Goal: Task Accomplishment & Management: Use online tool/utility

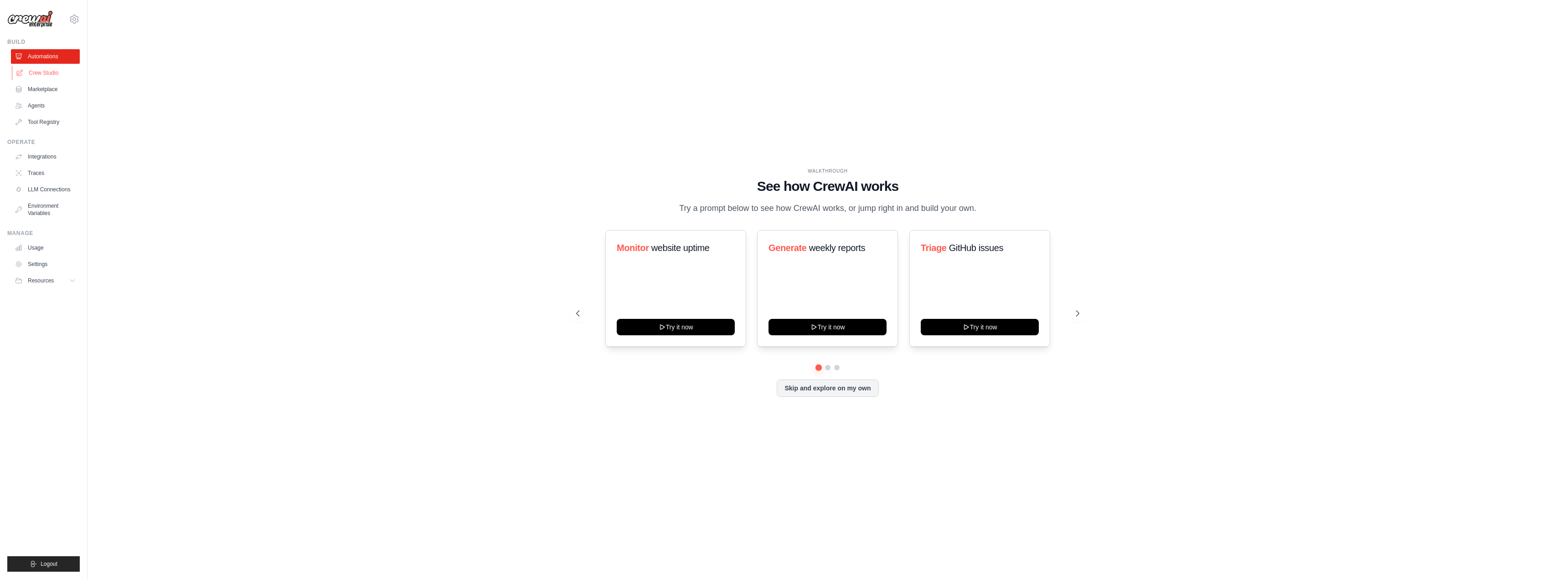
click at [59, 70] on link "Crew Studio" at bounding box center [46, 73] width 69 height 15
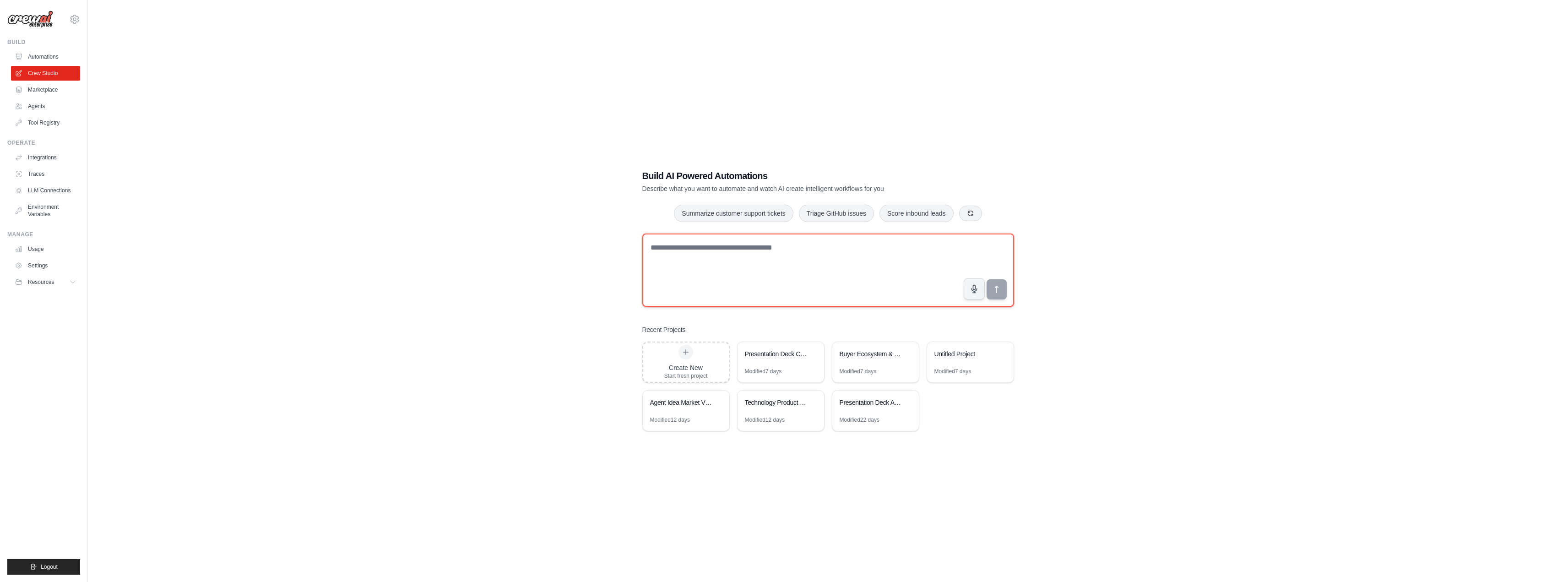
click at [790, 270] on textarea at bounding box center [828, 270] width 372 height 73
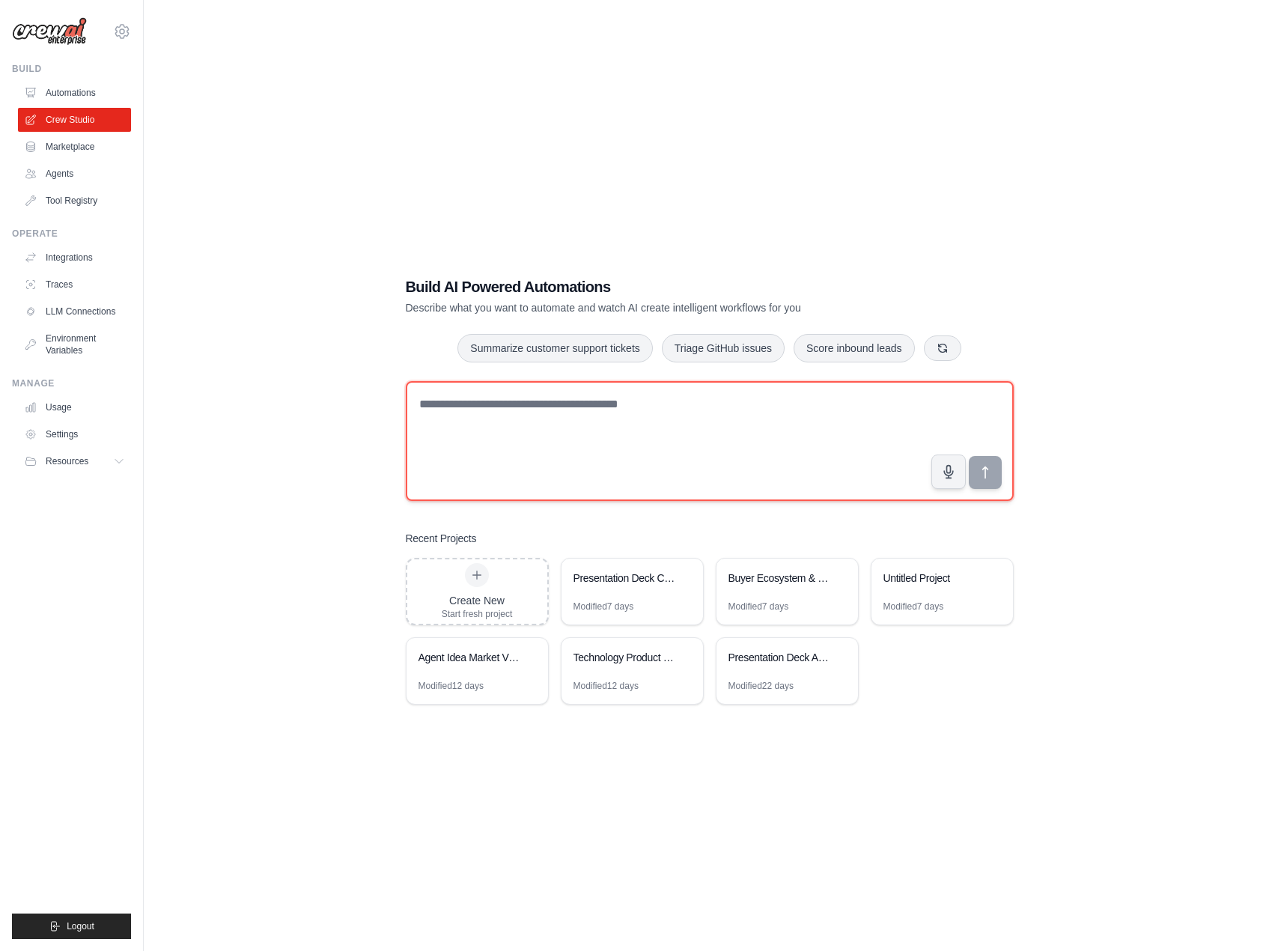
click at [536, 430] on textarea at bounding box center [710, 441] width 608 height 120
click at [684, 407] on textarea "**********" at bounding box center [710, 441] width 608 height 120
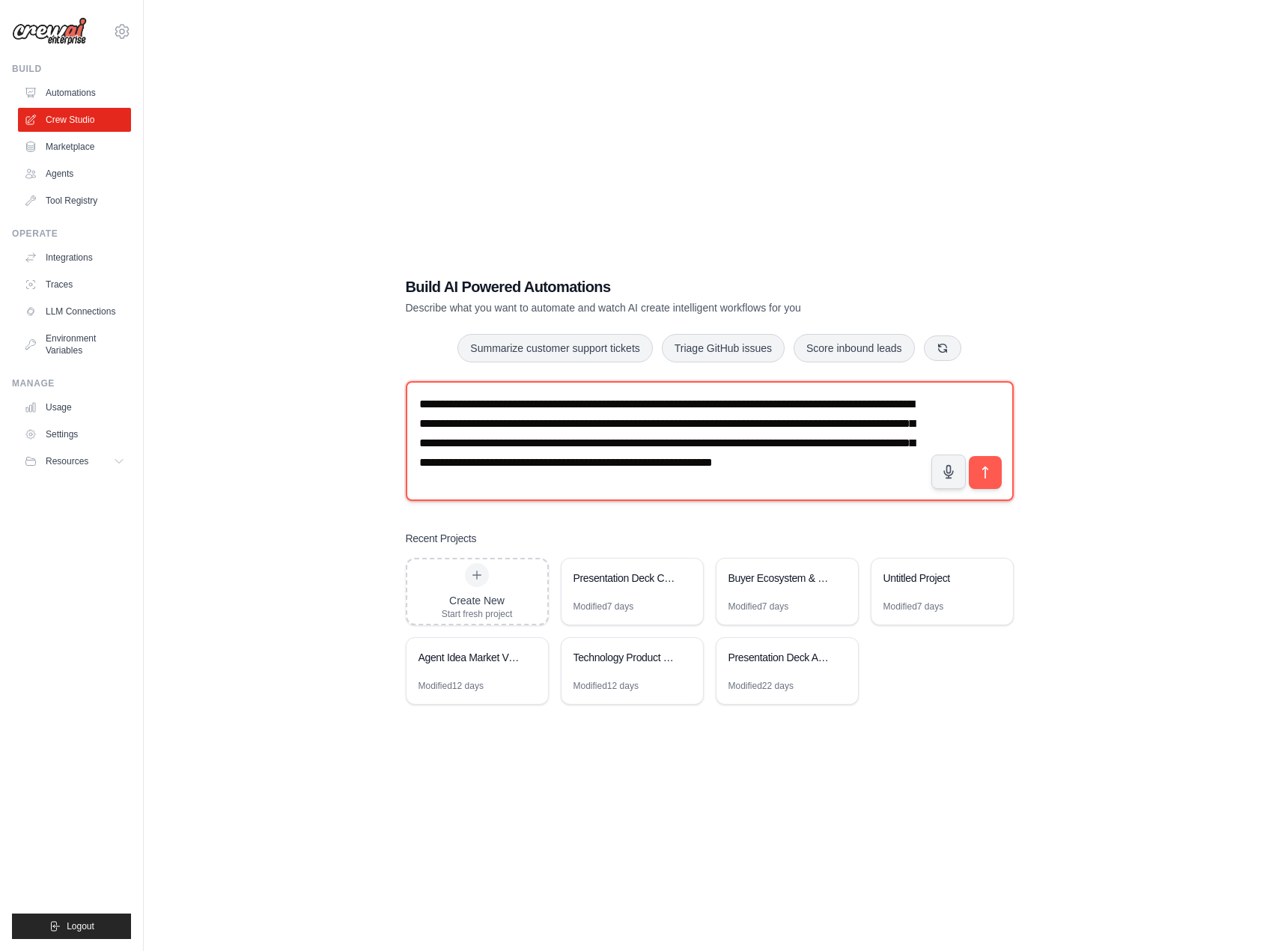
click at [697, 467] on textarea "**********" at bounding box center [710, 441] width 608 height 120
drag, startPoint x: 697, startPoint y: 467, endPoint x: 708, endPoint y: 474, distance: 12.5
click at [708, 474] on textarea "**********" at bounding box center [710, 441] width 608 height 120
drag, startPoint x: 723, startPoint y: 446, endPoint x: 696, endPoint y: 460, distance: 29.5
click at [696, 460] on textarea "**********" at bounding box center [710, 441] width 608 height 120
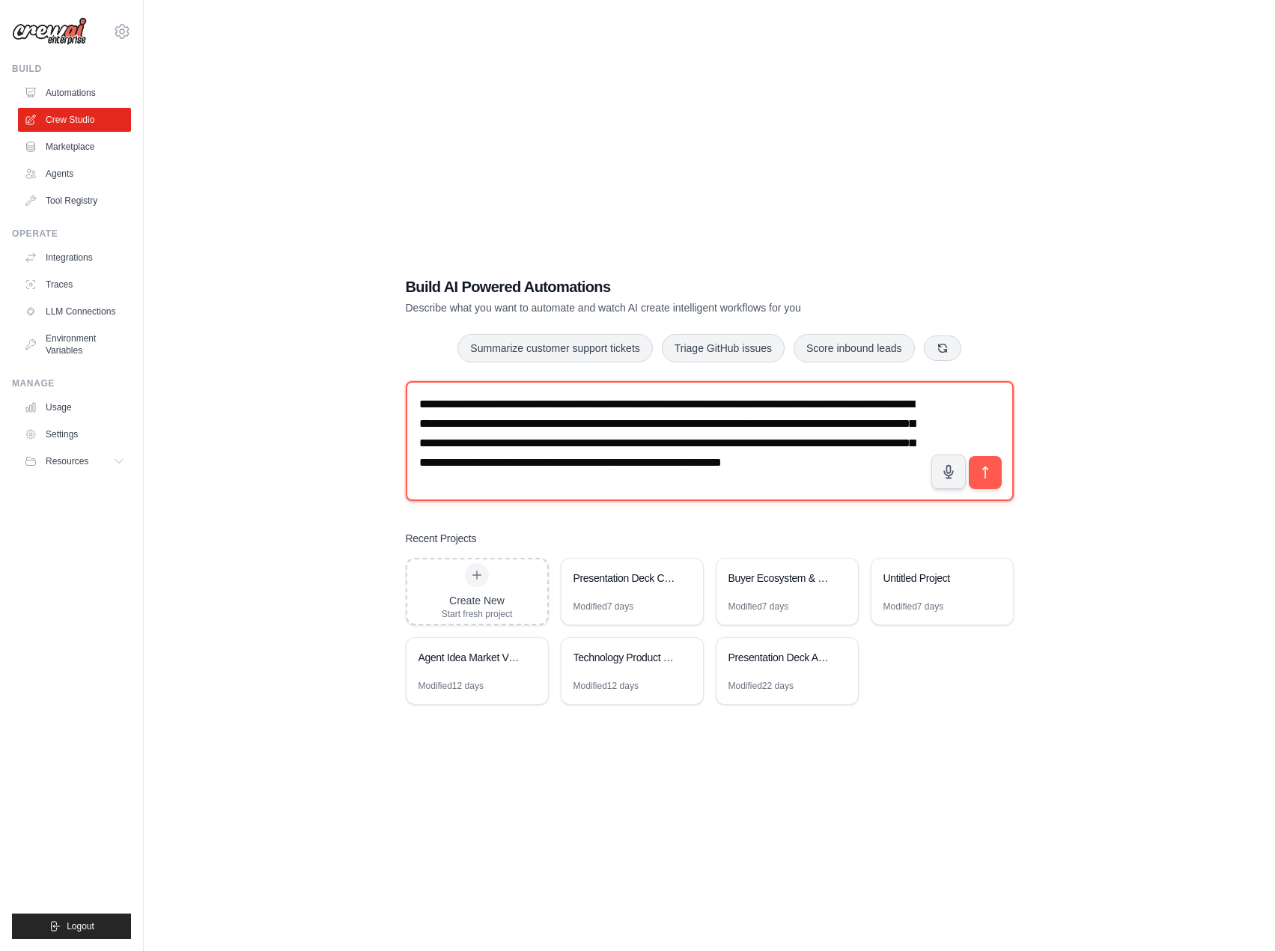
drag, startPoint x: 842, startPoint y: 406, endPoint x: 836, endPoint y: 414, distance: 9.8
click at [836, 414] on textarea "**********" at bounding box center [710, 441] width 608 height 120
click at [856, 399] on textarea "**********" at bounding box center [710, 441] width 608 height 120
click at [714, 489] on textarea "**********" at bounding box center [710, 441] width 608 height 120
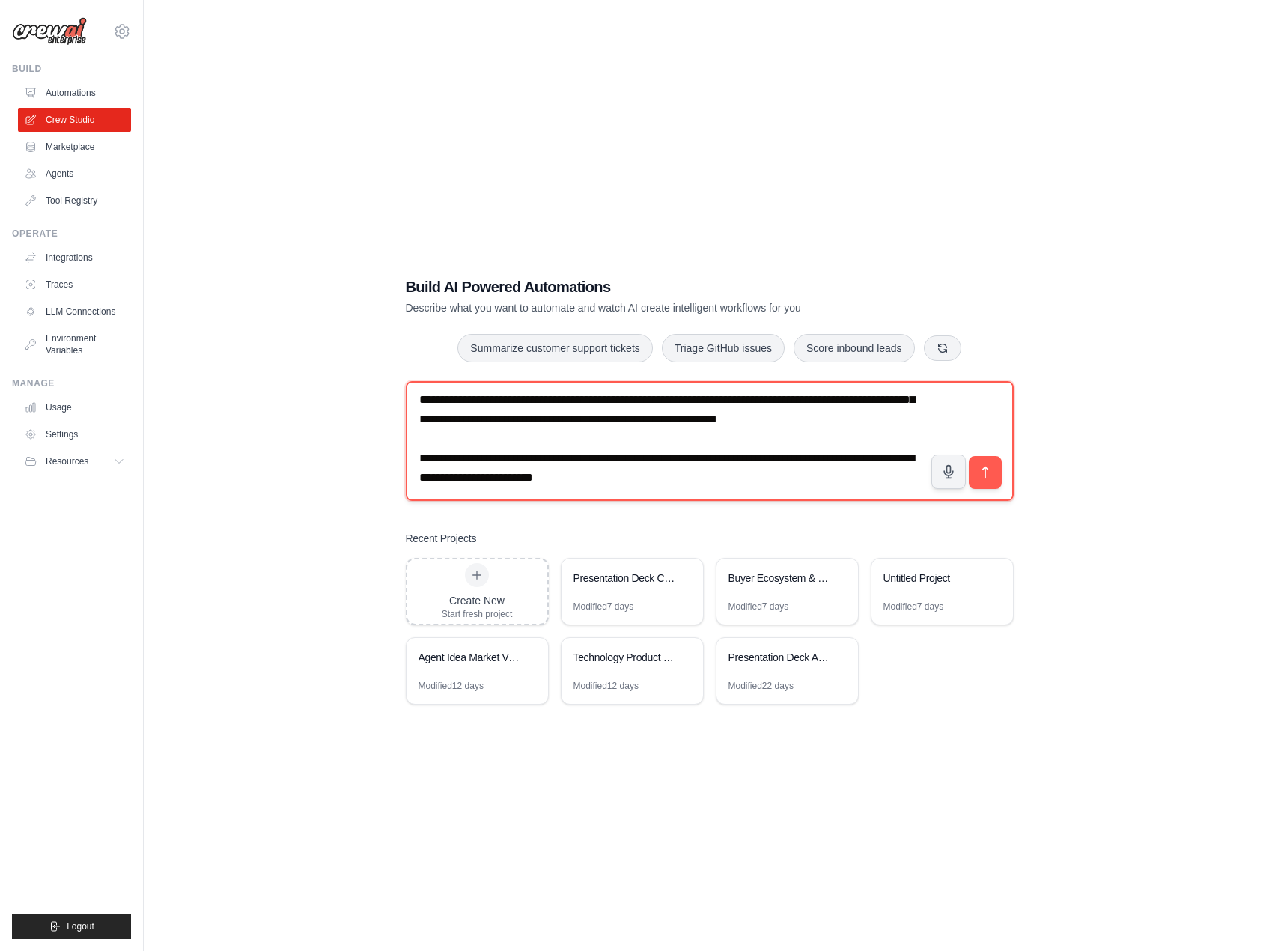
scroll to position [63, 0]
drag, startPoint x: 628, startPoint y: 489, endPoint x: 585, endPoint y: 486, distance: 42.8
click at [585, 486] on textarea "**********" at bounding box center [710, 441] width 608 height 120
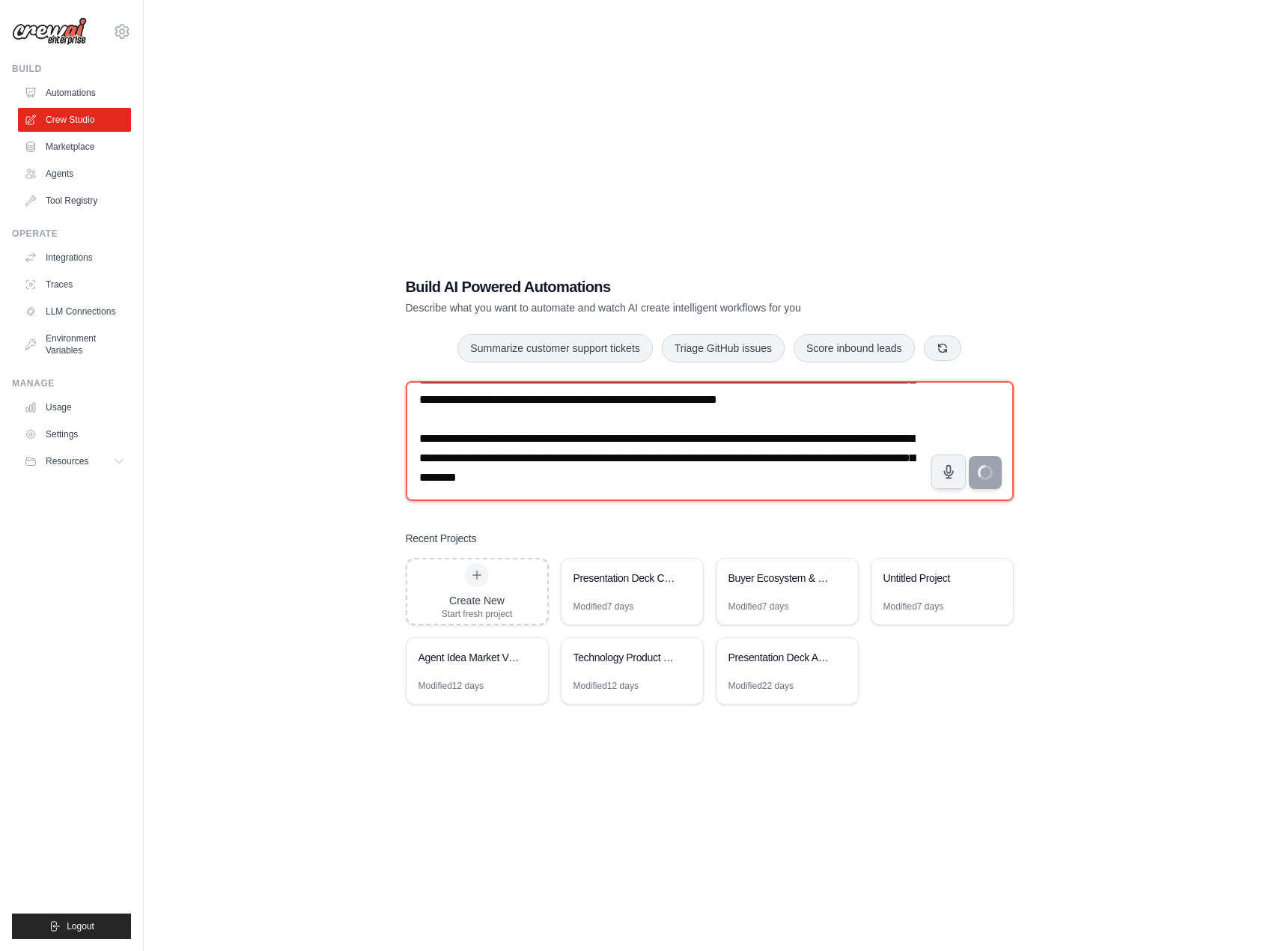
type textarea "**********"
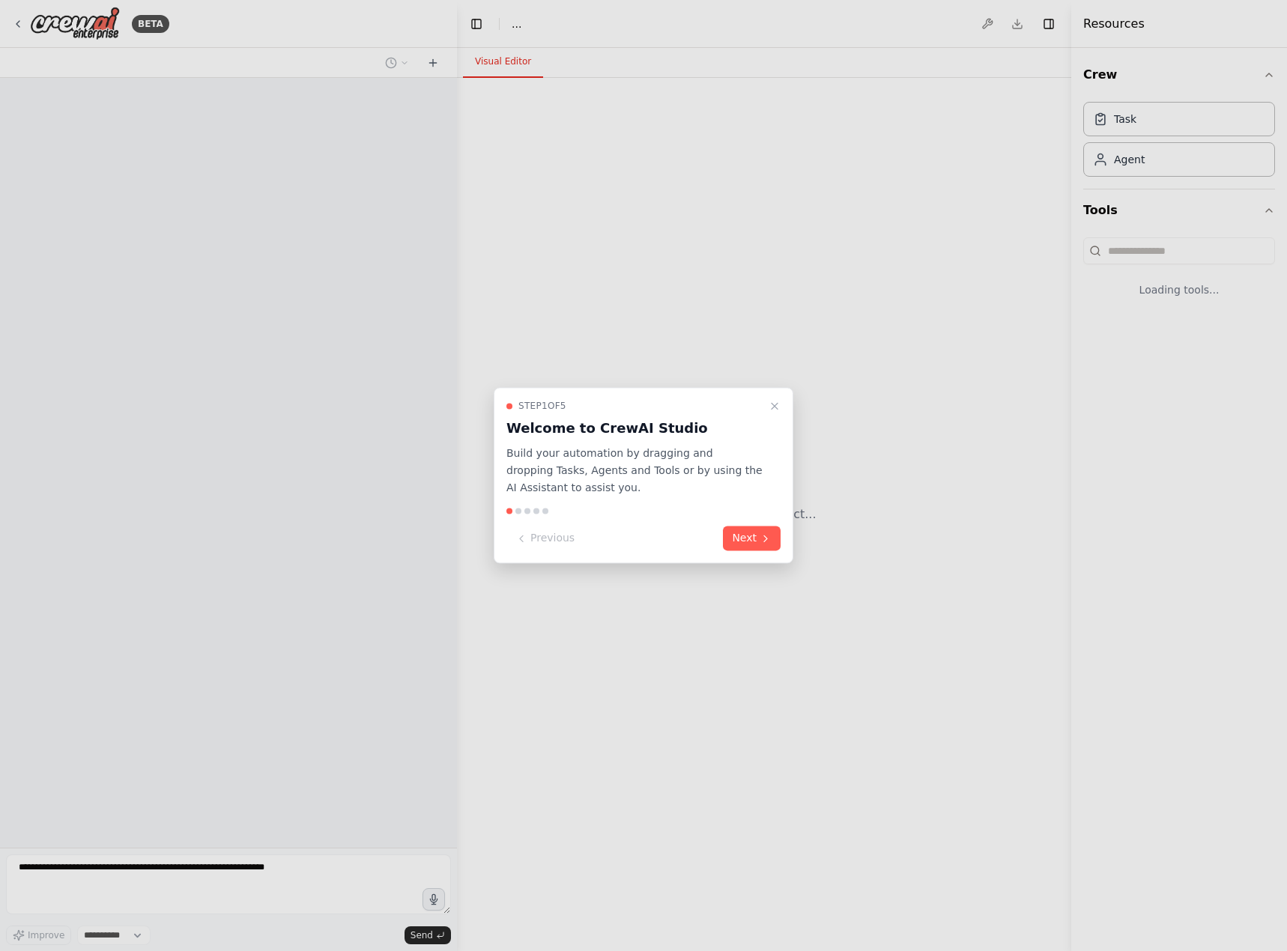
select select "****"
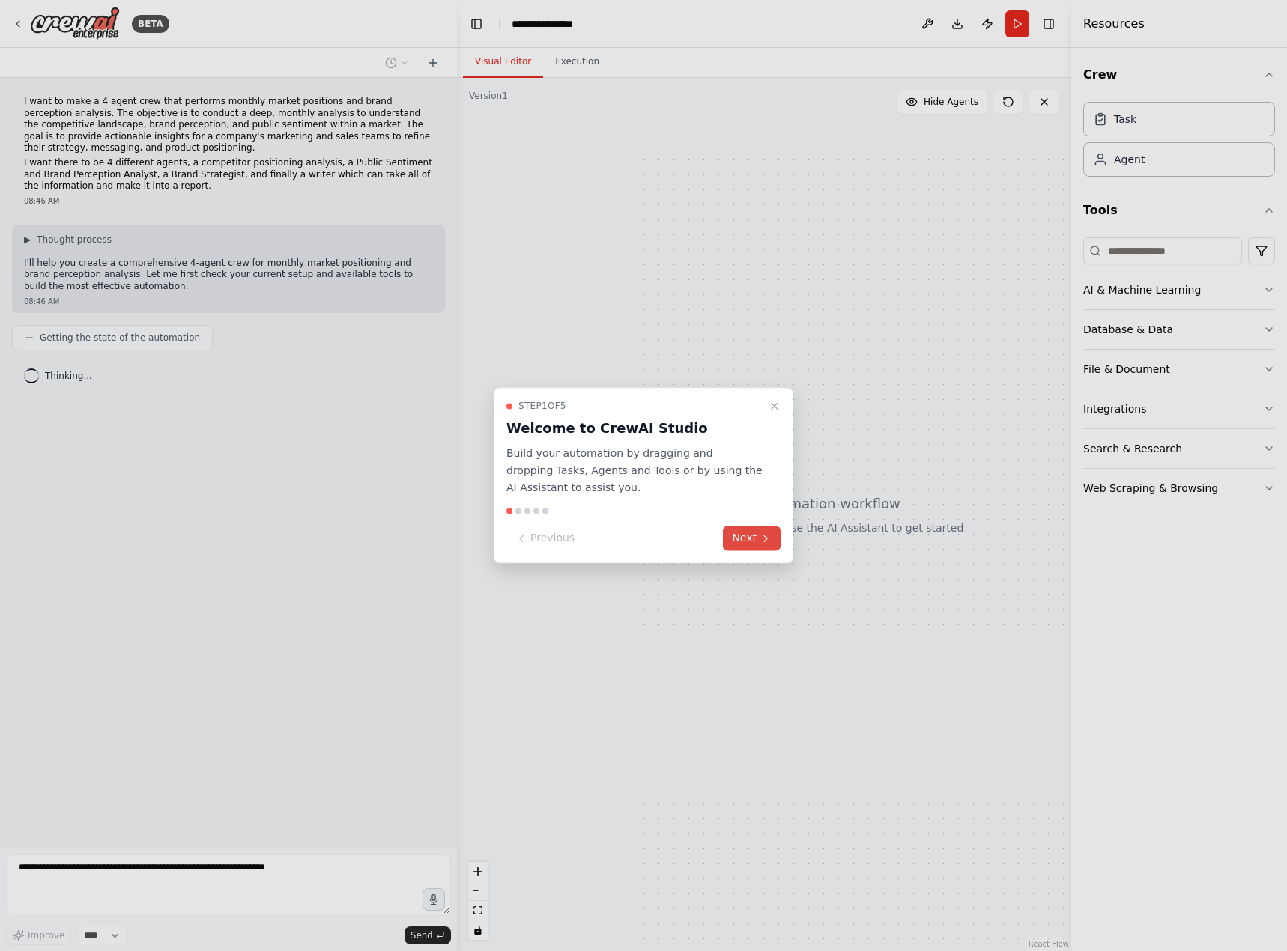
click at [735, 544] on button "Next" at bounding box center [752, 538] width 58 height 25
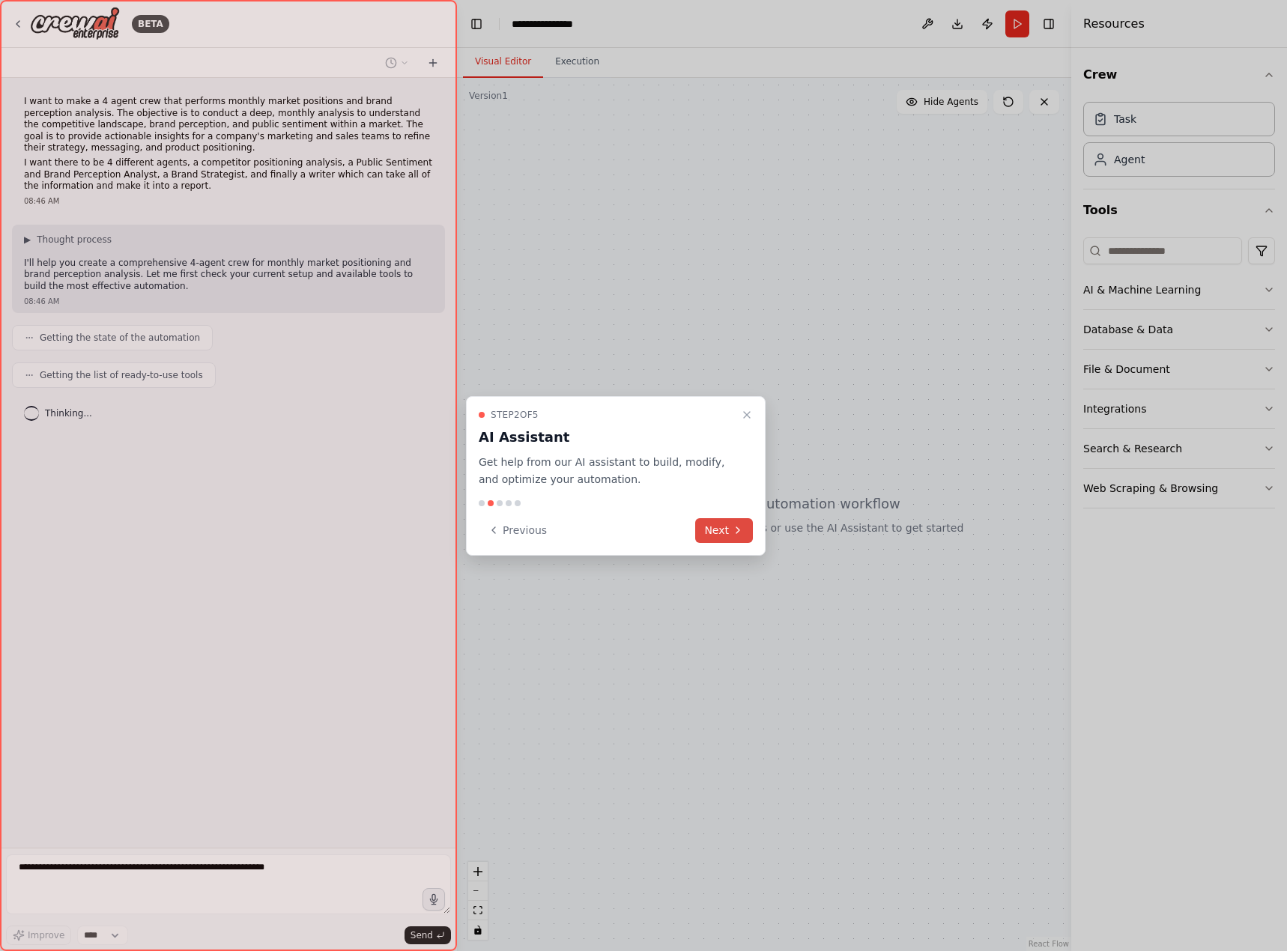
click at [729, 532] on button "Next" at bounding box center [724, 530] width 58 height 25
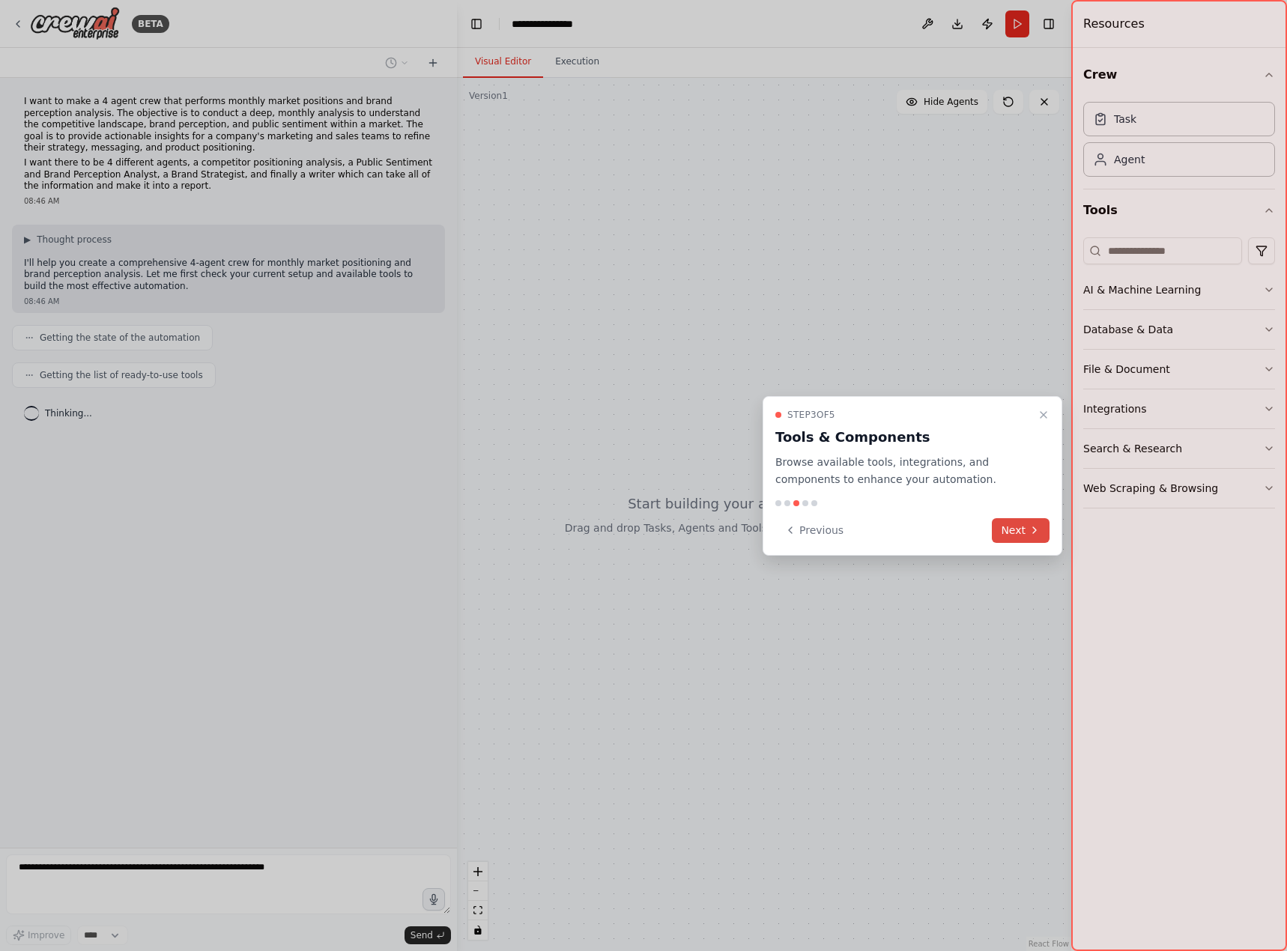
click at [1029, 530] on icon at bounding box center [1034, 530] width 12 height 12
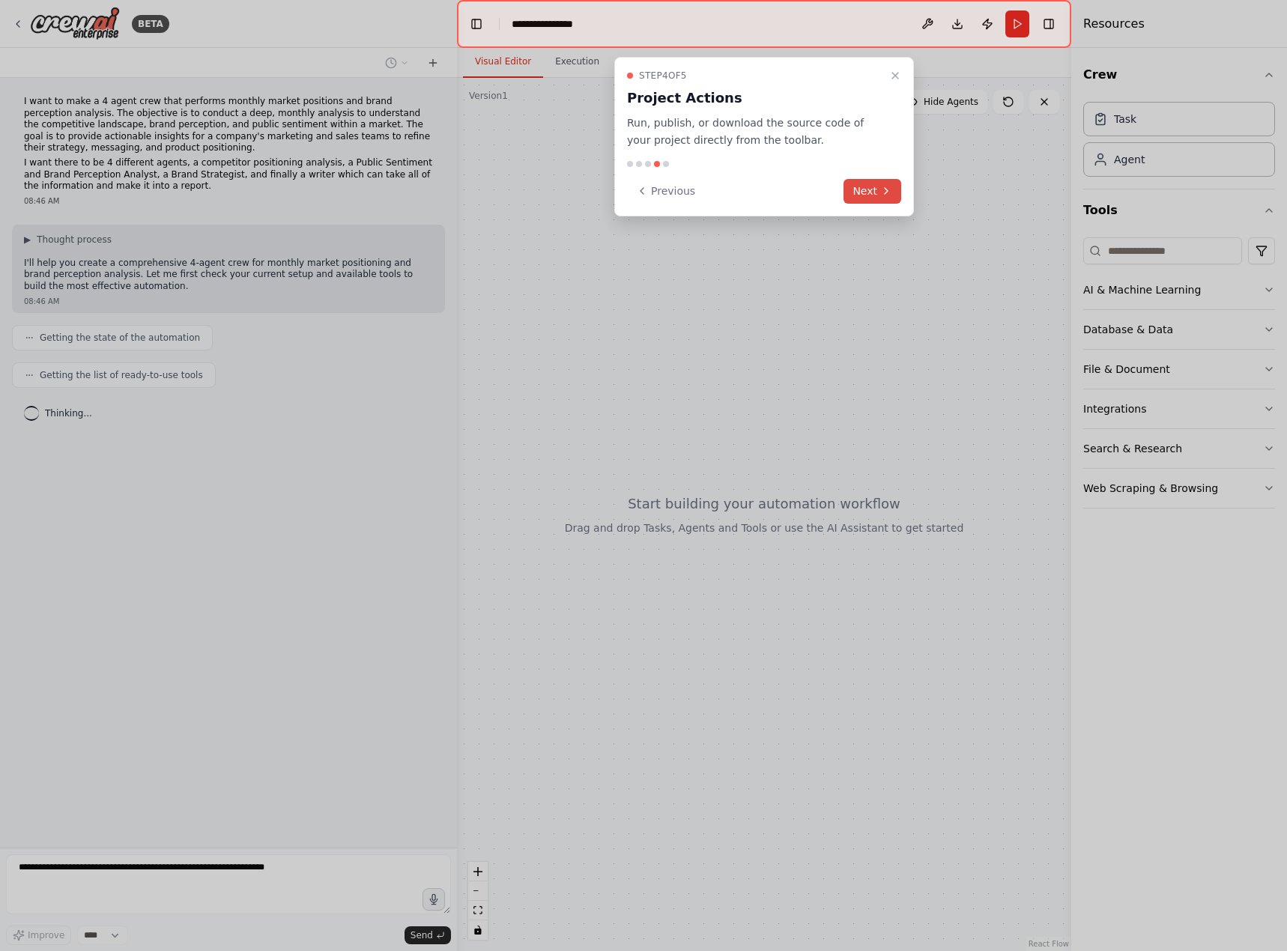
click at [882, 194] on icon at bounding box center [886, 191] width 12 height 12
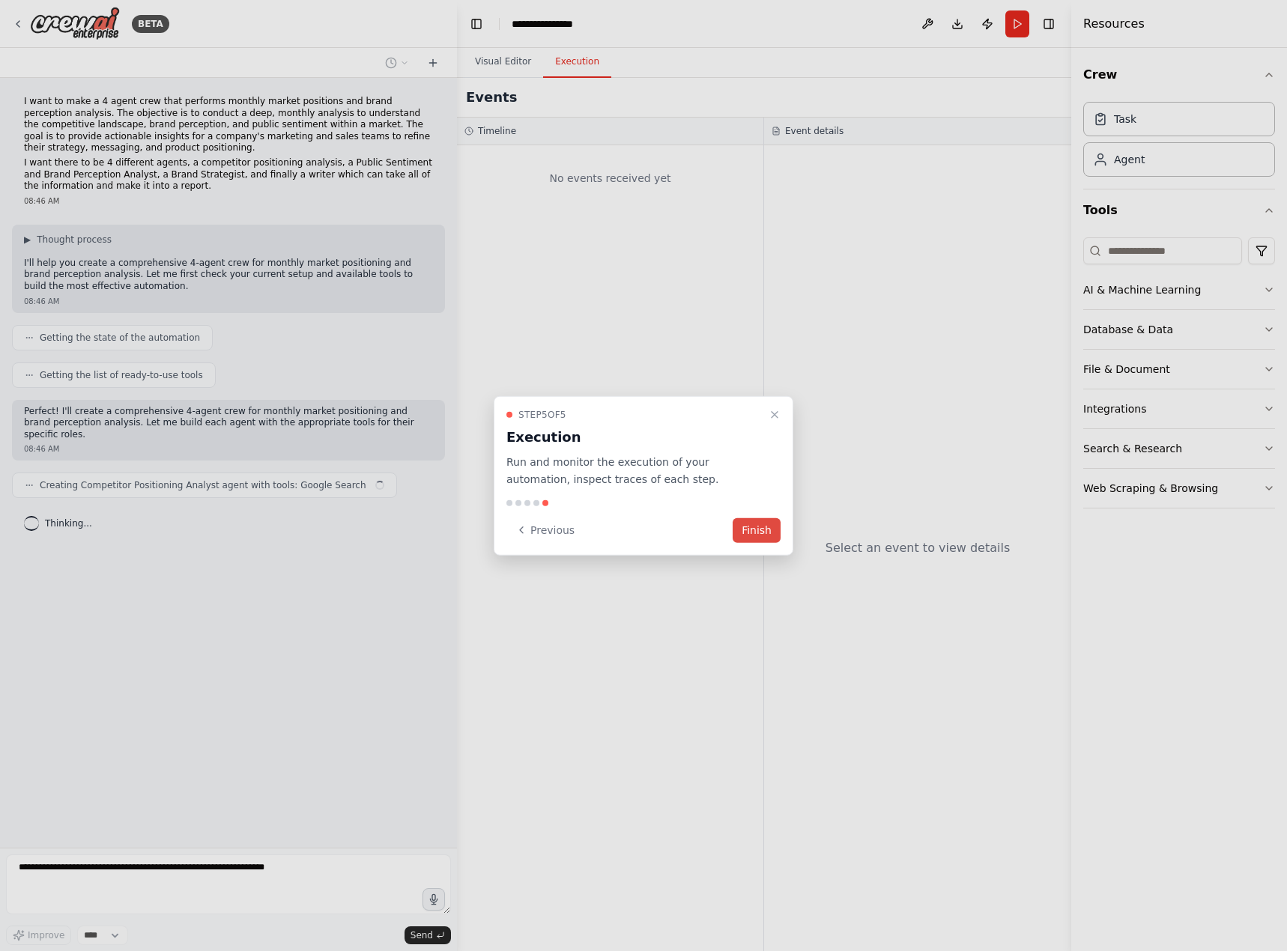
click at [762, 525] on button "Finish" at bounding box center [756, 529] width 48 height 25
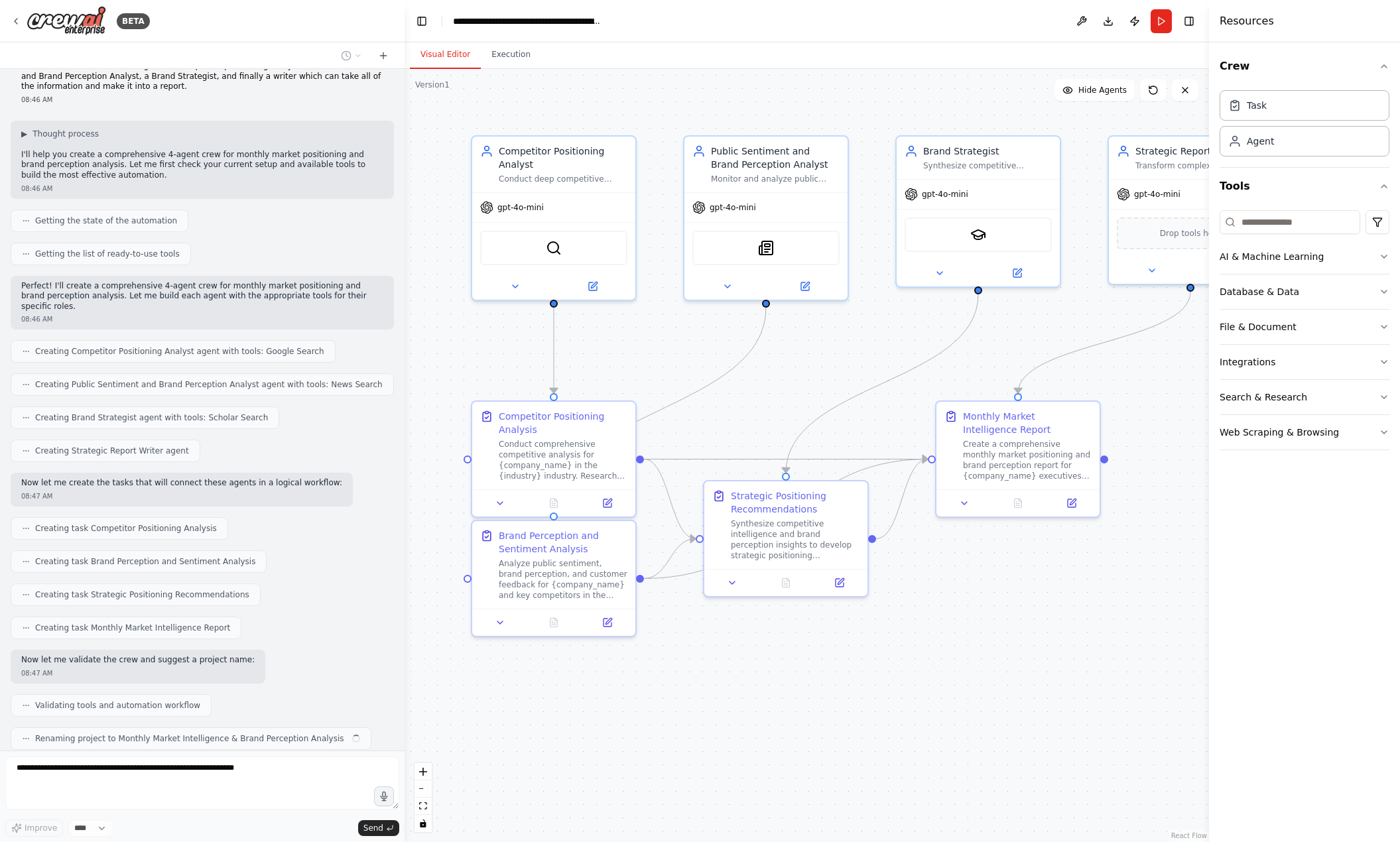
scroll to position [112, 0]
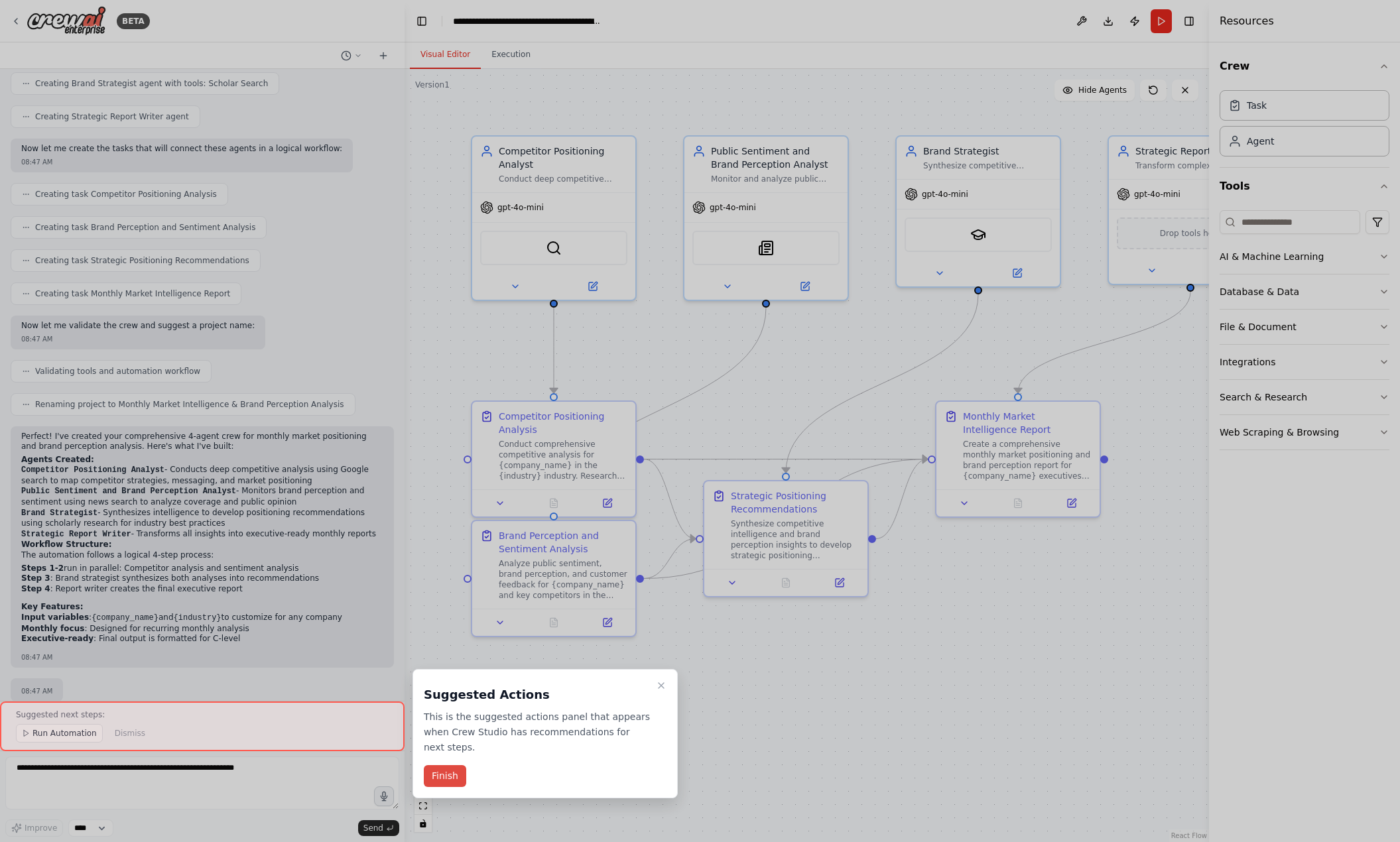
click at [442, 765] on button "Finish" at bounding box center [445, 776] width 43 height 22
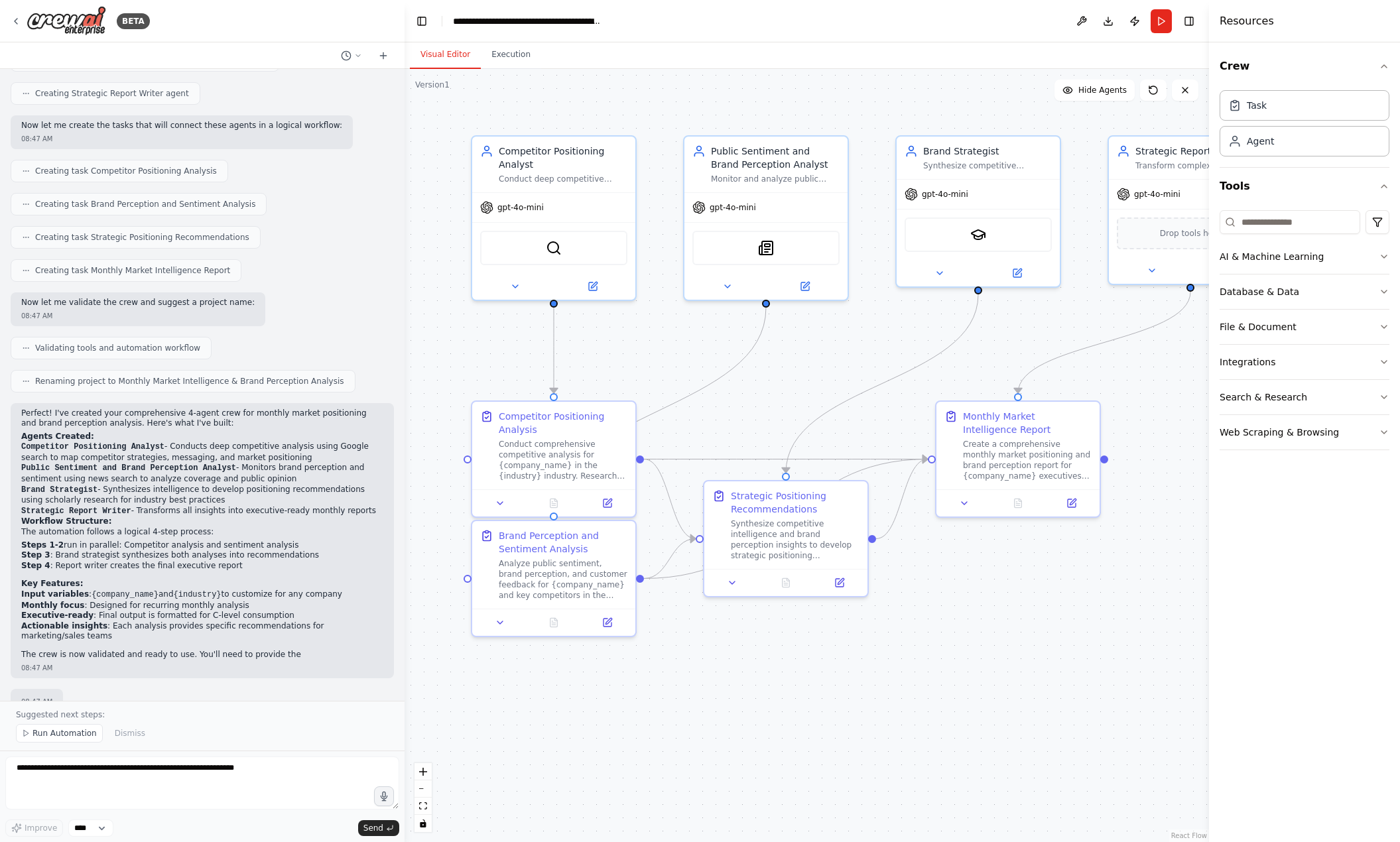
scroll to position [447, 0]
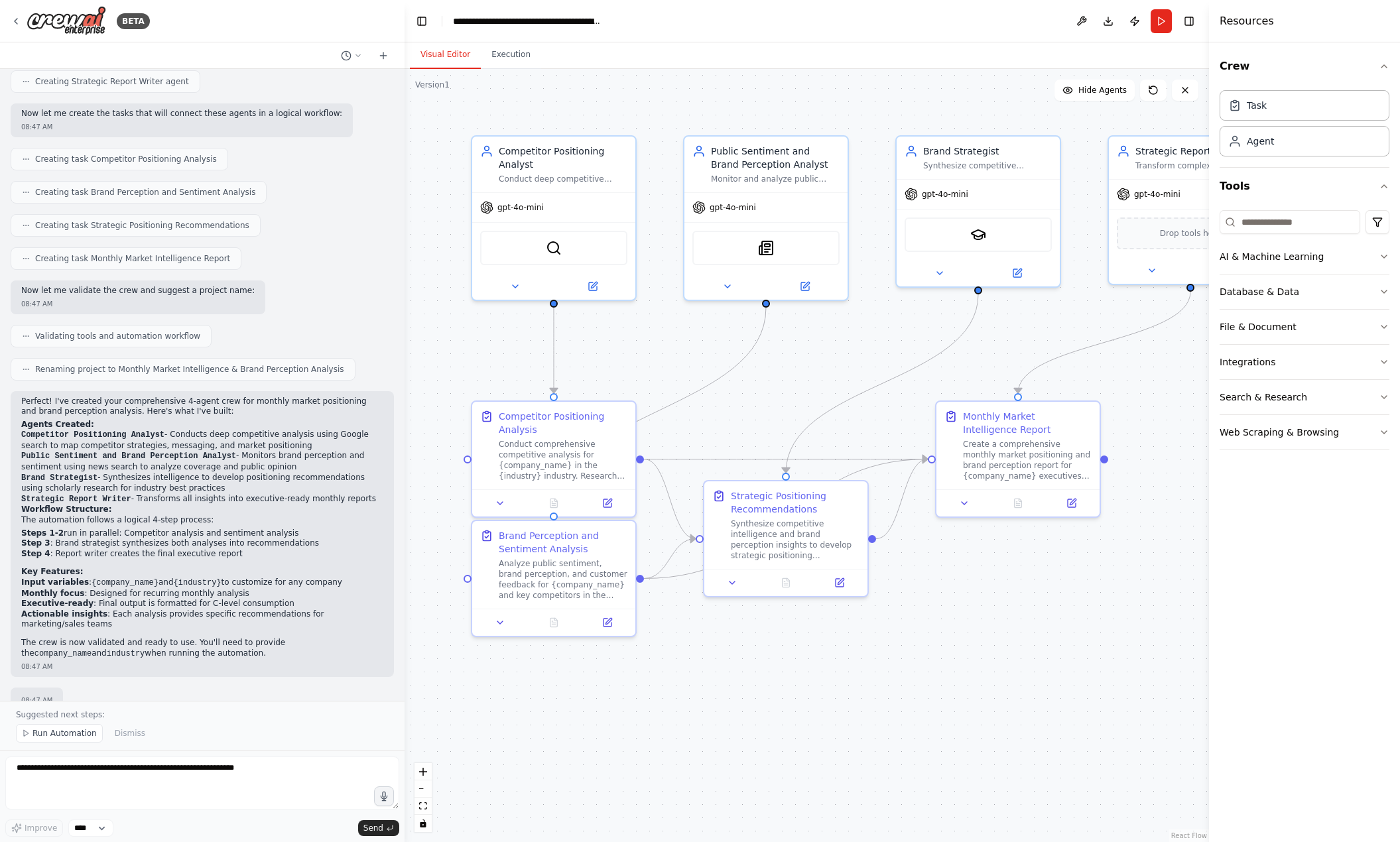
drag, startPoint x: 750, startPoint y: 653, endPoint x: 604, endPoint y: 663, distance: 146.3
click at [604, 663] on div ".deletable-edge-delete-btn { width: 20px; height: 20px; border: 0px solid #ffff…" at bounding box center [807, 455] width 804 height 773
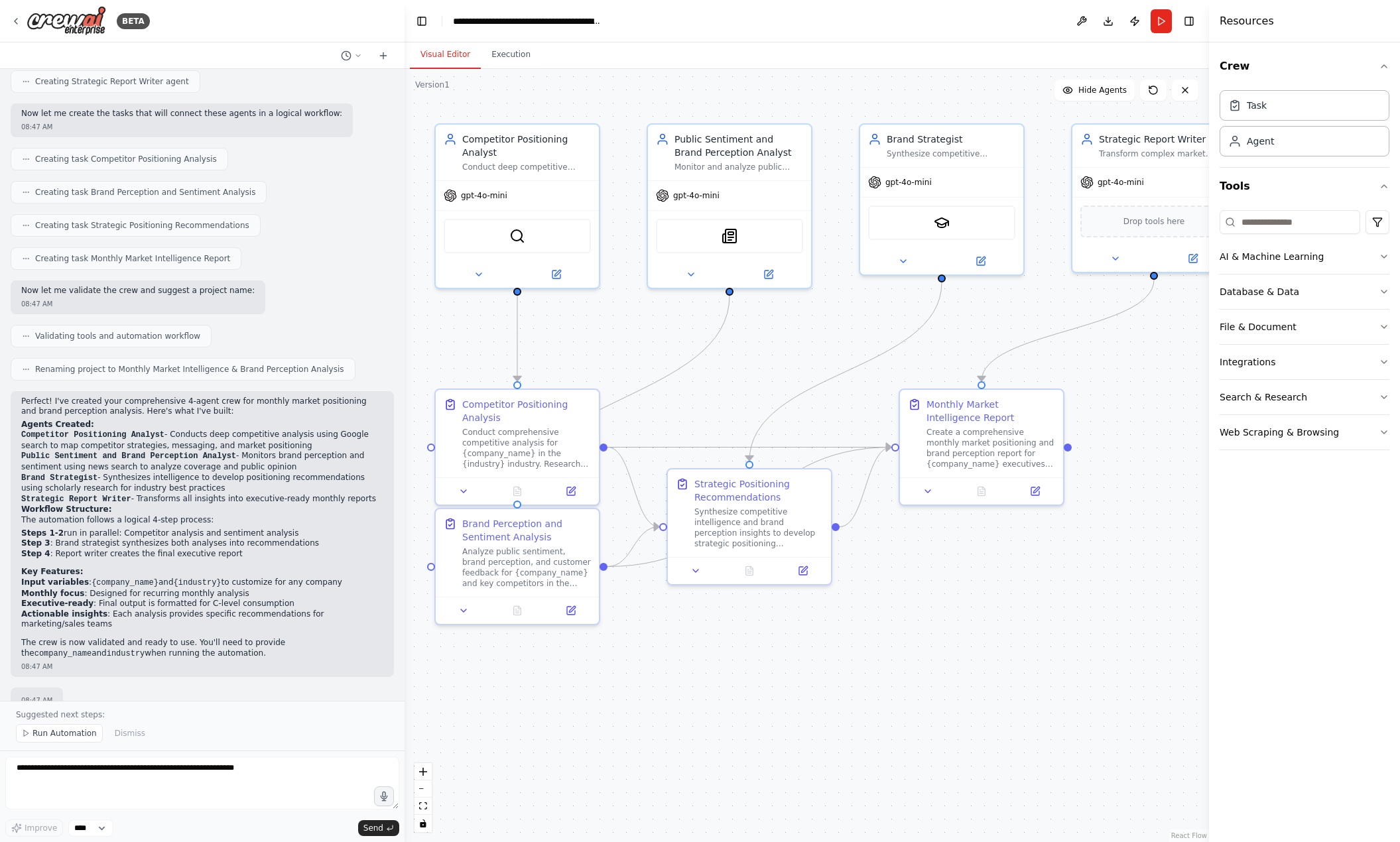
drag, startPoint x: 796, startPoint y: 646, endPoint x: 780, endPoint y: 633, distance: 20.6
click at [780, 633] on div ".deletable-edge-delete-btn { width: 20px; height: 20px; border: 0px solid #ffff…" at bounding box center [807, 455] width 804 height 773
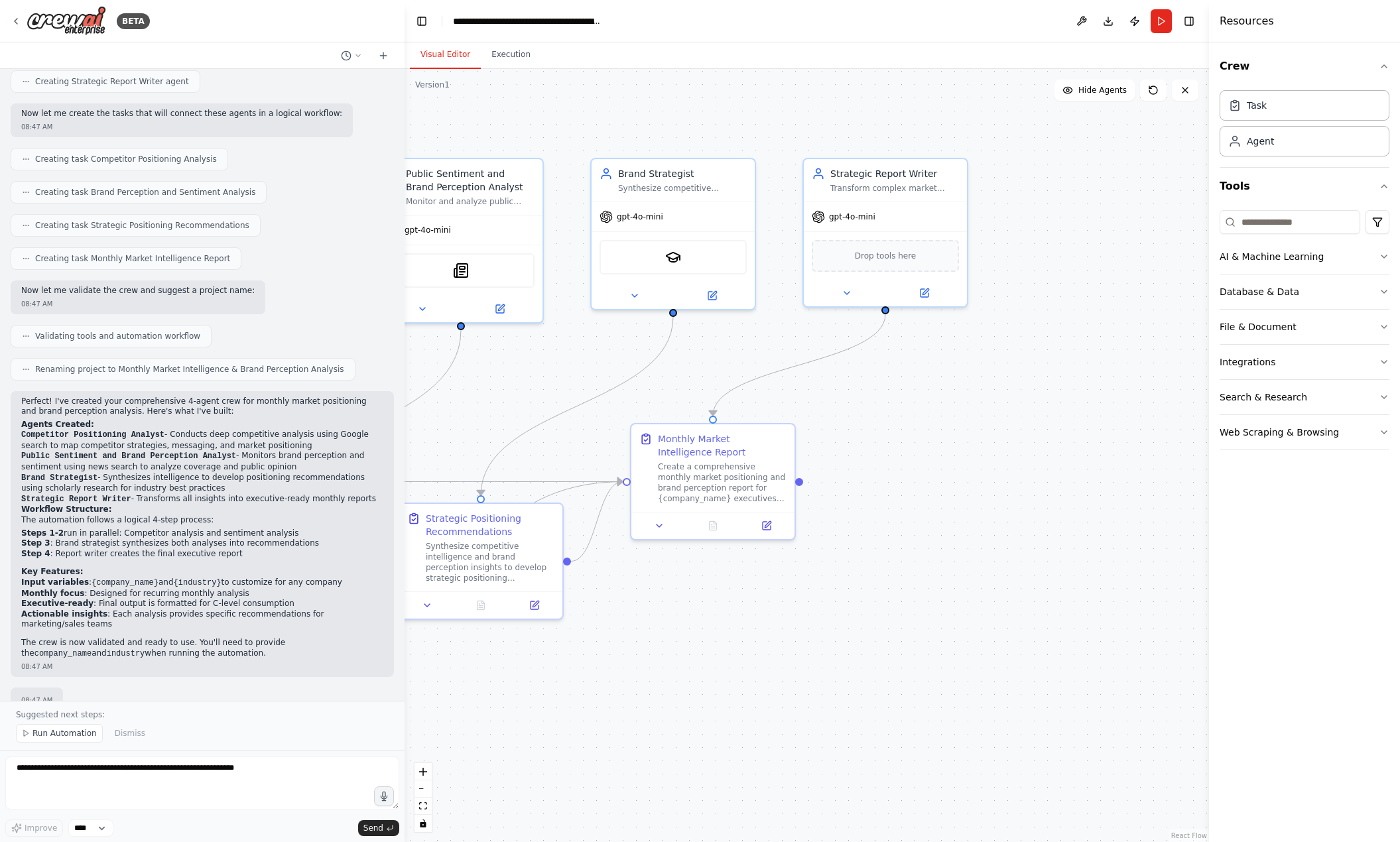
drag, startPoint x: 783, startPoint y: 374, endPoint x: 514, endPoint y: 408, distance: 271.1
click at [514, 408] on div ".deletable-edge-delete-btn { width: 20px; height: 20px; border: 0px solid #ffff…" at bounding box center [807, 455] width 804 height 773
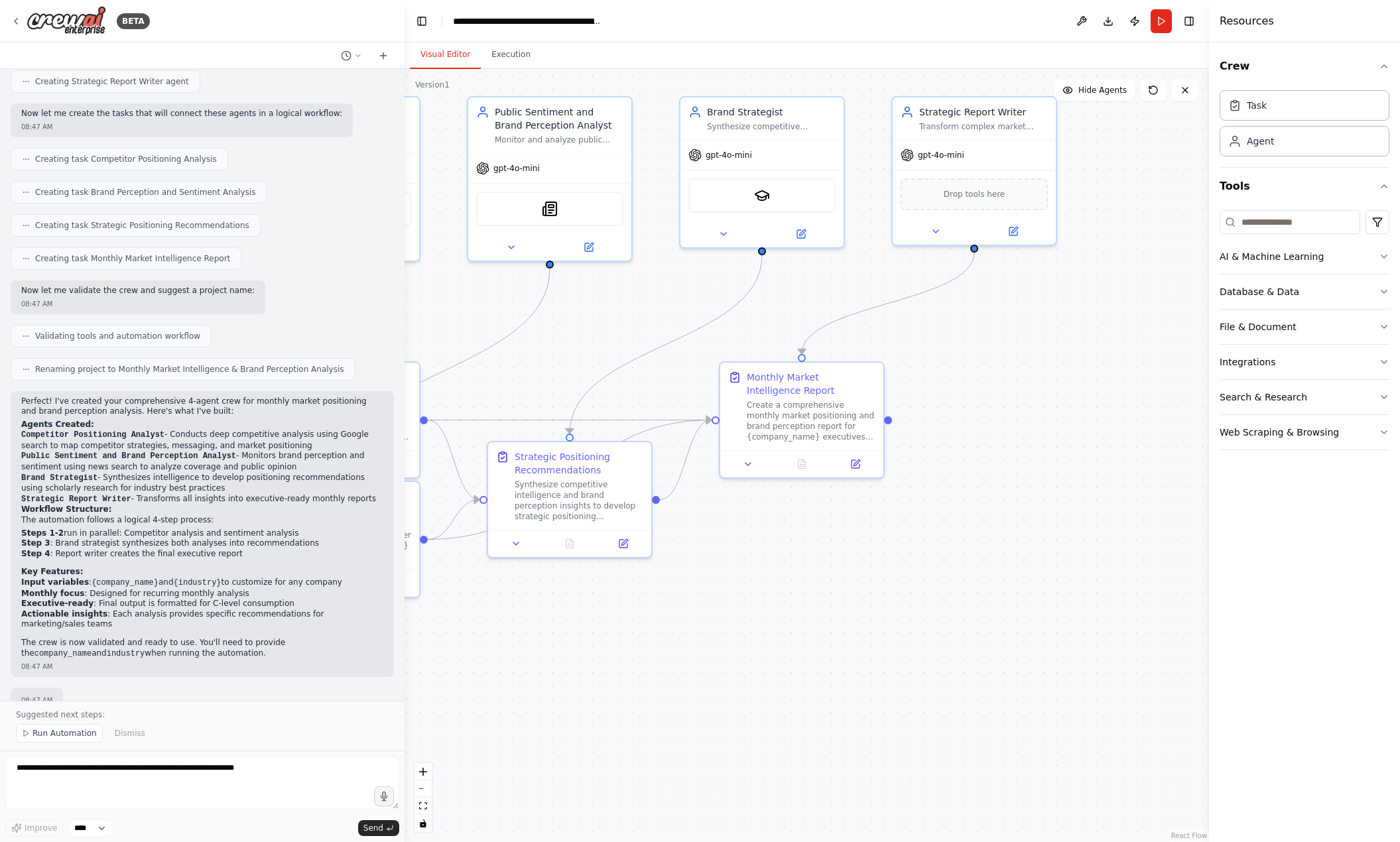
drag, startPoint x: 929, startPoint y: 445, endPoint x: 1036, endPoint y: 376, distance: 127.3
click at [1036, 376] on div ".deletable-edge-delete-btn { width: 20px; height: 20px; border: 0px solid #ffff…" at bounding box center [807, 455] width 804 height 773
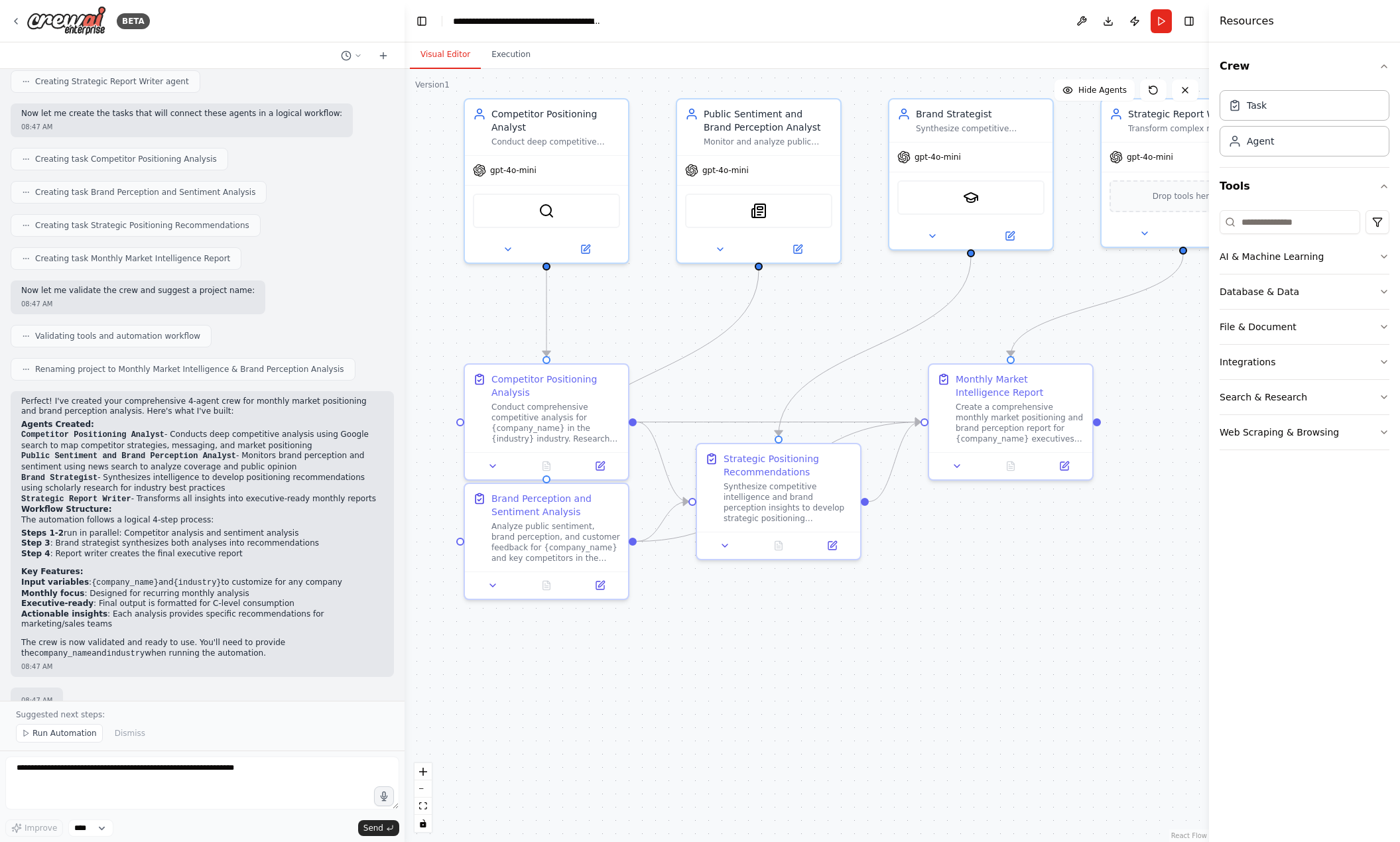
drag, startPoint x: 619, startPoint y: 329, endPoint x: 812, endPoint y: 339, distance: 193.3
click at [812, 339] on div ".deletable-edge-delete-btn { width: 20px; height: 20px; border: 0px solid #ffff…" at bounding box center [807, 455] width 804 height 773
click at [749, 219] on div "SerplyNewsSearchTool" at bounding box center [759, 208] width 147 height 35
click at [512, 252] on button at bounding box center [507, 247] width 75 height 16
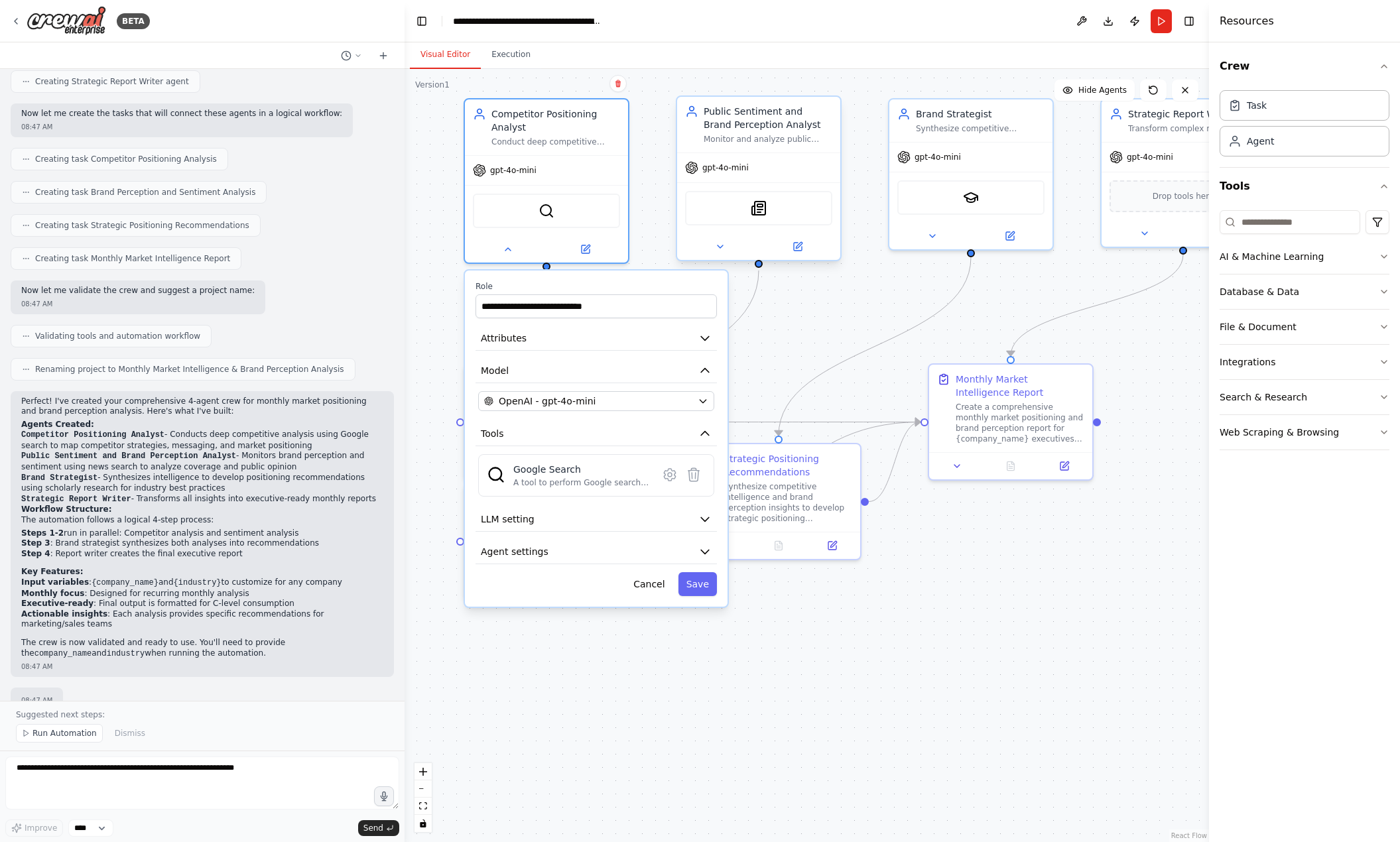
click at [724, 236] on div at bounding box center [759, 247] width 163 height 27
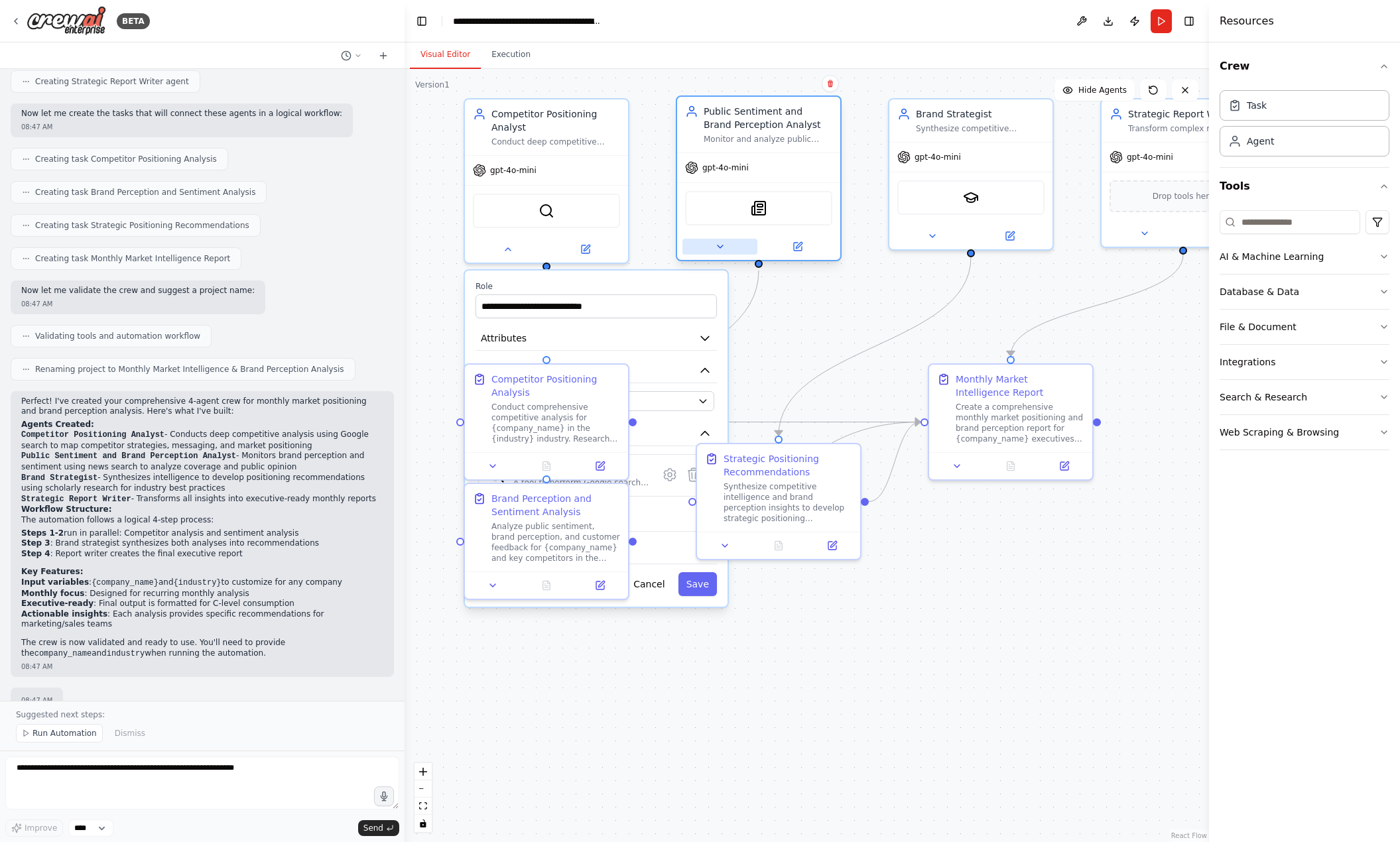
click at [725, 250] on button at bounding box center [720, 247] width 75 height 16
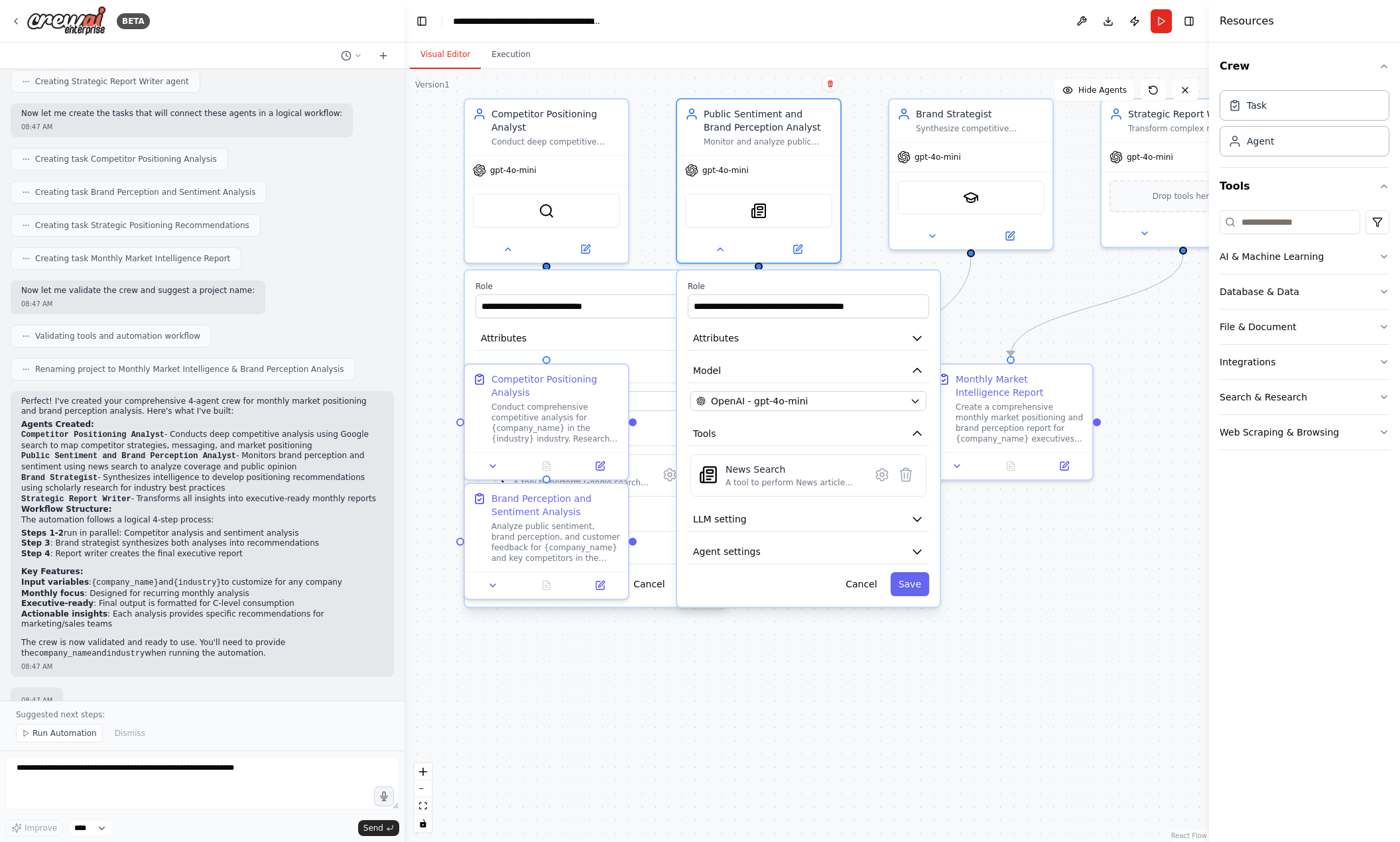
click at [1139, 599] on div ".deletable-edge-delete-btn { width: 20px; height: 20px; border: 0px solid #ffff…" at bounding box center [807, 455] width 804 height 773
click at [933, 236] on icon at bounding box center [932, 234] width 11 height 11
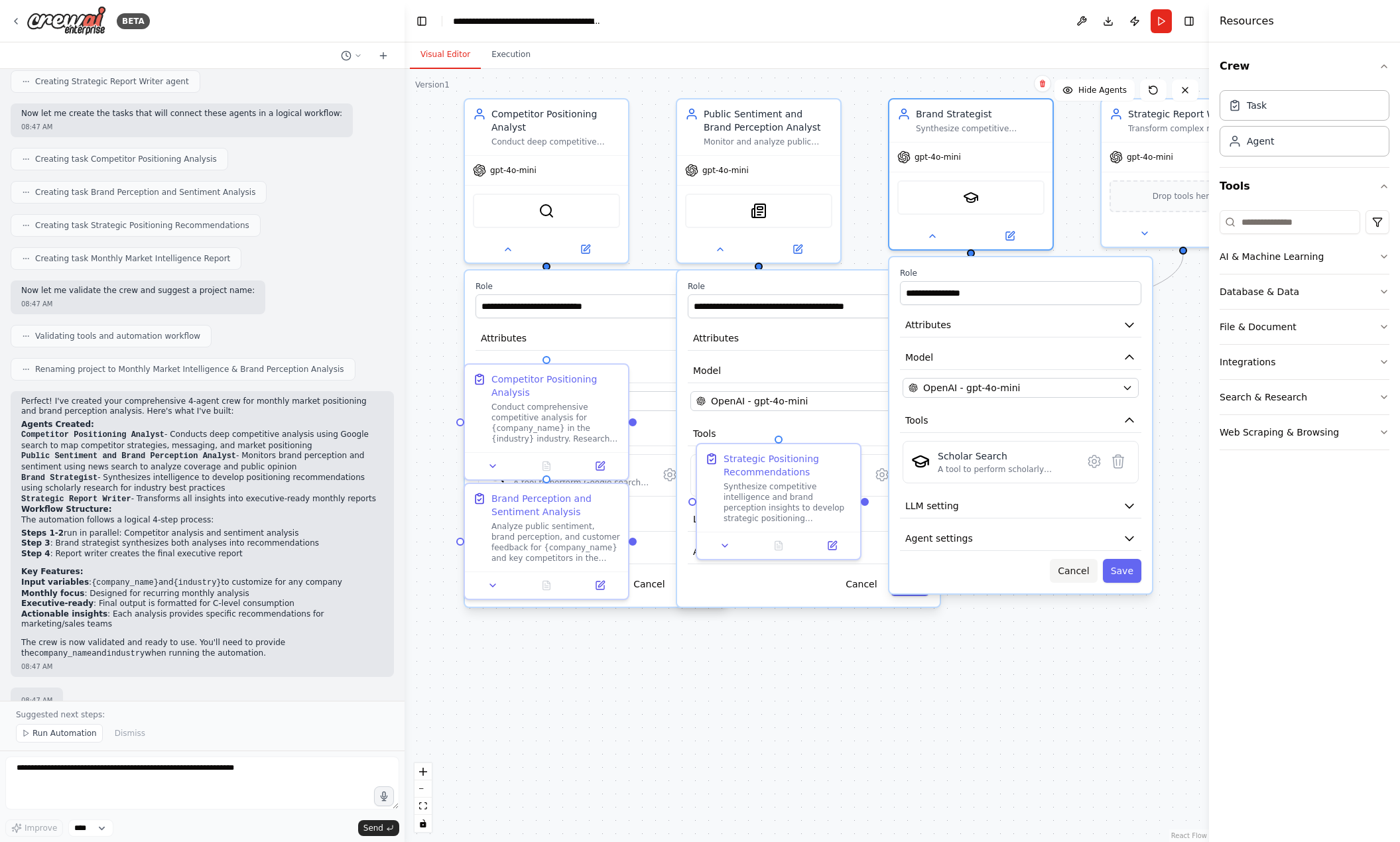
click at [1084, 577] on button "Cancel" at bounding box center [1072, 570] width 47 height 24
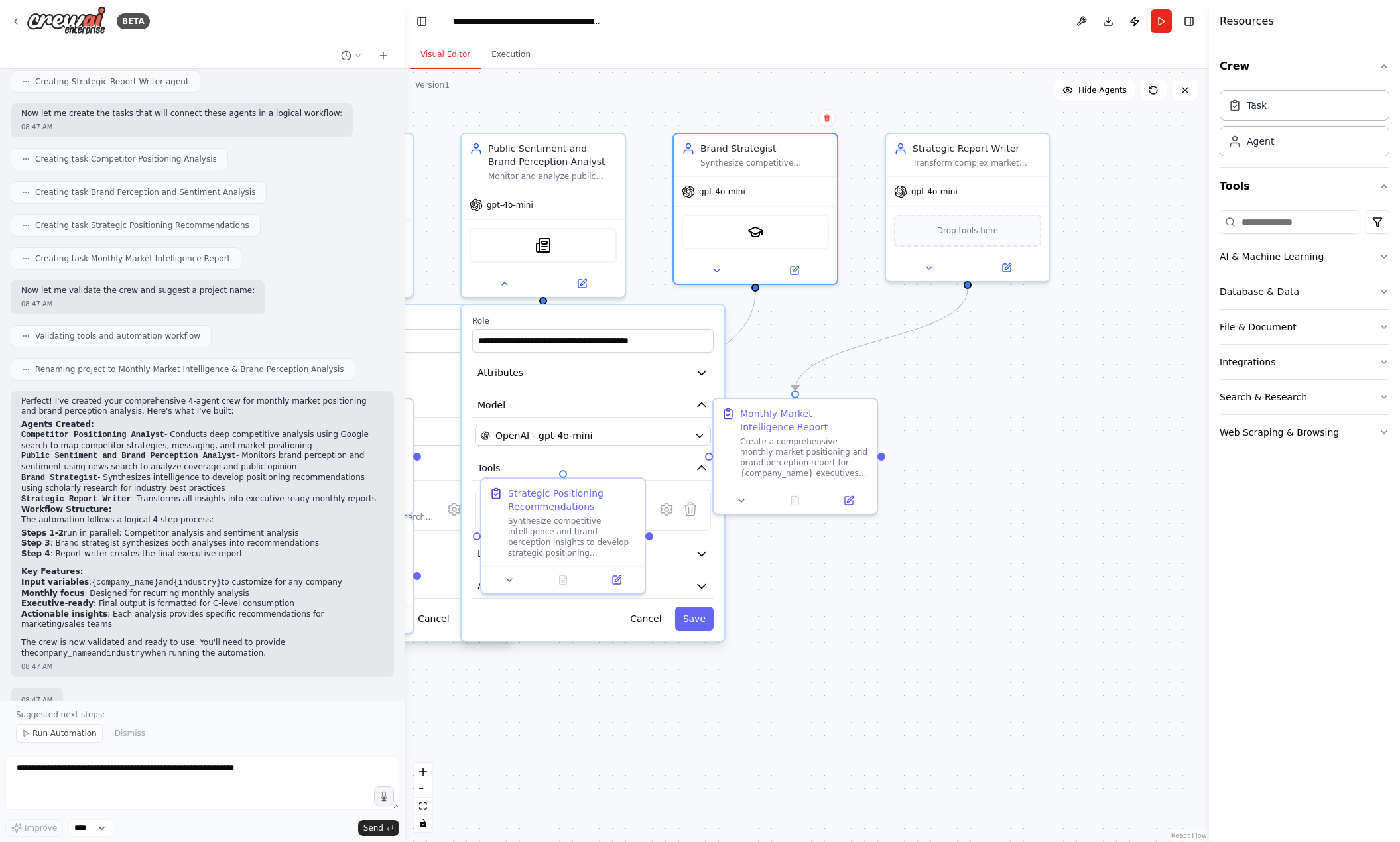
drag, startPoint x: 880, startPoint y: 612, endPoint x: 828, endPoint y: 617, distance: 52.2
click at [828, 617] on div ".deletable-edge-delete-btn { width: 20px; height: 20px; border: 0px solid #ffff…" at bounding box center [807, 455] width 804 height 773
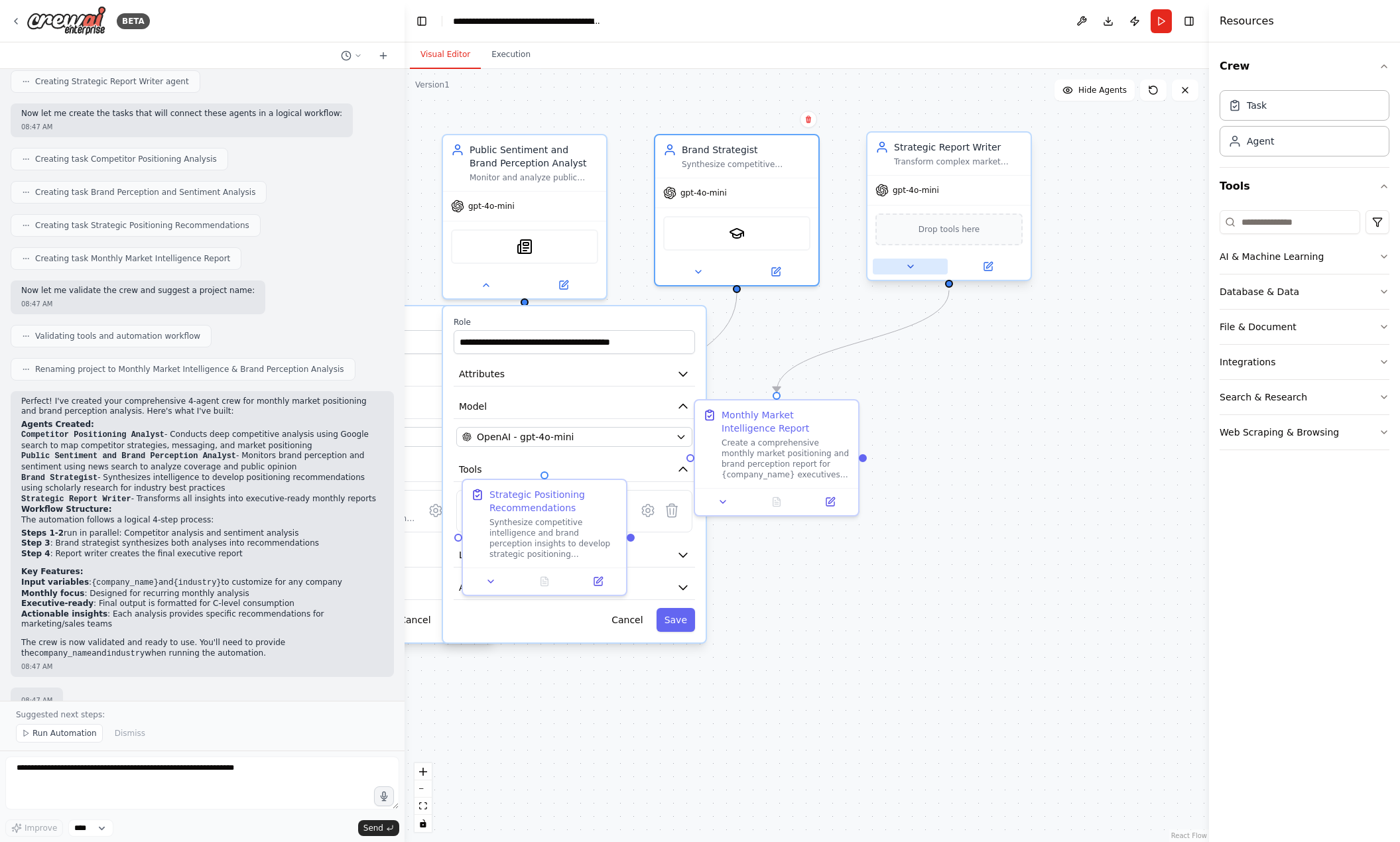
click at [909, 268] on icon at bounding box center [910, 267] width 11 height 11
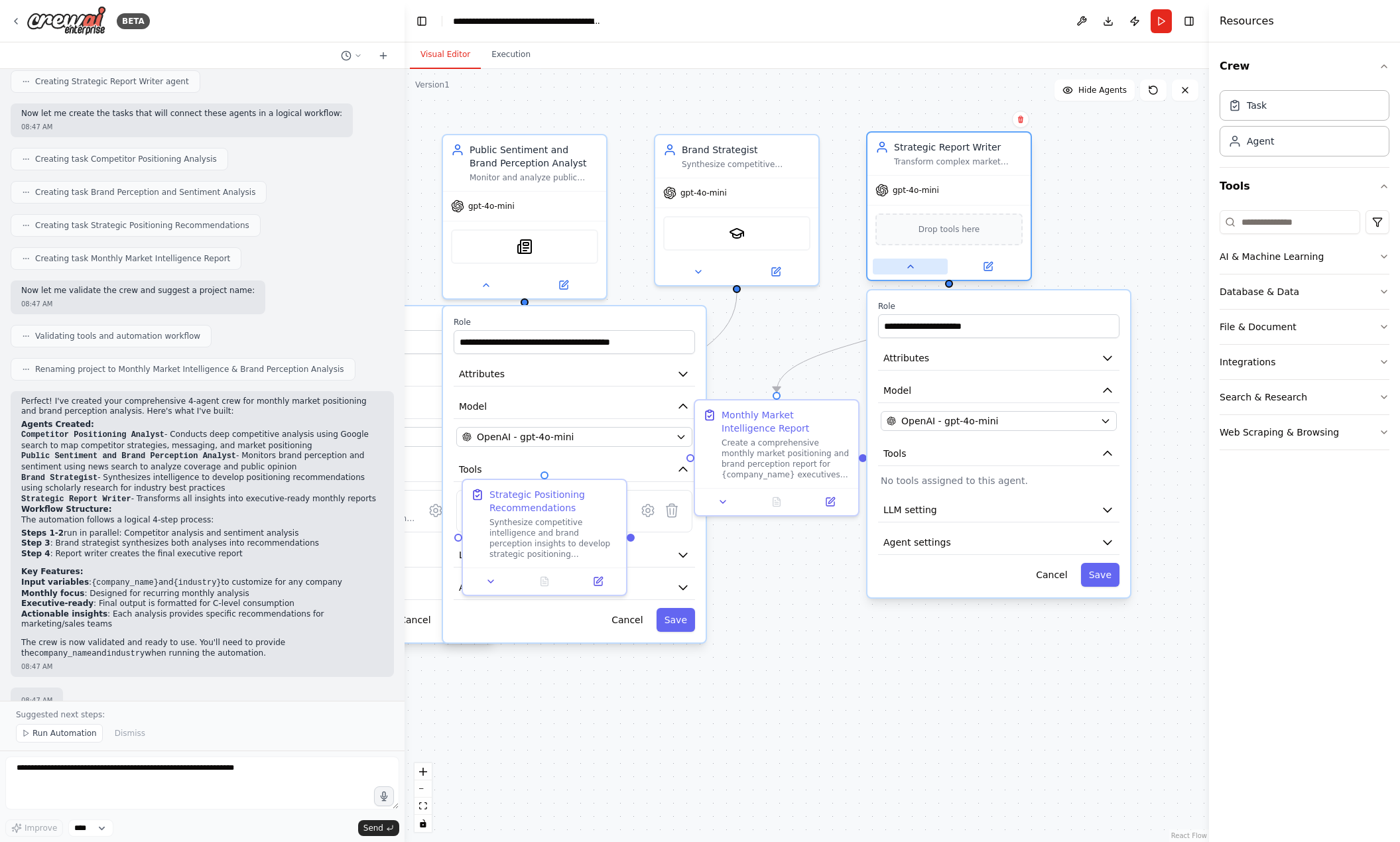
click at [909, 268] on icon at bounding box center [910, 267] width 5 height 3
click at [929, 239] on div "Drop tools here" at bounding box center [948, 229] width 147 height 32
click at [909, 274] on button at bounding box center [909, 267] width 75 height 16
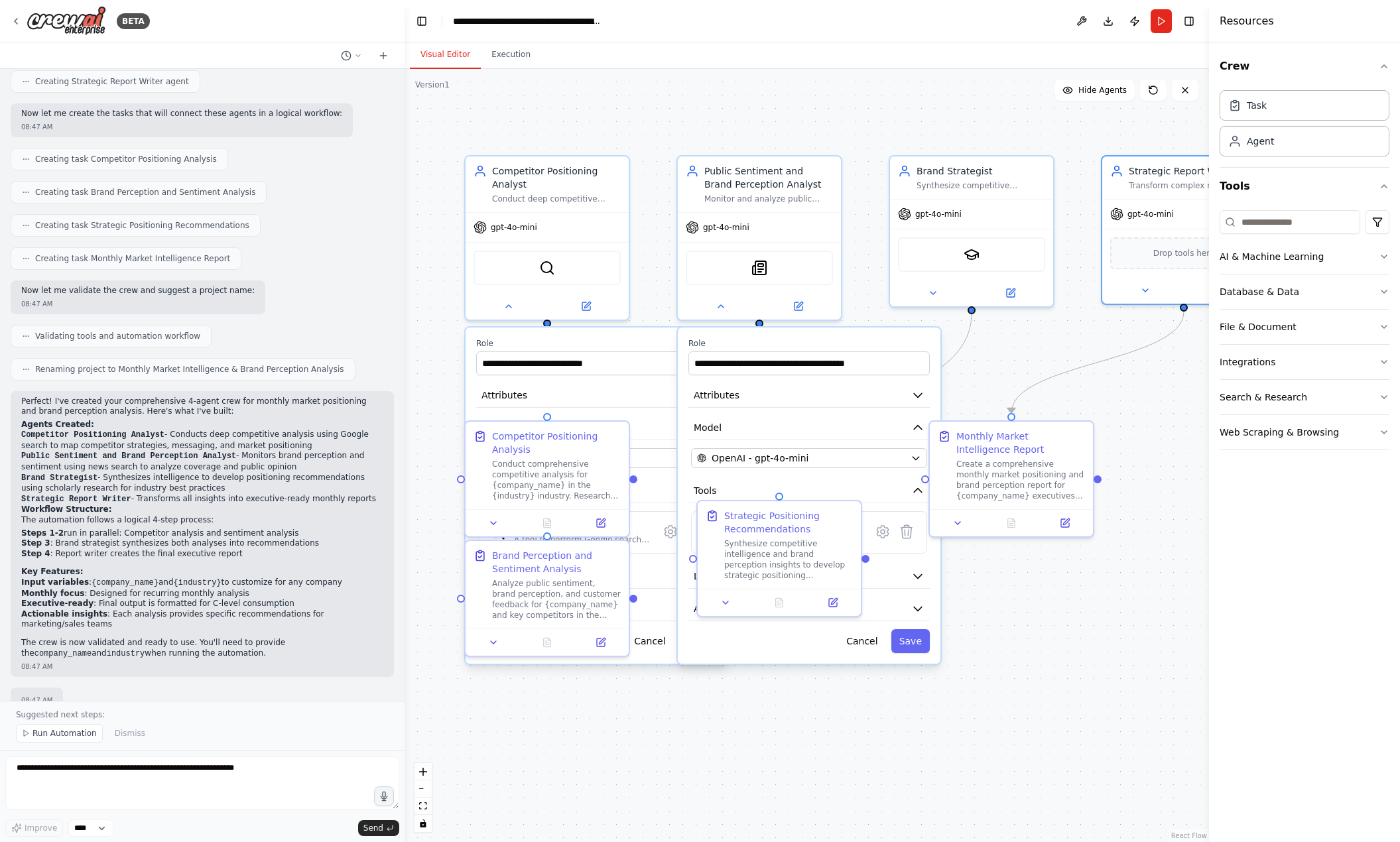
drag, startPoint x: 811, startPoint y: 617, endPoint x: 1041, endPoint y: 637, distance: 230.9
click at [1041, 637] on div ".deletable-edge-delete-btn { width: 20px; height: 20px; border: 0px solid #ffff…" at bounding box center [807, 455] width 804 height 773
click at [700, 727] on div ".deletable-edge-delete-btn { width: 20px; height: 20px; border: 0px solid #ffff…" at bounding box center [807, 455] width 804 height 773
click at [828, 492] on button "Tools" at bounding box center [808, 491] width 242 height 25
click at [874, 598] on button "Cancel" at bounding box center [862, 587] width 47 height 24
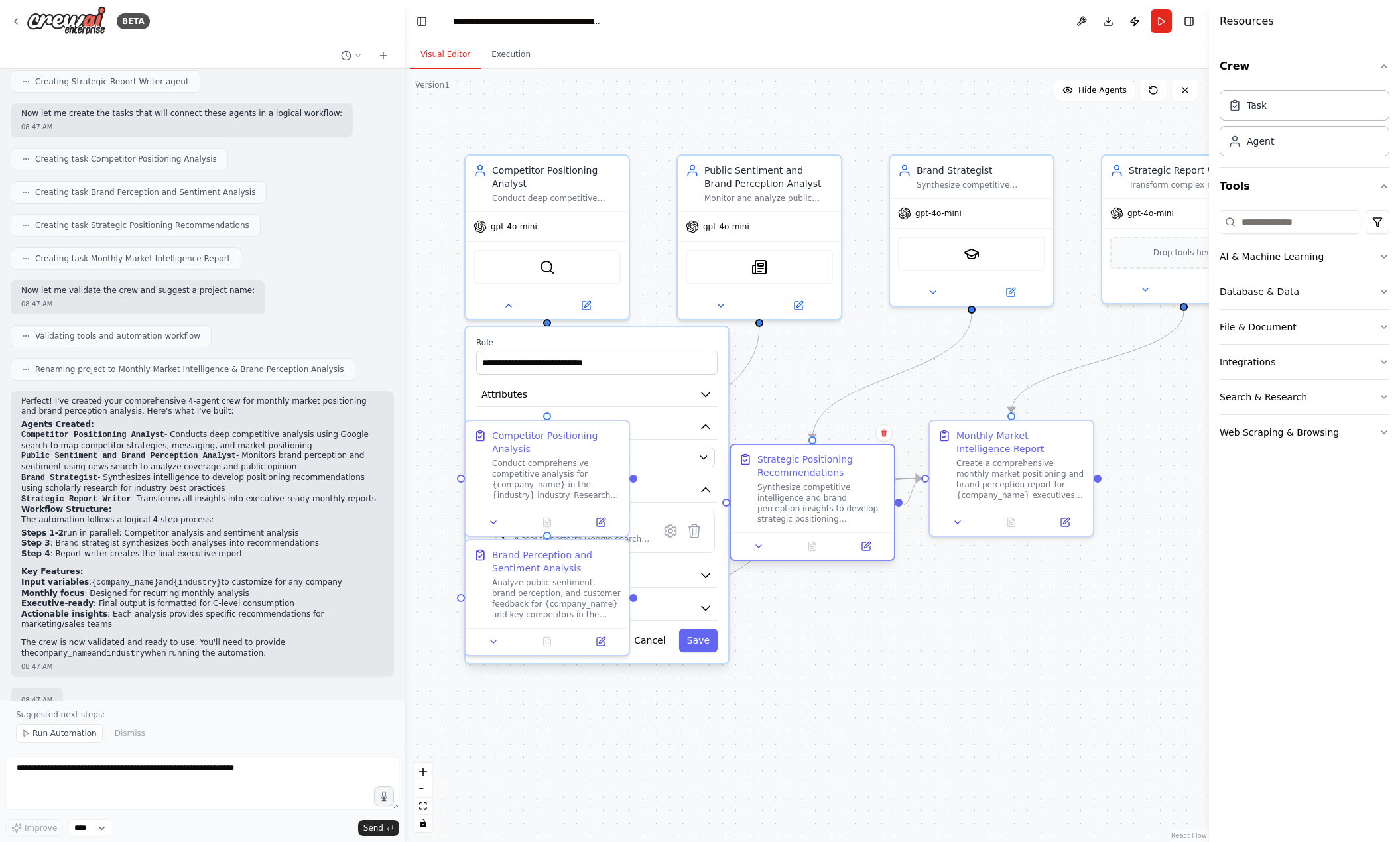
drag, startPoint x: 799, startPoint y: 559, endPoint x: 838, endPoint y: 503, distance: 68.2
click at [838, 499] on div "Synthesize competitive intelligence and brand perception insights to develop st…" at bounding box center [821, 503] width 128 height 42
click at [664, 648] on button "Cancel" at bounding box center [649, 640] width 47 height 24
click at [681, 689] on div ".deletable-edge-delete-btn { width: 20px; height: 20px; border: 0px solid #ffff…" at bounding box center [807, 455] width 804 height 773
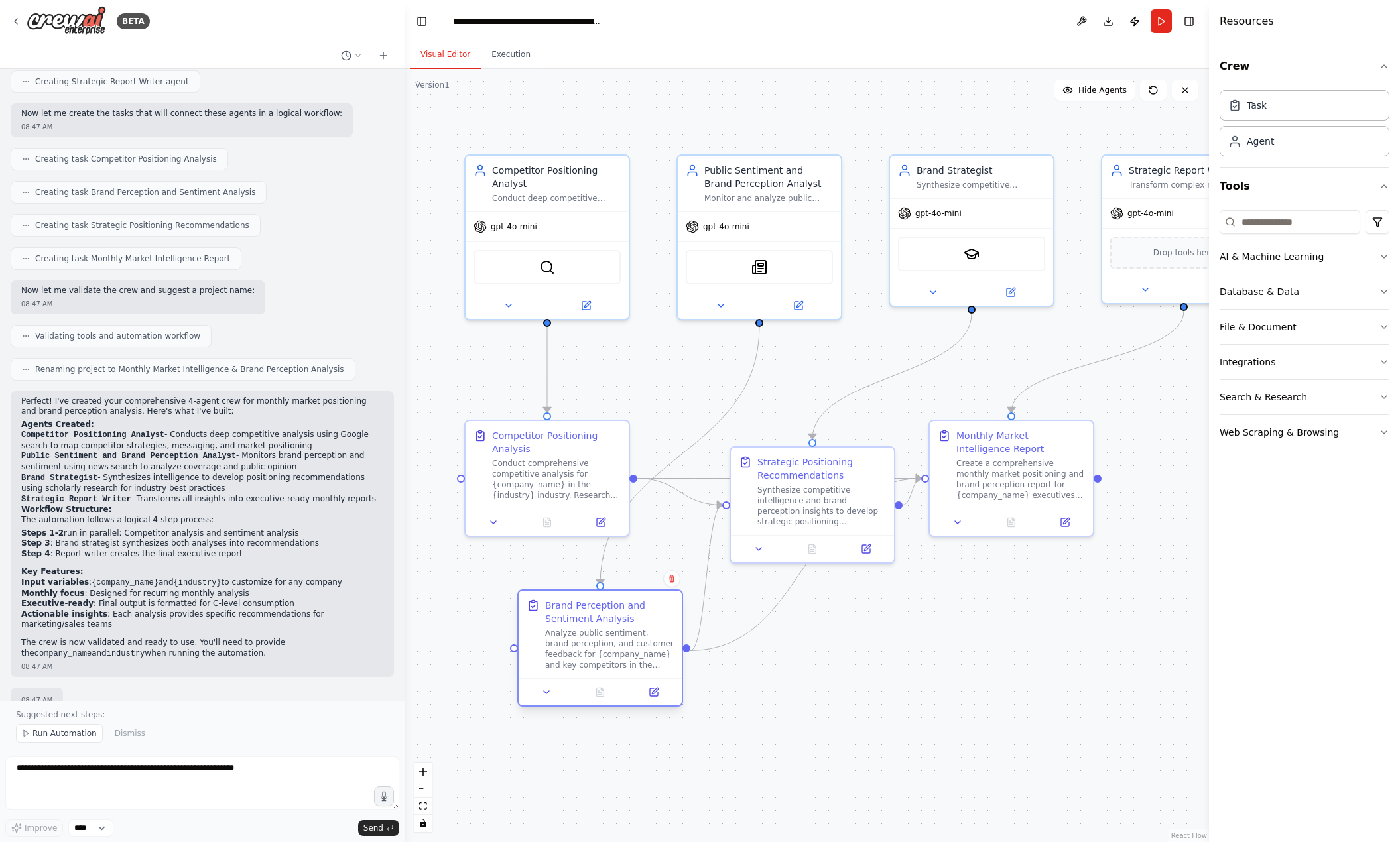
drag, startPoint x: 584, startPoint y: 616, endPoint x: 632, endPoint y: 668, distance: 70.8
click at [632, 668] on div "Analyze public sentiment, brand perception, and customer feedback for {company_…" at bounding box center [609, 649] width 128 height 42
click at [516, 437] on div "Competitor Positioning Analysis Conduct comprehensive competitive analysis for …" at bounding box center [546, 475] width 166 height 118
drag, startPoint x: 525, startPoint y: 481, endPoint x: 580, endPoint y: 452, distance: 62.2
click at [580, 452] on div "Conduct comprehensive competitive analysis for {company_name} in the {industry}…" at bounding box center [609, 450] width 128 height 42
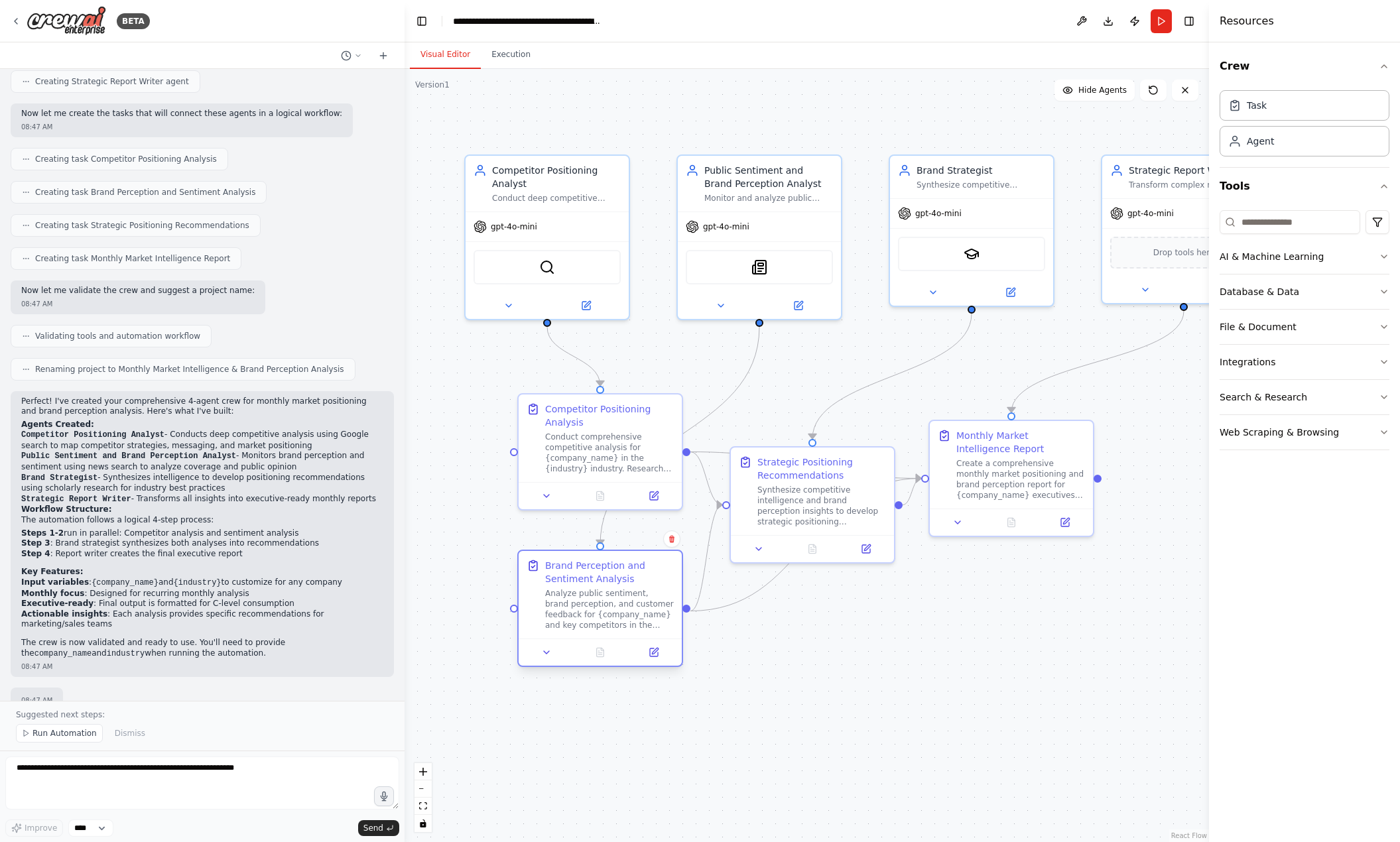
drag, startPoint x: 592, startPoint y: 653, endPoint x: 598, endPoint y: 614, distance: 39.5
click at [598, 614] on div "Analyze public sentiment, brand perception, and customer feedback for {company_…" at bounding box center [609, 609] width 128 height 42
drag, startPoint x: 560, startPoint y: 452, endPoint x: 532, endPoint y: 450, distance: 28.1
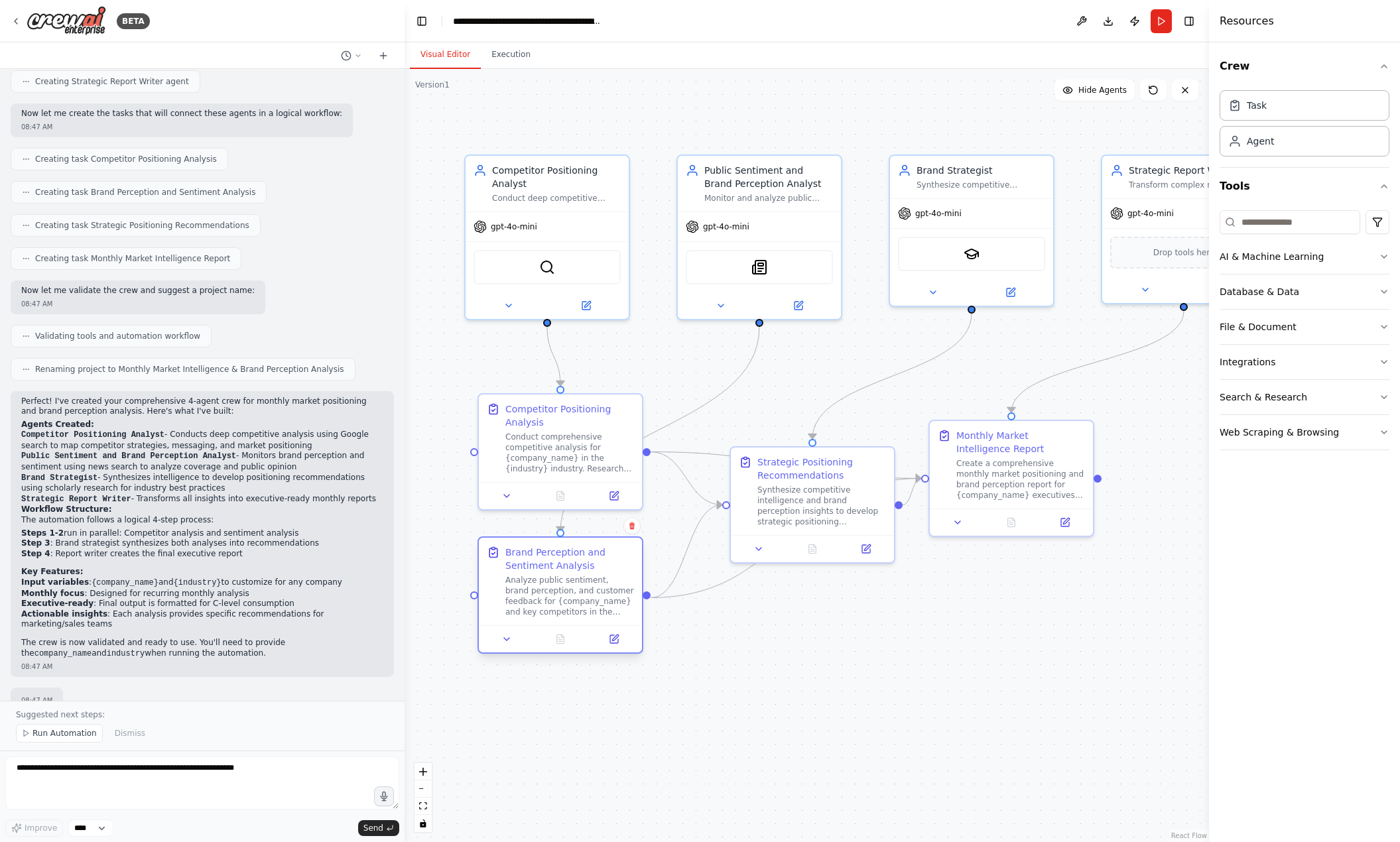
drag, startPoint x: 593, startPoint y: 609, endPoint x: 588, endPoint y: 598, distance: 12.1
click at [588, 598] on div "Analyze public sentiment, brand perception, and customer feedback for {company_…" at bounding box center [569, 596] width 128 height 42
click at [862, 688] on div ".deletable-edge-delete-btn { width: 20px; height: 20px; border: 0px solid #ffff…" at bounding box center [807, 455] width 804 height 773
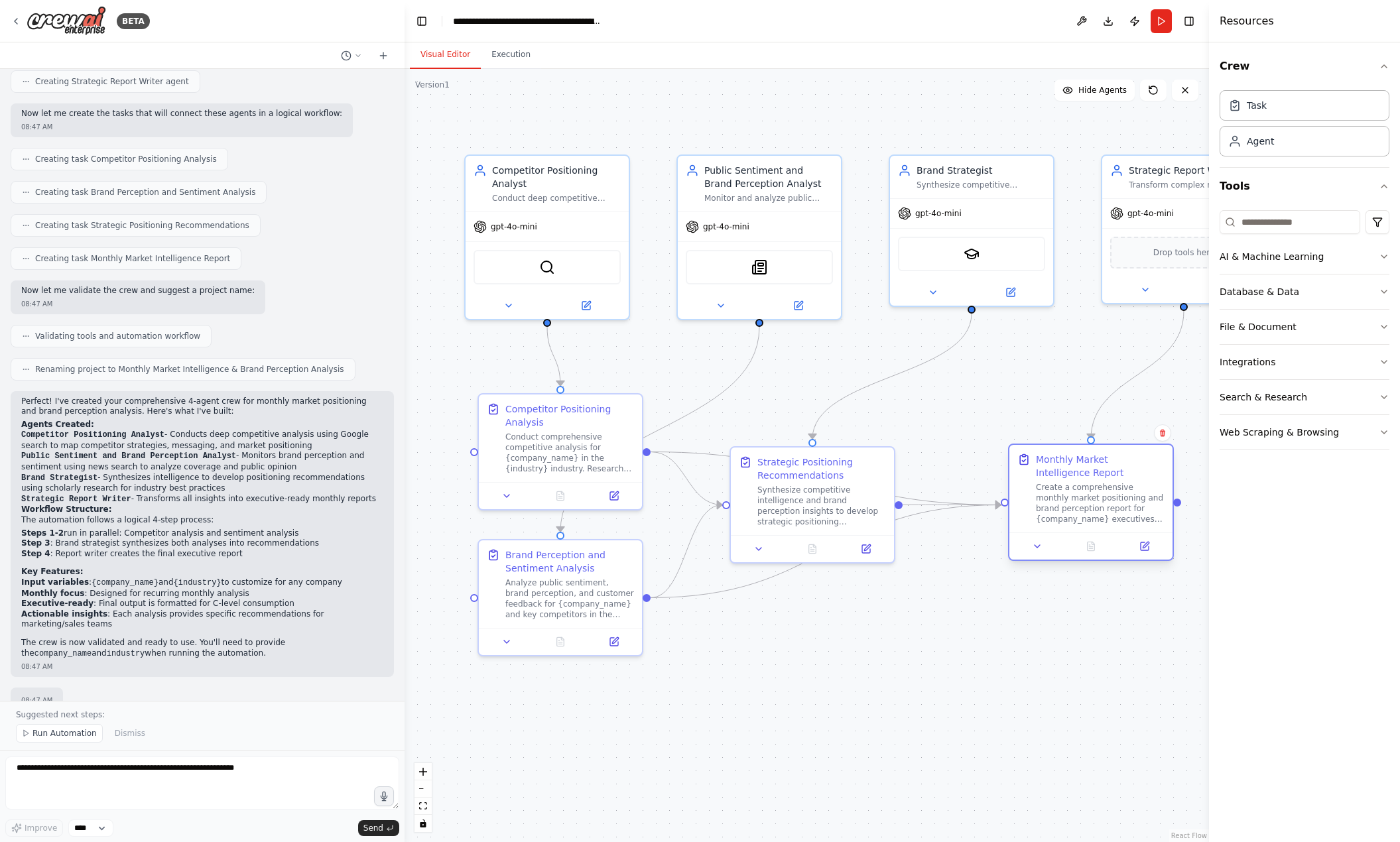
drag, startPoint x: 983, startPoint y: 484, endPoint x: 1063, endPoint y: 508, distance: 83.5
click at [1063, 508] on div "Create a comprehensive monthly market positioning and brand perception report f…" at bounding box center [1100, 503] width 128 height 42
click at [1107, 19] on button "Download" at bounding box center [1108, 20] width 21 height 24
click at [1111, 19] on button "Download" at bounding box center [1108, 20] width 21 height 24
click at [1110, 25] on button "Download" at bounding box center [1108, 20] width 21 height 24
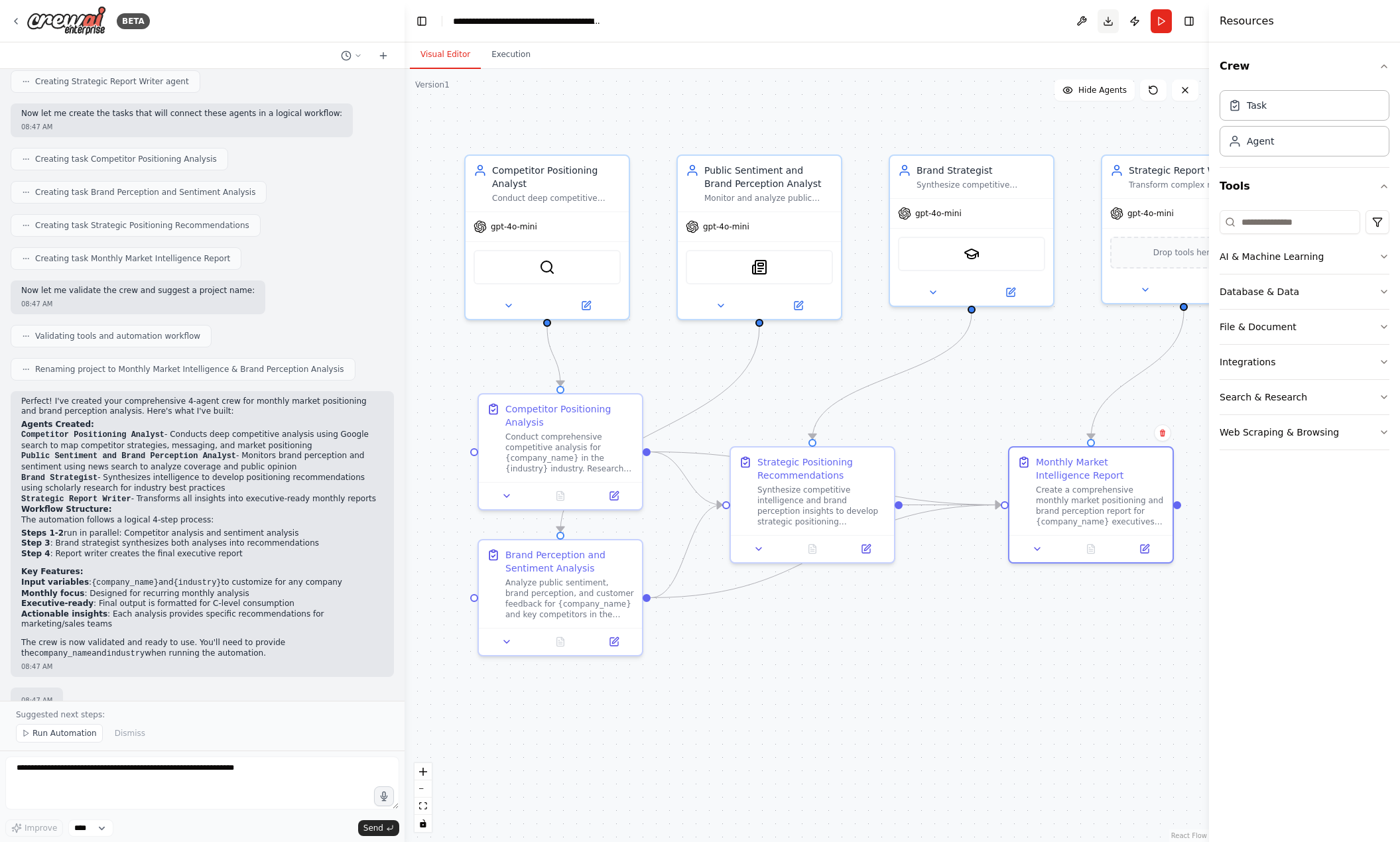
click at [1110, 25] on button "Download" at bounding box center [1108, 20] width 21 height 24
click at [1115, 21] on button "Download" at bounding box center [1108, 20] width 21 height 24
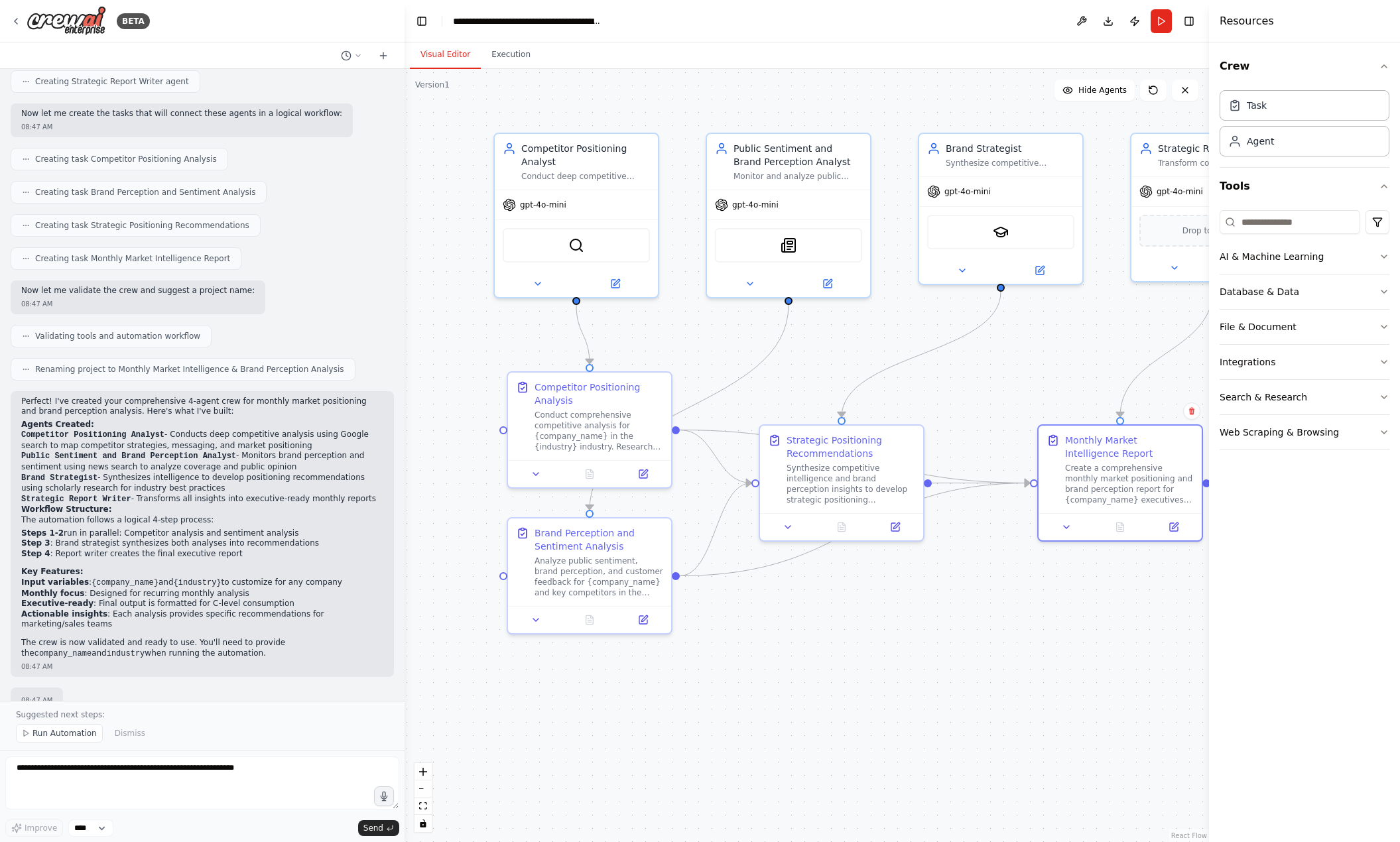
drag, startPoint x: 913, startPoint y: 384, endPoint x: 1004, endPoint y: 358, distance: 94.6
click at [1004, 358] on div ".deletable-edge-delete-btn { width: 20px; height: 20px; border: 0px solid #ffff…" at bounding box center [807, 455] width 804 height 773
click at [65, 737] on span "Run Automation" at bounding box center [65, 733] width 65 height 11
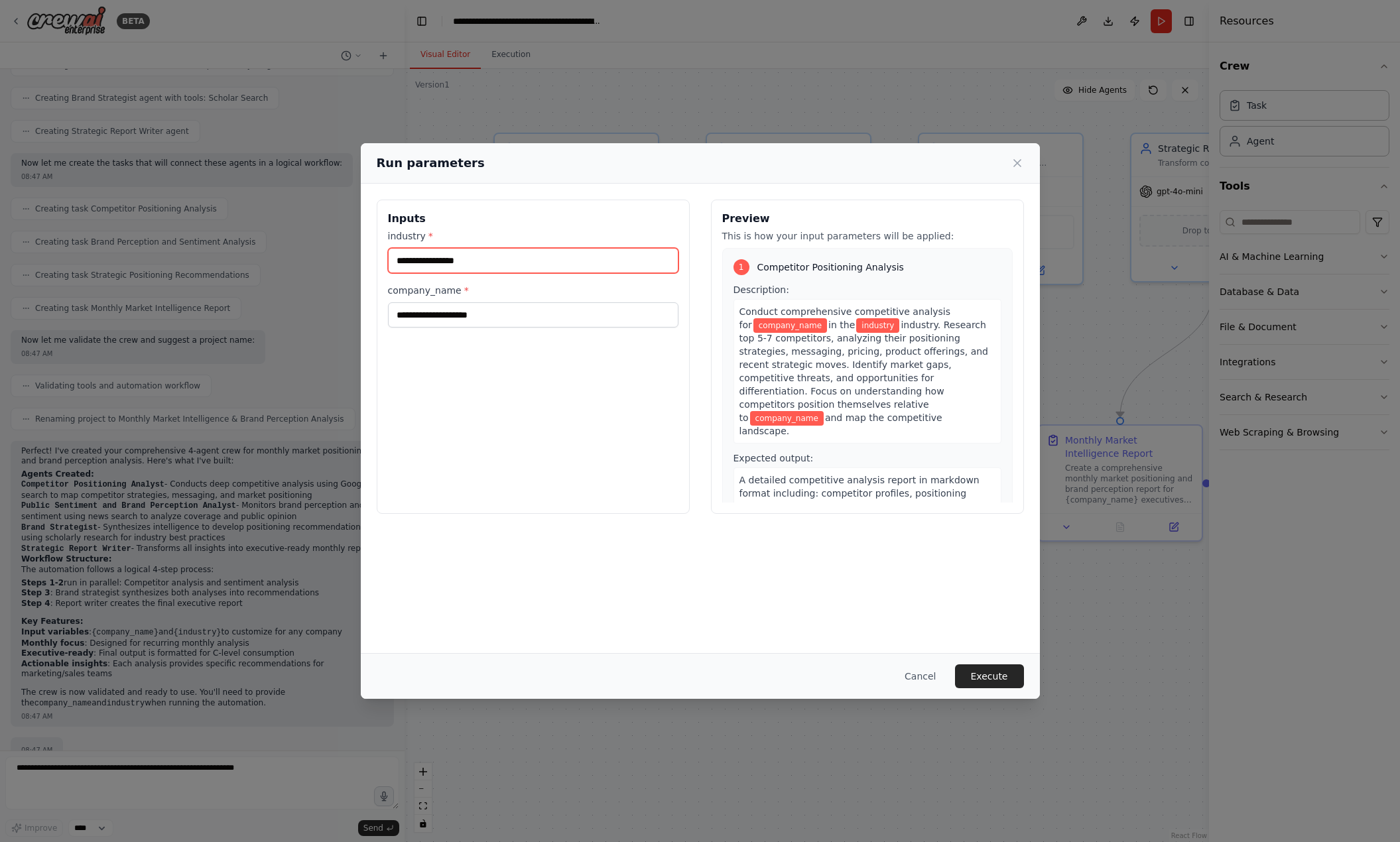
click at [586, 259] on input "industry *" at bounding box center [533, 260] width 290 height 25
click at [474, 256] on input "industry *" at bounding box center [533, 260] width 290 height 25
type input "*"
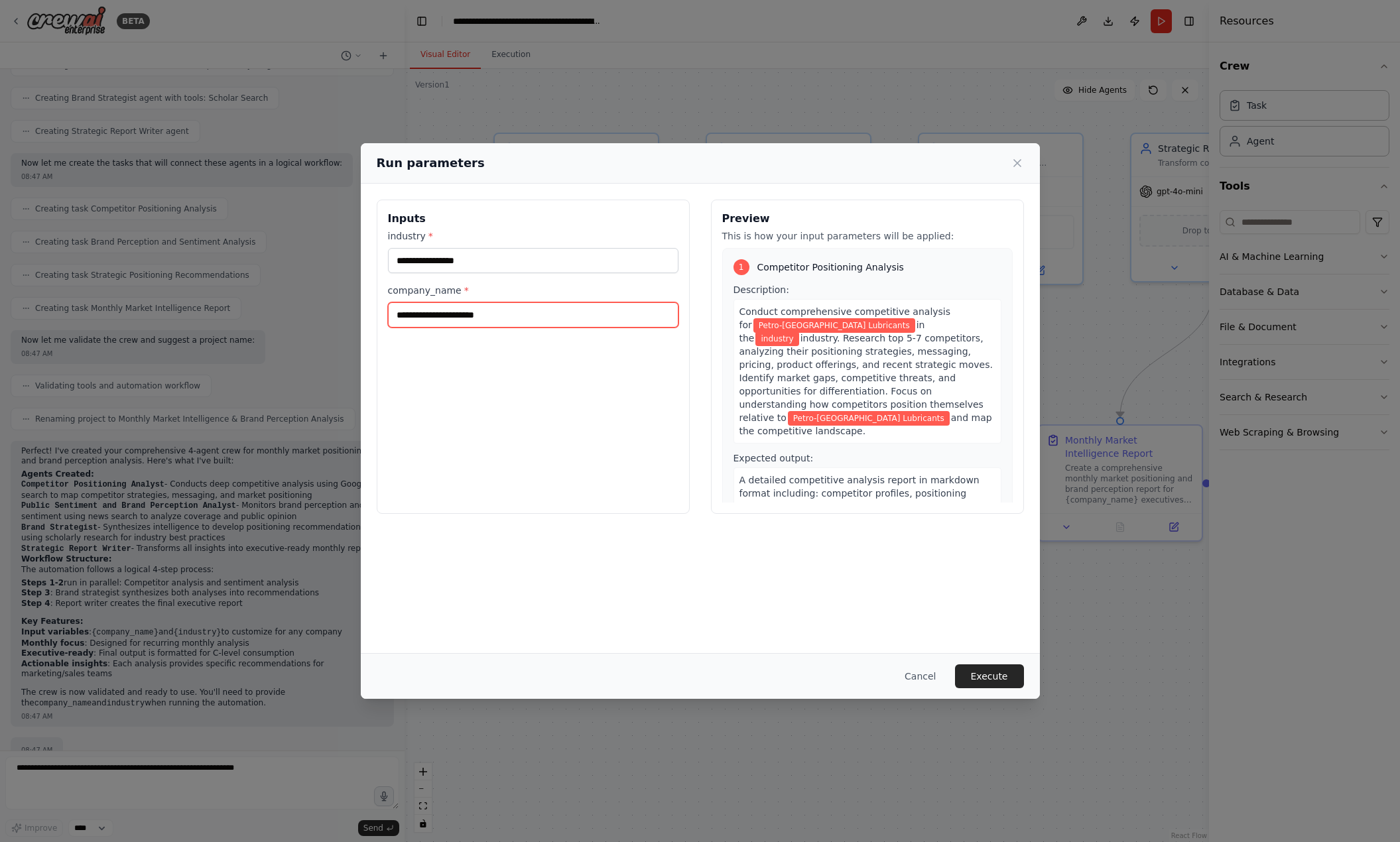
type input "**********"
click at [495, 255] on input "industry *" at bounding box center [533, 260] width 290 height 25
click at [483, 258] on input "industry *" at bounding box center [533, 260] width 290 height 25
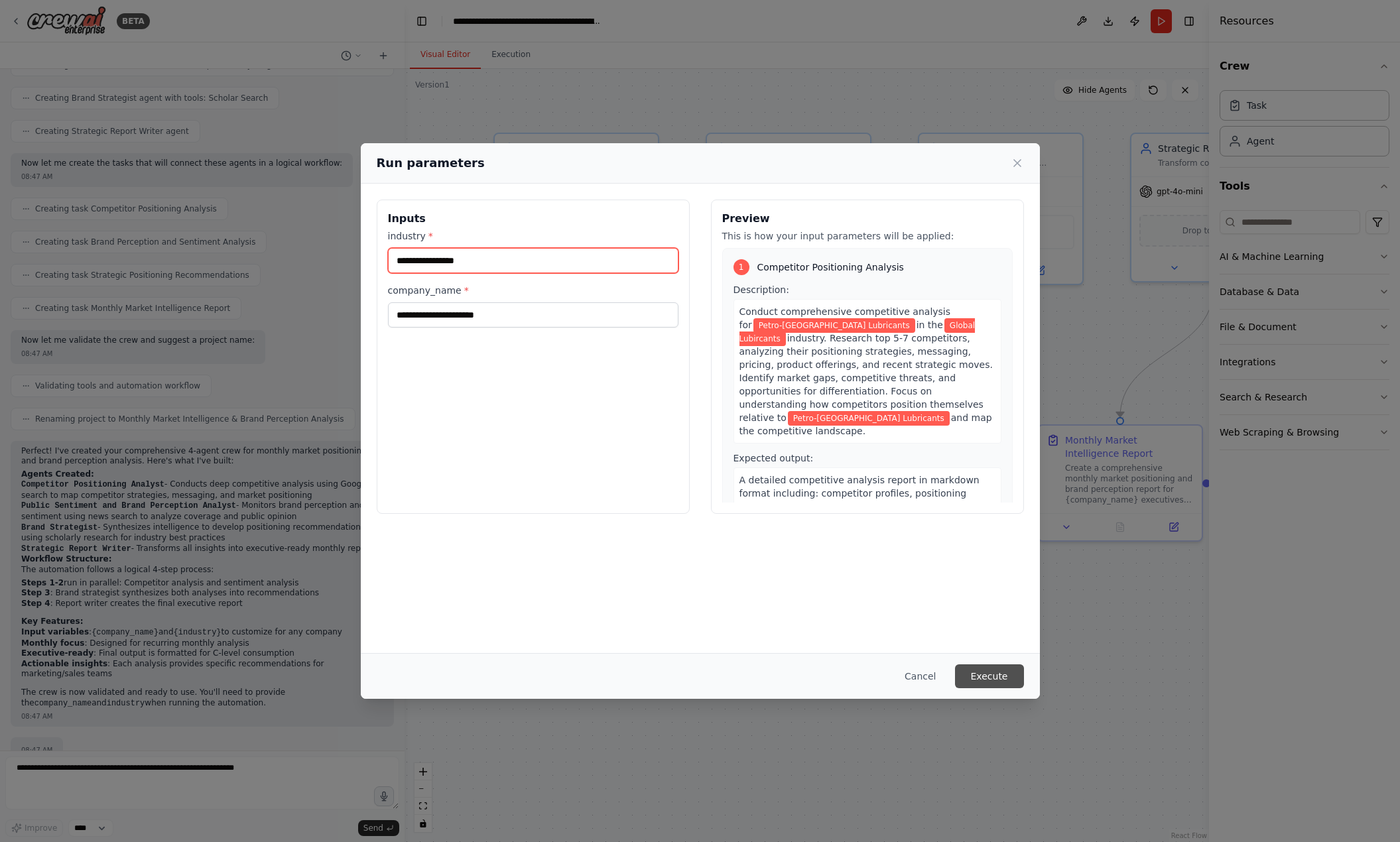
type input "**********"
click at [1003, 683] on button "Execute" at bounding box center [989, 676] width 69 height 24
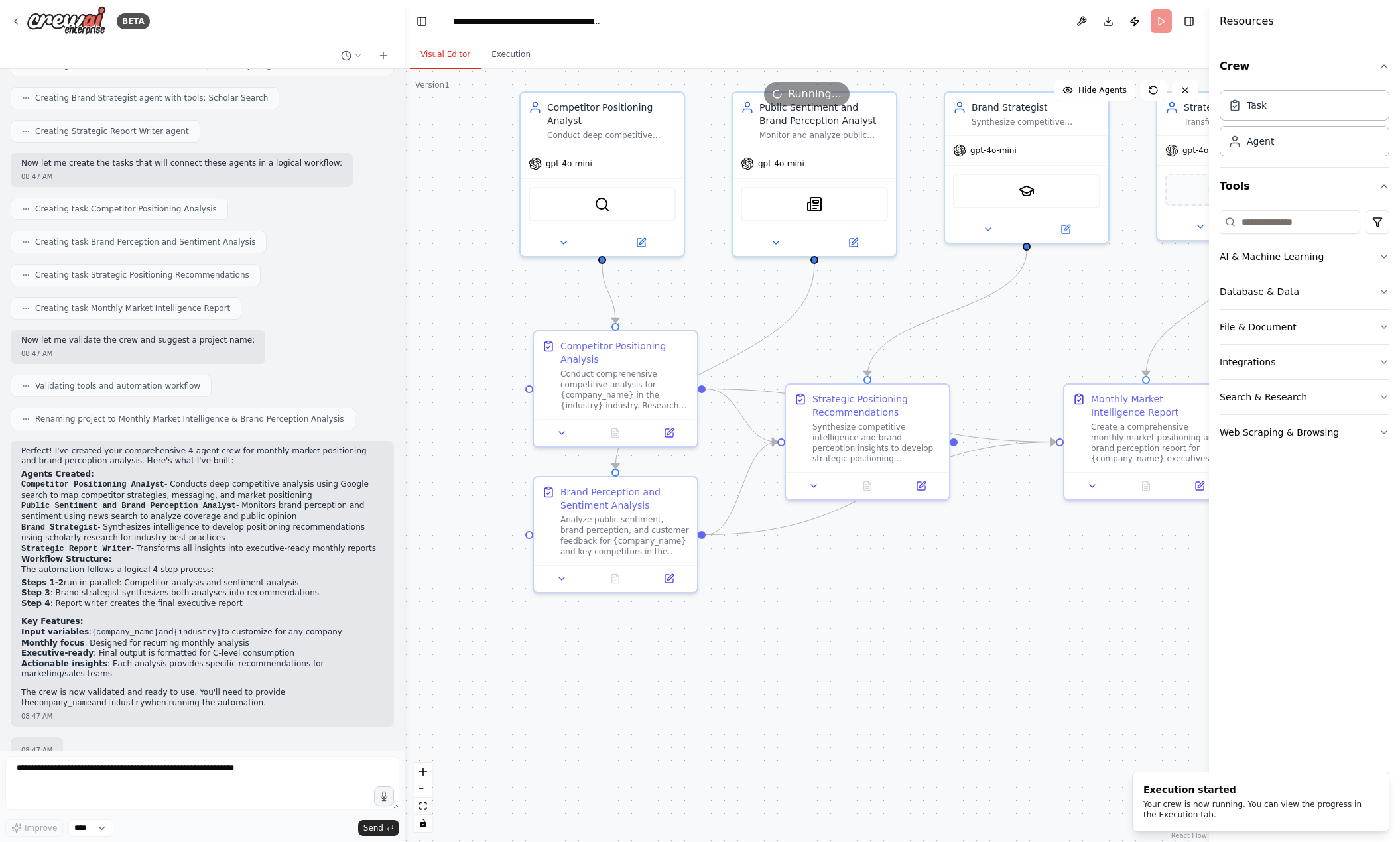
drag, startPoint x: 713, startPoint y: 680, endPoint x: 916, endPoint y: 641, distance: 206.7
click at [916, 641] on div ".deletable-edge-delete-btn { width: 20px; height: 20px; border: 0px solid #ffff…" at bounding box center [807, 455] width 804 height 773
click at [517, 59] on button "Execution" at bounding box center [511, 54] width 60 height 27
click at [445, 53] on button "Visual Editor" at bounding box center [445, 54] width 71 height 27
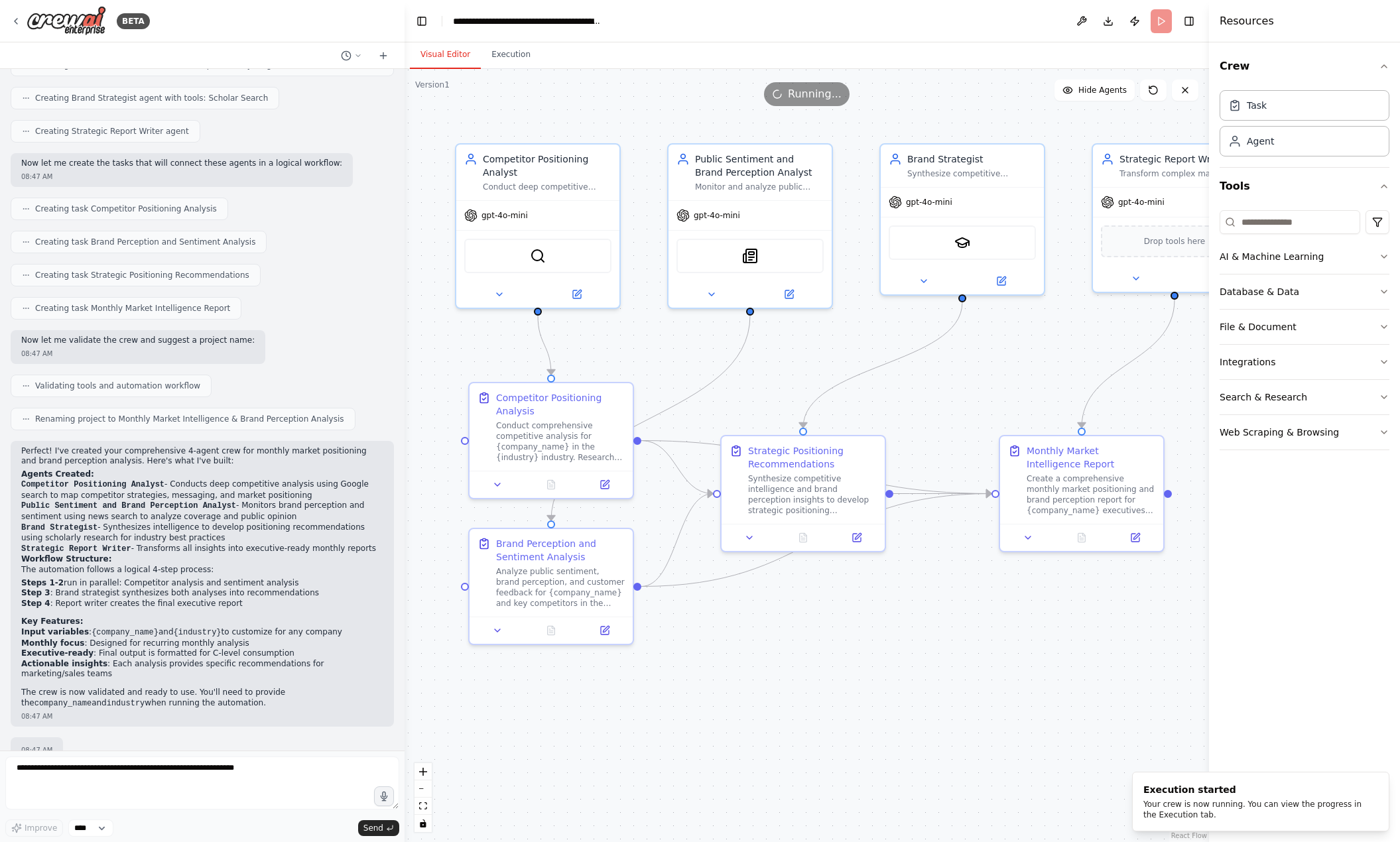
drag, startPoint x: 999, startPoint y: 316, endPoint x: 936, endPoint y: 367, distance: 81.1
click at [936, 367] on div ".deletable-edge-delete-btn { width: 20px; height: 20px; border: 0px solid #ffff…" at bounding box center [807, 455] width 804 height 773
click at [1112, 18] on button "Download" at bounding box center [1108, 20] width 21 height 24
click at [522, 62] on button "Execution" at bounding box center [511, 54] width 60 height 27
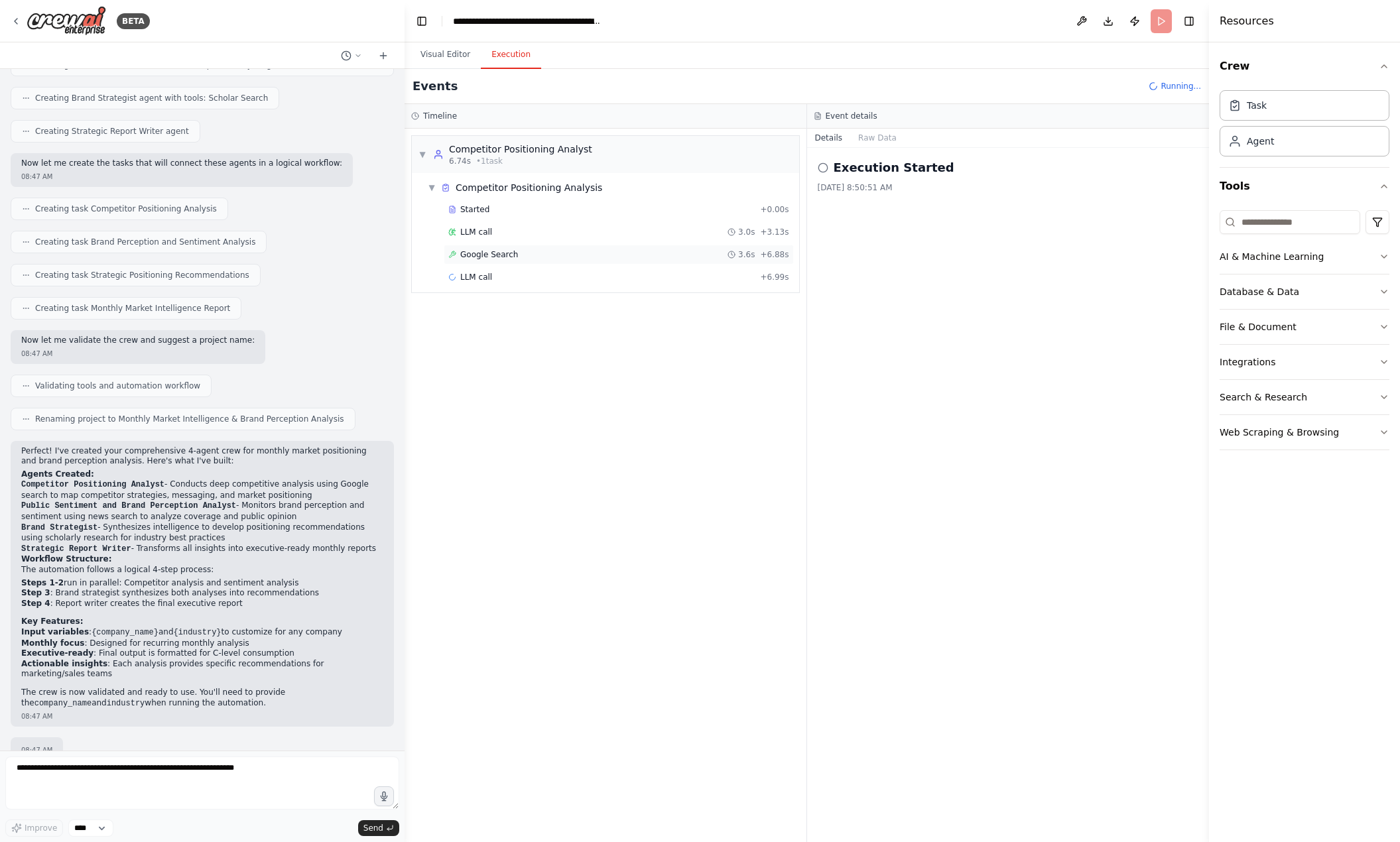
click at [501, 249] on div "Google Search 3.6s + 6.88s" at bounding box center [618, 254] width 350 height 19
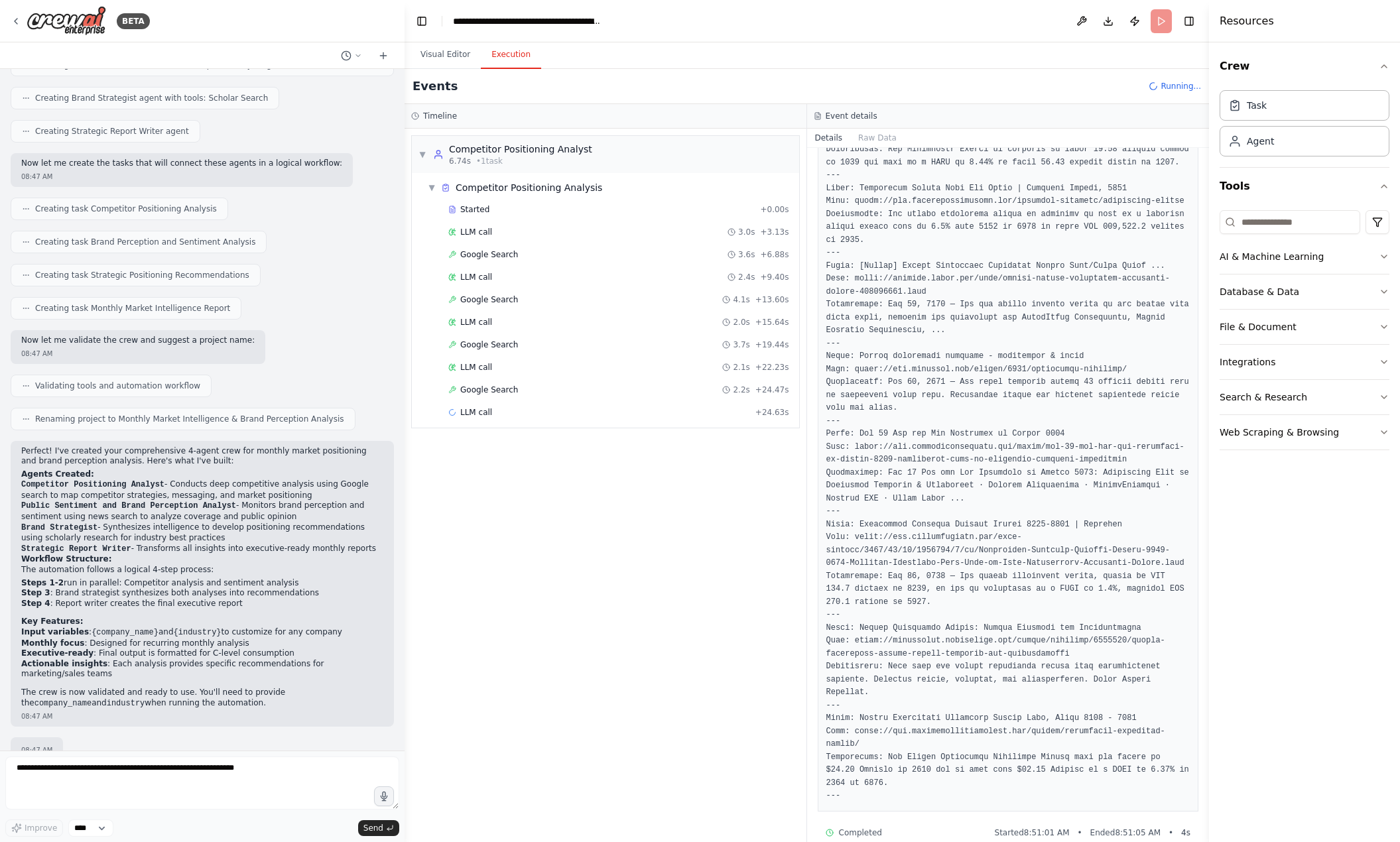
scroll to position [405, 0]
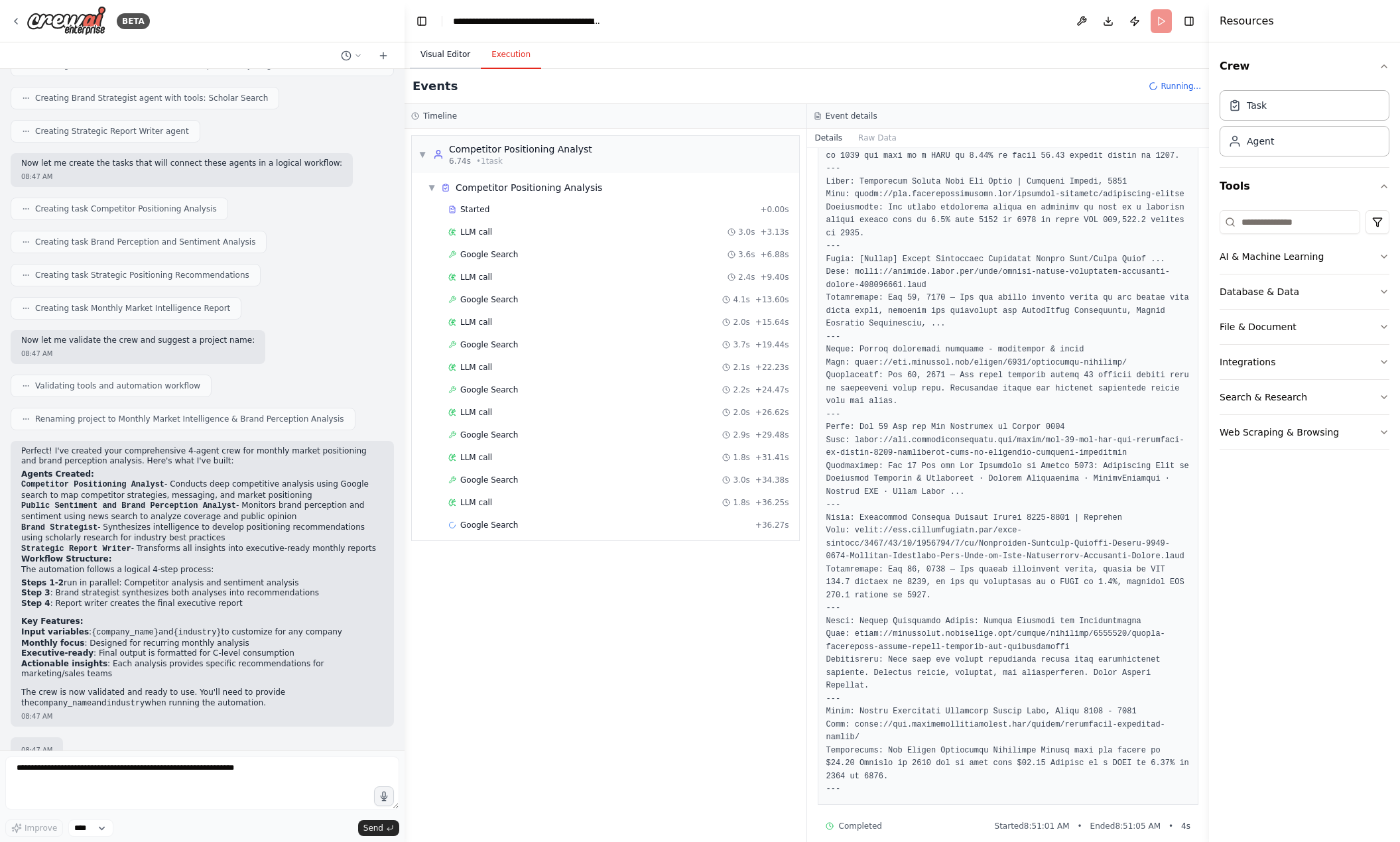
click at [458, 54] on button "Visual Editor" at bounding box center [445, 54] width 71 height 27
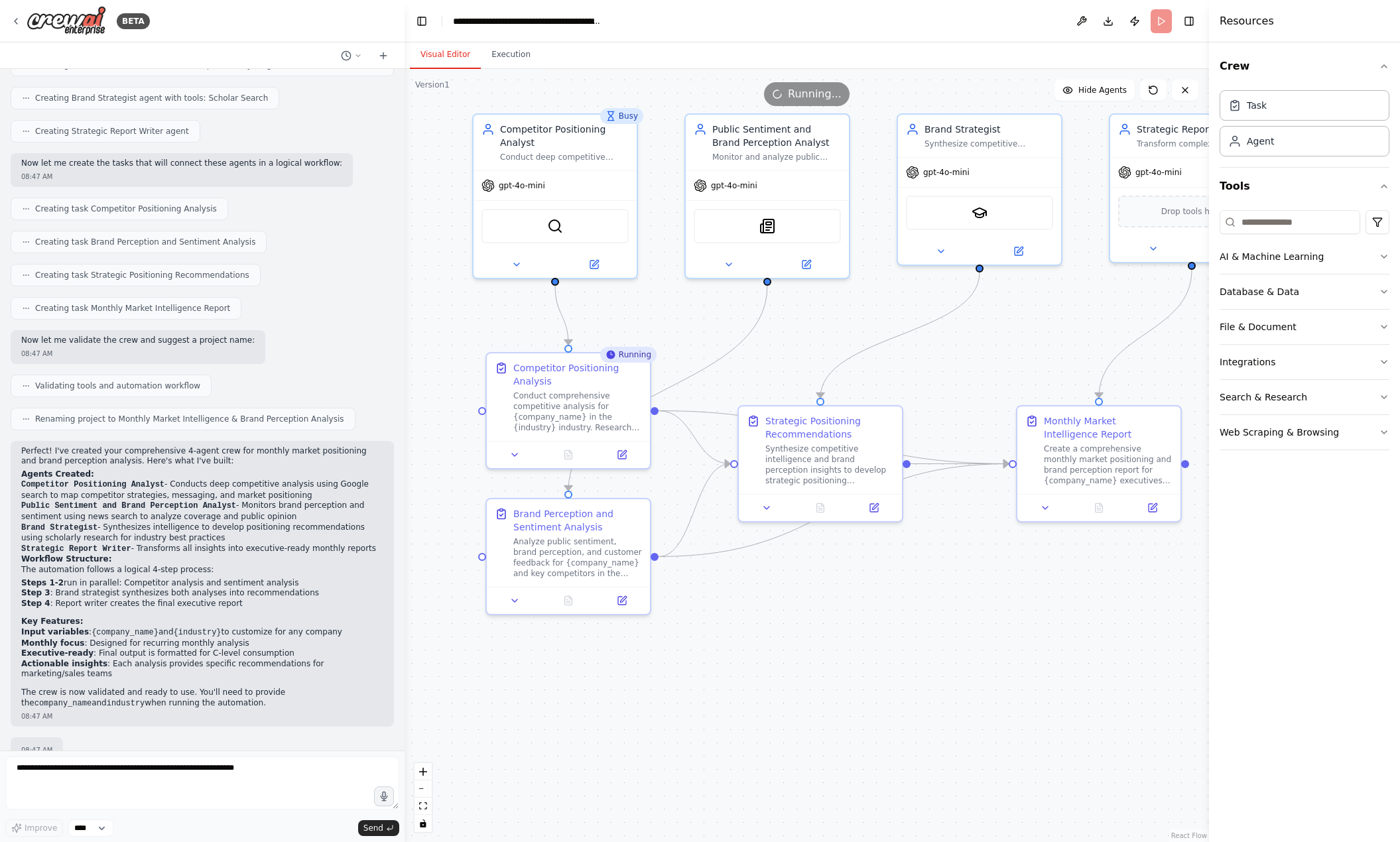
drag, startPoint x: 953, startPoint y: 367, endPoint x: 1031, endPoint y: 341, distance: 82.2
click at [1031, 341] on div ".deletable-edge-delete-btn { width: 20px; height: 20px; border: 0px solid #ffff…" at bounding box center [807, 455] width 804 height 773
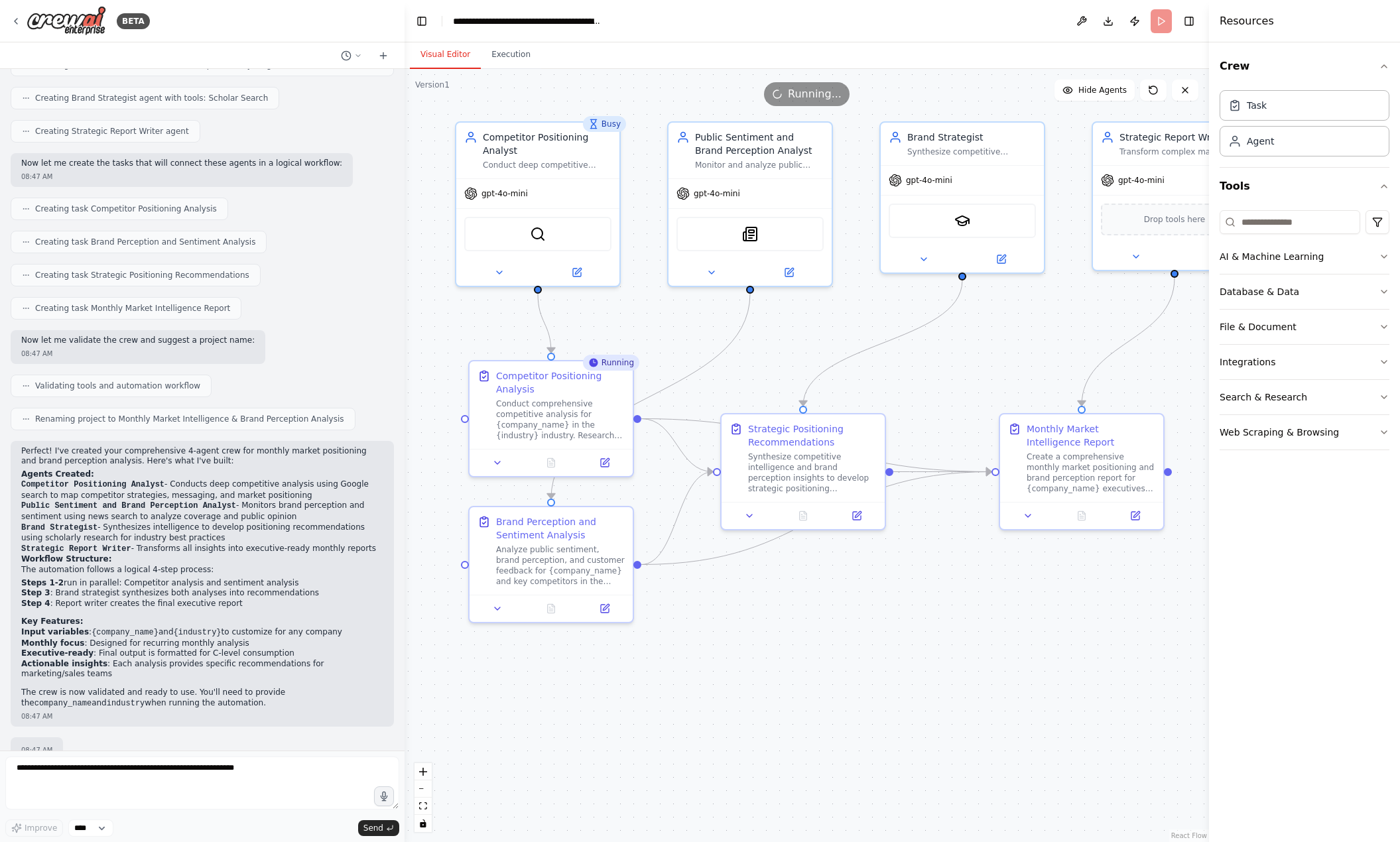
drag, startPoint x: 728, startPoint y: 398, endPoint x: 763, endPoint y: 356, distance: 54.7
click at [763, 356] on div ".deletable-edge-delete-btn { width: 20px; height: 20px; border: 0px solid #ffff…" at bounding box center [807, 455] width 804 height 773
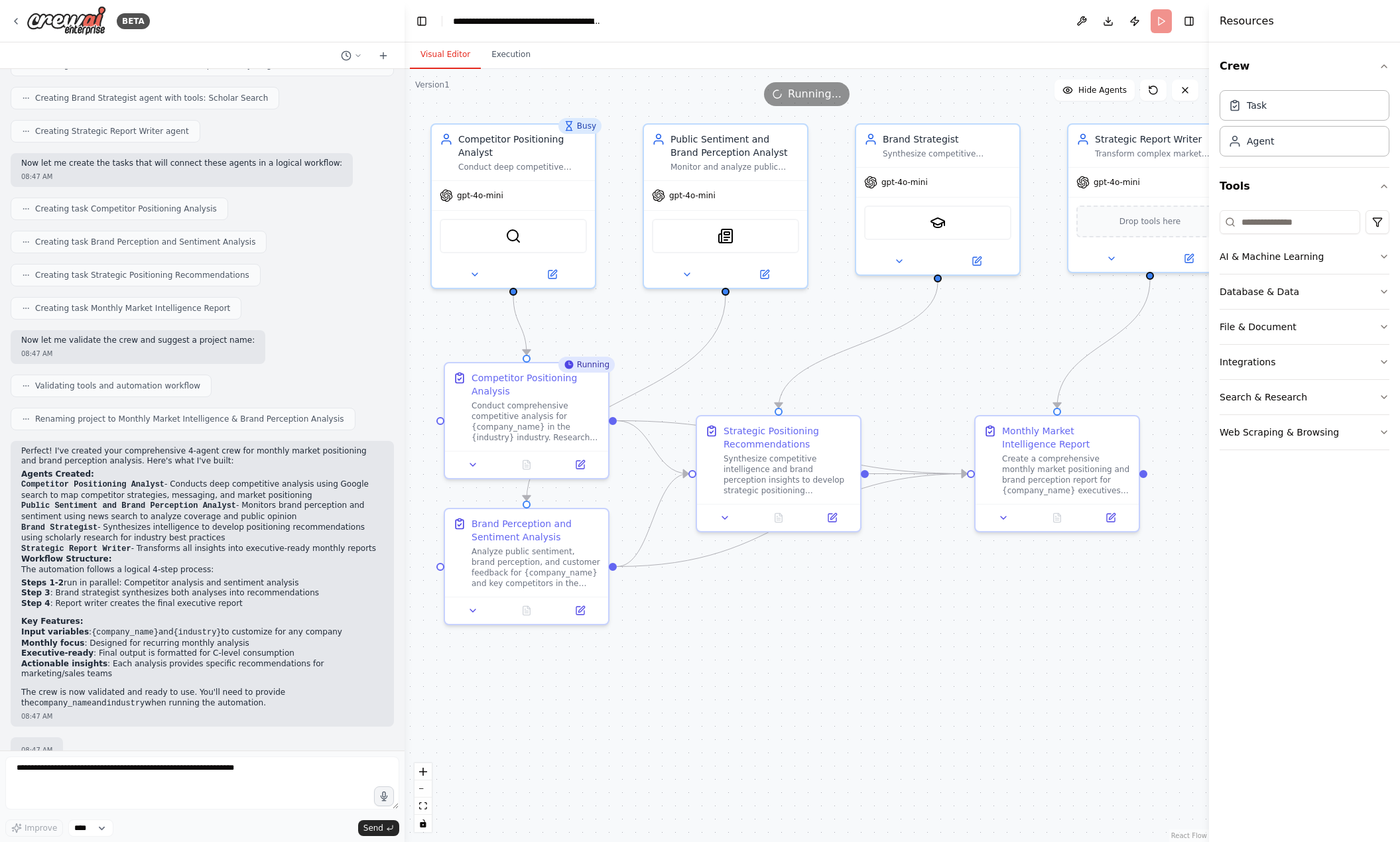
drag, startPoint x: 862, startPoint y: 387, endPoint x: 925, endPoint y: 379, distance: 63.5
click at [925, 379] on div ".deletable-edge-delete-btn { width: 20px; height: 20px; border: 0px solid #ffff…" at bounding box center [807, 455] width 804 height 773
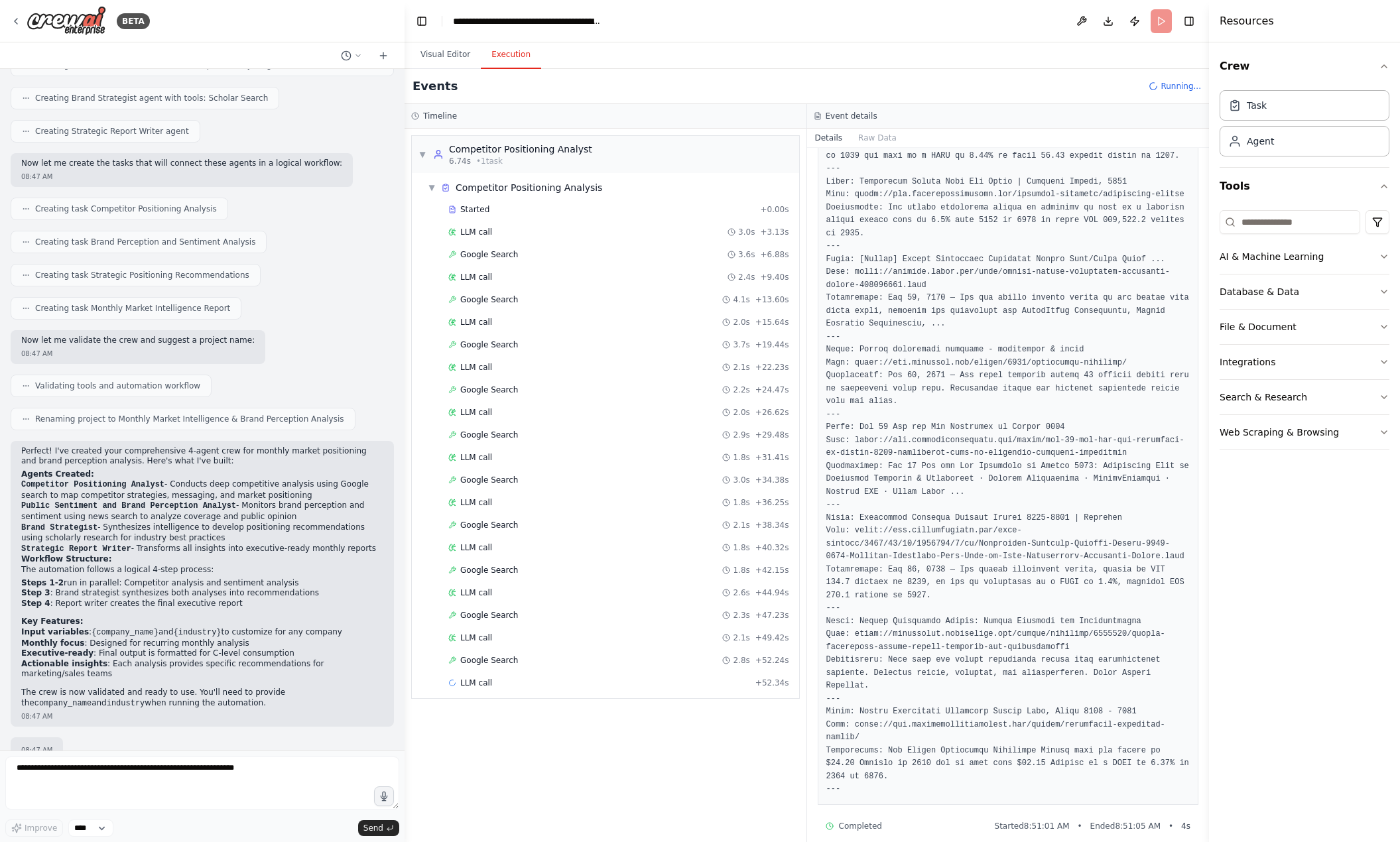
click at [487, 65] on button "Execution" at bounding box center [511, 54] width 60 height 27
click at [502, 637] on div "LLM call 2.1s + 49.42s" at bounding box center [618, 637] width 341 height 11
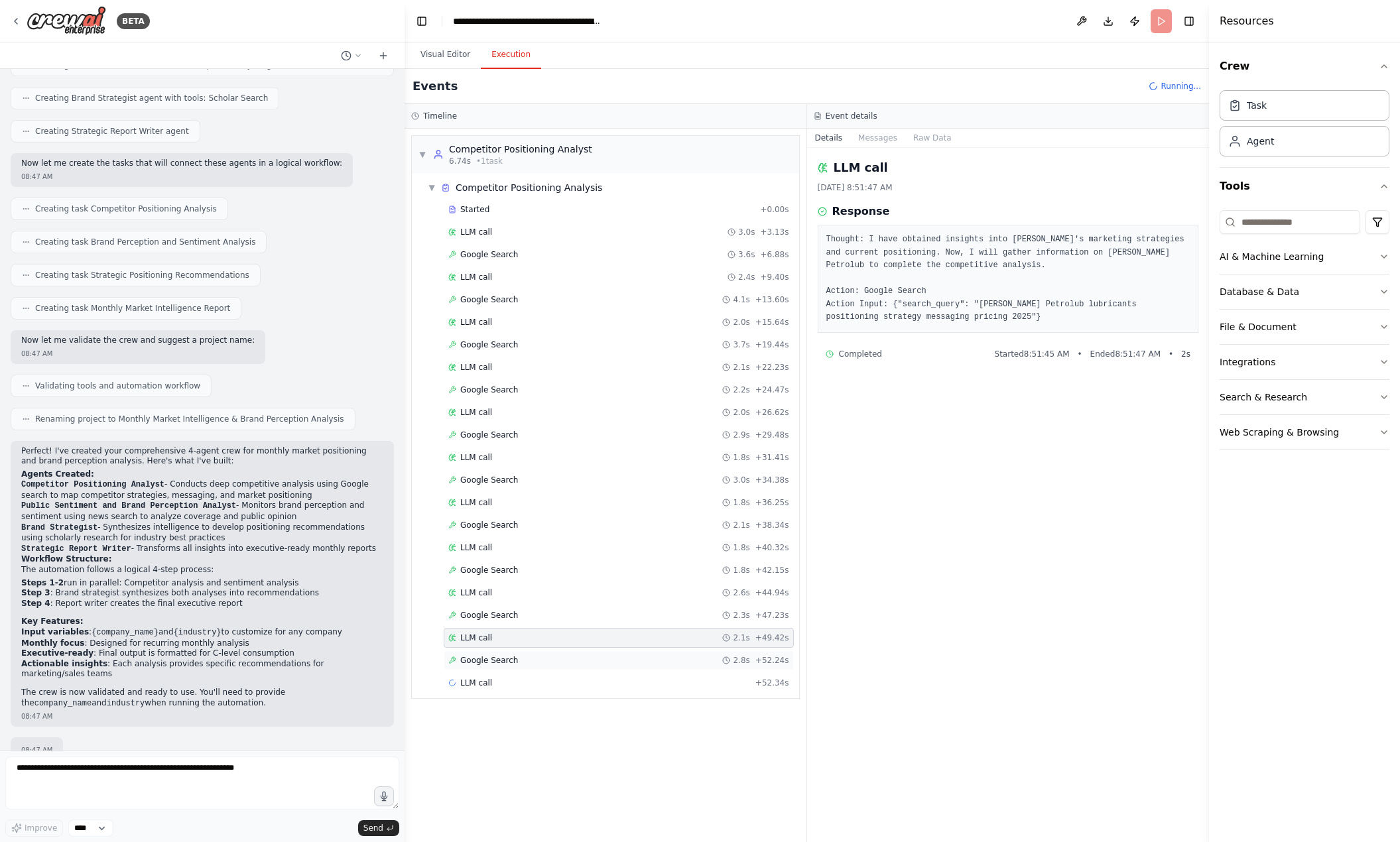
click at [616, 659] on div "Google Search 2.8s + 52.24s" at bounding box center [618, 660] width 341 height 11
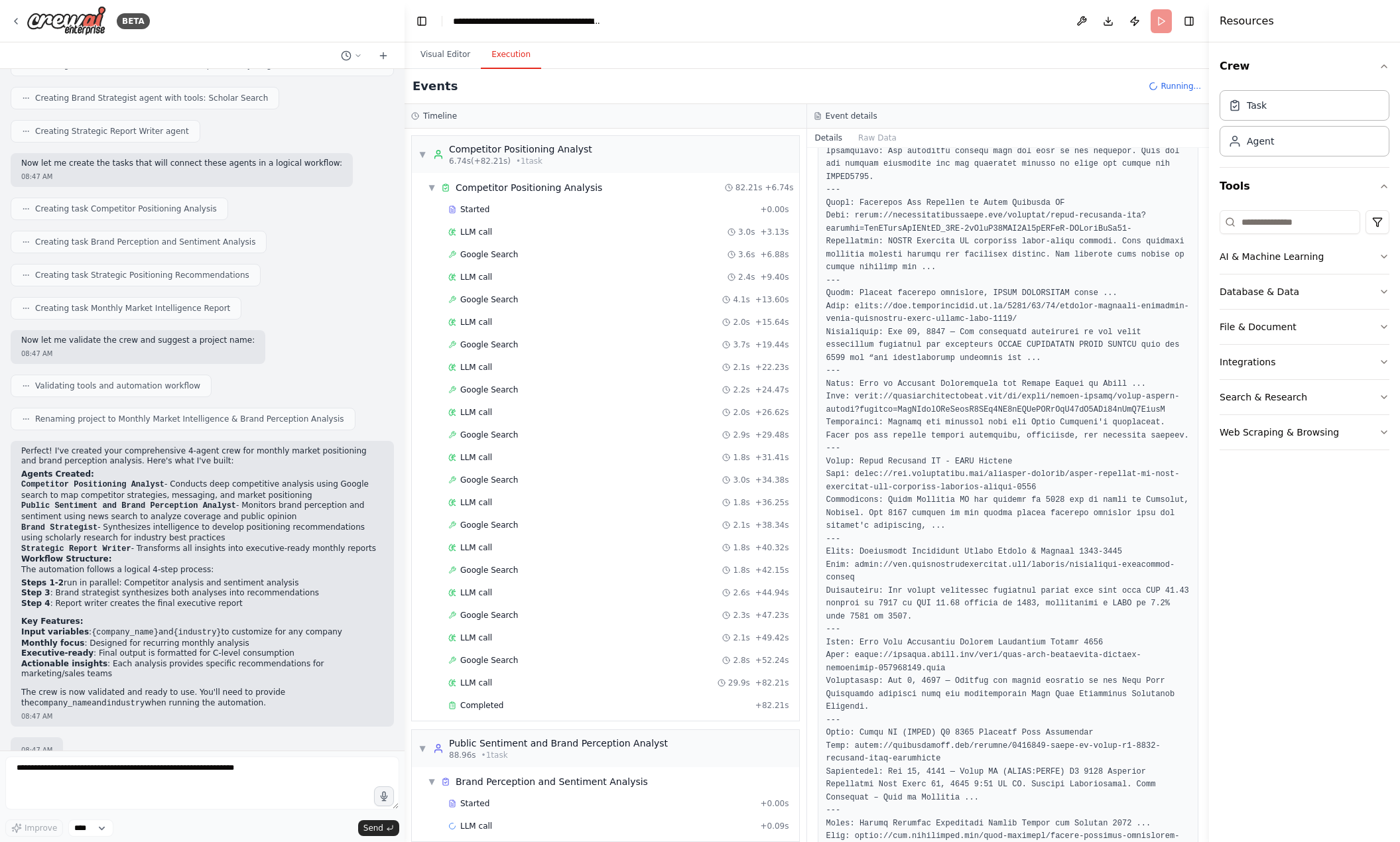
scroll to position [14, 0]
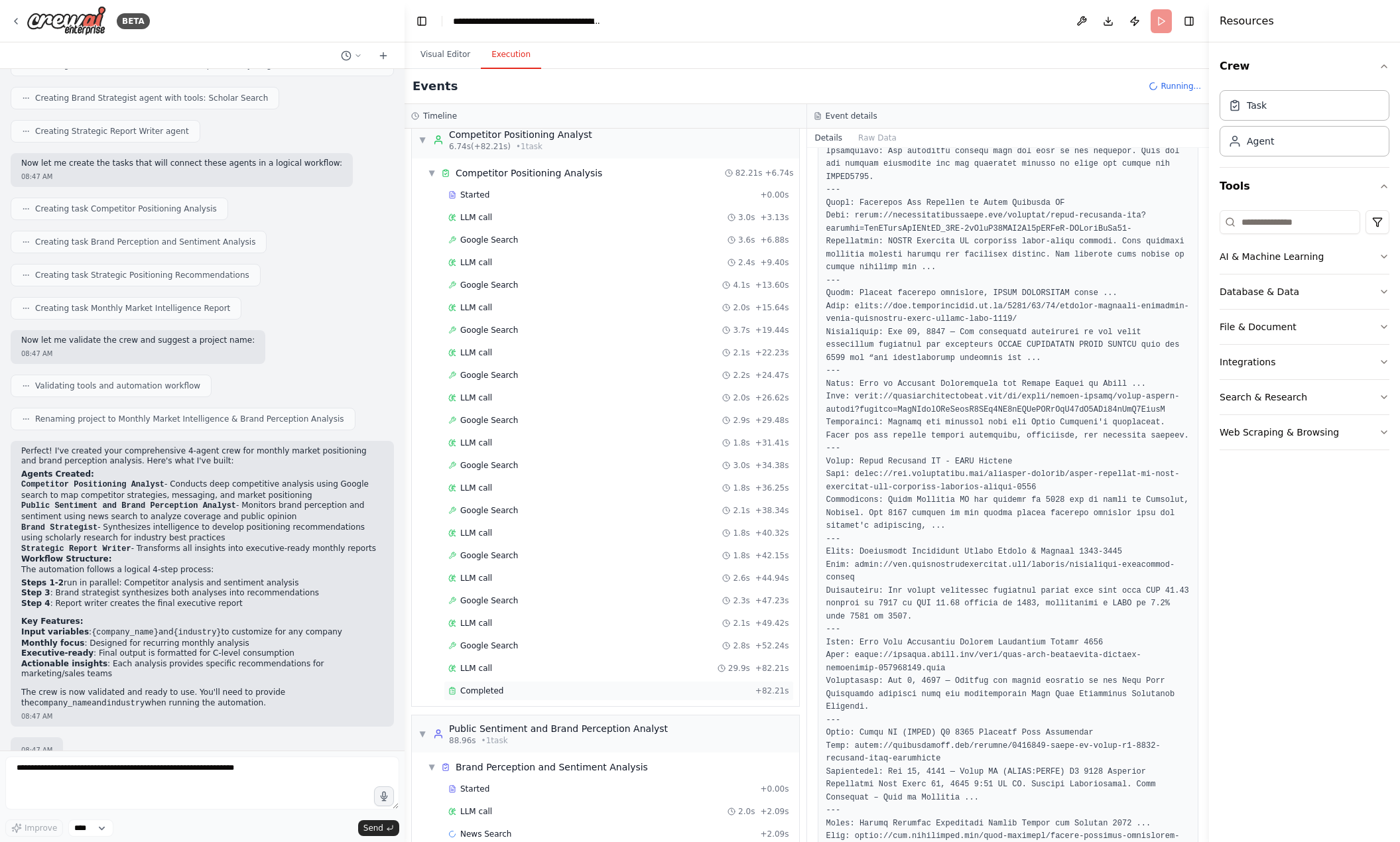
click at [524, 689] on div "Completed" at bounding box center [599, 691] width 302 height 11
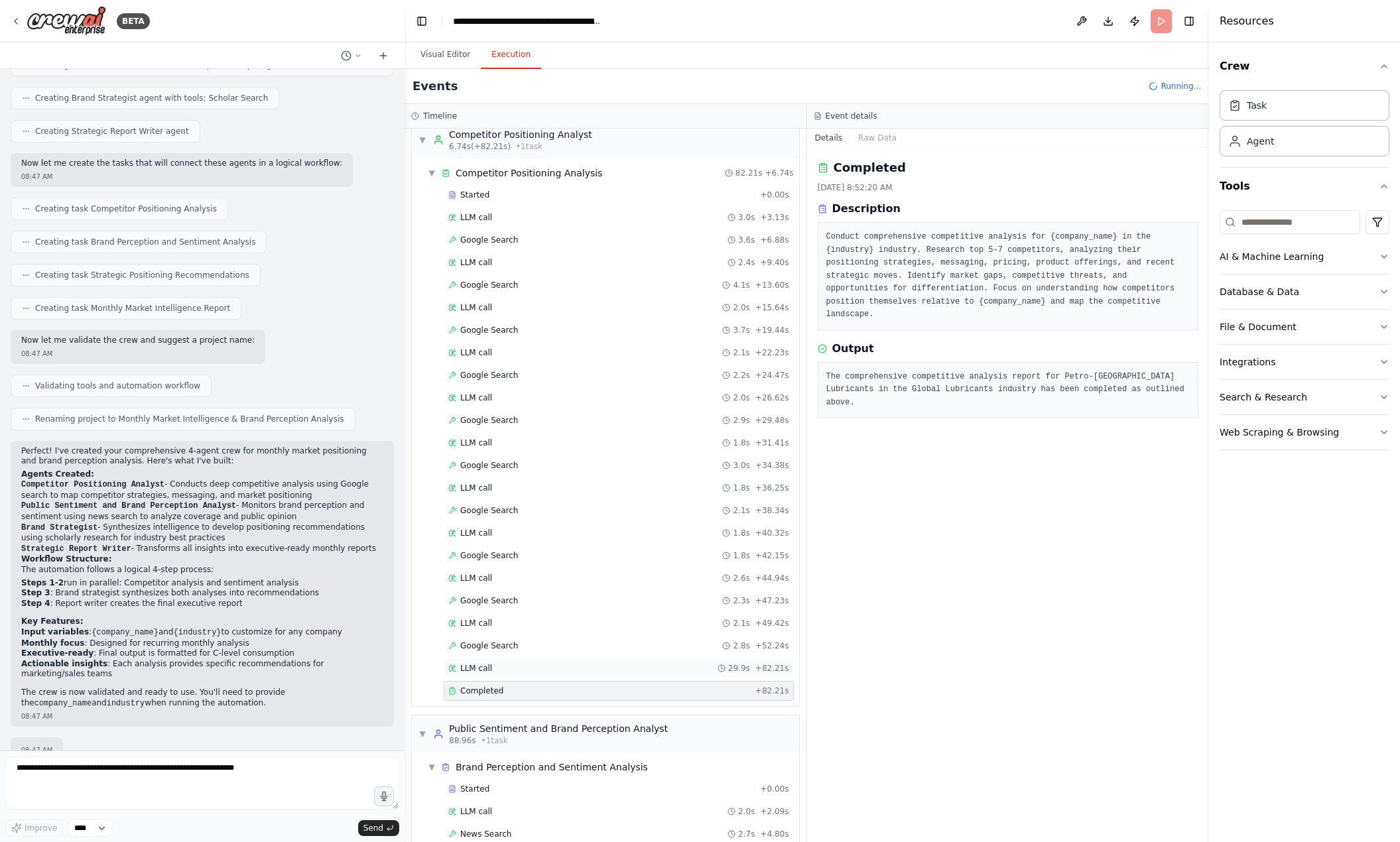
click at [580, 666] on div "LLM call 29.9s + 82.21s" at bounding box center [618, 668] width 341 height 11
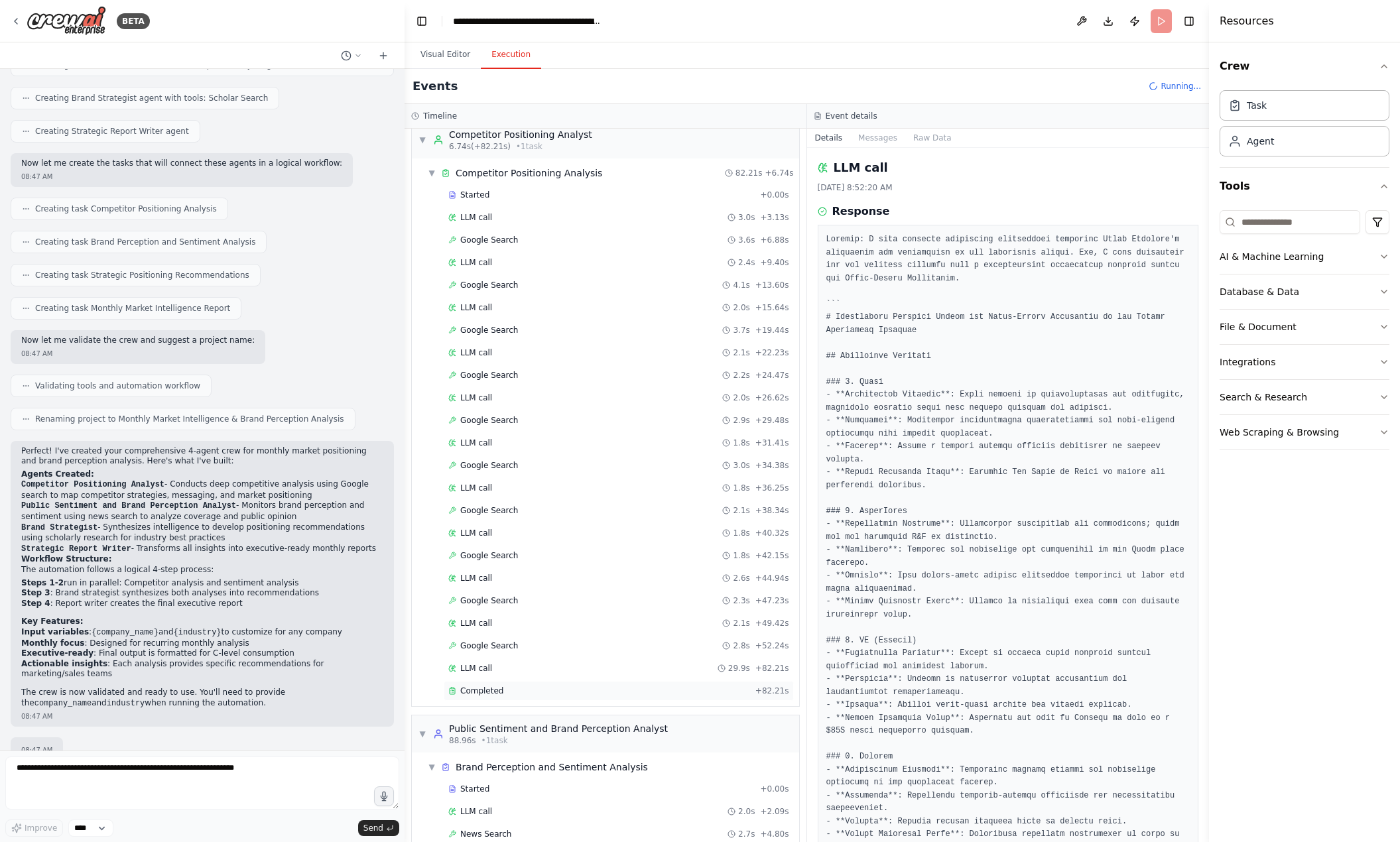
click at [582, 690] on div "Completed" at bounding box center [599, 691] width 302 height 11
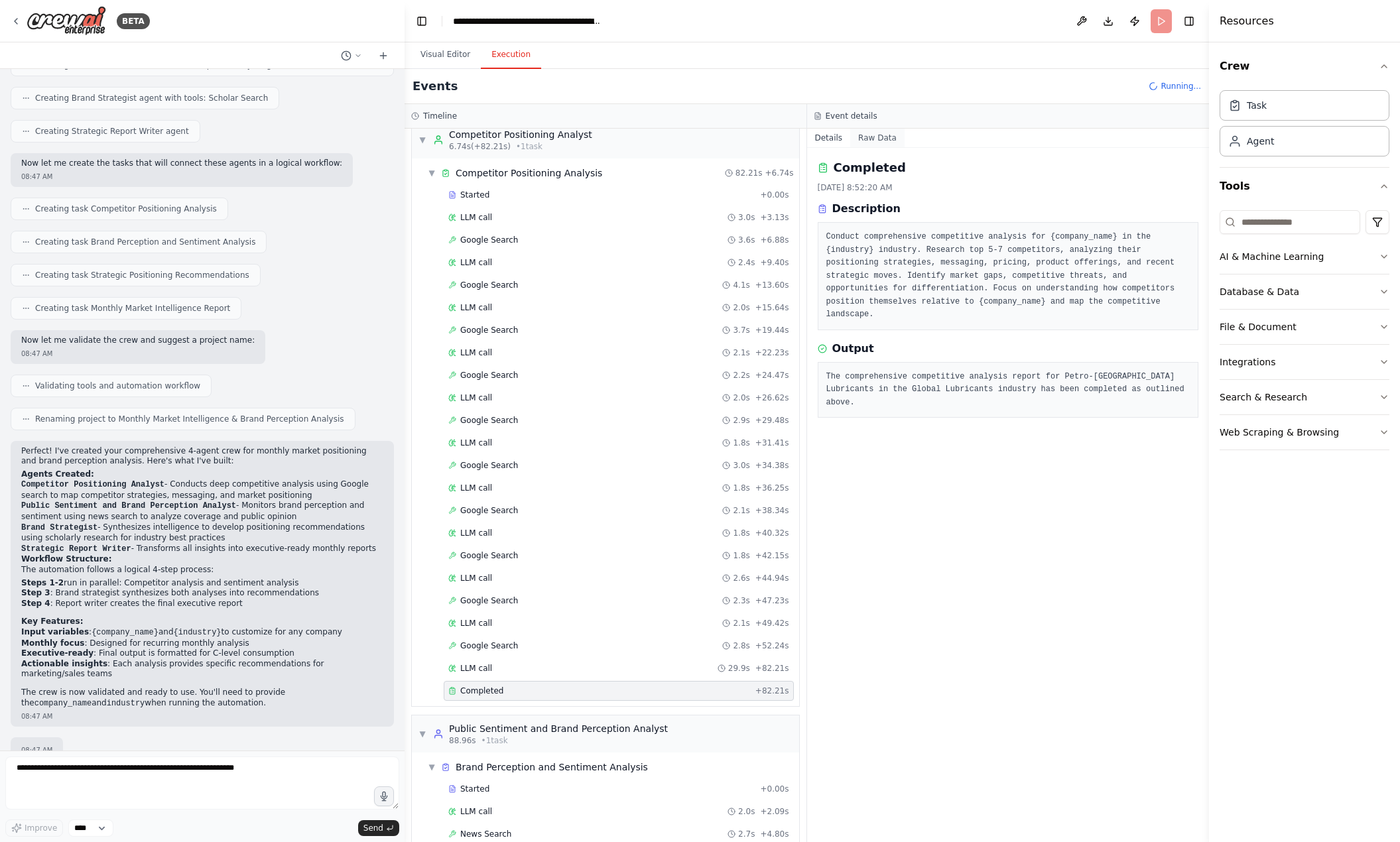
click at [879, 136] on button "Raw Data" at bounding box center [877, 137] width 54 height 19
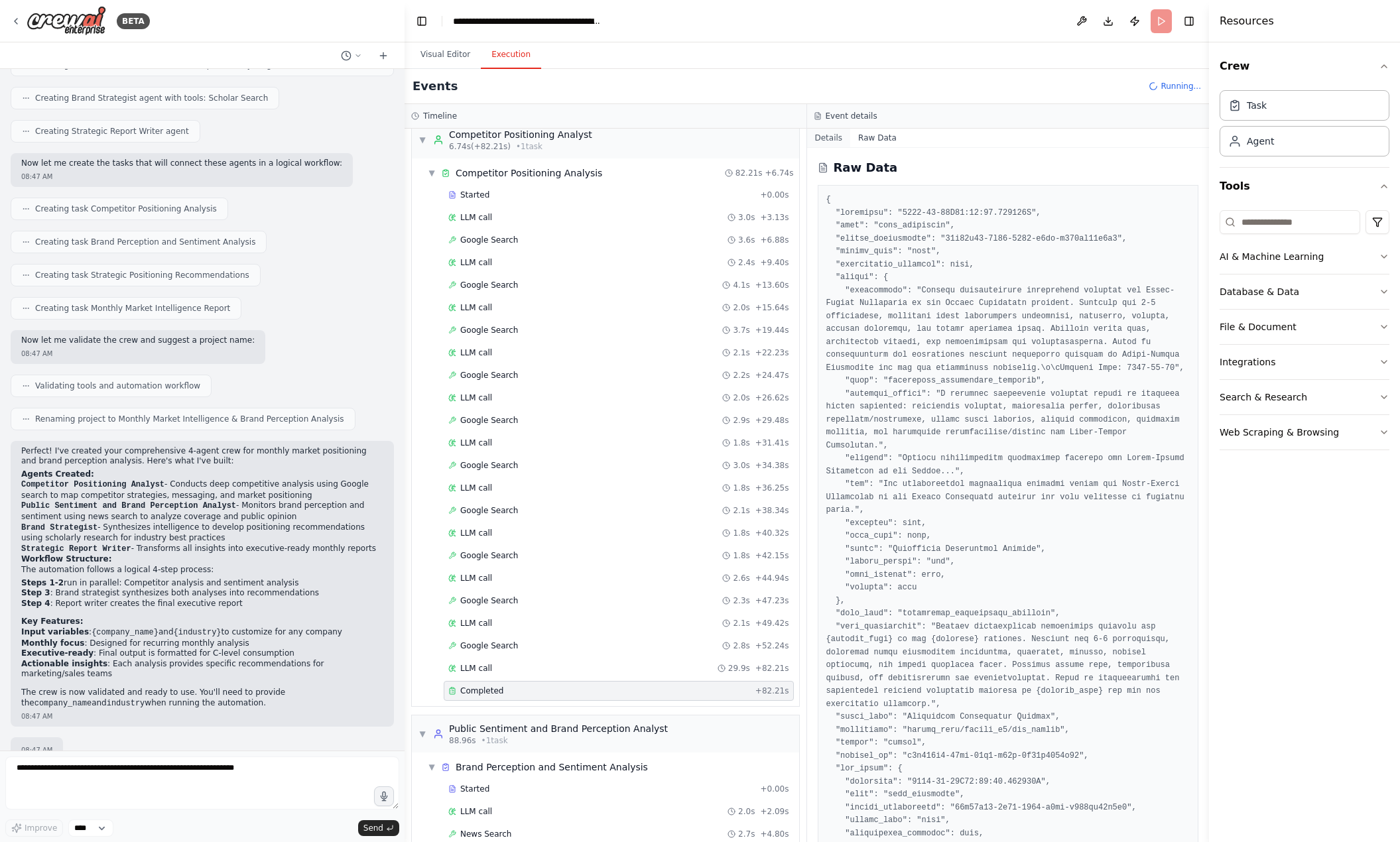
click at [825, 137] on button "Details" at bounding box center [828, 137] width 43 height 19
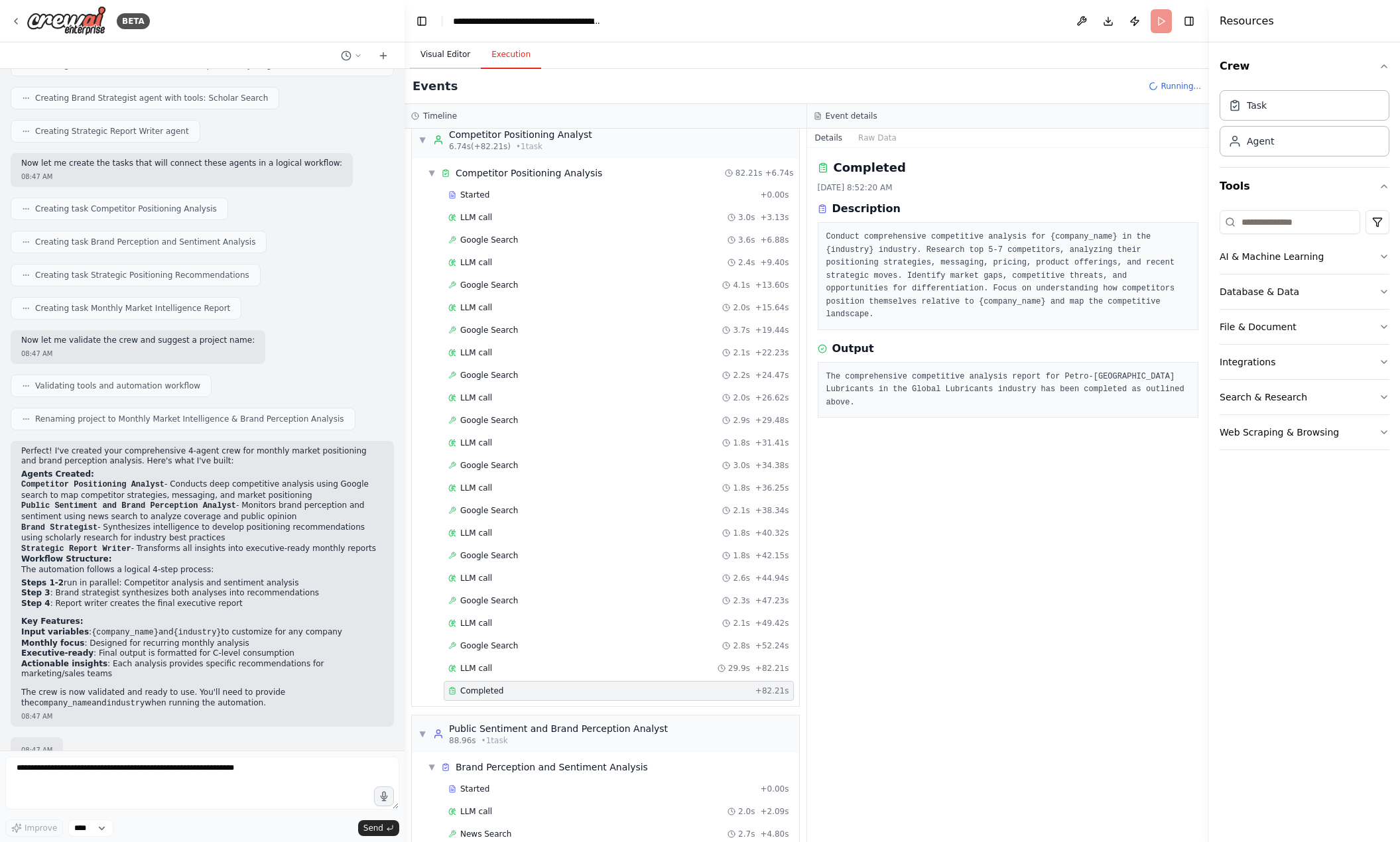
click at [433, 51] on button "Visual Editor" at bounding box center [445, 54] width 71 height 27
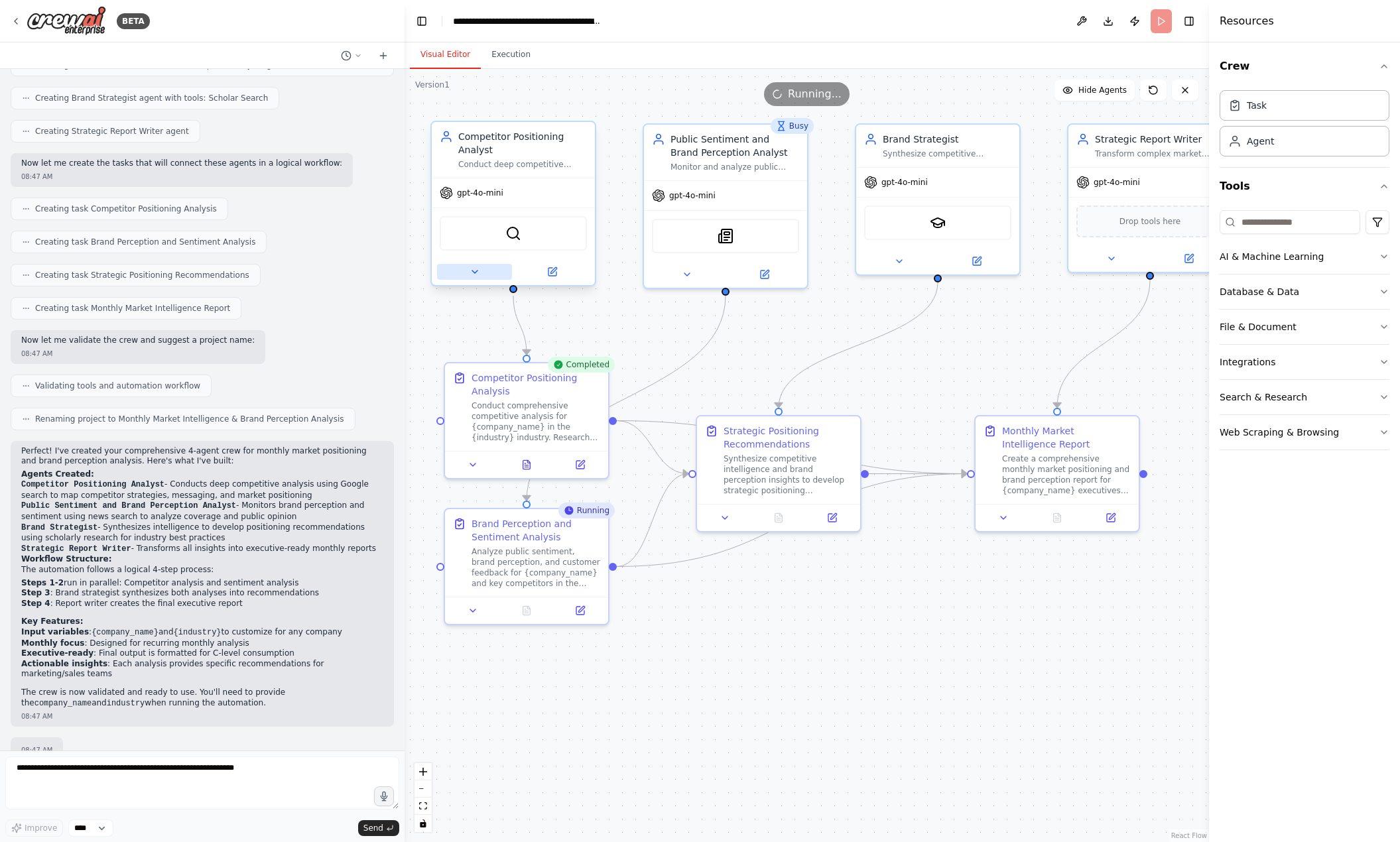
click at [482, 276] on button at bounding box center [474, 272] width 75 height 16
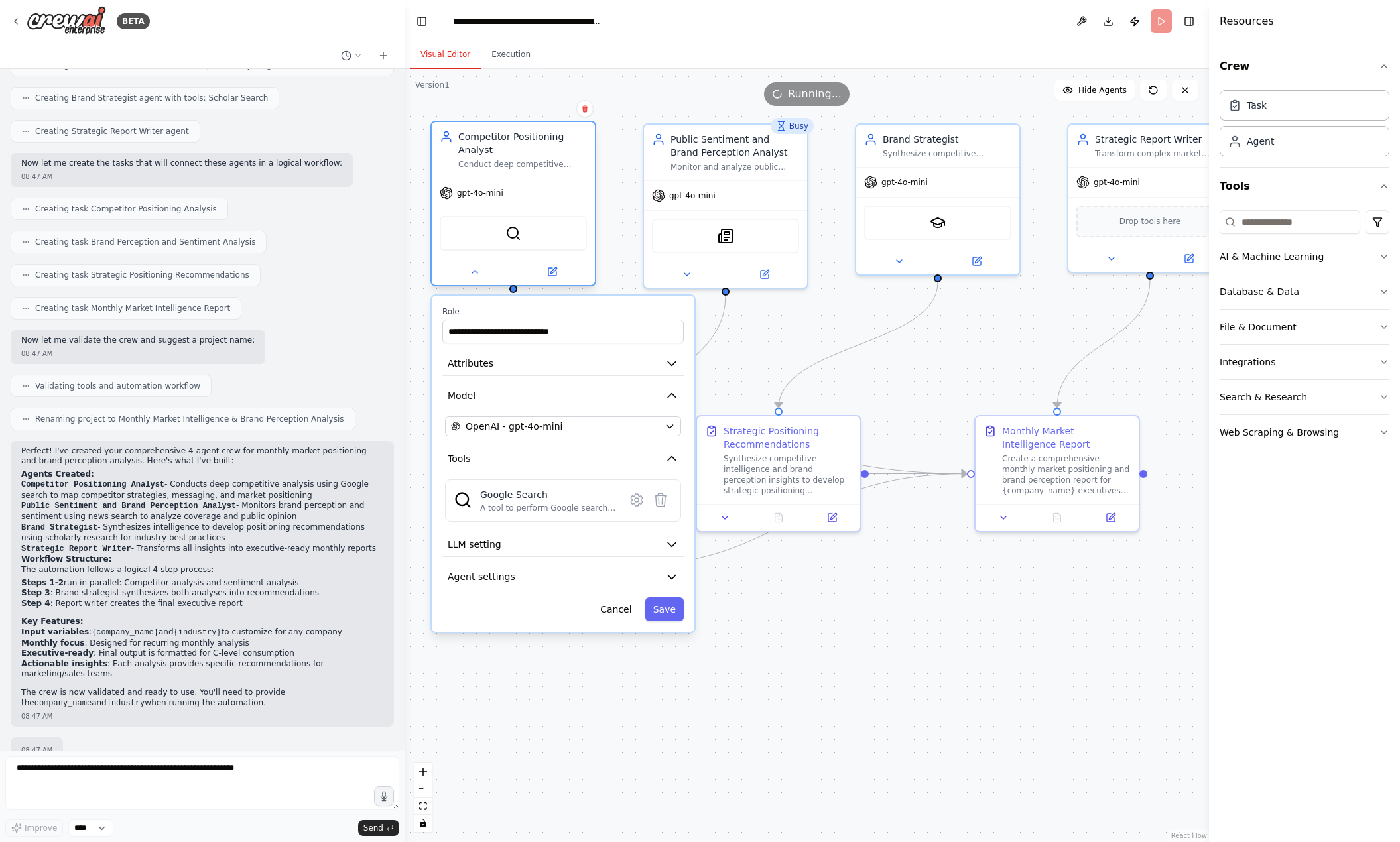
click at [509, 162] on div "Conduct deep competitive analysis to map competitor positioning, strategies, me…" at bounding box center [522, 165] width 128 height 11
click at [483, 282] on div at bounding box center [513, 272] width 163 height 27
click at [471, 278] on button at bounding box center [474, 272] width 75 height 16
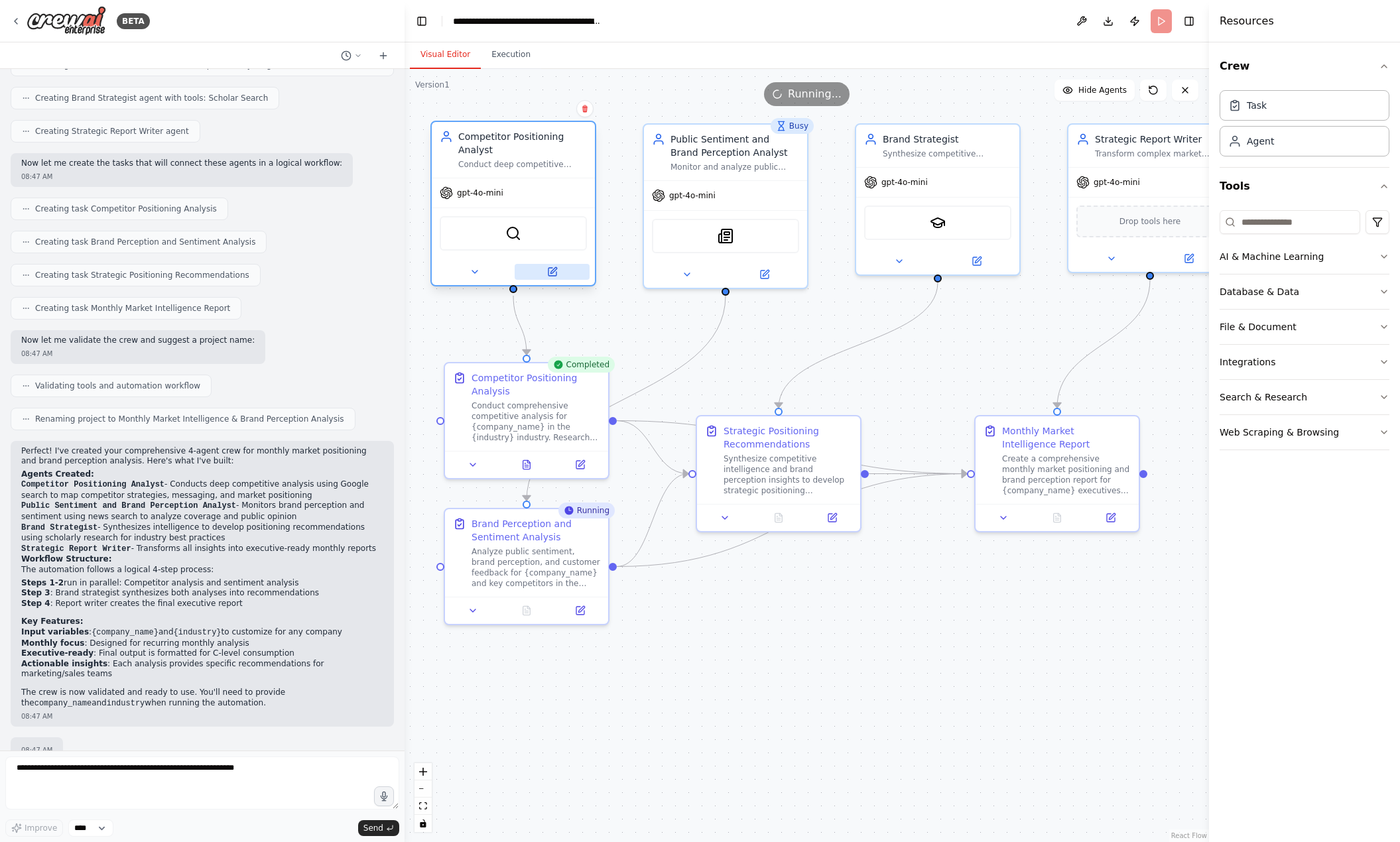
click at [539, 276] on button at bounding box center [552, 272] width 75 height 16
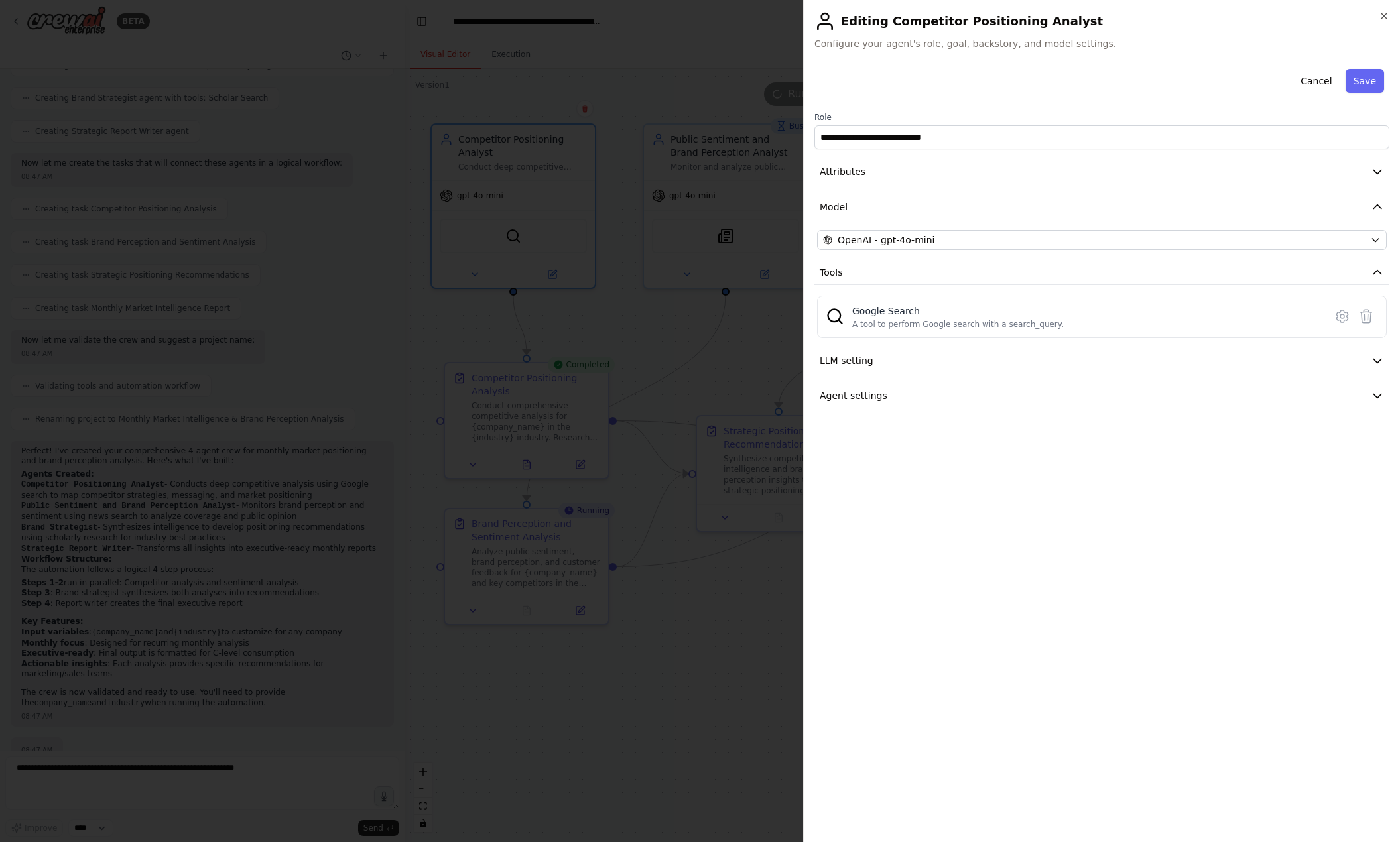
click at [764, 323] on div at bounding box center [700, 421] width 1400 height 842
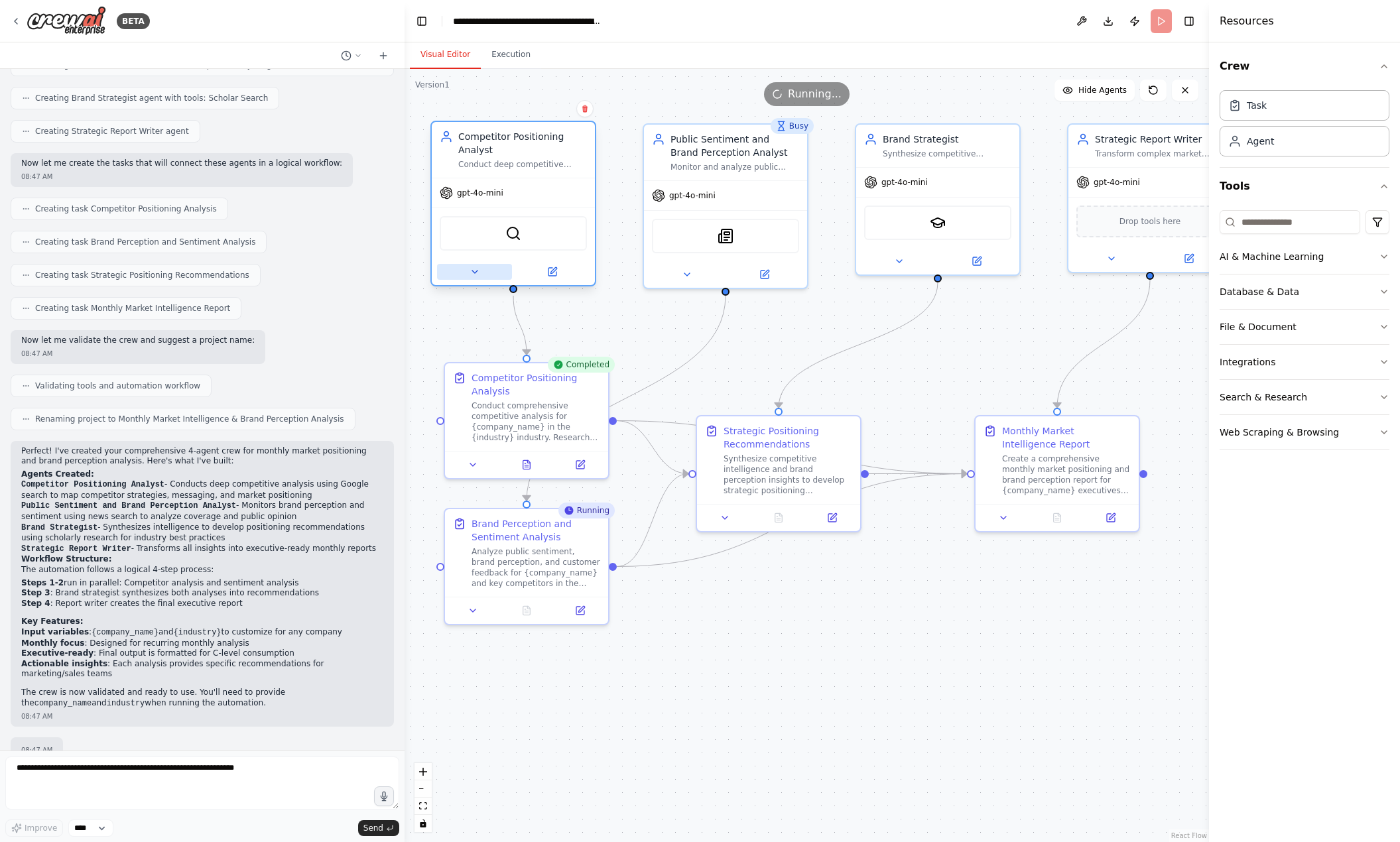
click at [471, 272] on icon at bounding box center [475, 272] width 11 height 11
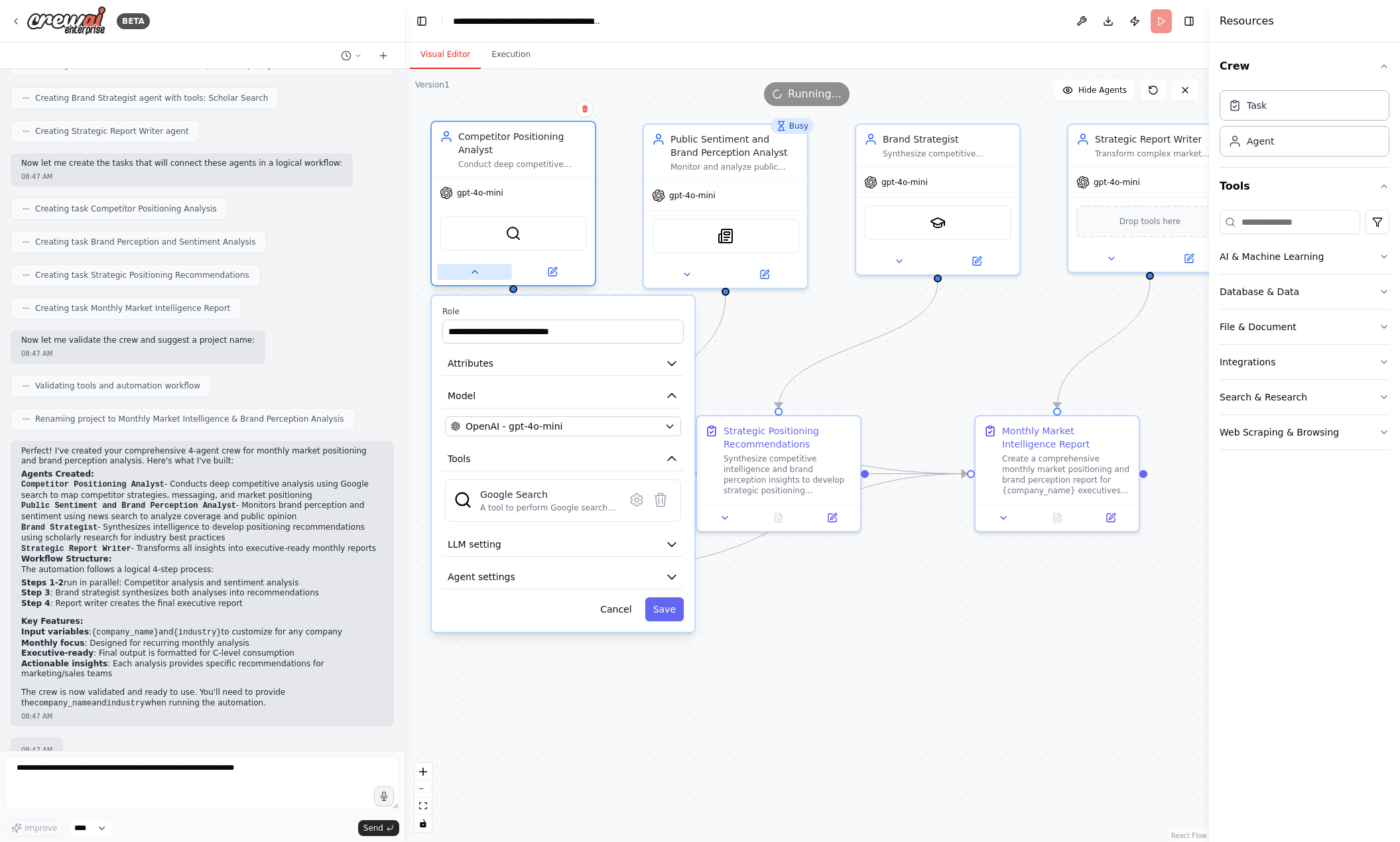
click at [476, 278] on button at bounding box center [474, 272] width 75 height 16
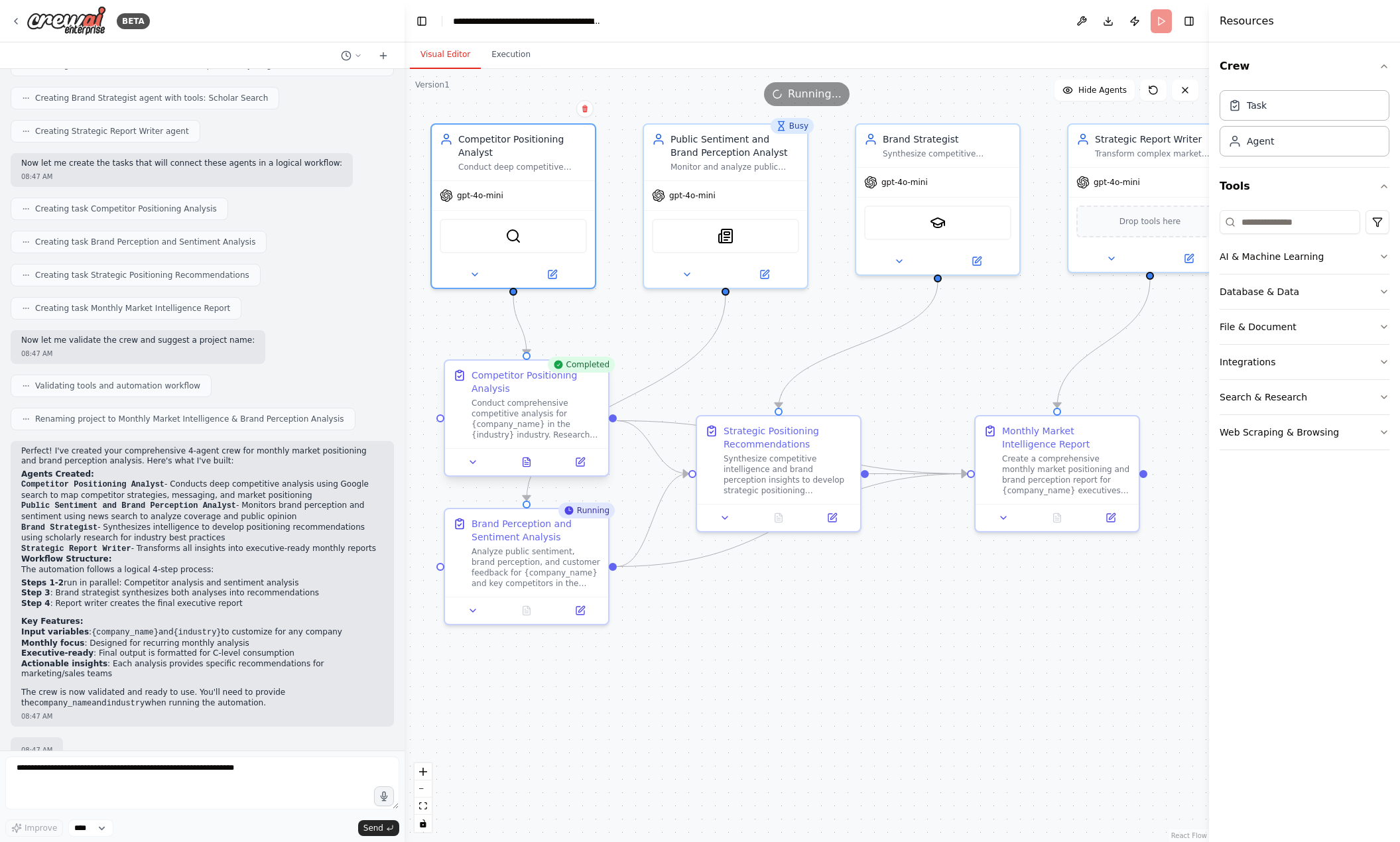
click at [476, 474] on div at bounding box center [526, 461] width 163 height 27
click at [476, 469] on button at bounding box center [473, 462] width 46 height 16
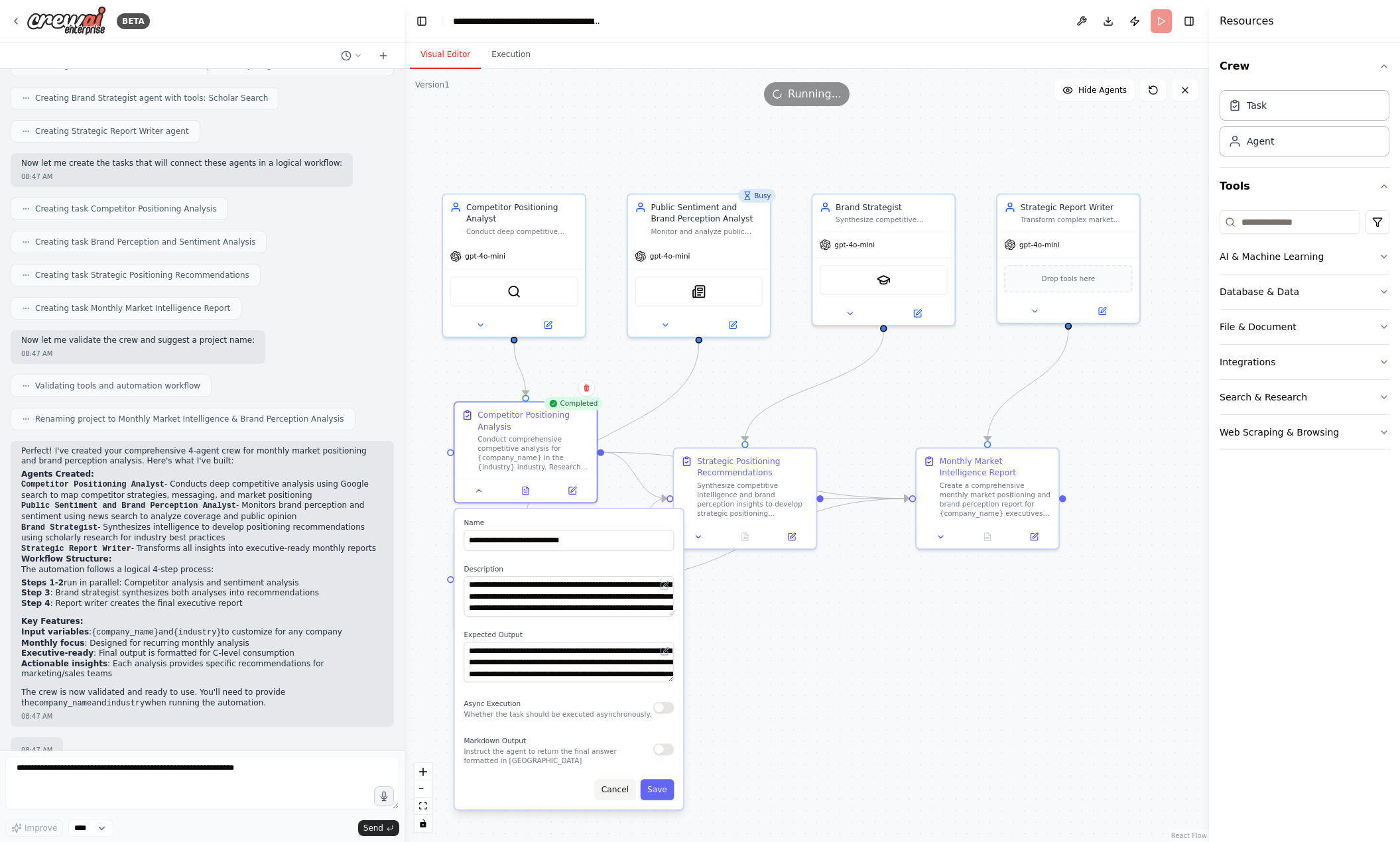
click at [630, 789] on button "Cancel" at bounding box center [615, 789] width 41 height 20
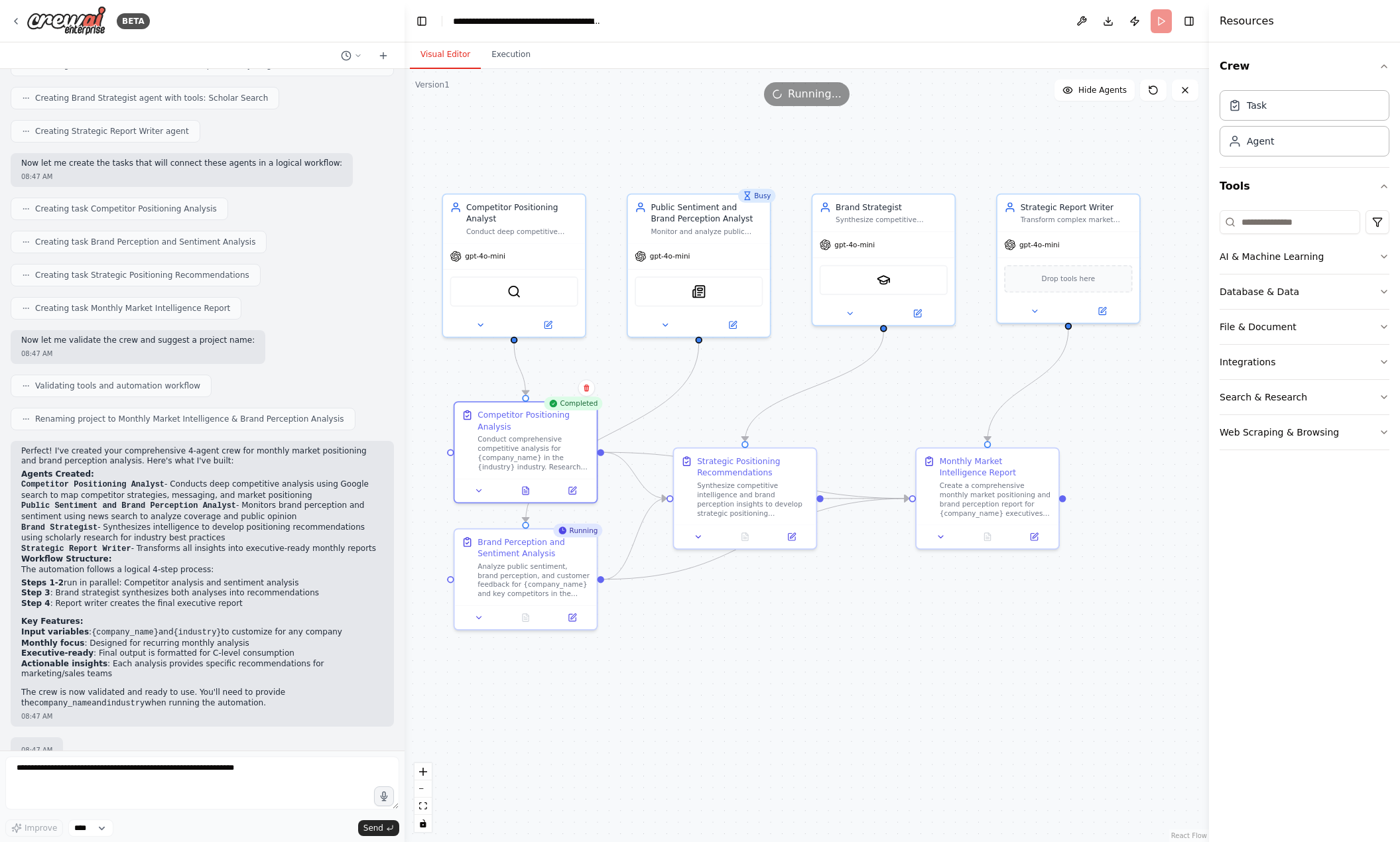
click at [783, 688] on div ".deletable-edge-delete-btn { width: 20px; height: 20px; border: 0px solid #ffff…" at bounding box center [807, 455] width 804 height 773
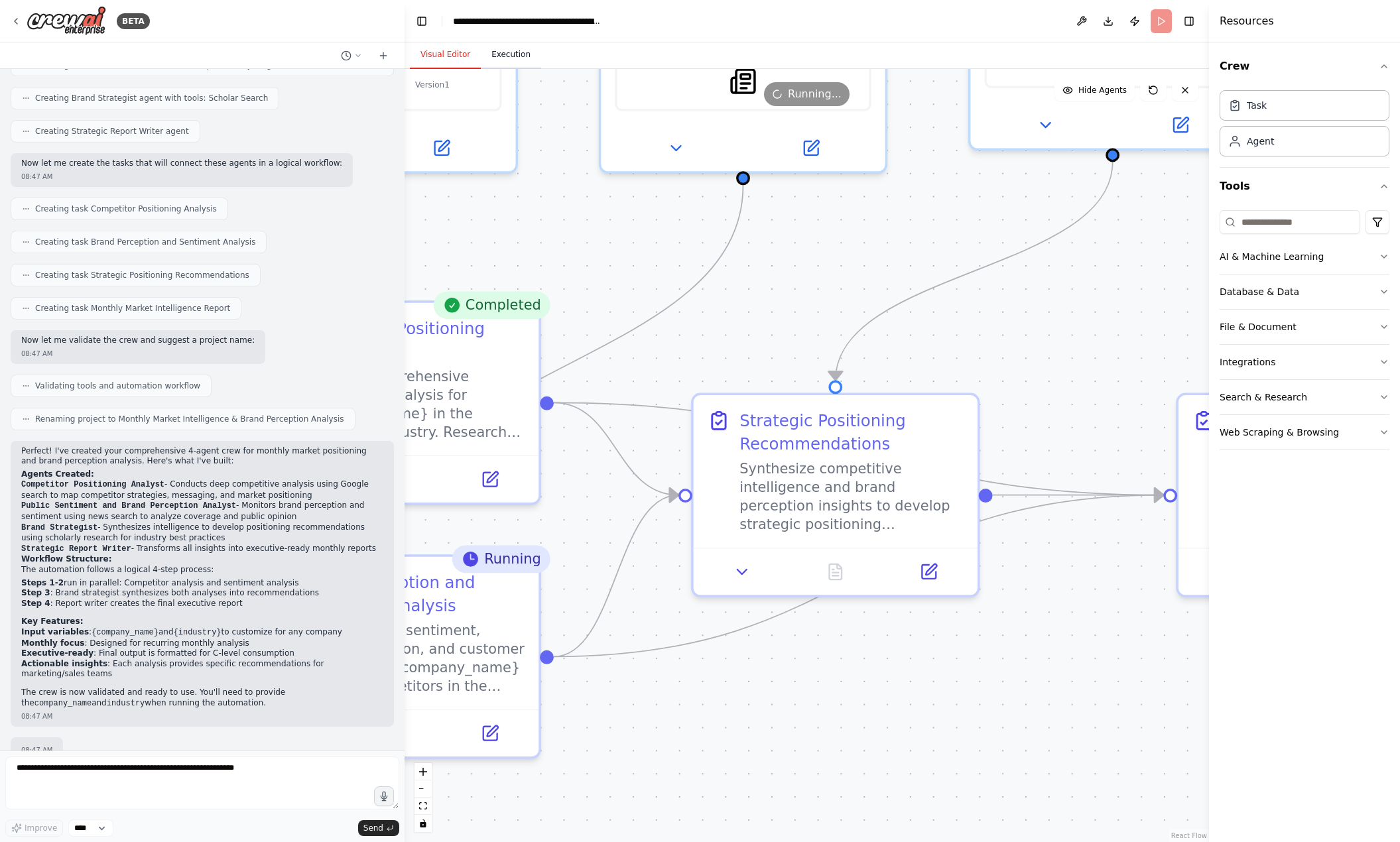
click at [509, 49] on button "Execution" at bounding box center [511, 54] width 60 height 27
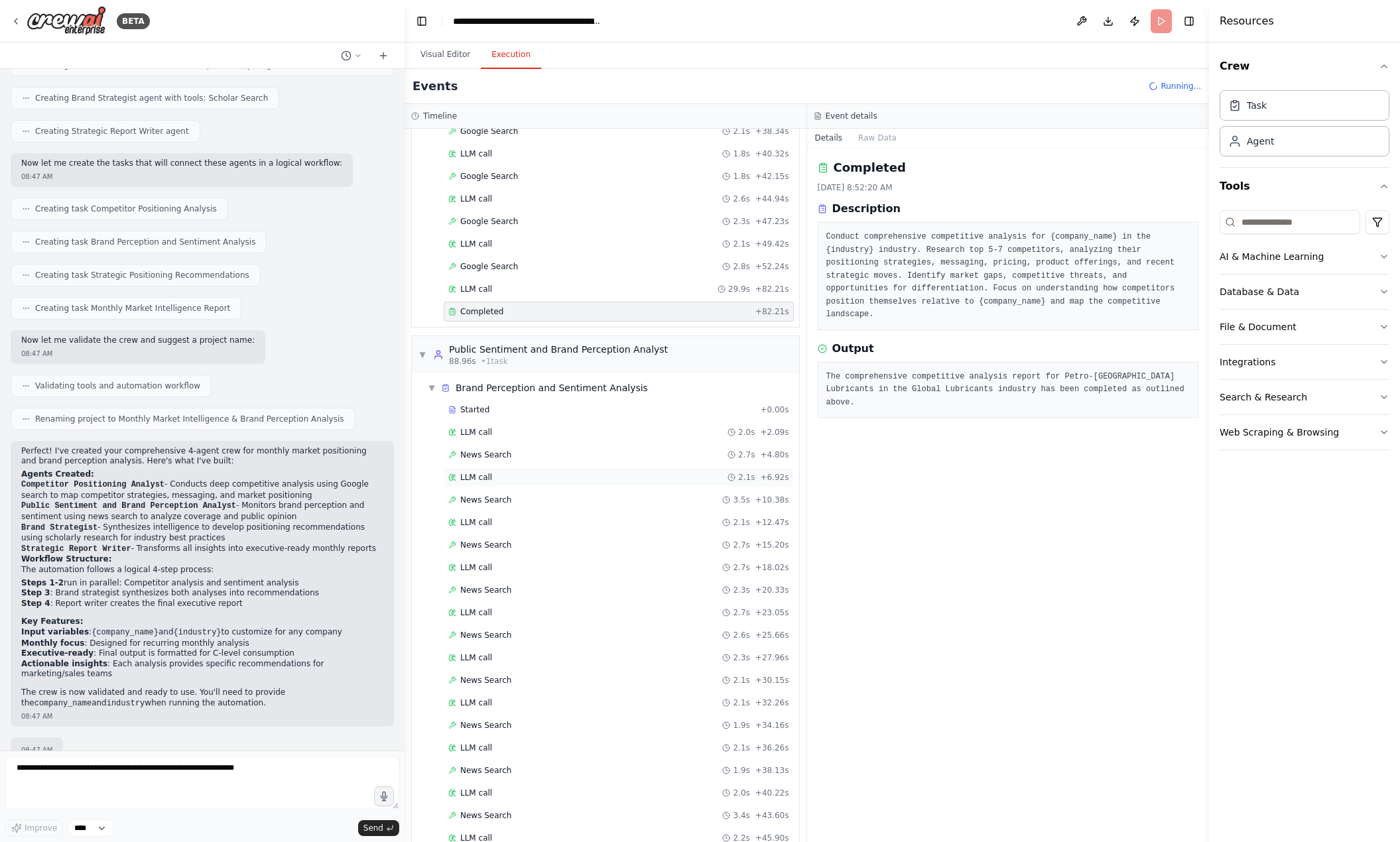
scroll to position [466, 0]
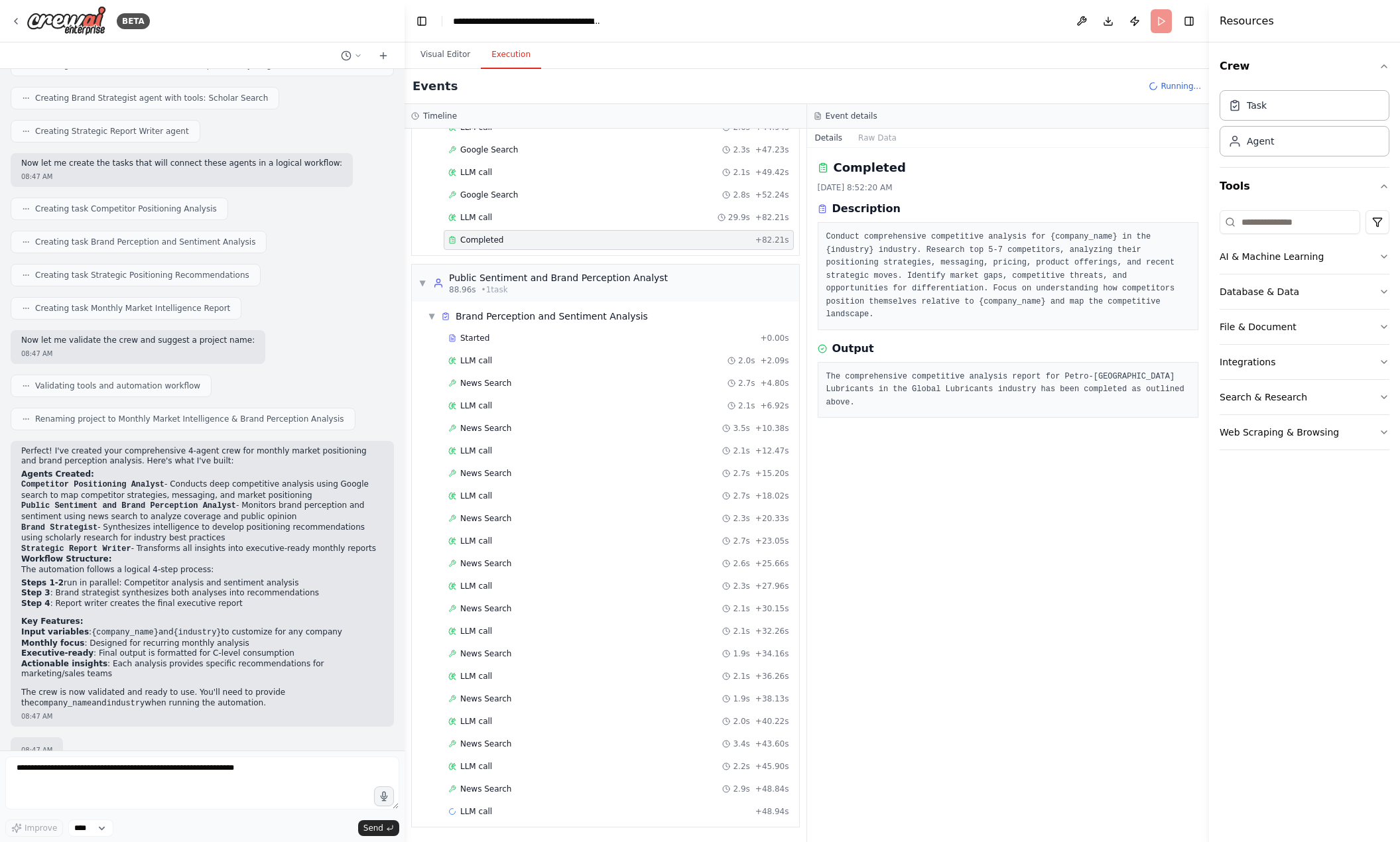
click at [939, 371] on pre "The comprehensive competitive analysis report for Petro-Canada Lubricants in th…" at bounding box center [1008, 390] width 364 height 39
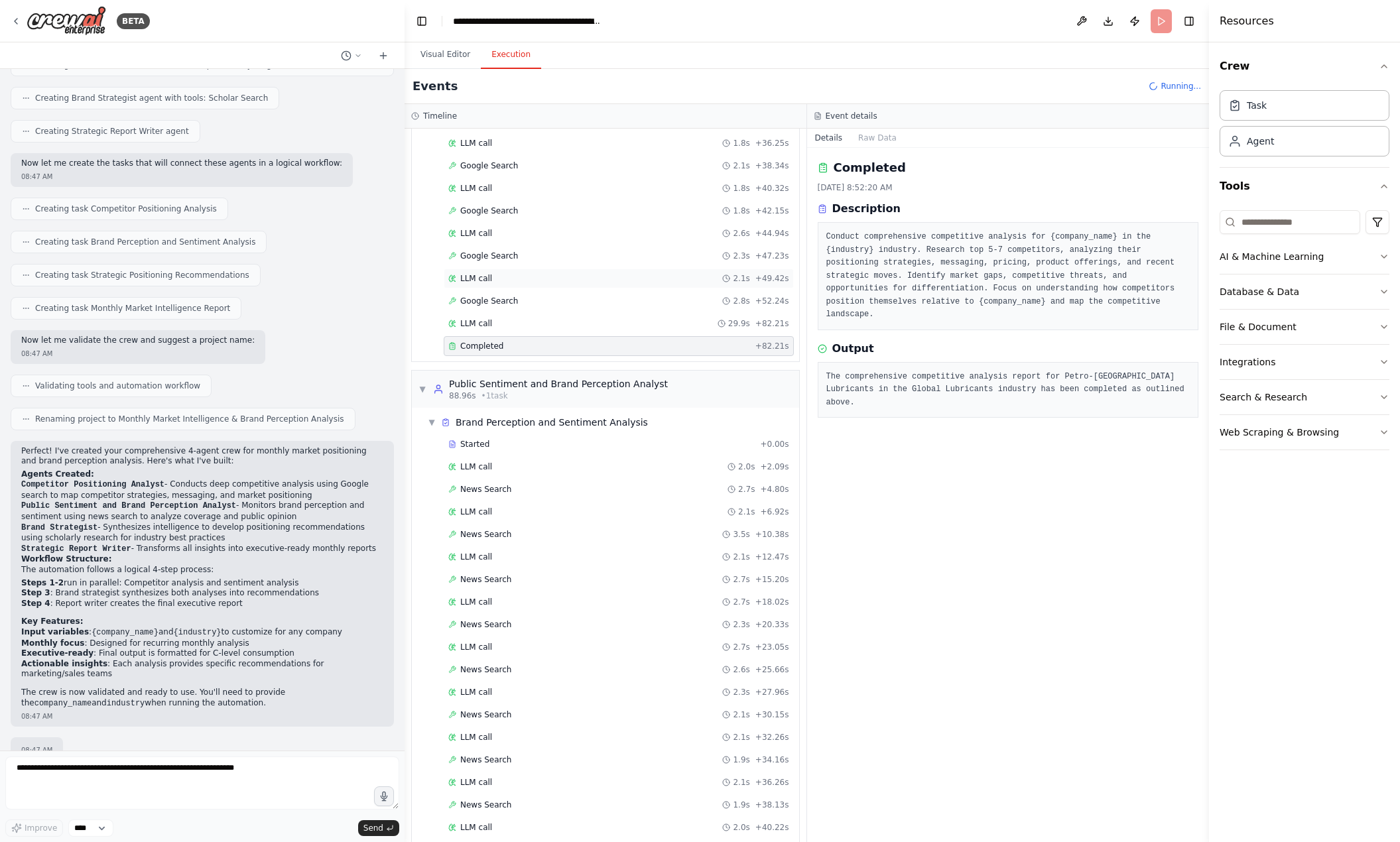
scroll to position [267, 0]
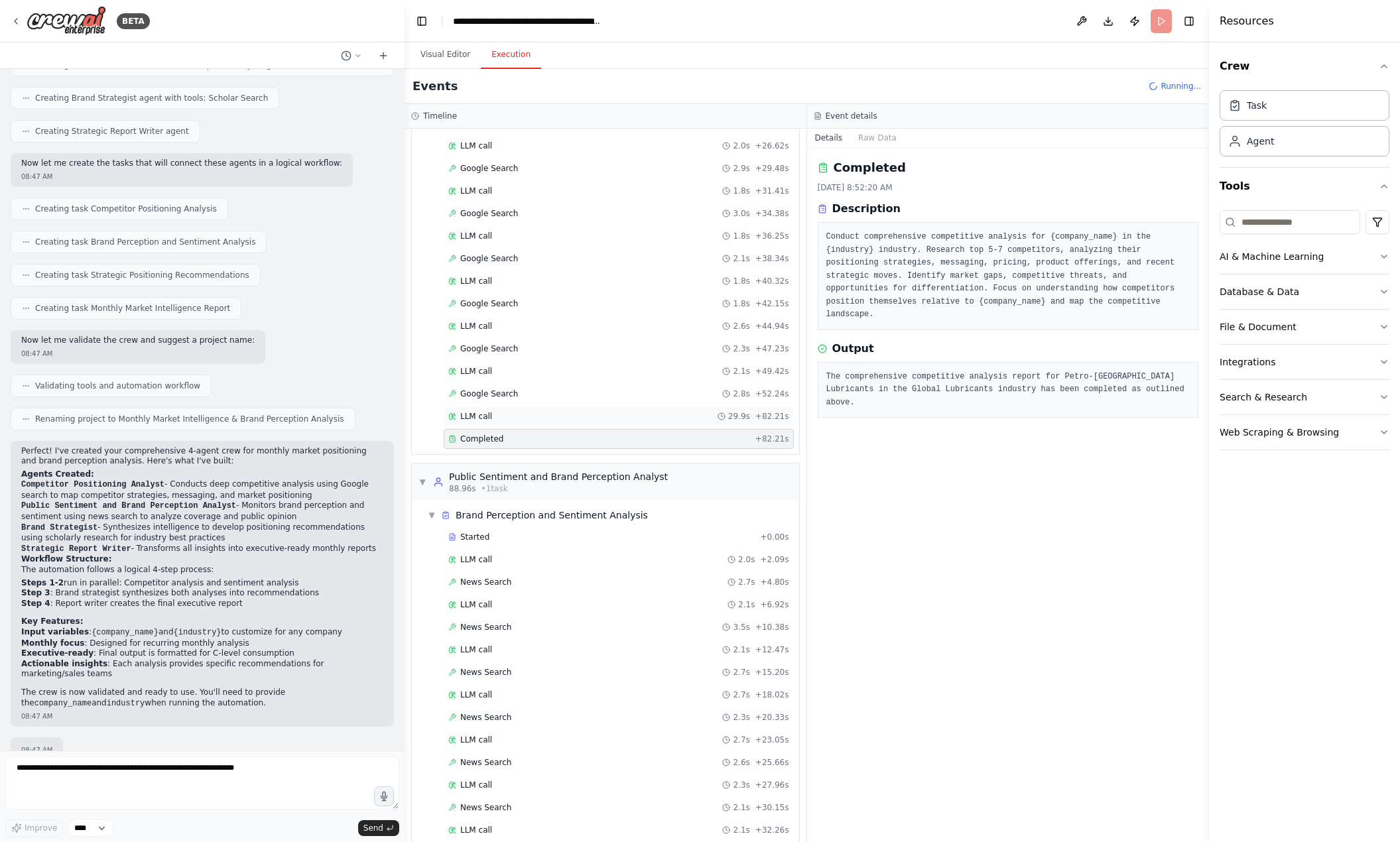
click at [527, 412] on div "LLM call 29.9s + 82.21s" at bounding box center [618, 416] width 341 height 11
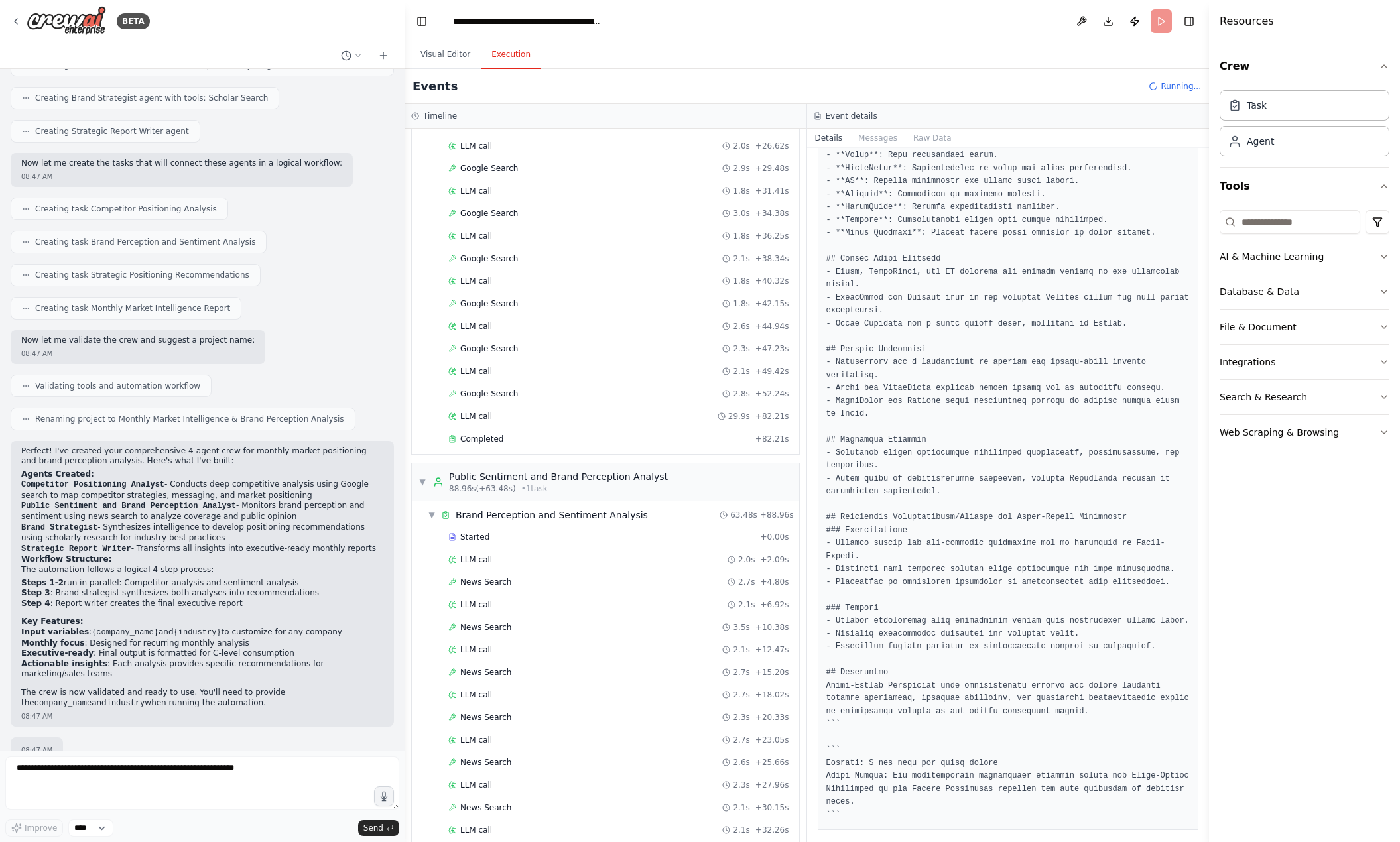
scroll to position [1, 0]
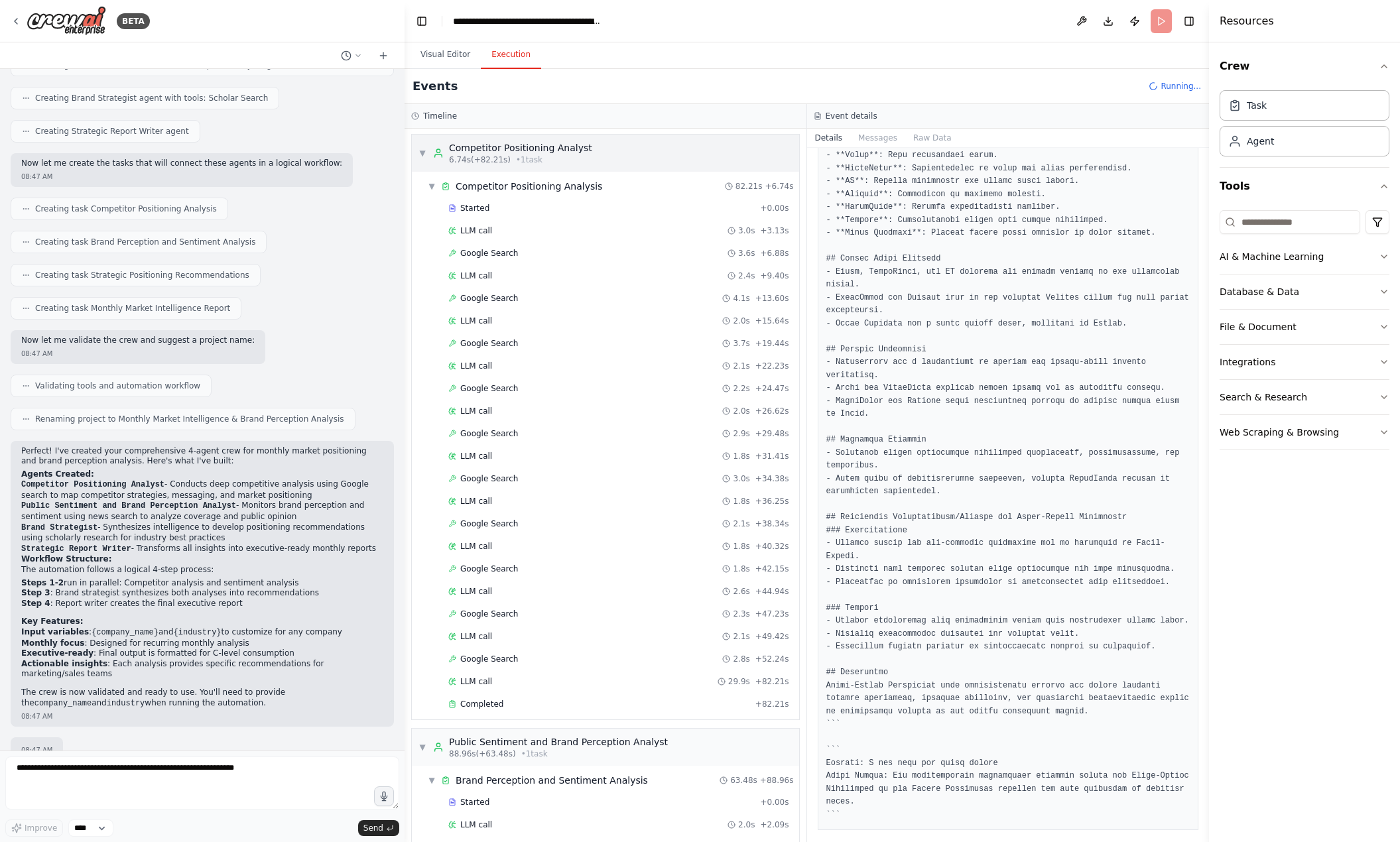
click at [416, 143] on div "▼ Competitor Positioning Analyst 6.74s (+82.21s) • 1 task" at bounding box center [605, 153] width 387 height 37
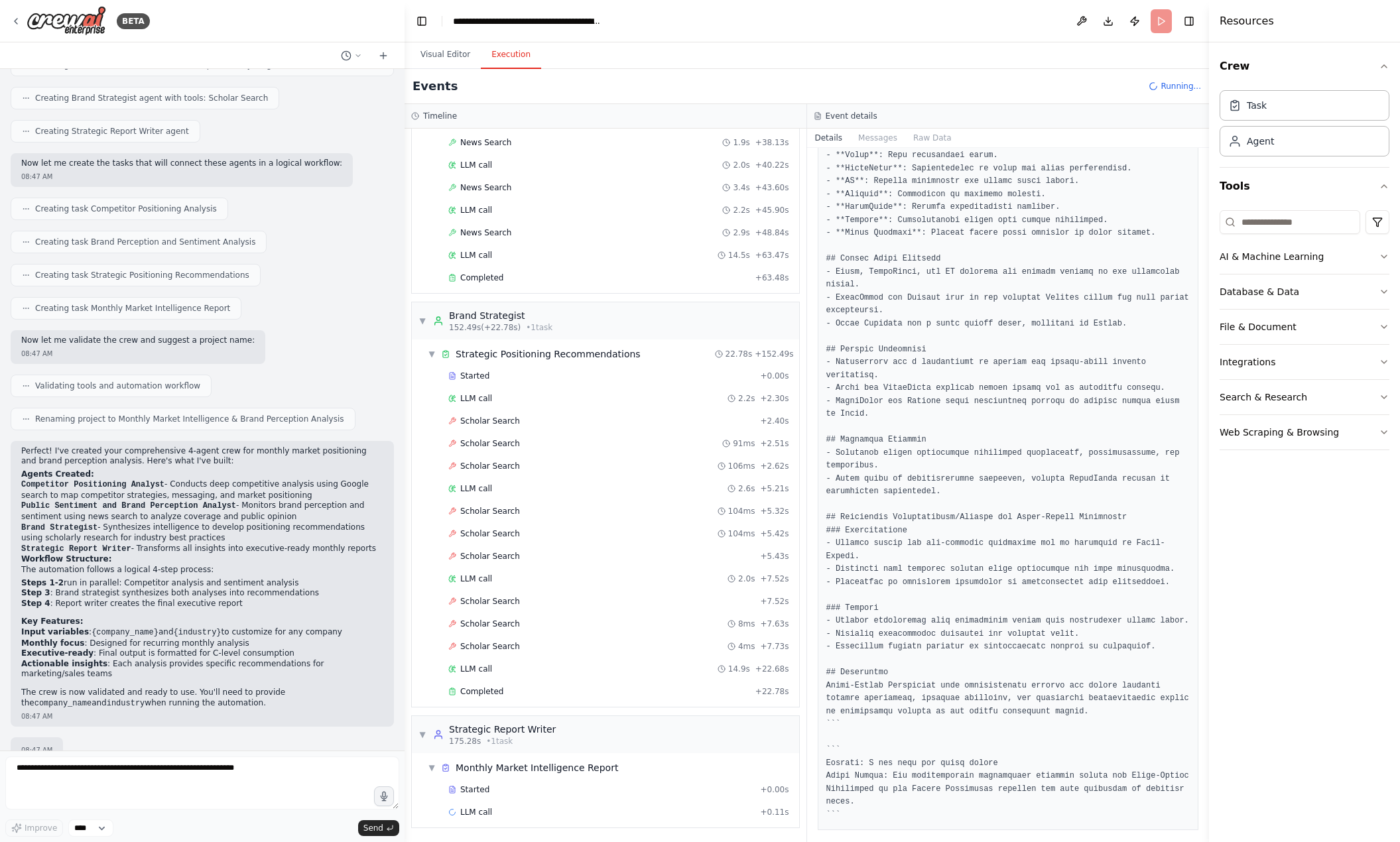
scroll to position [475, 0]
click at [471, 417] on span "Scholar Search" at bounding box center [490, 421] width 59 height 11
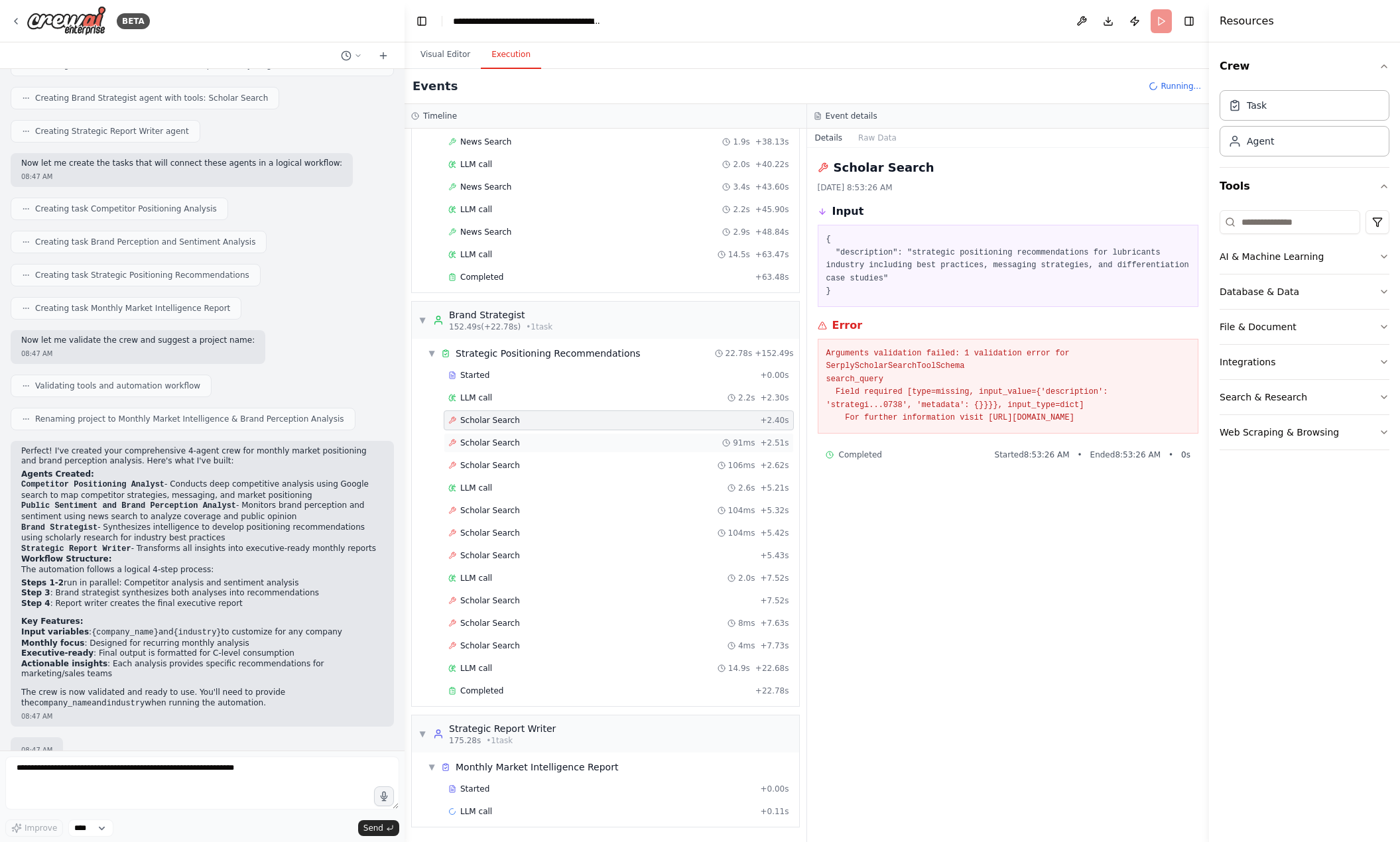
click at [598, 439] on div "Scholar Search 91ms + 2.51s" at bounding box center [618, 443] width 341 height 11
click at [586, 466] on div "Scholar Search 106ms + 2.62s" at bounding box center [618, 466] width 341 height 11
click at [538, 514] on div "Scholar Search 104ms + 5.32s" at bounding box center [618, 511] width 341 height 11
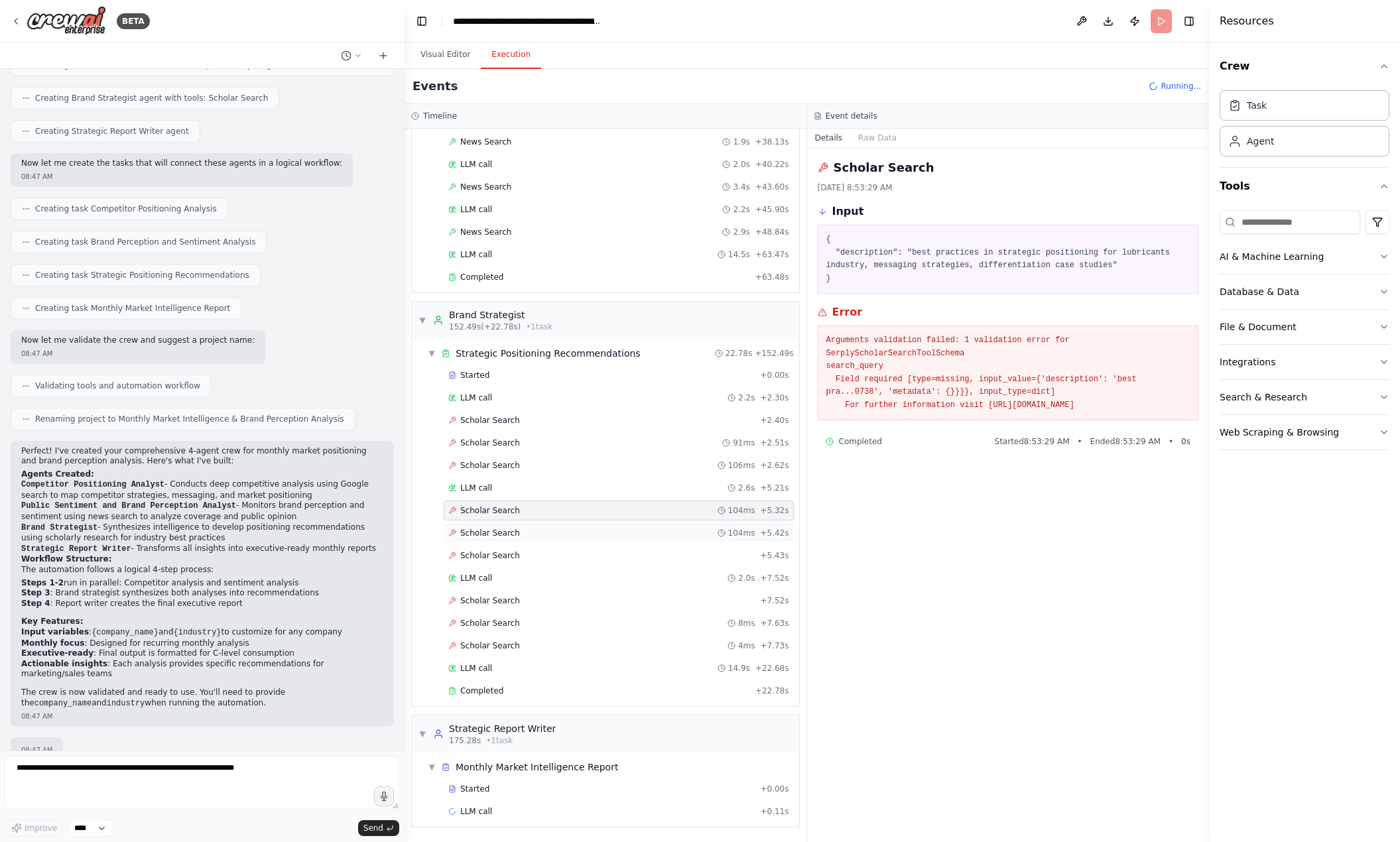
click at [529, 537] on div "Scholar Search 104ms + 5.42s" at bounding box center [618, 533] width 341 height 11
click at [530, 554] on div "Scholar Search + 5.43s" at bounding box center [618, 556] width 341 height 11
click at [495, 600] on span "Scholar Search" at bounding box center [490, 600] width 59 height 11
click at [496, 614] on div "Scholar Search 8ms + 7.63s" at bounding box center [618, 623] width 350 height 19
click at [496, 580] on div "LLM call 2.0s + 7.52s" at bounding box center [618, 578] width 341 height 11
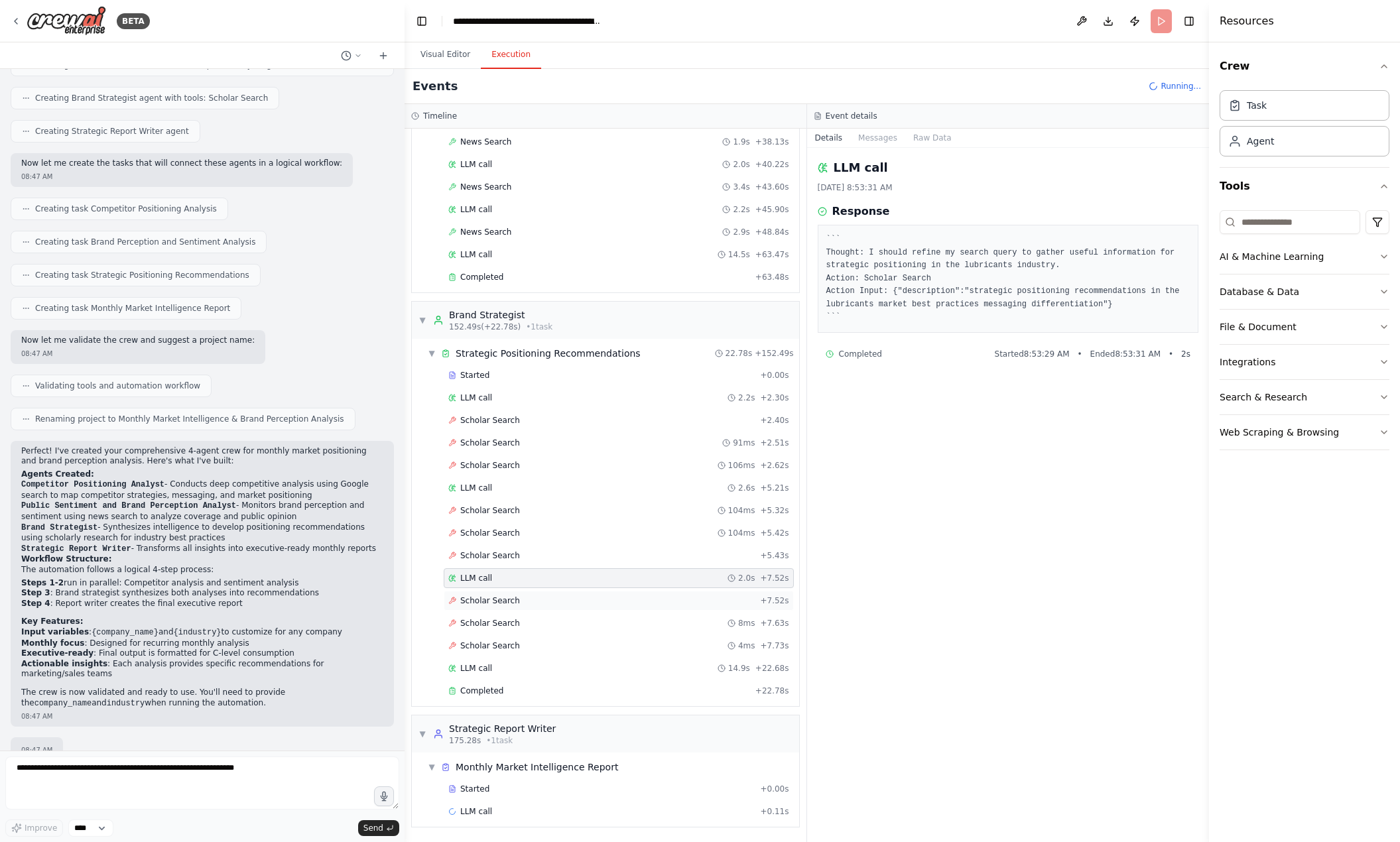
click at [492, 599] on span "Scholar Search" at bounding box center [490, 600] width 59 height 11
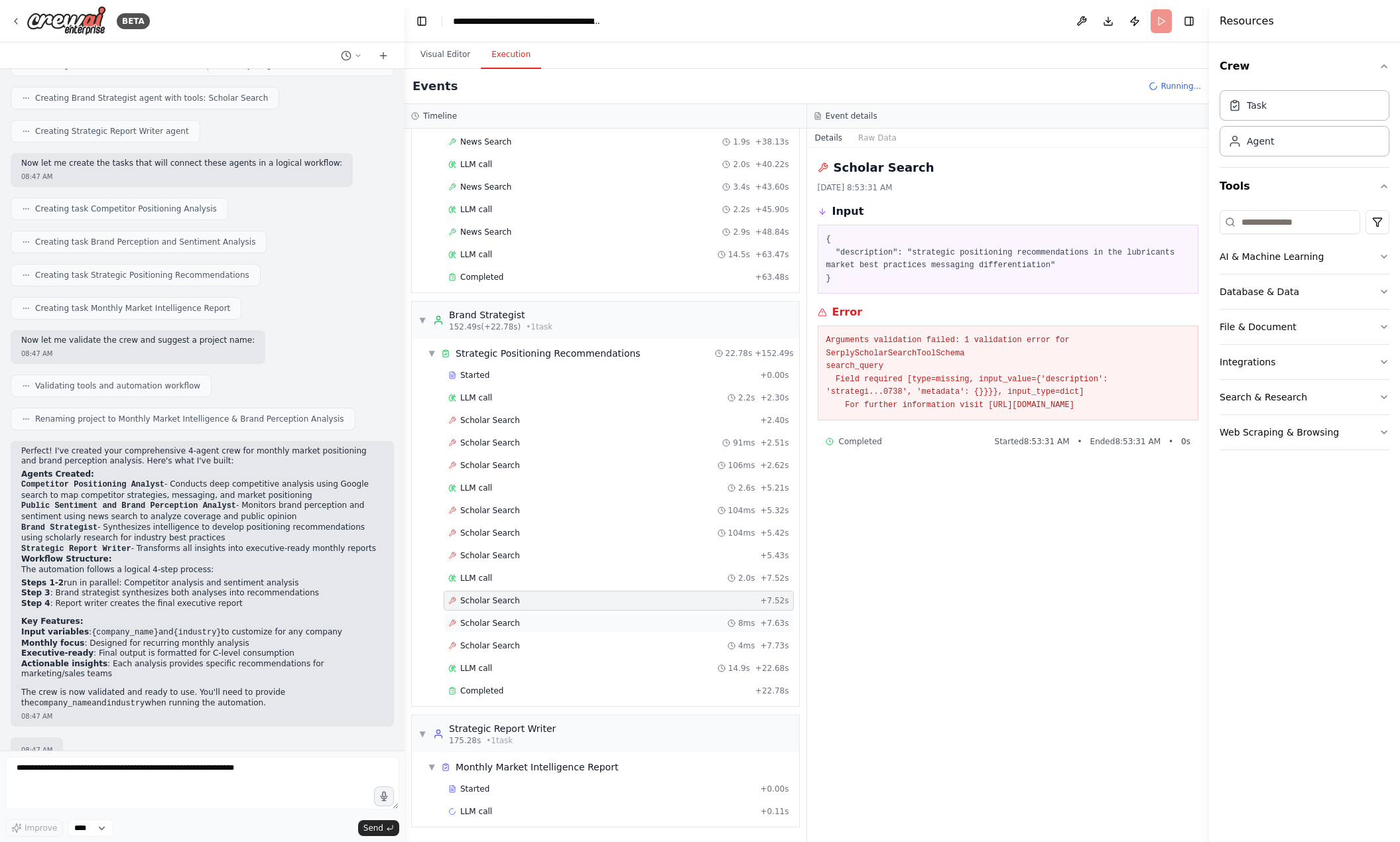
click at [491, 624] on span "Scholar Search" at bounding box center [490, 623] width 59 height 11
click at [492, 653] on div "Scholar Search 4ms + 7.73s" at bounding box center [618, 645] width 350 height 19
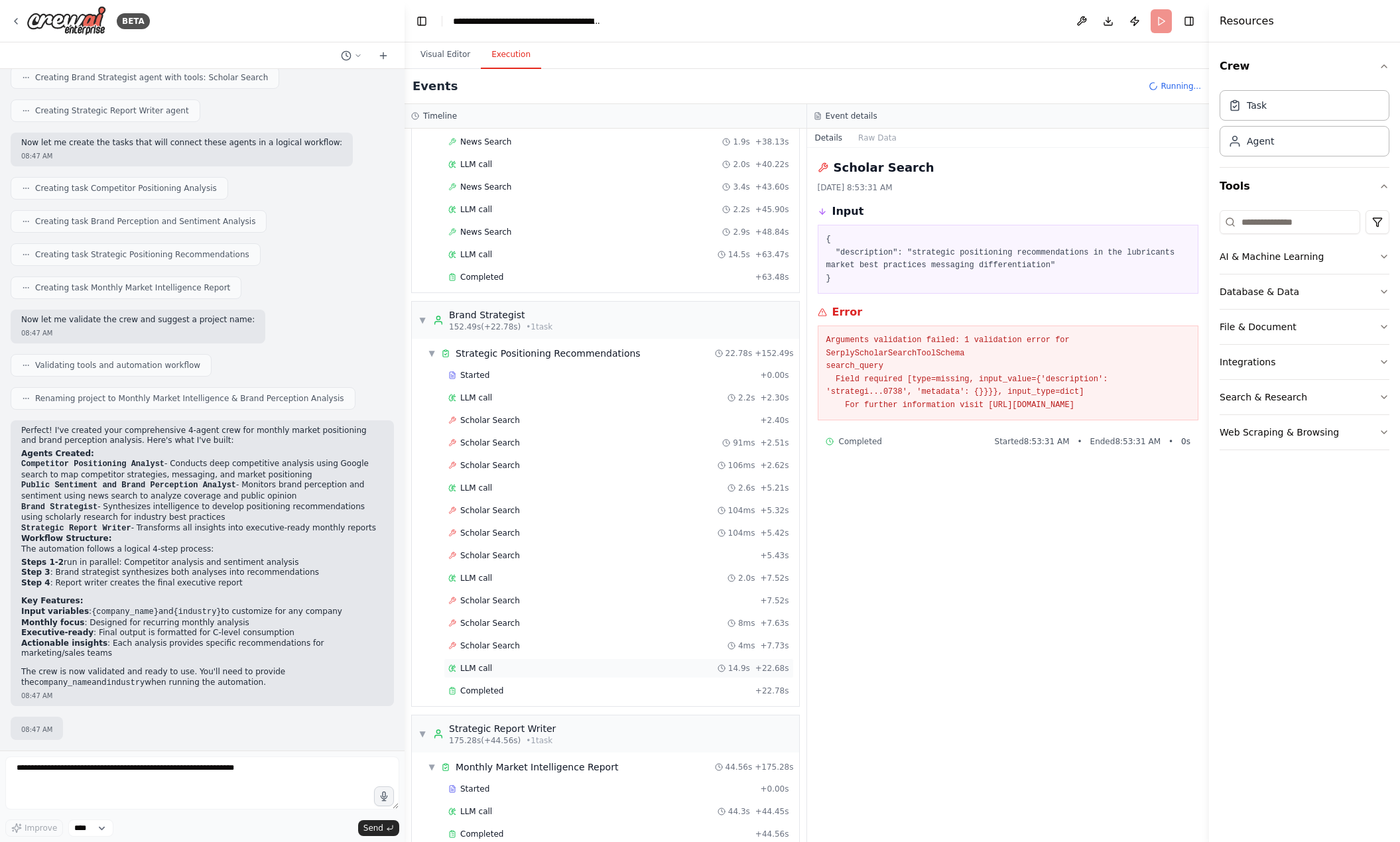
click at [501, 674] on div "LLM call 14.9s + 22.68s" at bounding box center [618, 668] width 350 height 19
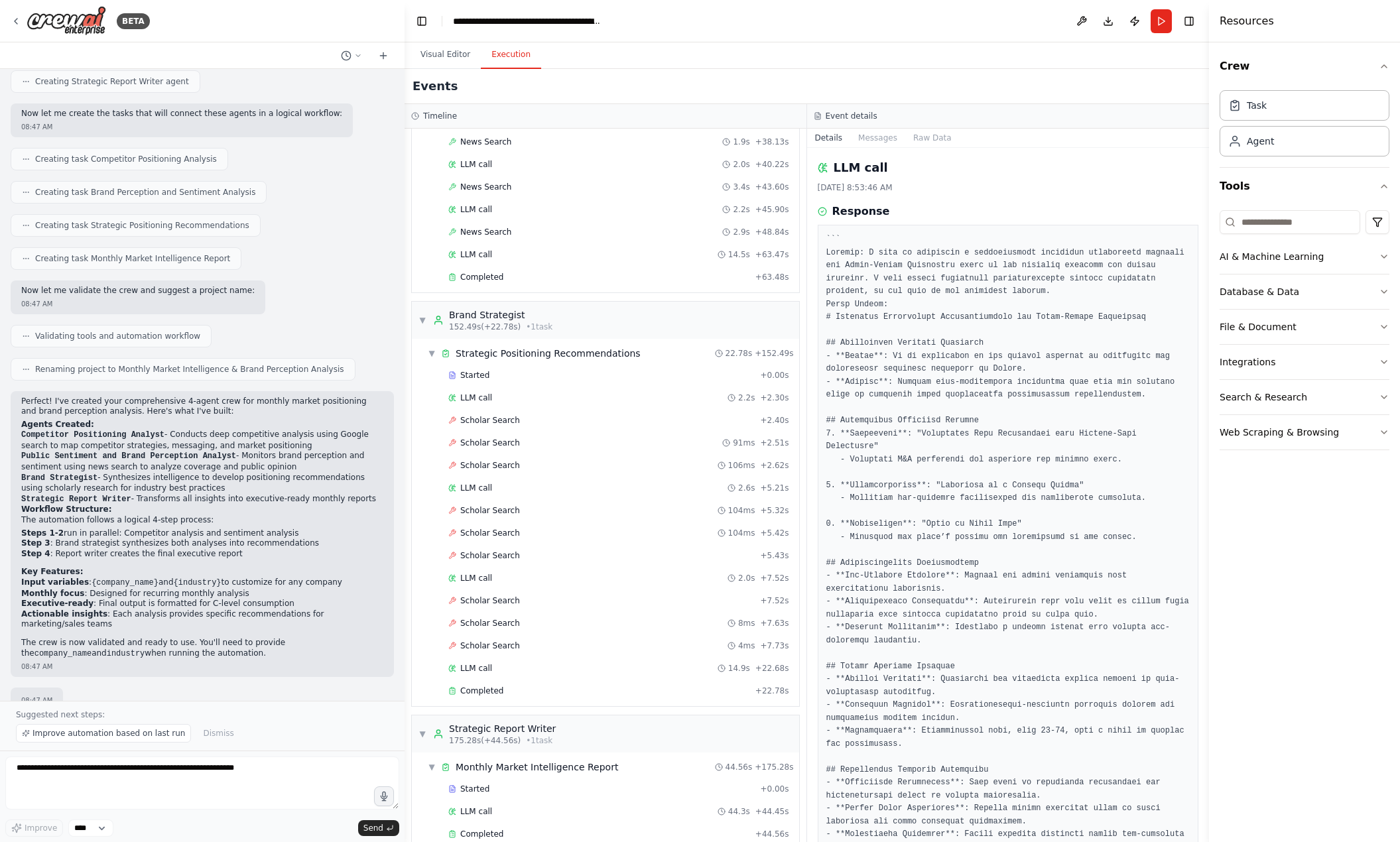
scroll to position [1045, 0]
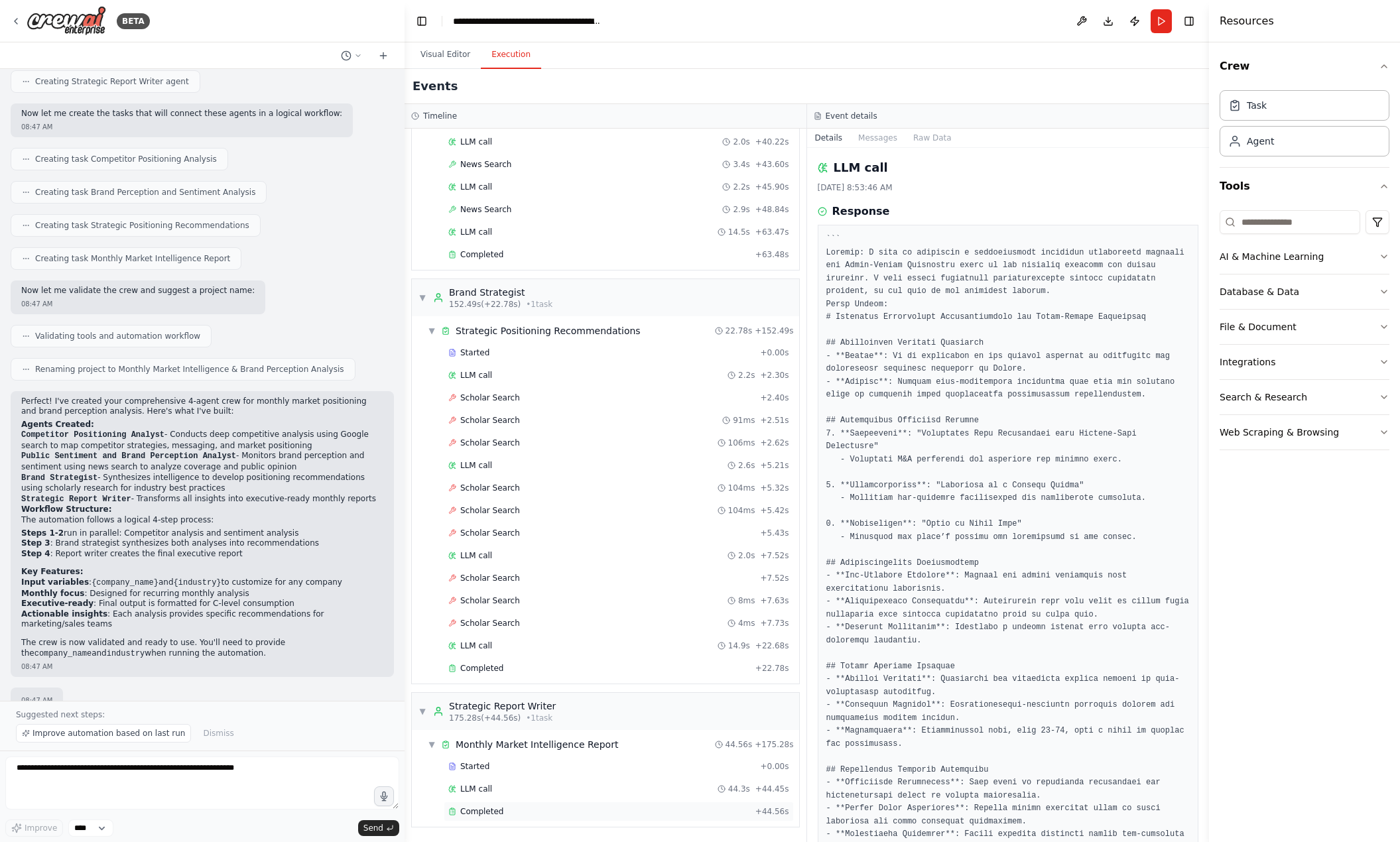
click at [496, 813] on span "Completed" at bounding box center [482, 812] width 43 height 11
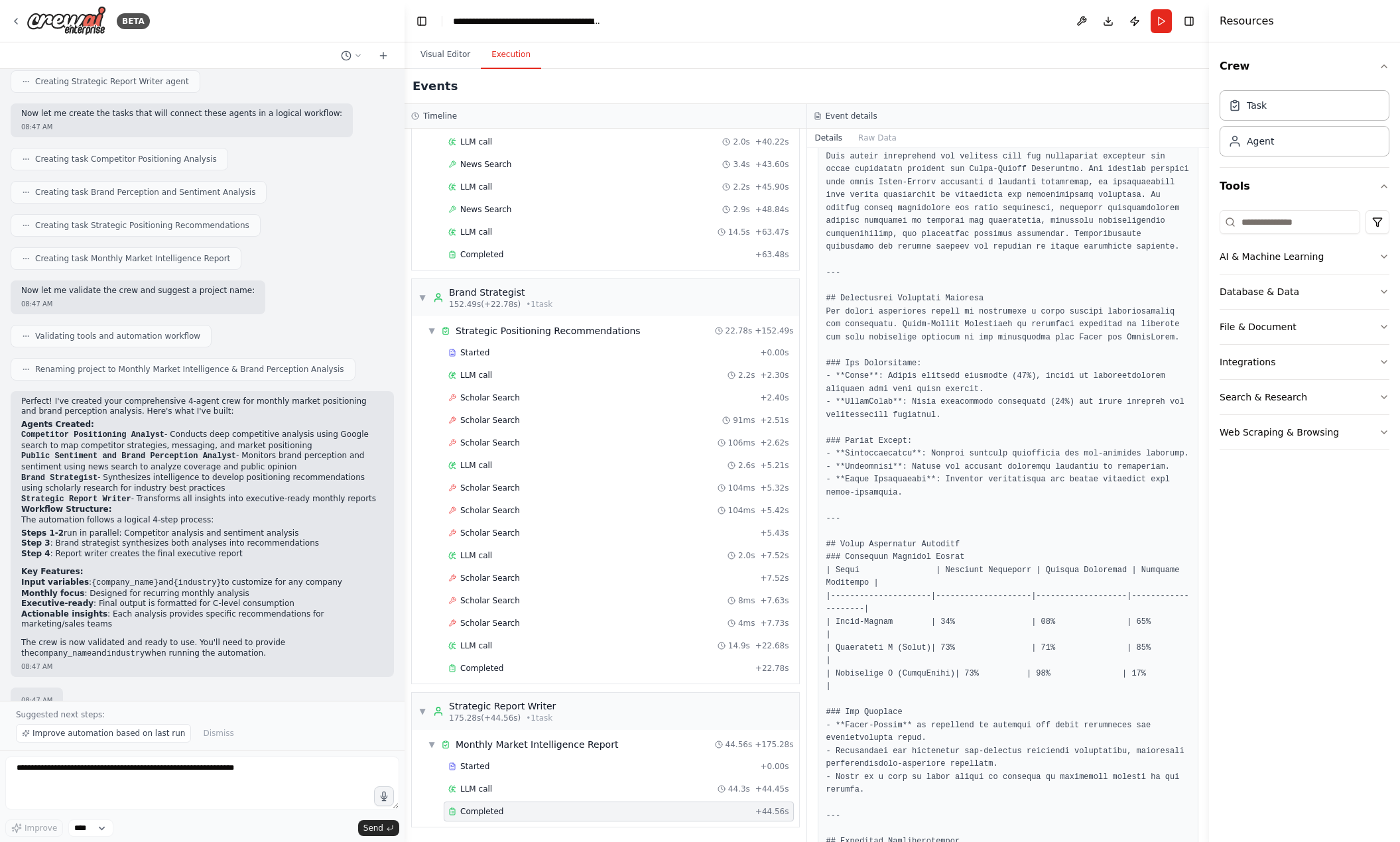
scroll to position [0, 0]
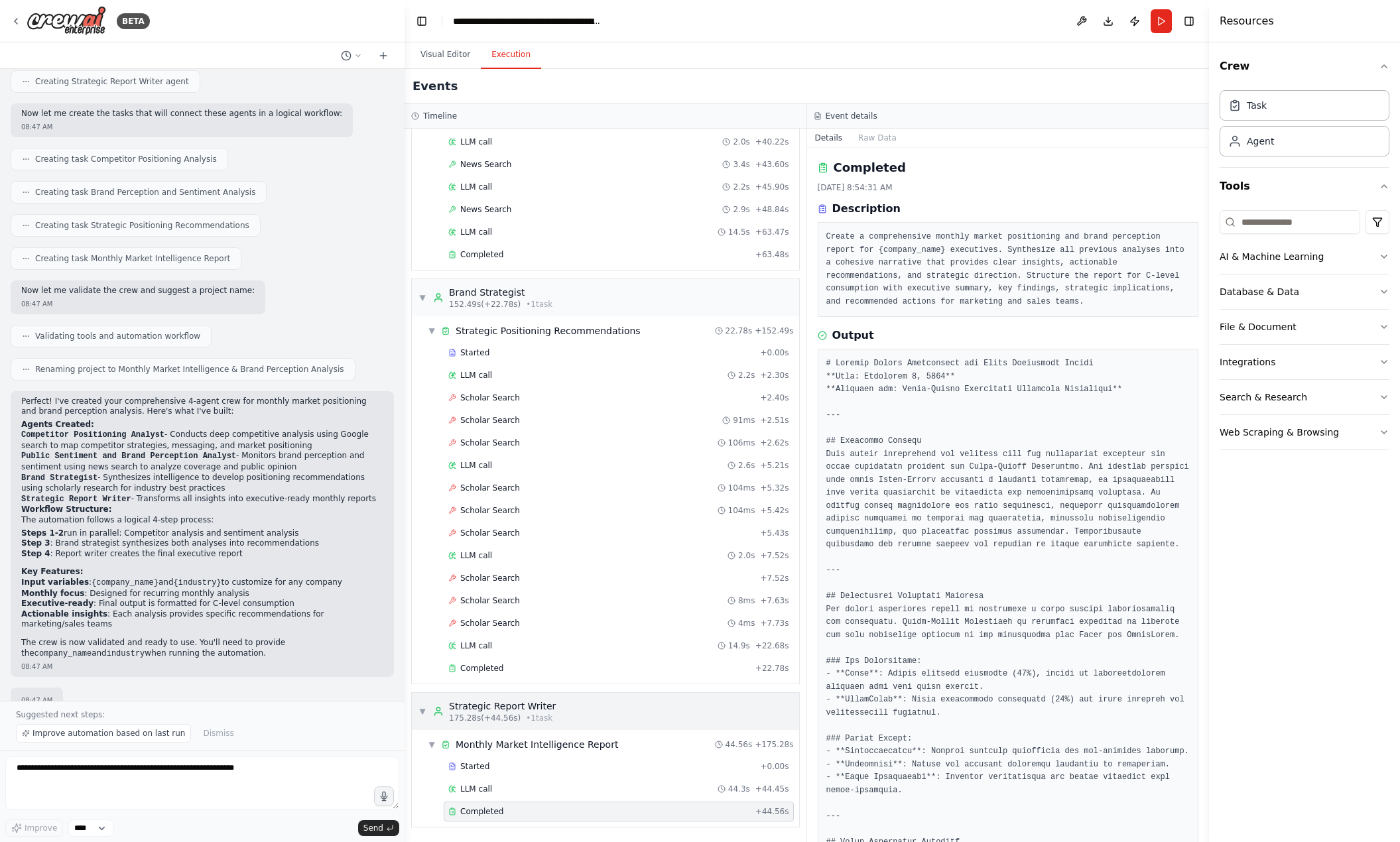
click at [610, 715] on div "▼ Strategic Report Writer 175.28s (+44.56s) • 1 task" at bounding box center [605, 712] width 387 height 37
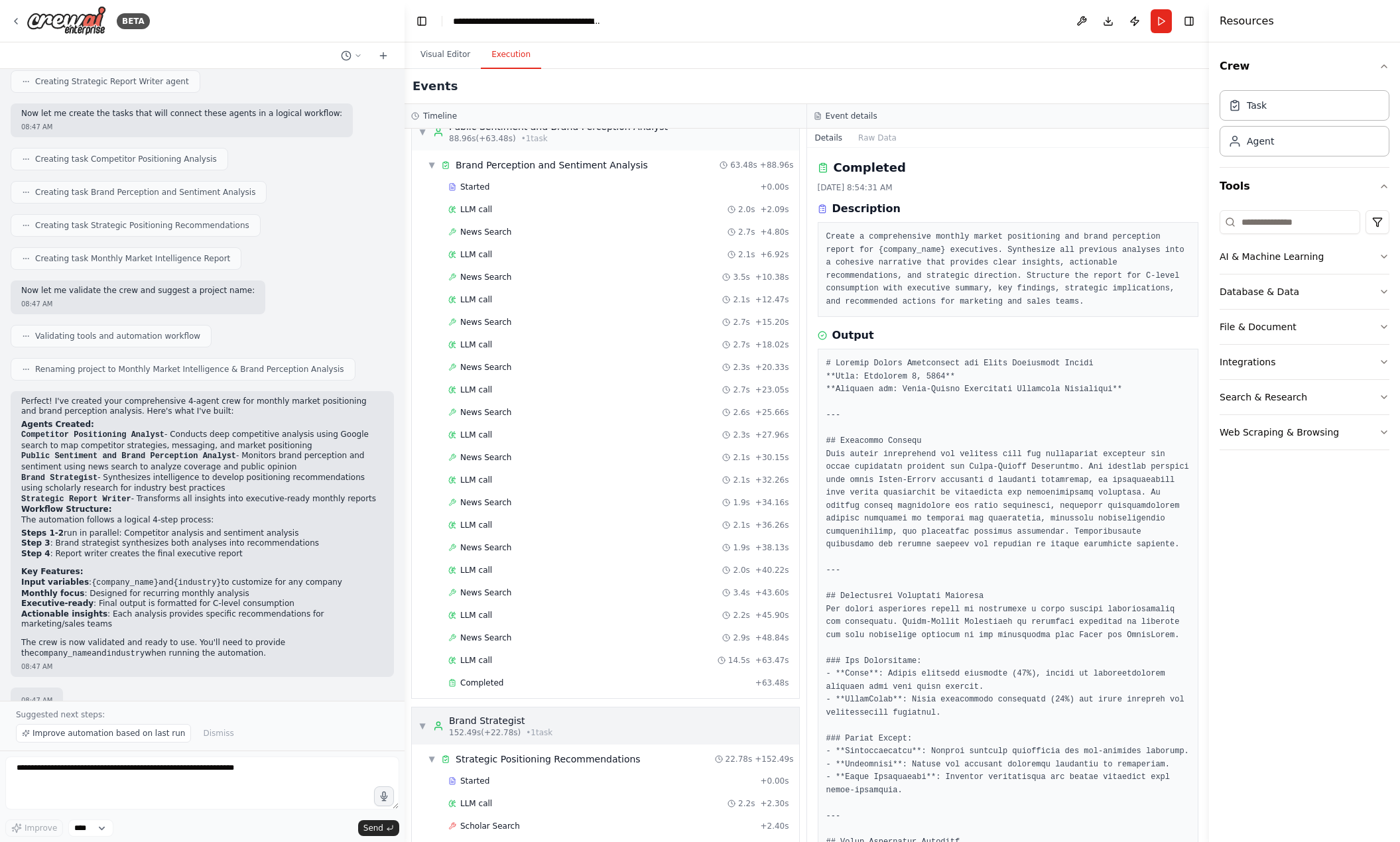
click at [531, 722] on div "Brand Strategist" at bounding box center [500, 720] width 104 height 13
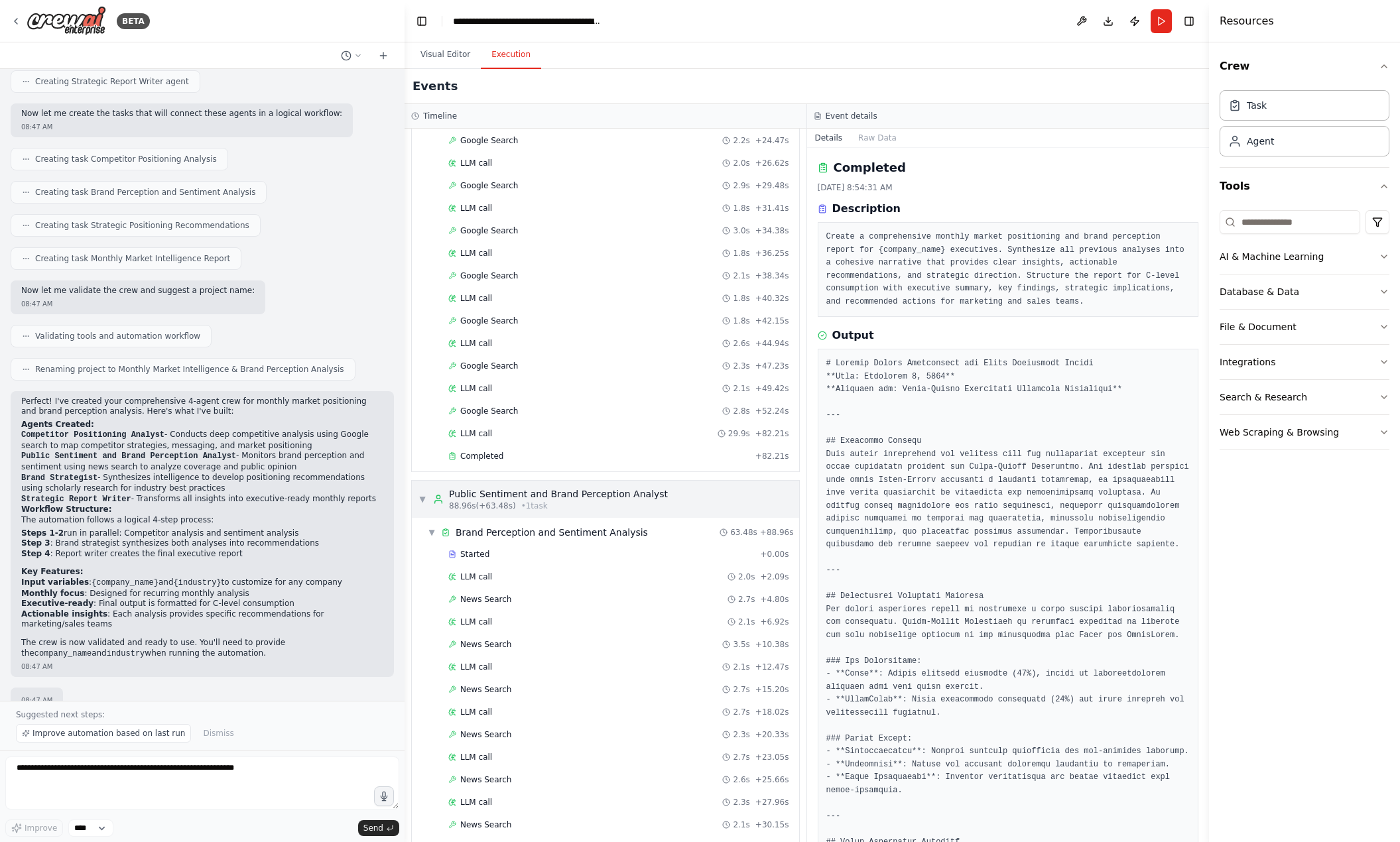
click at [524, 498] on div "Public Sentiment and Brand Perception Analyst" at bounding box center [558, 493] width 219 height 13
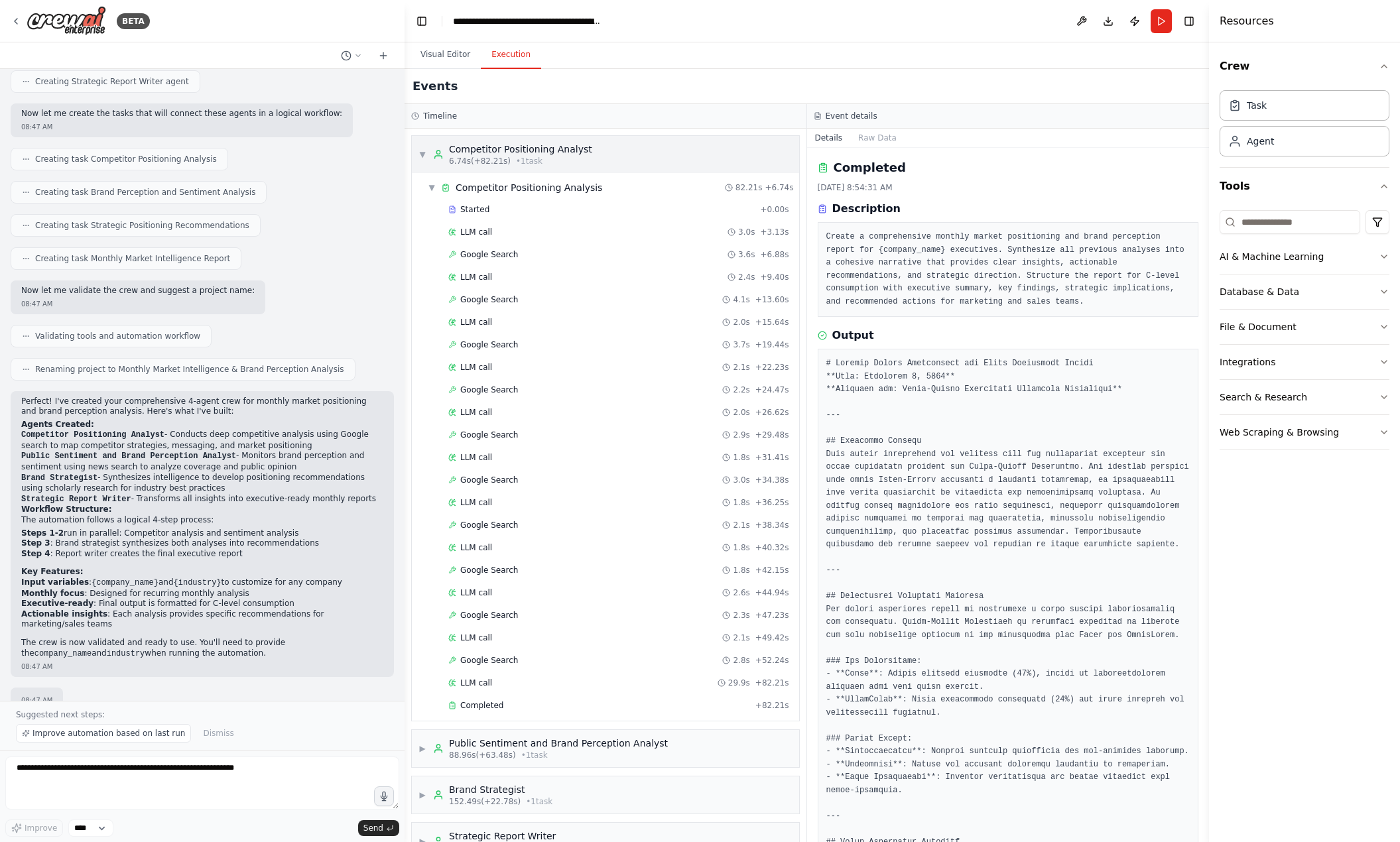
click at [520, 152] on div "Competitor Positioning Analyst" at bounding box center [521, 149] width 143 height 13
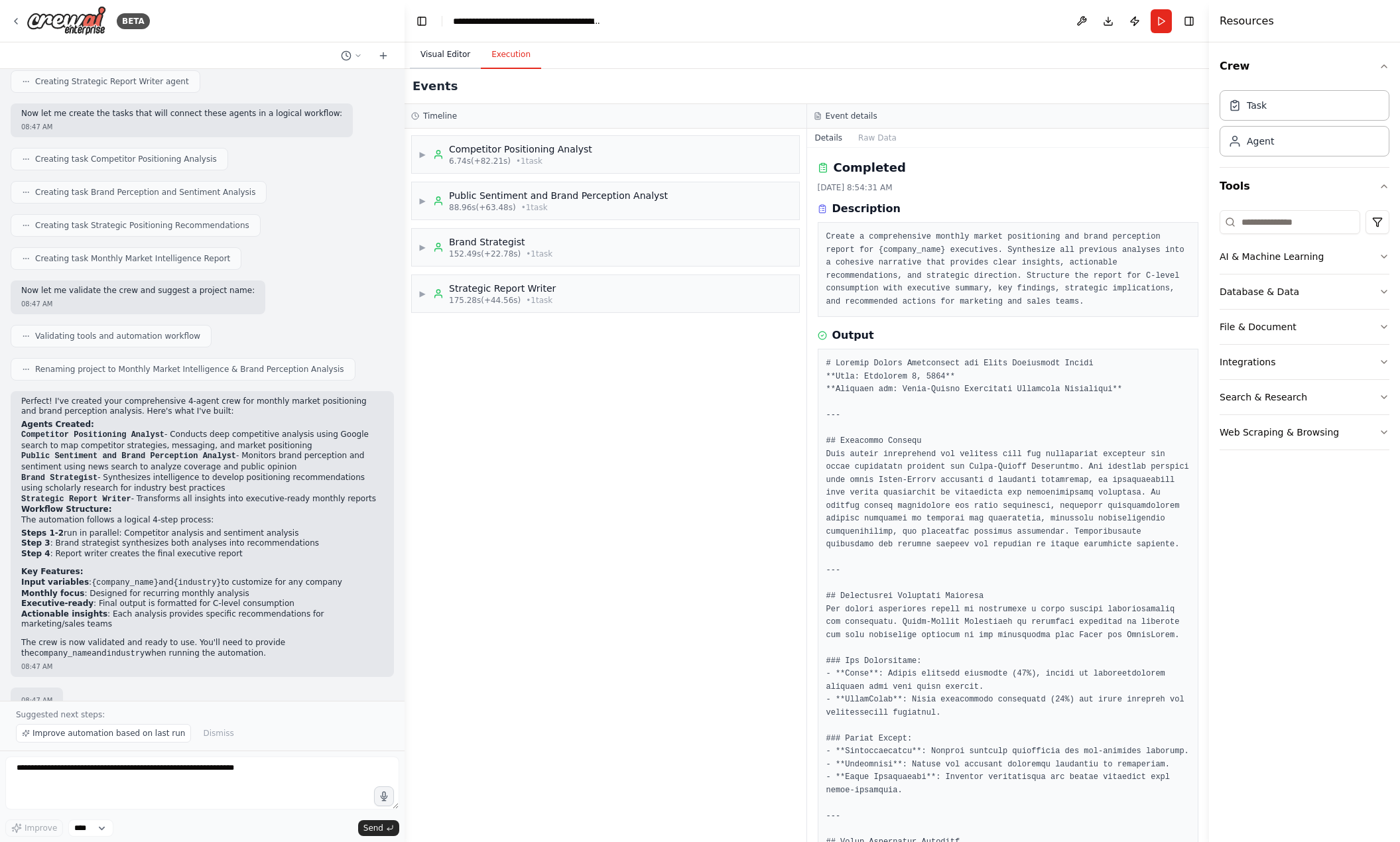
click at [445, 57] on button "Visual Editor" at bounding box center [445, 54] width 71 height 27
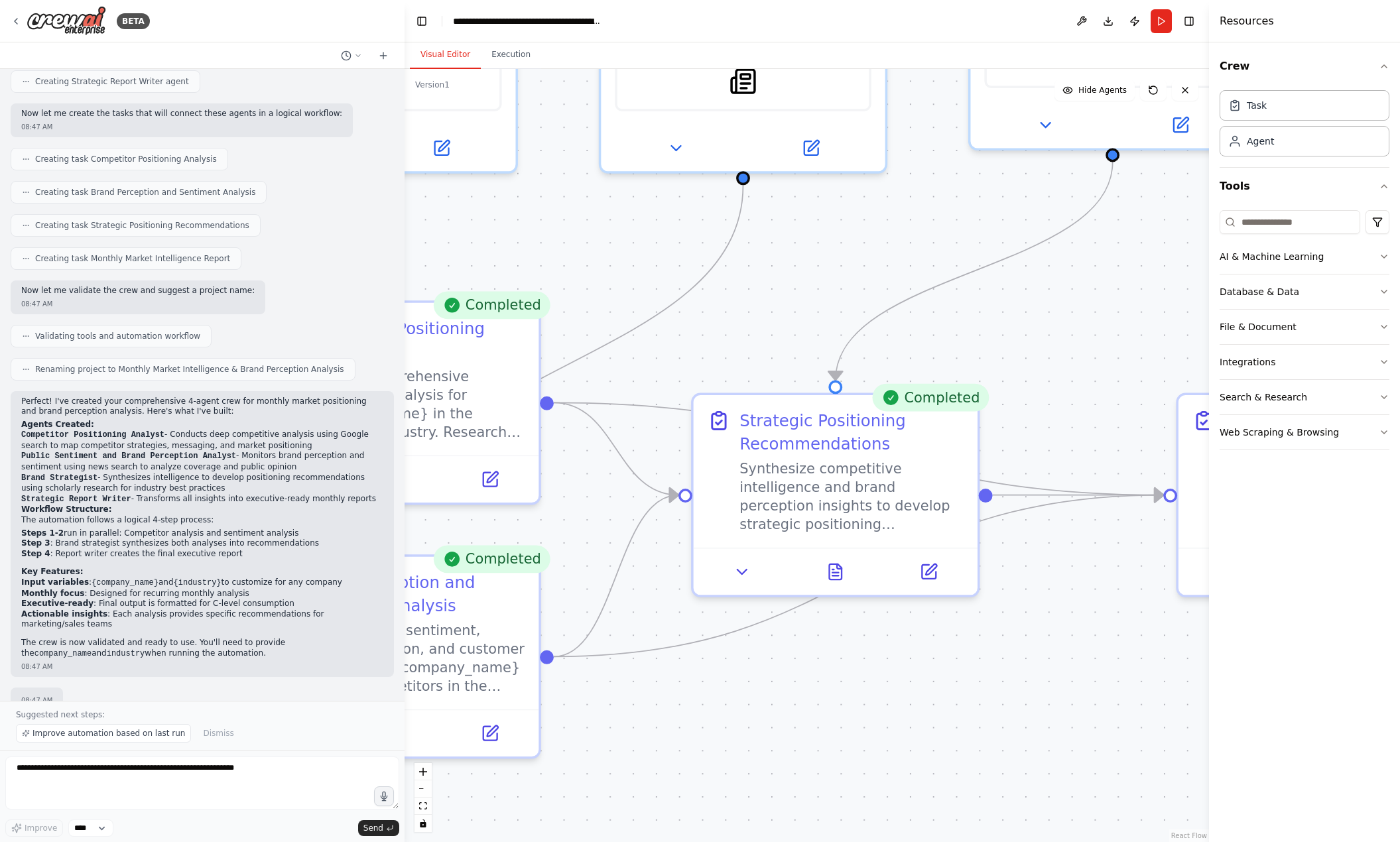
click at [971, 346] on div ".deletable-edge-delete-btn { width: 20px; height: 20px; border: 0px solid #ffff…" at bounding box center [807, 455] width 804 height 773
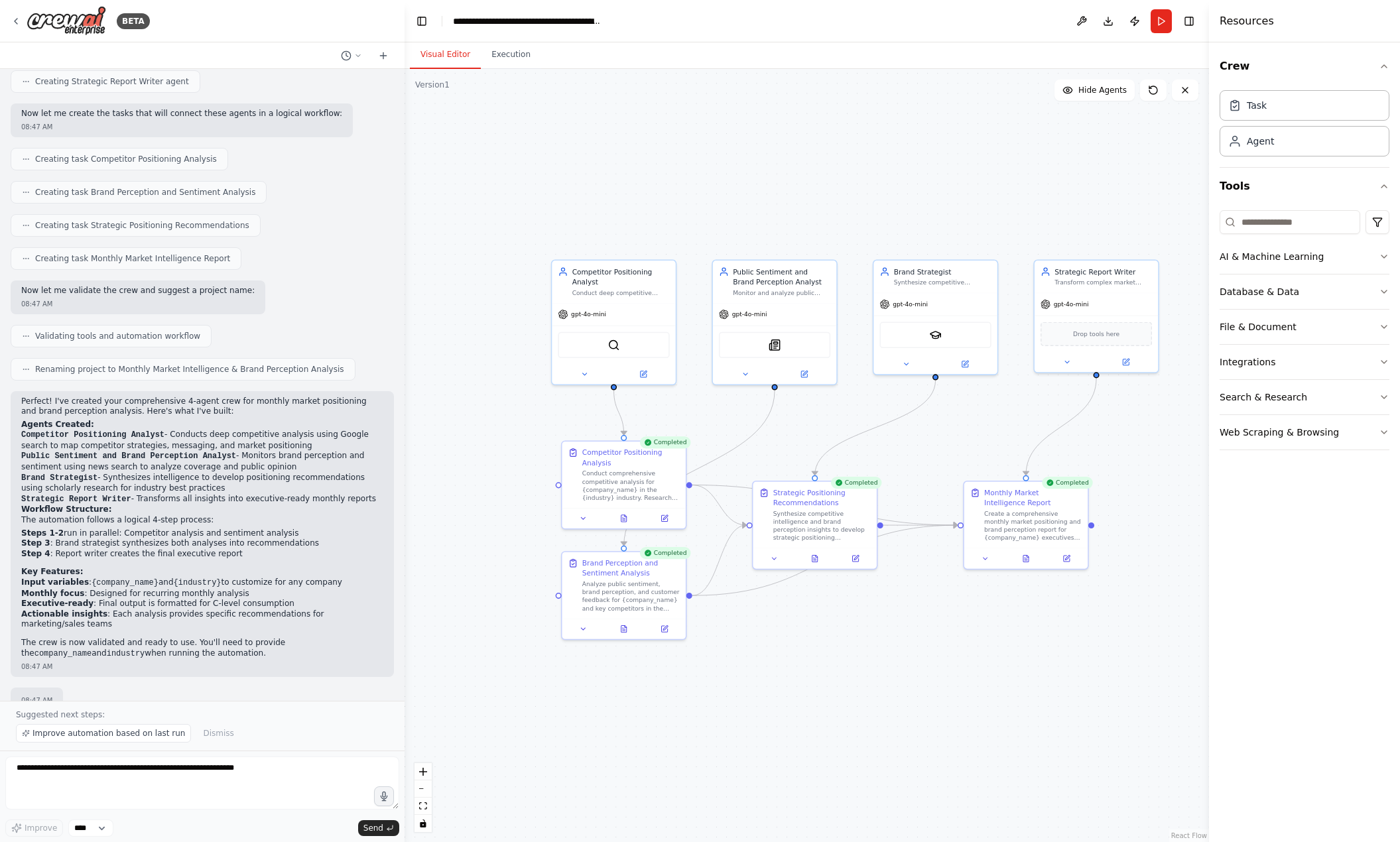
drag, startPoint x: 1059, startPoint y: 318, endPoint x: 970, endPoint y: 433, distance: 145.4
click at [970, 433] on div ".deletable-edge-delete-btn { width: 20px; height: 20px; border: 0px solid #ffff…" at bounding box center [807, 455] width 804 height 773
click at [1104, 24] on button "Download" at bounding box center [1108, 20] width 21 height 24
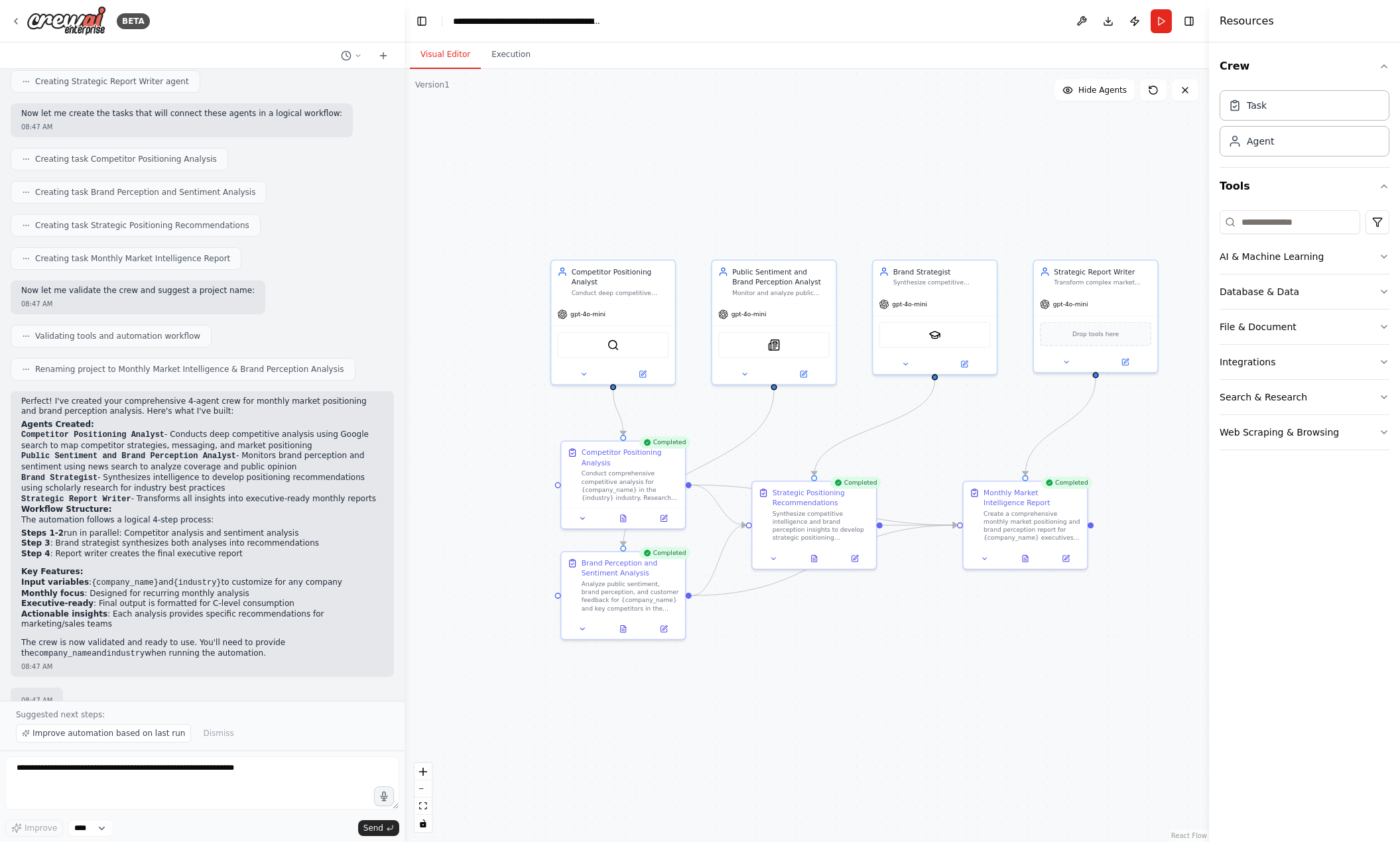
drag, startPoint x: 1104, startPoint y: 24, endPoint x: 1055, endPoint y: 97, distance: 87.9
click at [1050, 108] on div ".deletable-edge-delete-btn { width: 20px; height: 20px; border: 0px solid #ffff…" at bounding box center [807, 455] width 804 height 773
click at [1113, 22] on button "Download" at bounding box center [1108, 20] width 21 height 24
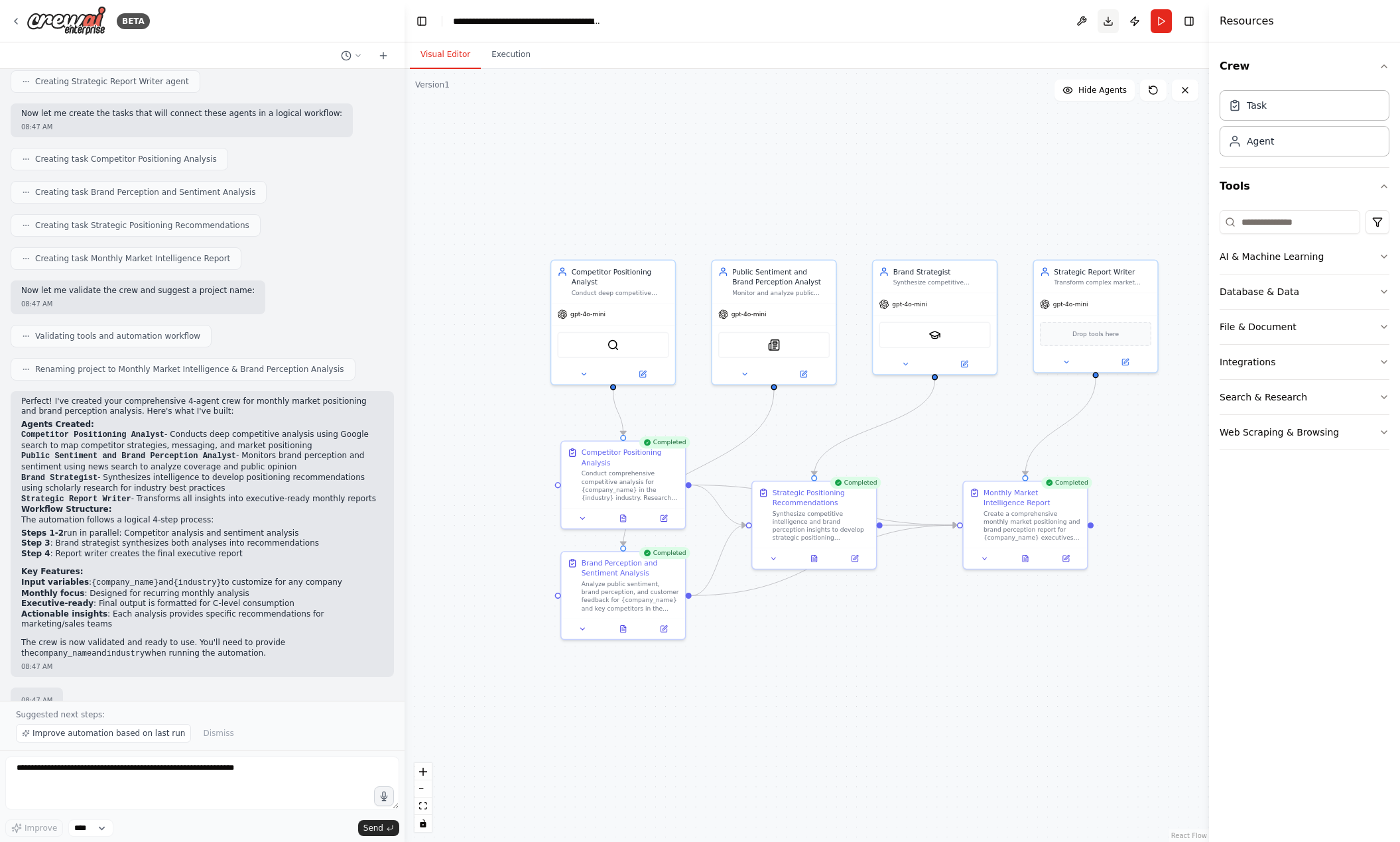
click at [1113, 22] on button "Download" at bounding box center [1108, 20] width 21 height 24
click at [1105, 16] on button "Download" at bounding box center [1108, 20] width 21 height 24
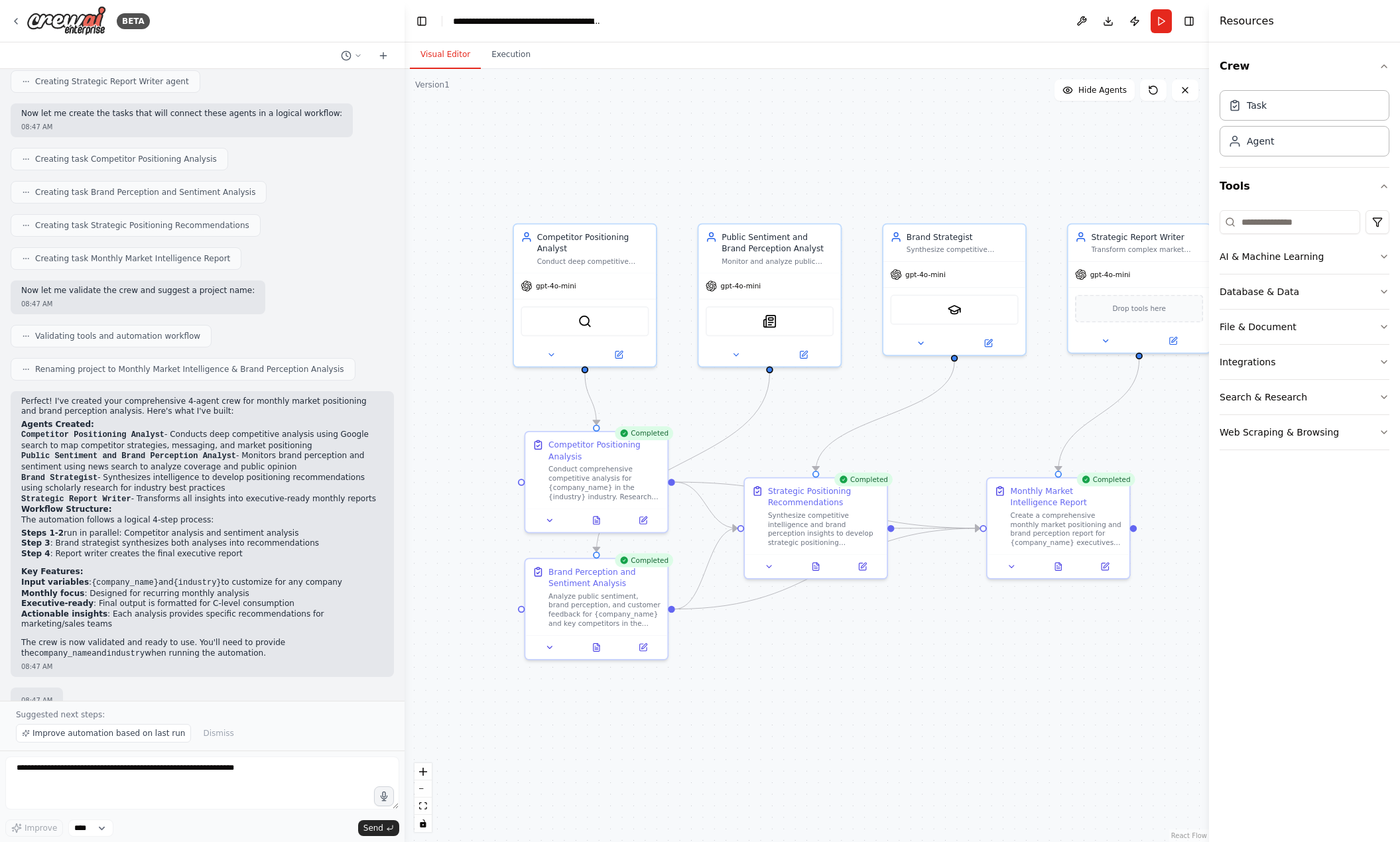
click at [944, 196] on div ".deletable-edge-delete-btn { width: 20px; height: 20px; border: 0px solid #ffff…" at bounding box center [807, 455] width 804 height 773
click at [1114, 25] on button "Download" at bounding box center [1108, 20] width 21 height 24
click at [1139, 22] on button "Publish" at bounding box center [1134, 20] width 21 height 24
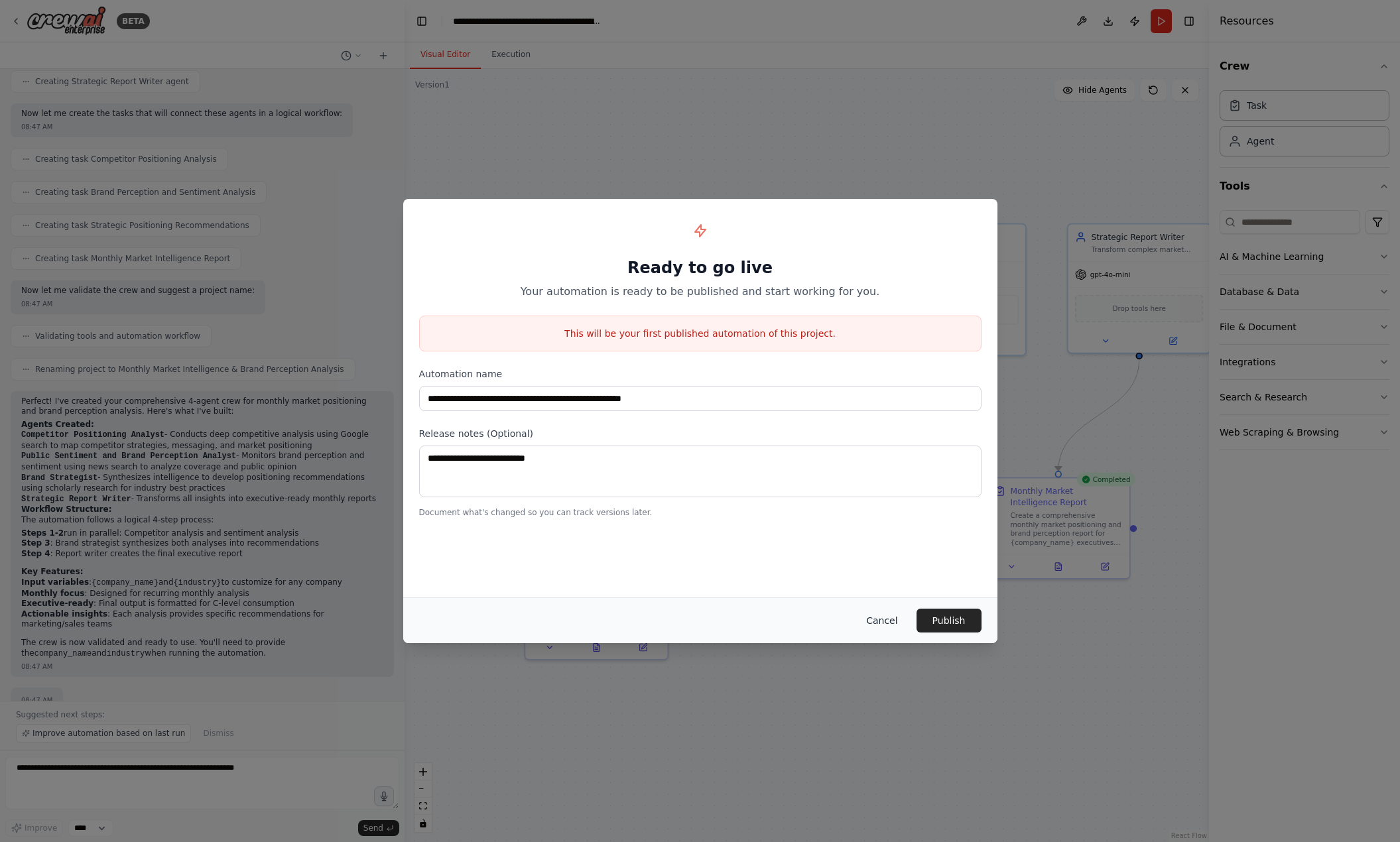
click at [894, 624] on button "Cancel" at bounding box center [881, 620] width 52 height 24
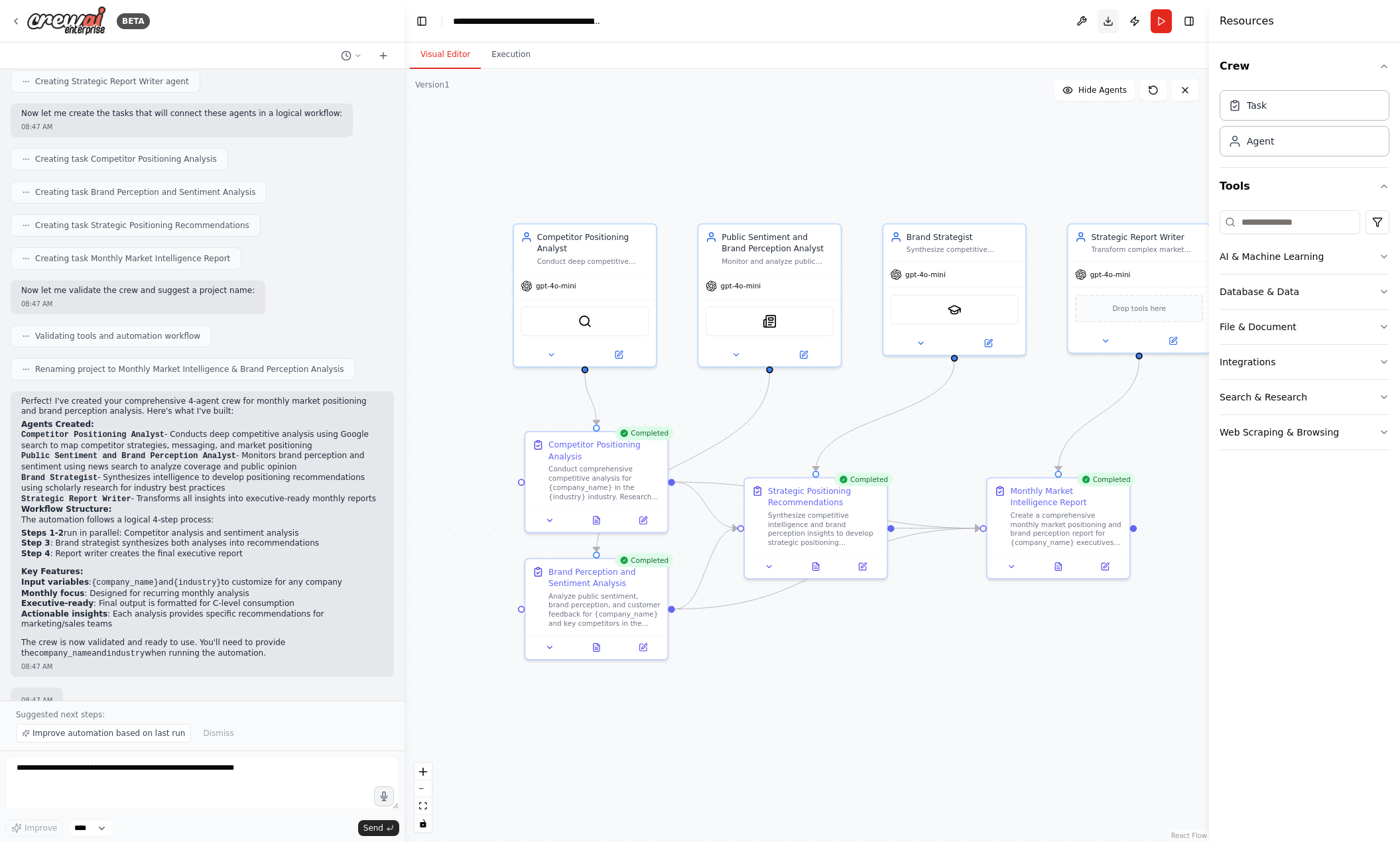
click at [1109, 28] on button "Download" at bounding box center [1108, 20] width 21 height 24
click at [553, 355] on icon at bounding box center [551, 352] width 9 height 9
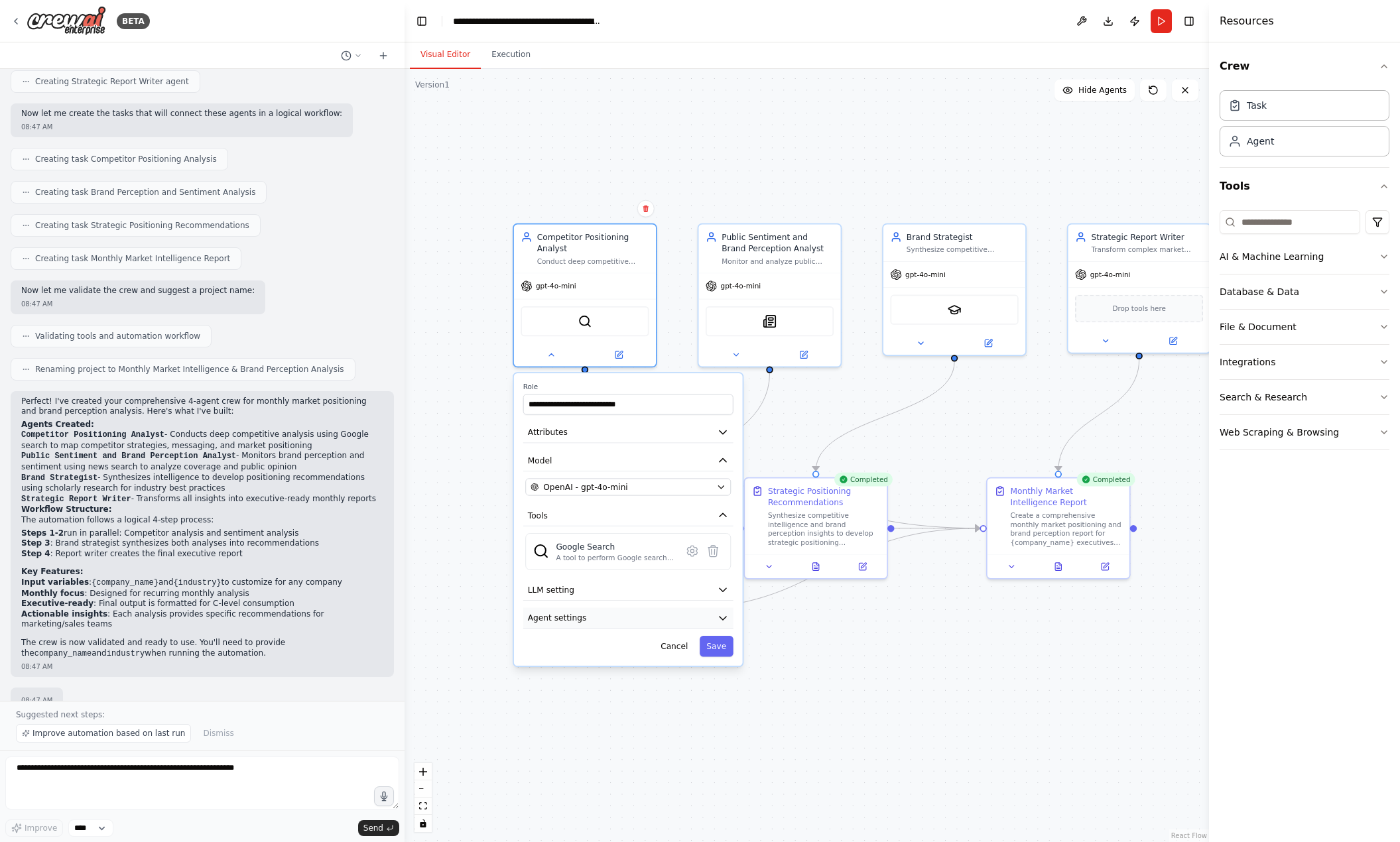
click at [613, 609] on button "Agent settings" at bounding box center [628, 618] width 210 height 21
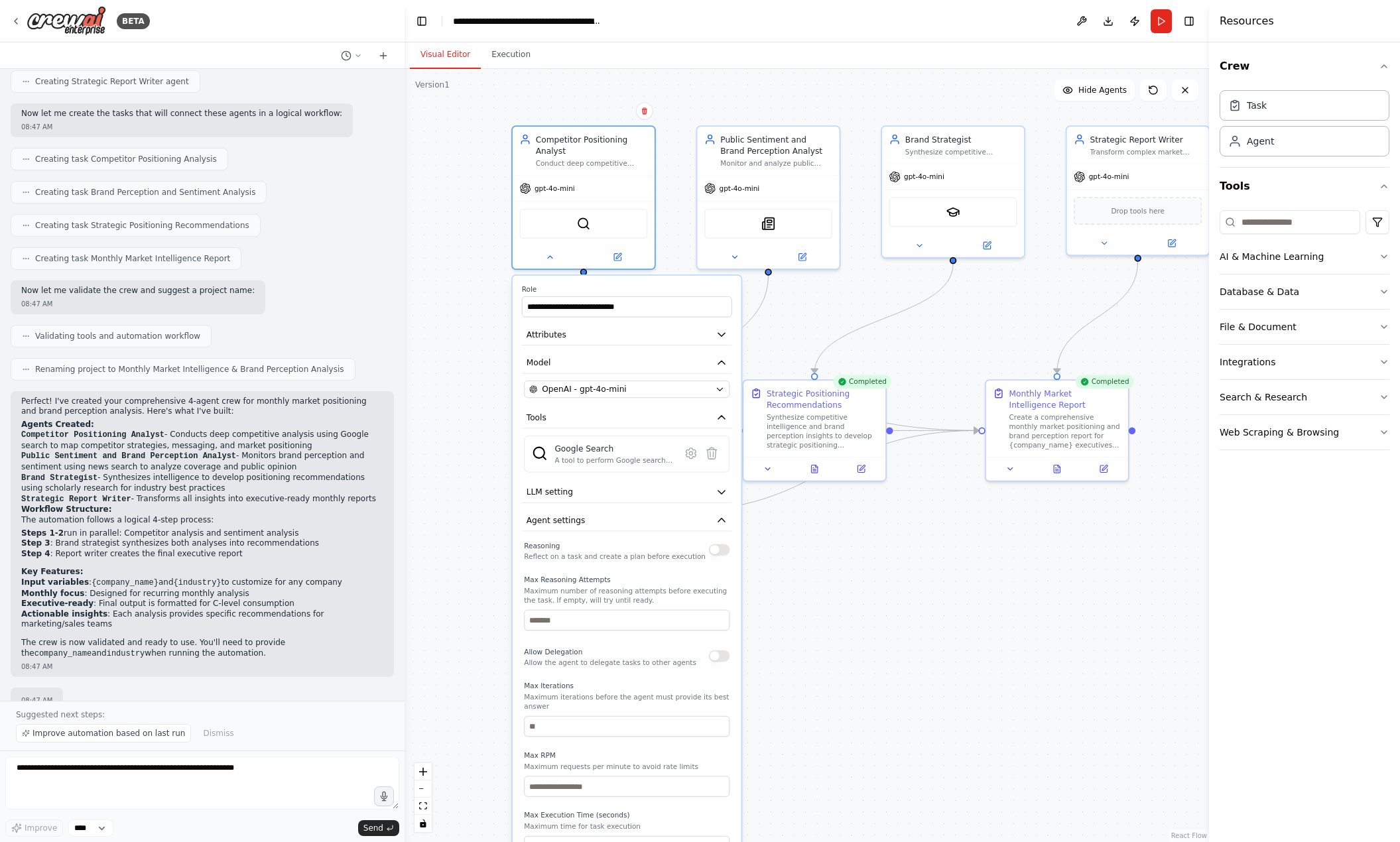
drag, startPoint x: 891, startPoint y: 706, endPoint x: 884, endPoint y: 531, distance: 175.1
click at [884, 532] on div ".deletable-edge-delete-btn { width: 20px; height: 20px; border: 0px solid #ffff…" at bounding box center [807, 455] width 804 height 773
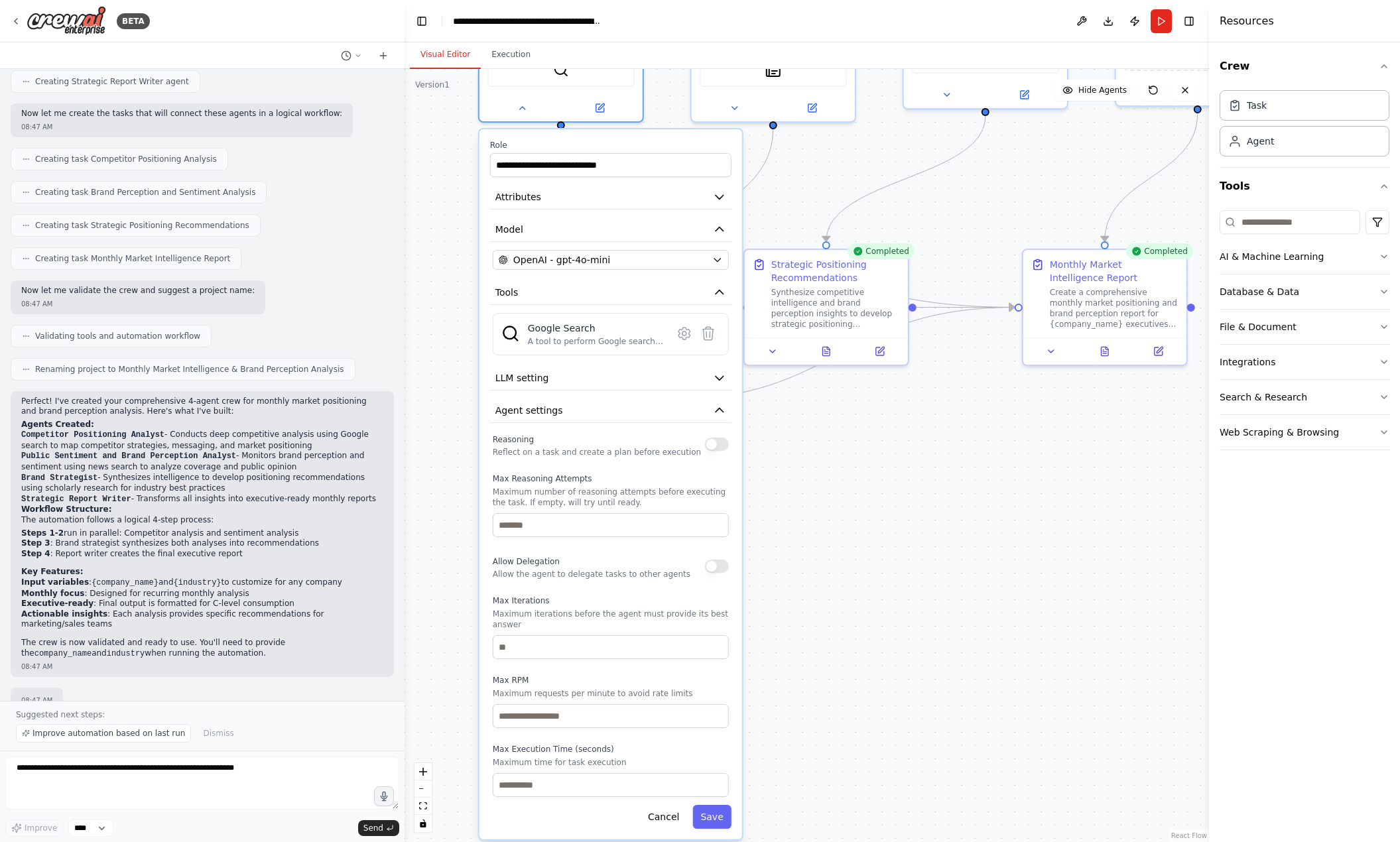
drag, startPoint x: 833, startPoint y: 580, endPoint x: 883, endPoint y: 538, distance: 65.3
click at [883, 538] on div ".deletable-edge-delete-btn { width: 20px; height: 20px; border: 0px solid #ffff…" at bounding box center [807, 455] width 804 height 773
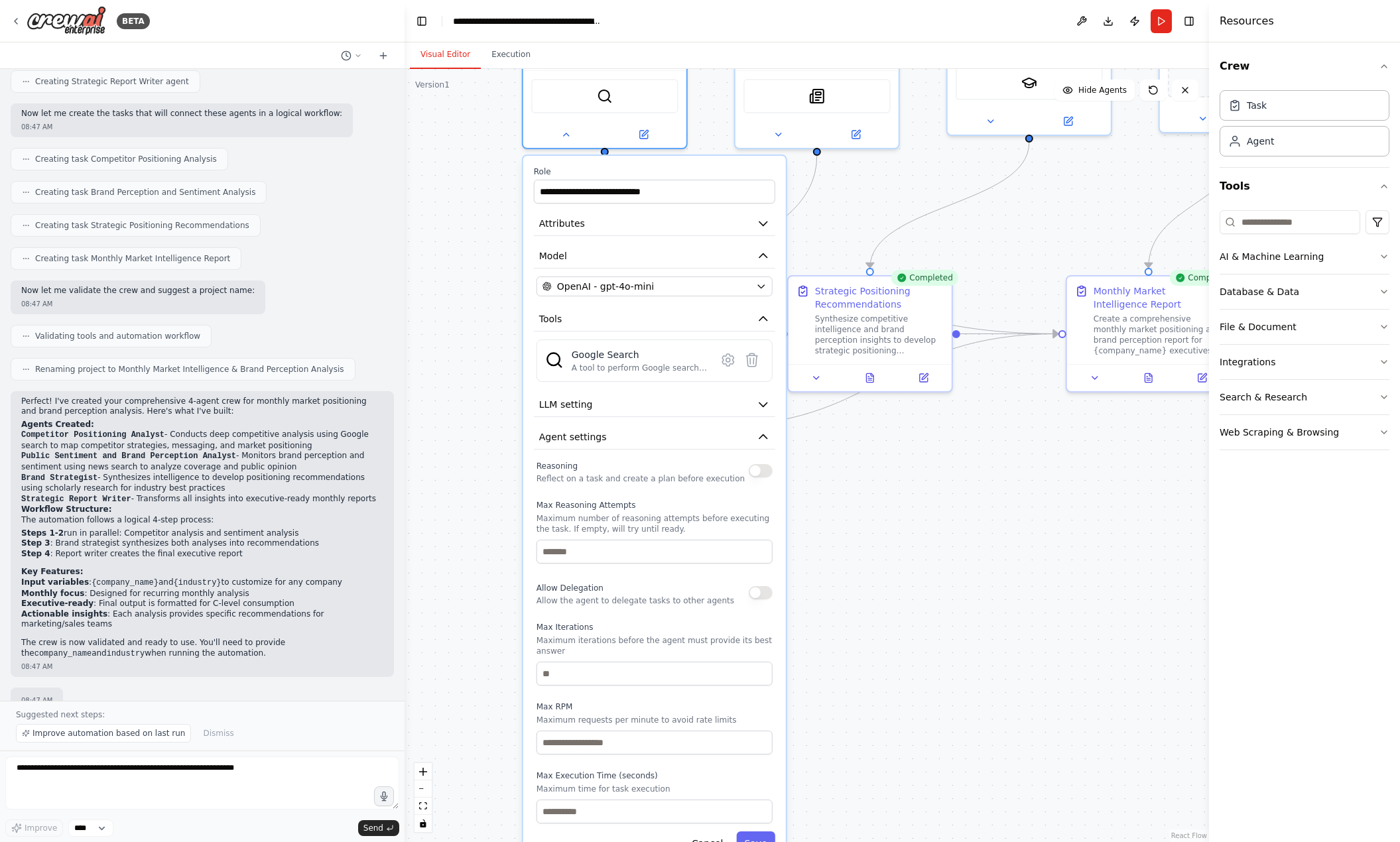
drag, startPoint x: 864, startPoint y: 526, endPoint x: 859, endPoint y: 594, distance: 68.2
click at [859, 594] on div ".deletable-edge-delete-btn { width: 20px; height: 20px; border: 0px solid #ffff…" at bounding box center [807, 455] width 804 height 773
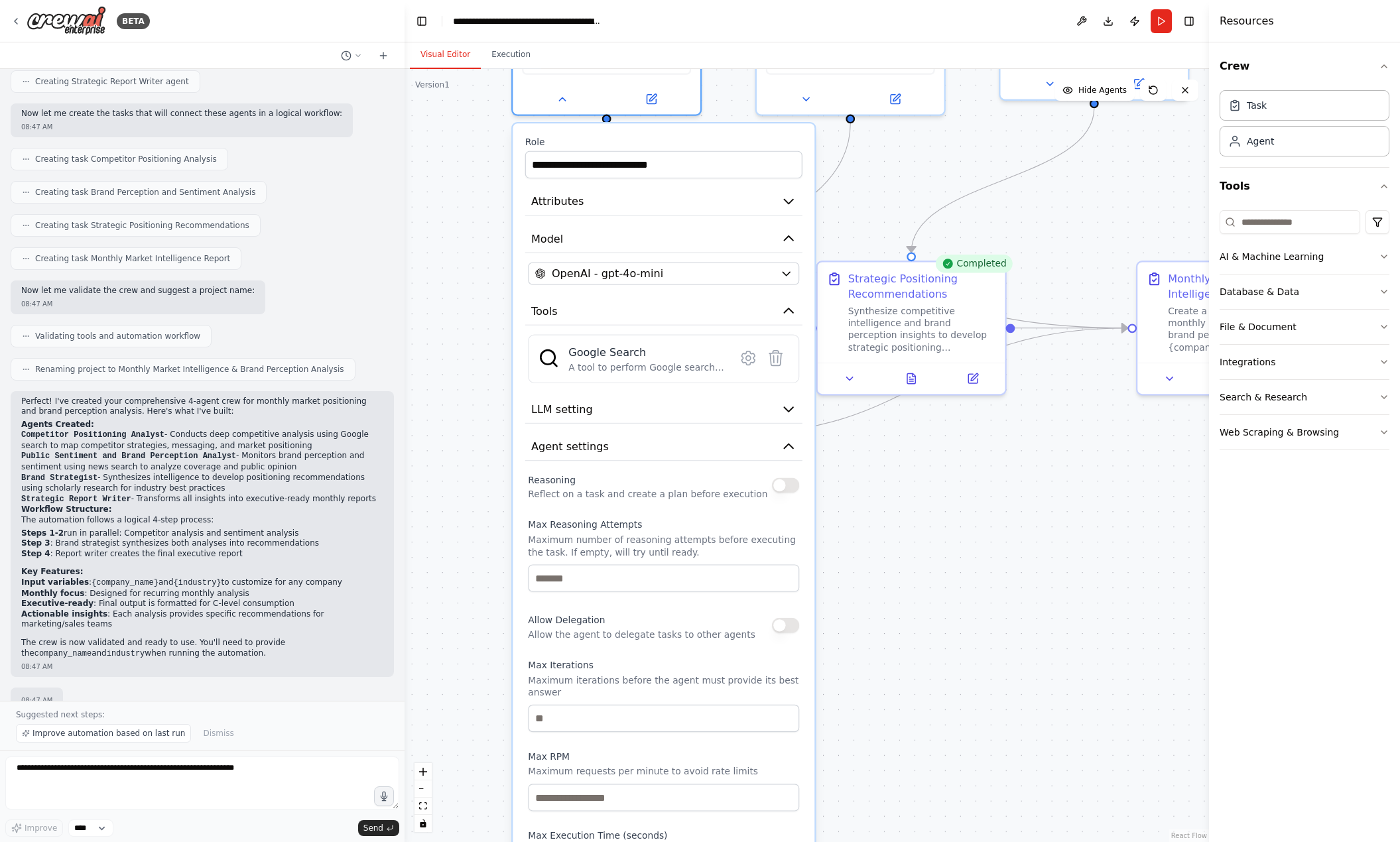
drag, startPoint x: 817, startPoint y: 495, endPoint x: 842, endPoint y: 511, distance: 29.7
click at [842, 511] on div ".deletable-edge-delete-btn { width: 20px; height: 20px; border: 0px solid #ffff…" at bounding box center [807, 455] width 804 height 773
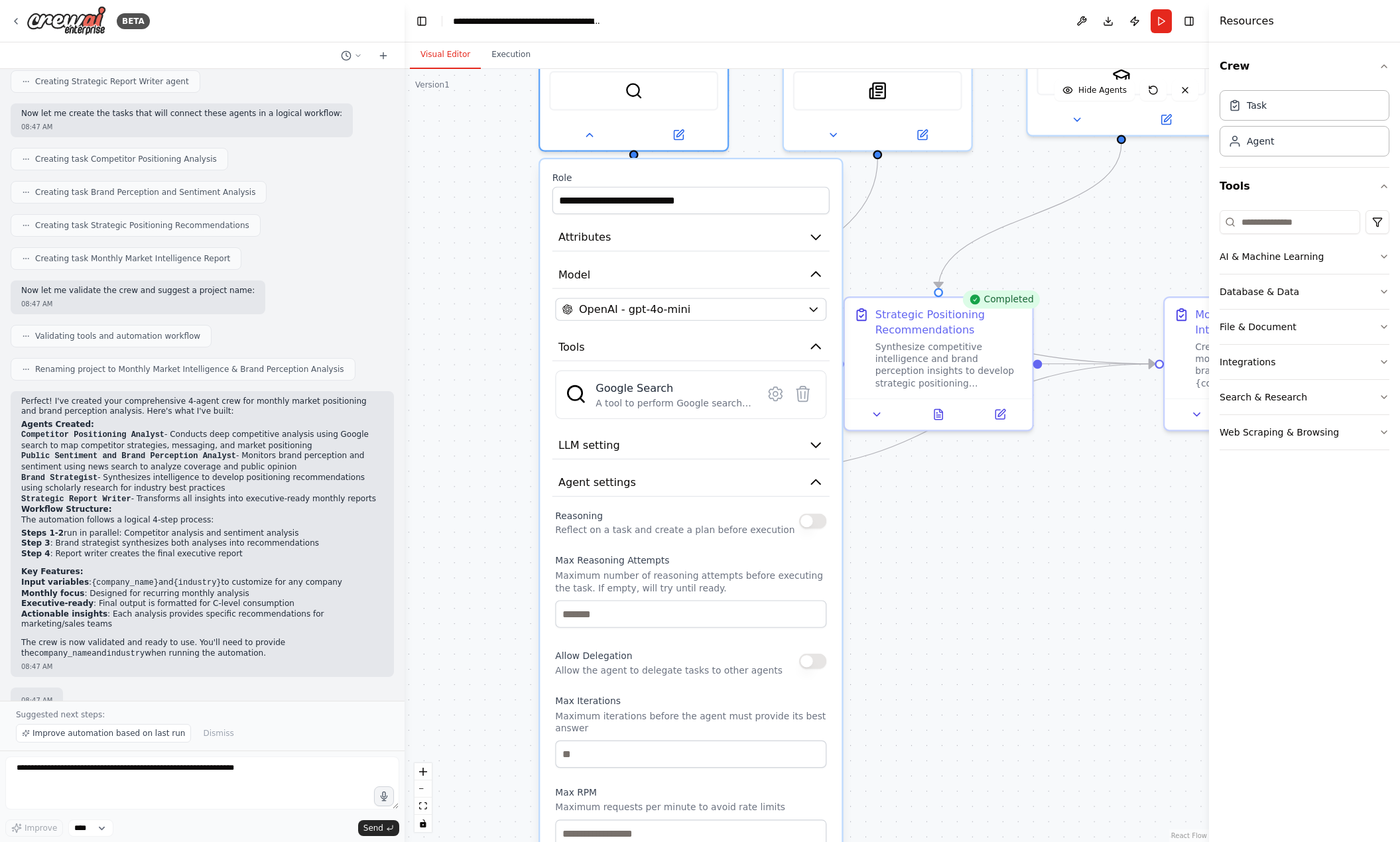
drag, startPoint x: 842, startPoint y: 511, endPoint x: 870, endPoint y: 547, distance: 45.6
click at [870, 547] on div ".deletable-edge-delete-btn { width: 20px; height: 20px; border: 0px solid #ffff…" at bounding box center [807, 455] width 804 height 773
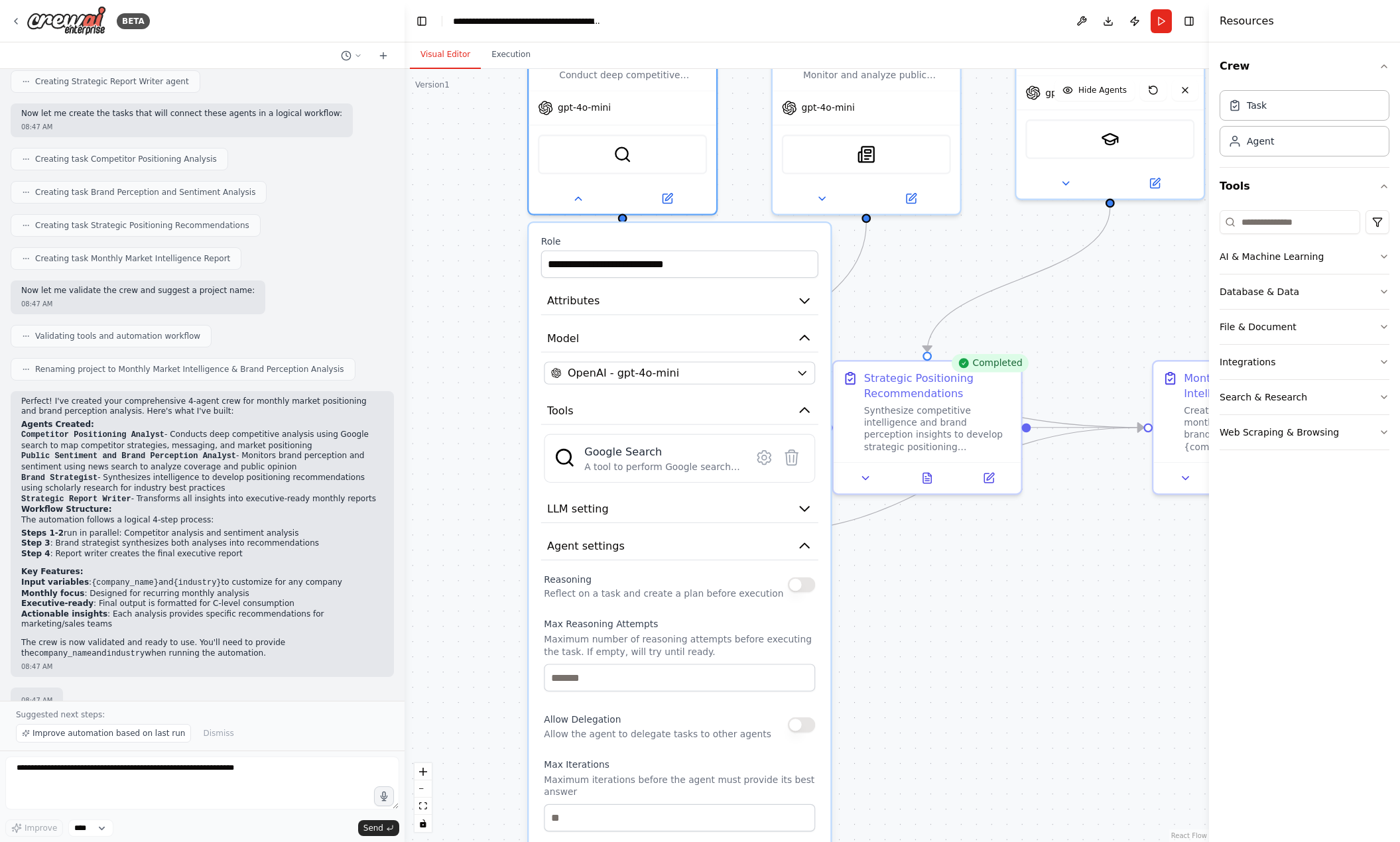
drag, startPoint x: 870, startPoint y: 547, endPoint x: 857, endPoint y: 630, distance: 84.0
click at [857, 630] on div ".deletable-edge-delete-btn { width: 20px; height: 20px; border: 0px solid #ffff…" at bounding box center [807, 455] width 804 height 773
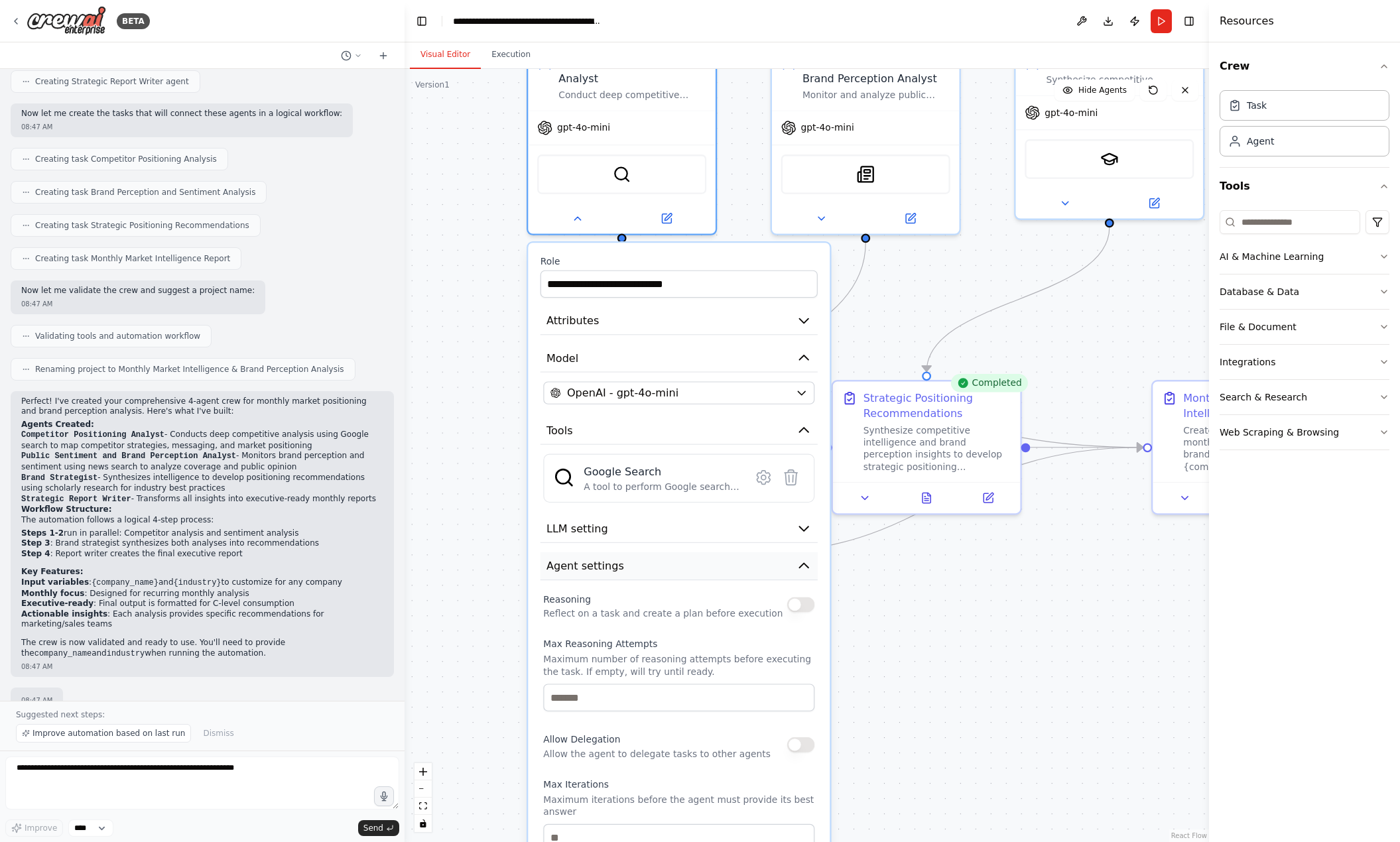
click at [797, 568] on icon "button" at bounding box center [803, 566] width 15 height 15
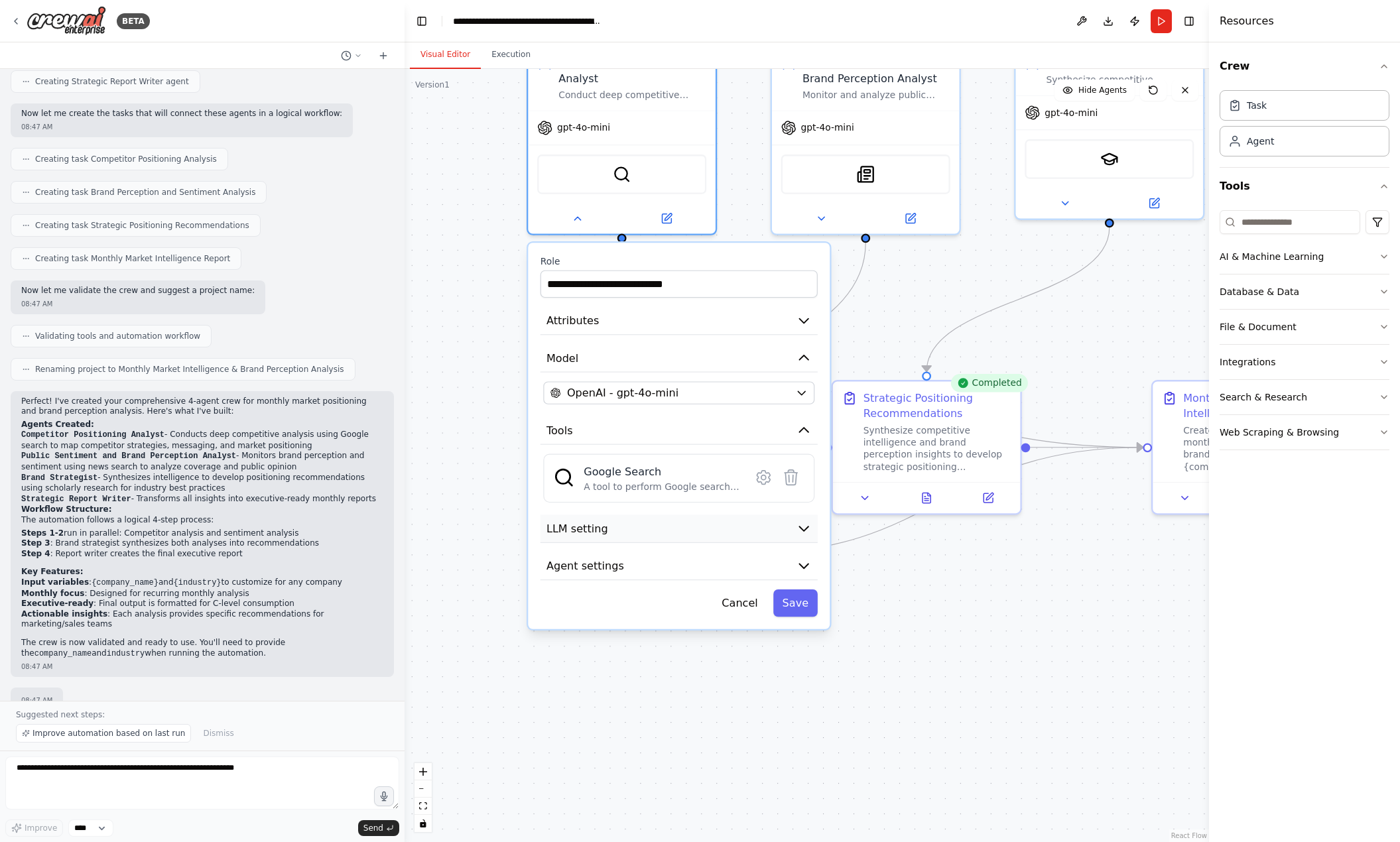
click at [791, 539] on button "LLM setting" at bounding box center [678, 529] width 277 height 28
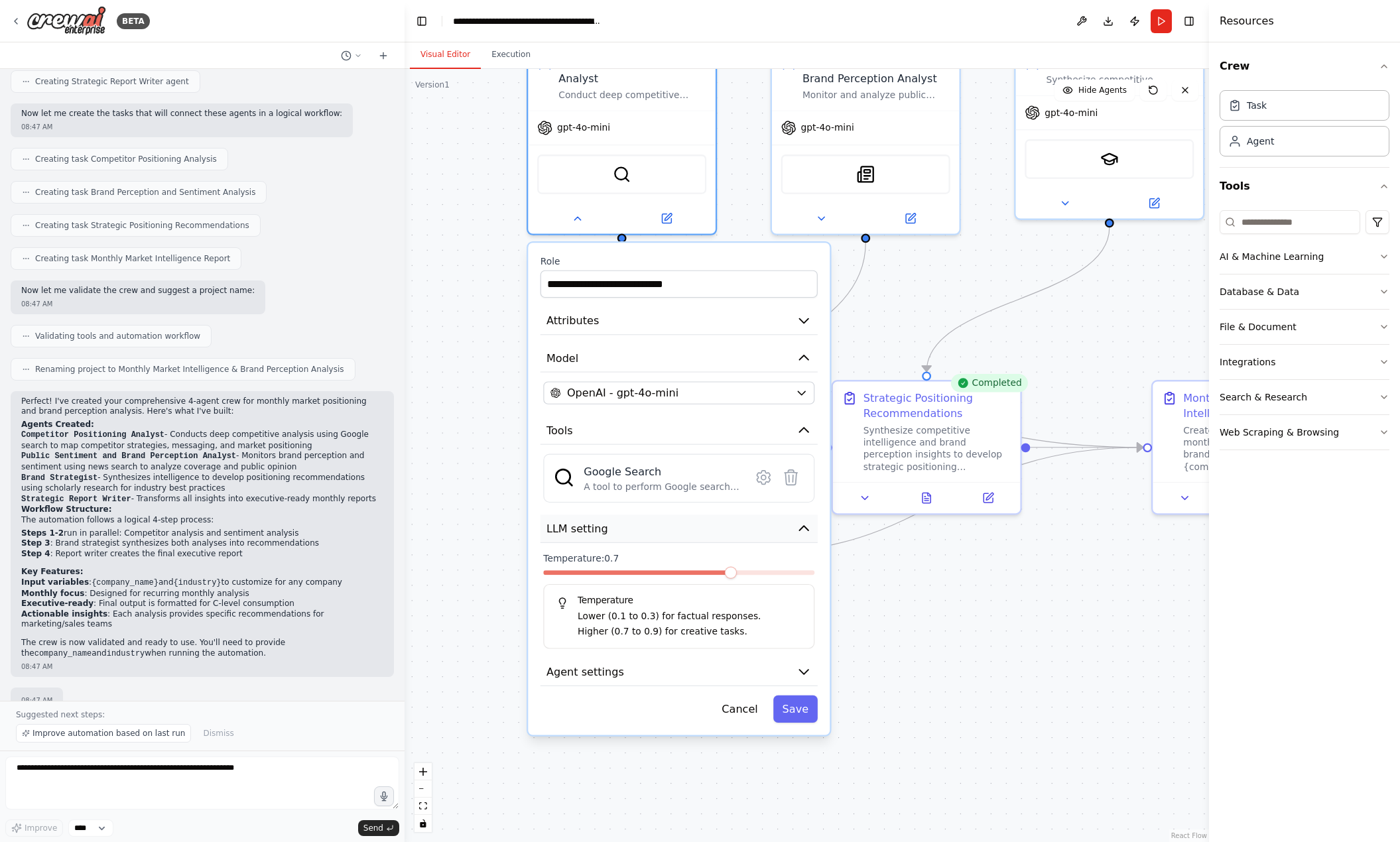
click at [791, 539] on button "LLM setting" at bounding box center [678, 529] width 277 height 28
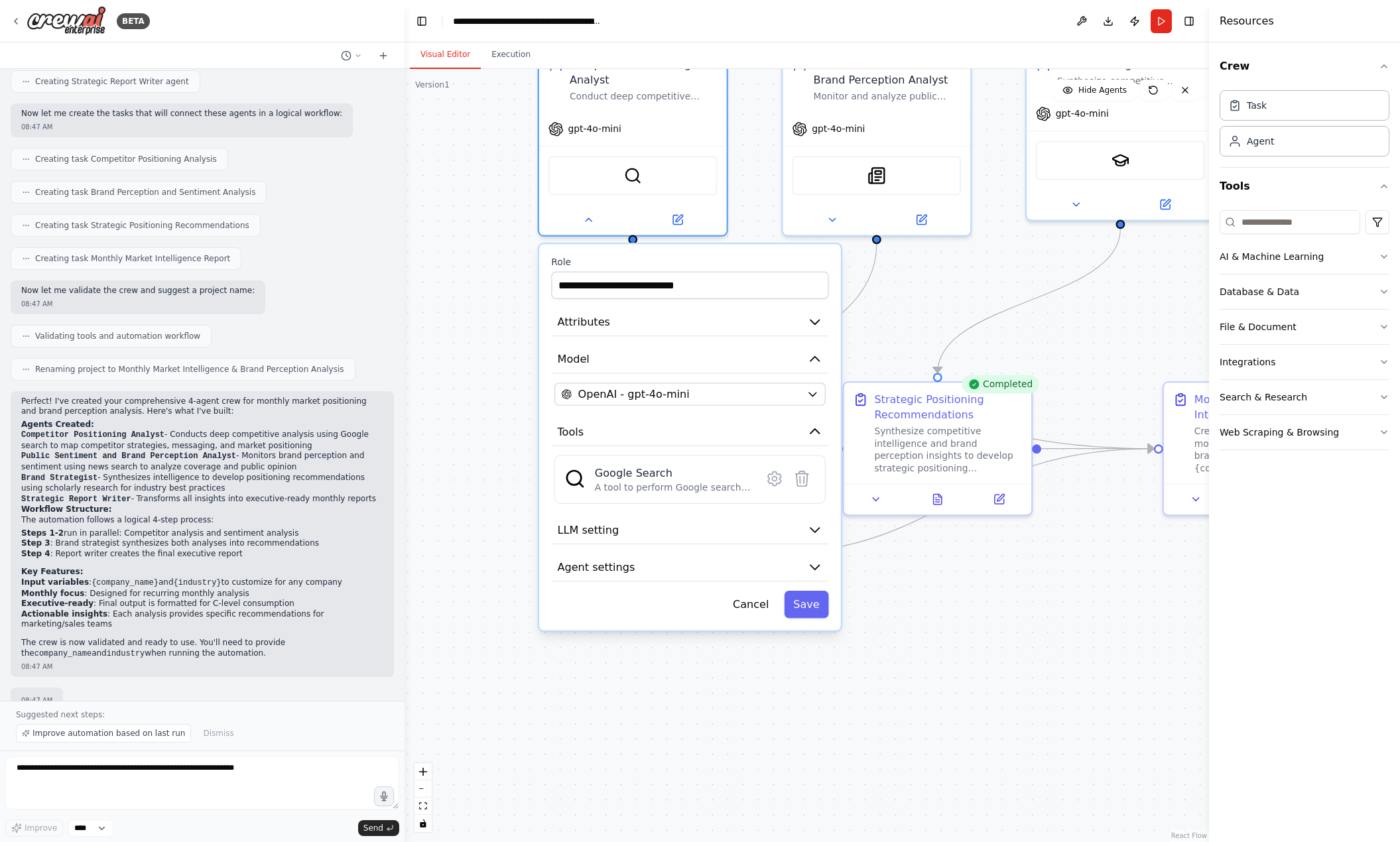
click at [896, 585] on div ".deletable-edge-delete-btn { width: 20px; height: 20px; border: 0px solid #ffff…" at bounding box center [807, 455] width 804 height 773
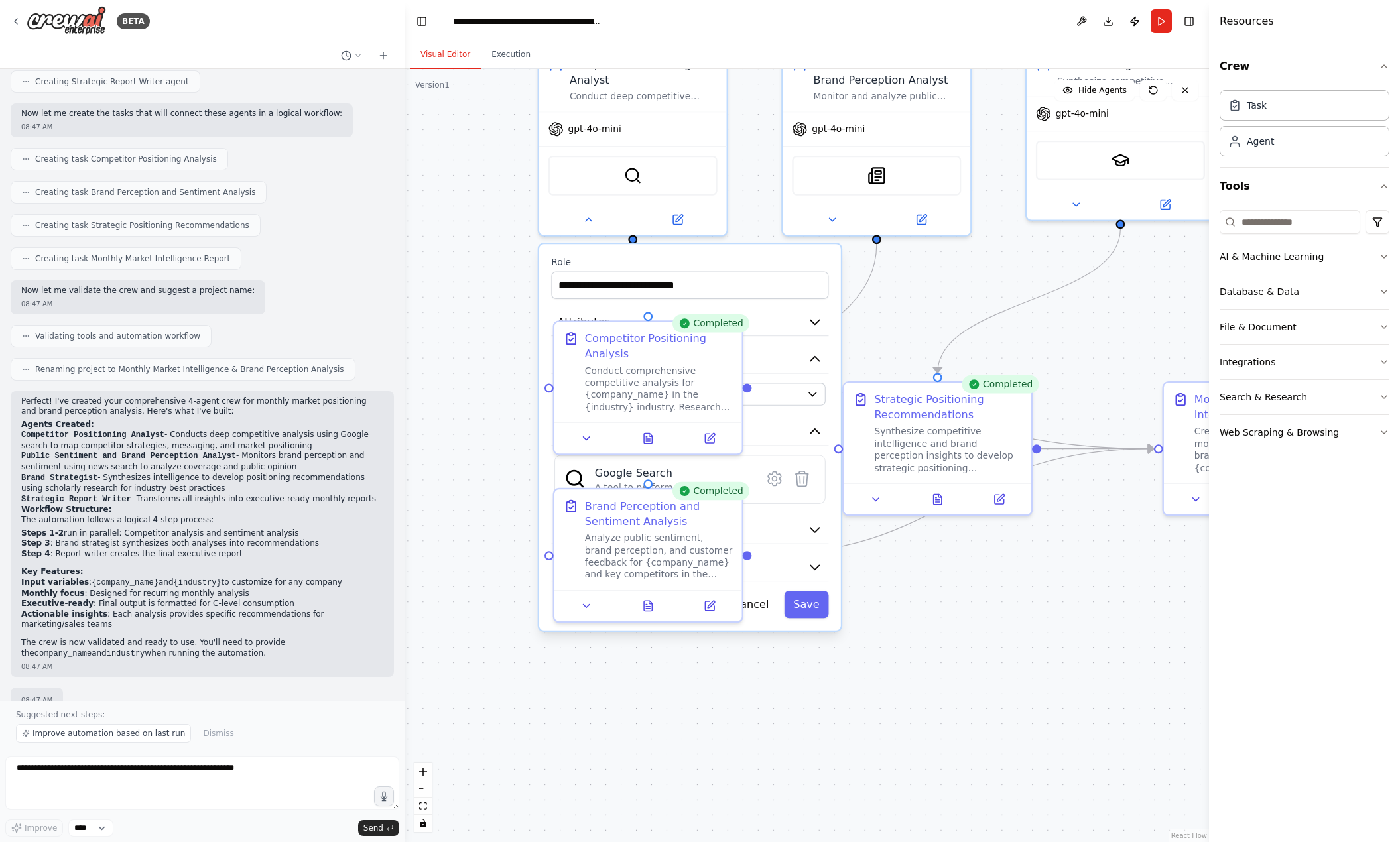
click at [731, 664] on div ".deletable-edge-delete-btn { width: 20px; height: 20px; border: 0px solid #ffff…" at bounding box center [807, 455] width 804 height 773
click at [761, 614] on button "Cancel" at bounding box center [750, 604] width 54 height 27
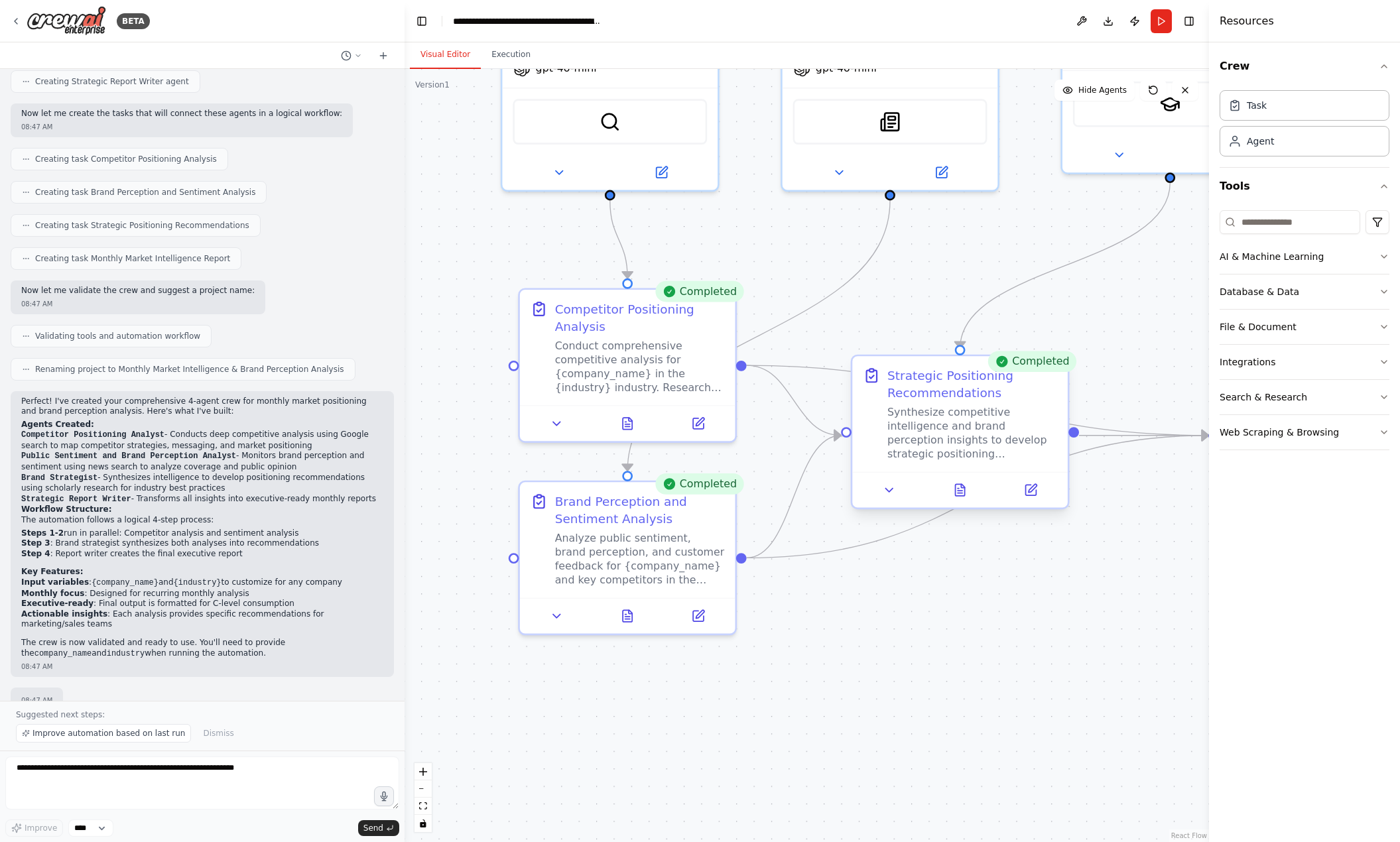
click at [941, 437] on div "Synthesize competitive intelligence and brand perception insights to develop st…" at bounding box center [972, 433] width 170 height 56
click at [886, 486] on icon at bounding box center [890, 491] width 14 height 14
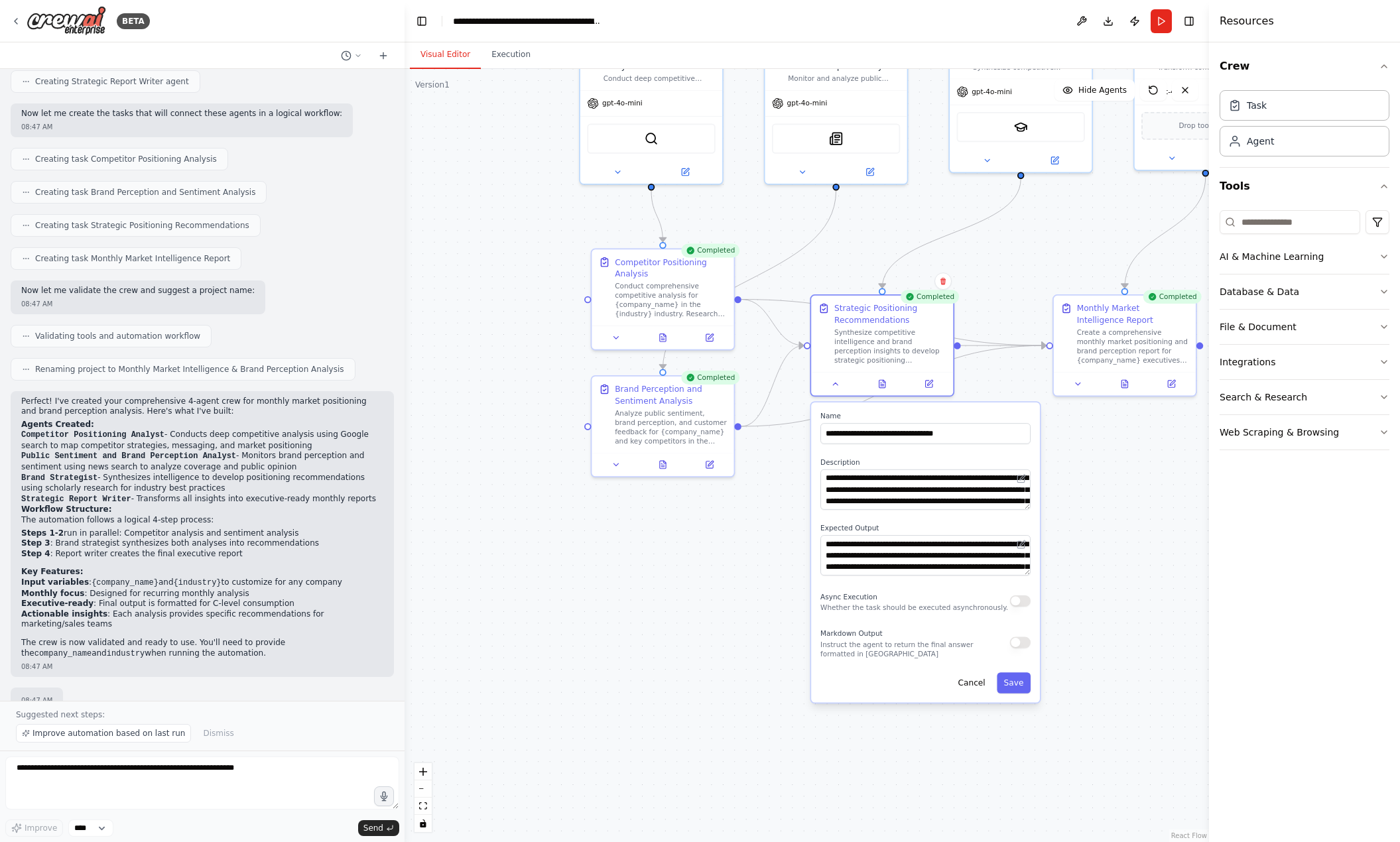
drag, startPoint x: 741, startPoint y: 680, endPoint x: 712, endPoint y: 498, distance: 184.3
click at [712, 498] on div ".deletable-edge-delete-btn { width: 20px; height: 20px; border: 0px solid #ffff…" at bounding box center [807, 455] width 804 height 773
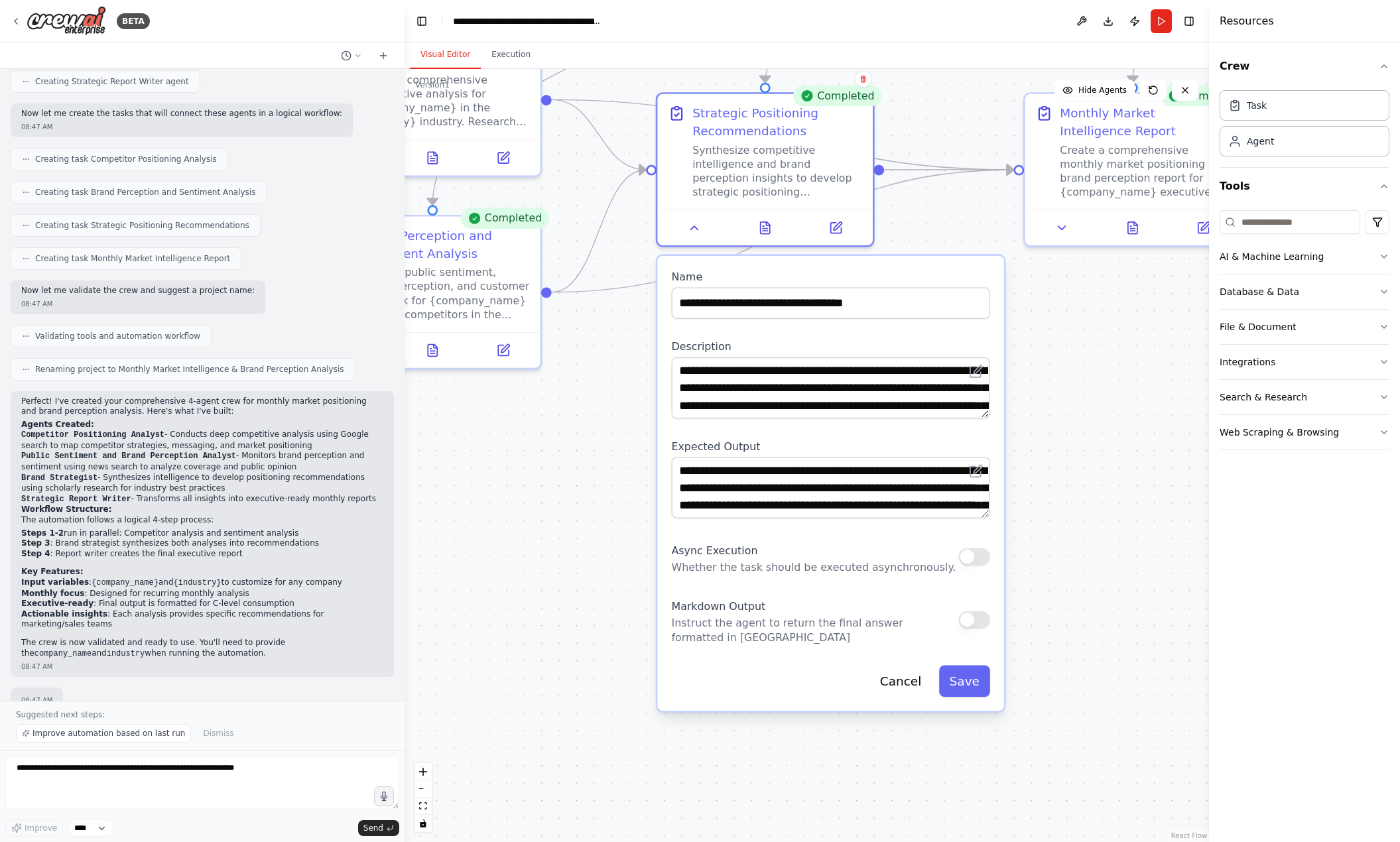
drag, startPoint x: 789, startPoint y: 541, endPoint x: 599, endPoint y: 516, distance: 191.6
click at [599, 516] on div ".deletable-edge-delete-btn { width: 20px; height: 20px; border: 0px solid #ffff…" at bounding box center [807, 455] width 804 height 773
drag, startPoint x: 605, startPoint y: 477, endPoint x: 641, endPoint y: 622, distance: 149.4
click at [641, 622] on div ".deletable-edge-delete-btn { width: 20px; height: 20px; border: 0px solid #ffff…" at bounding box center [807, 455] width 804 height 773
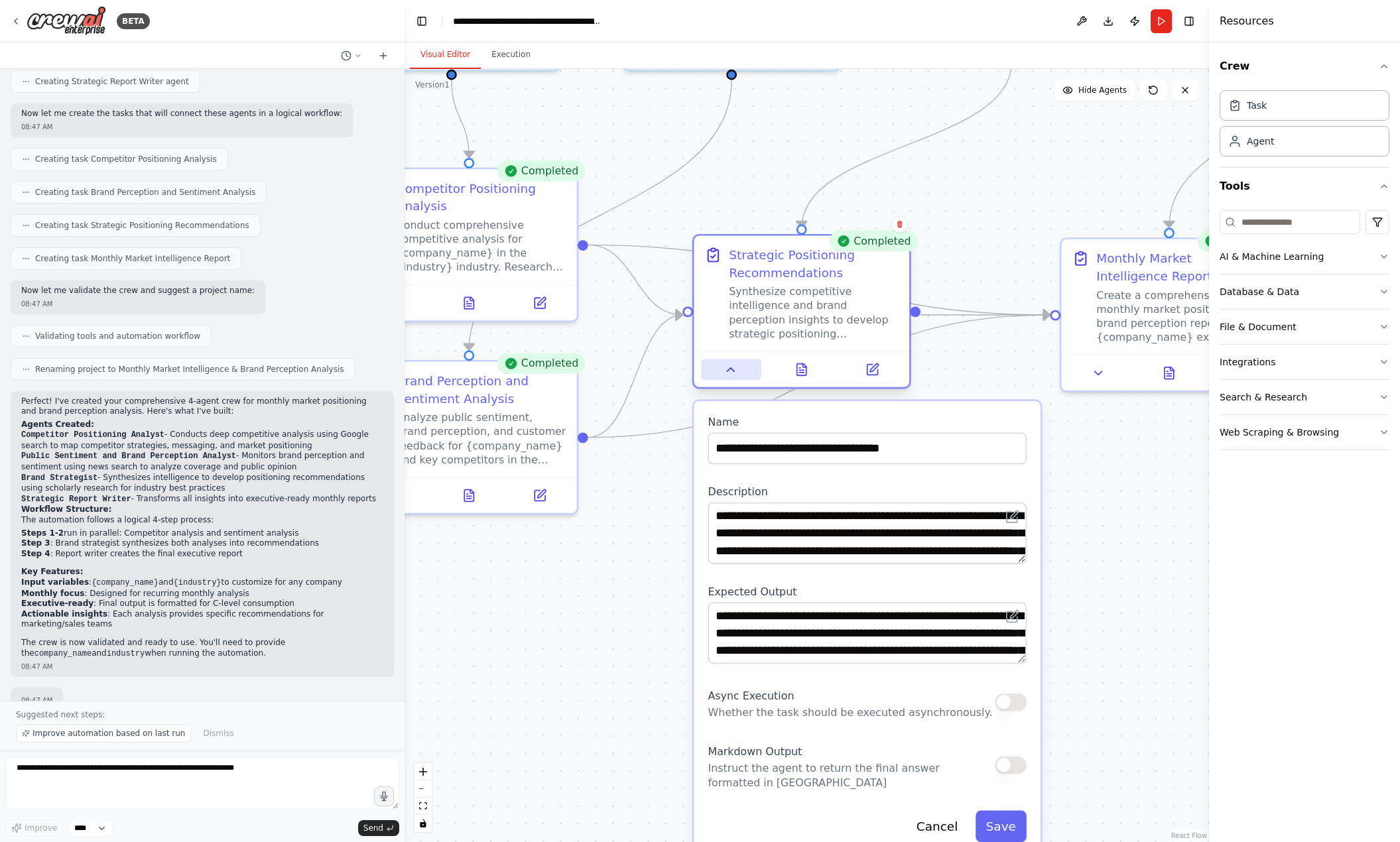
click at [728, 375] on icon at bounding box center [731, 370] width 14 height 14
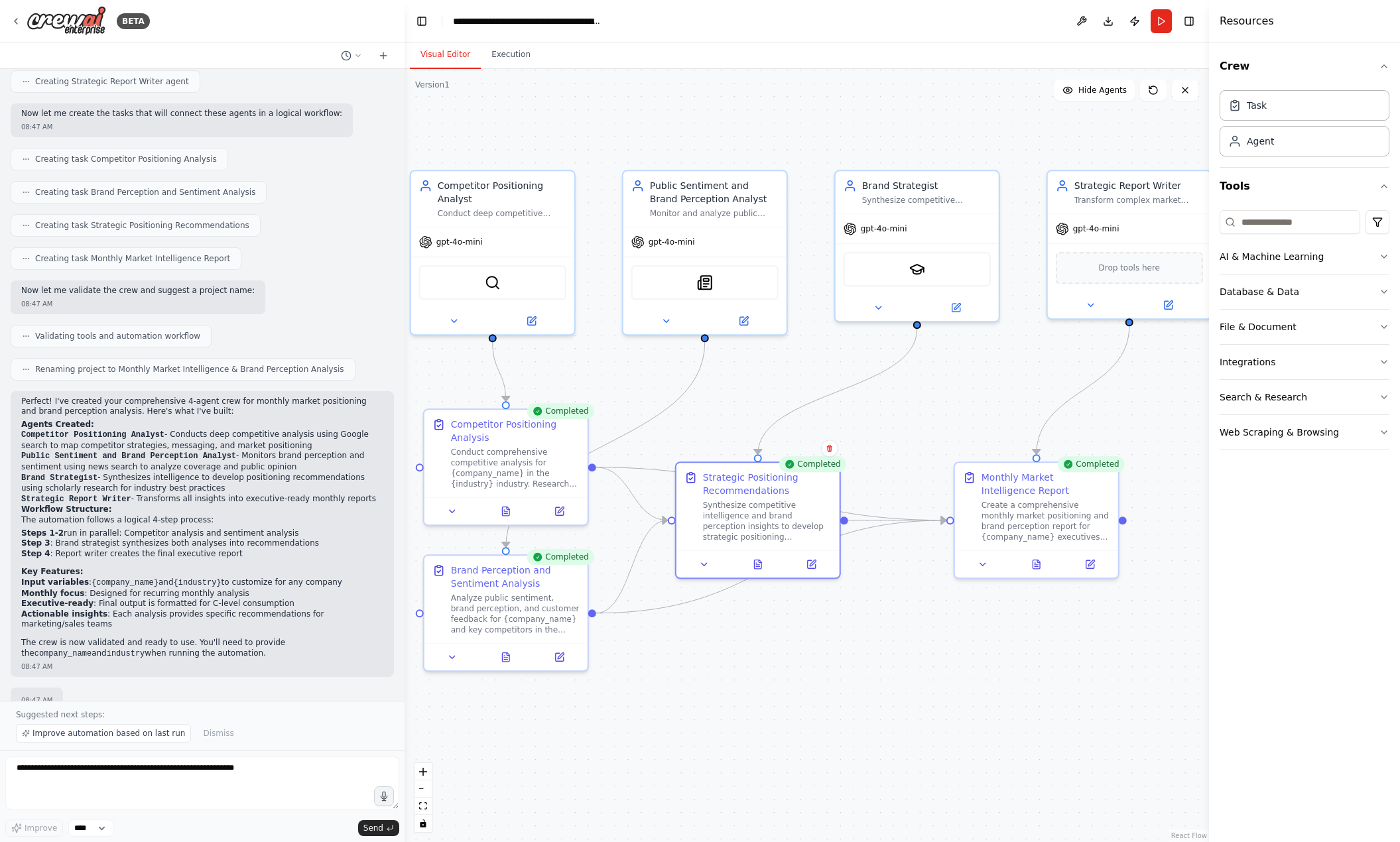
drag, startPoint x: 667, startPoint y: 255, endPoint x: 667, endPoint y: 384, distance: 129.0
click at [667, 384] on div ".deletable-edge-delete-btn { width: 20px; height: 20px; border: 0px solid #ffff…" at bounding box center [807, 455] width 804 height 773
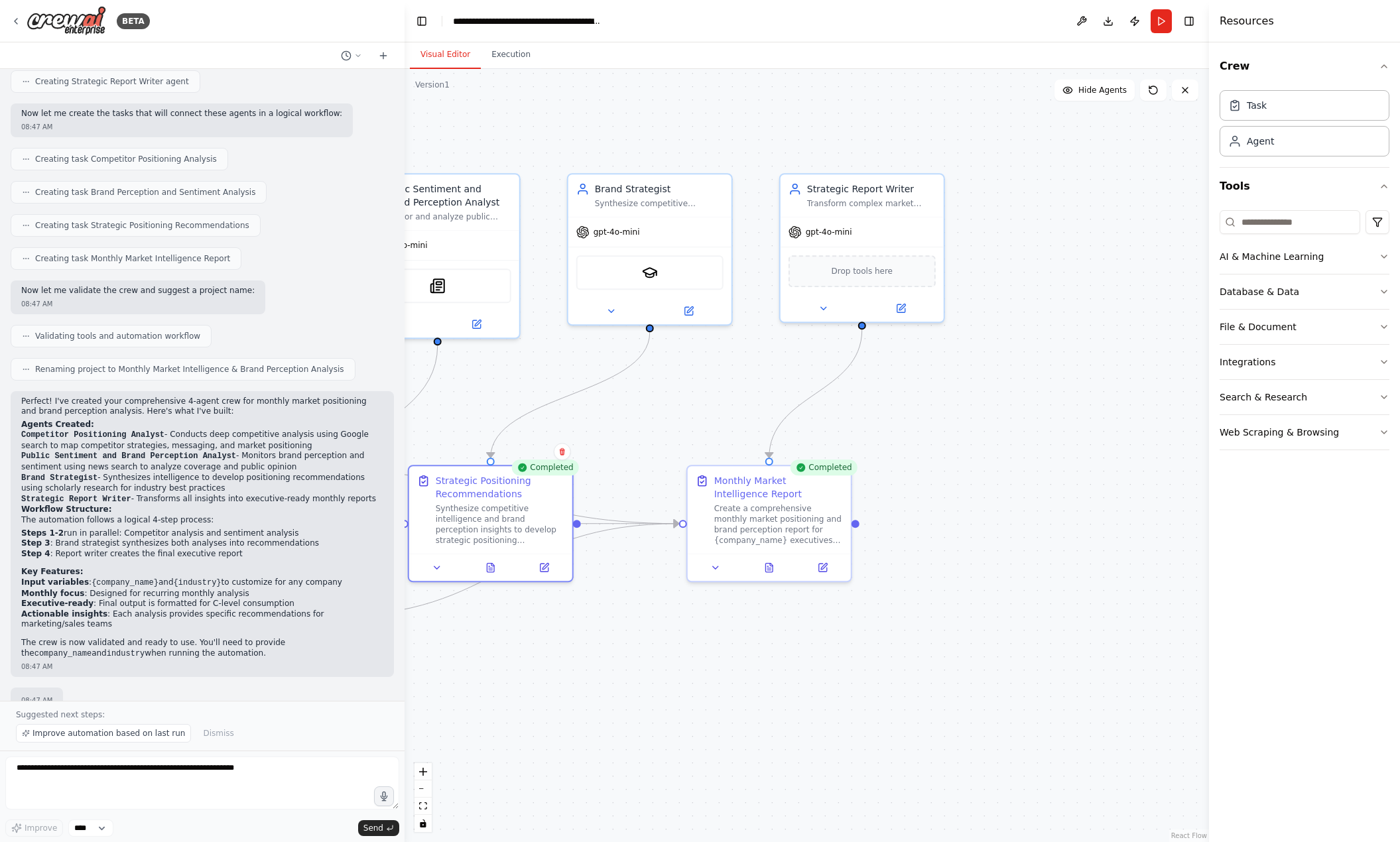
drag, startPoint x: 925, startPoint y: 408, endPoint x: 705, endPoint y: 412, distance: 220.0
click at [705, 412] on div ".deletable-edge-delete-btn { width: 20px; height: 20px; border: 0px solid #ffff…" at bounding box center [807, 455] width 804 height 773
click at [698, 313] on button at bounding box center [688, 308] width 75 height 16
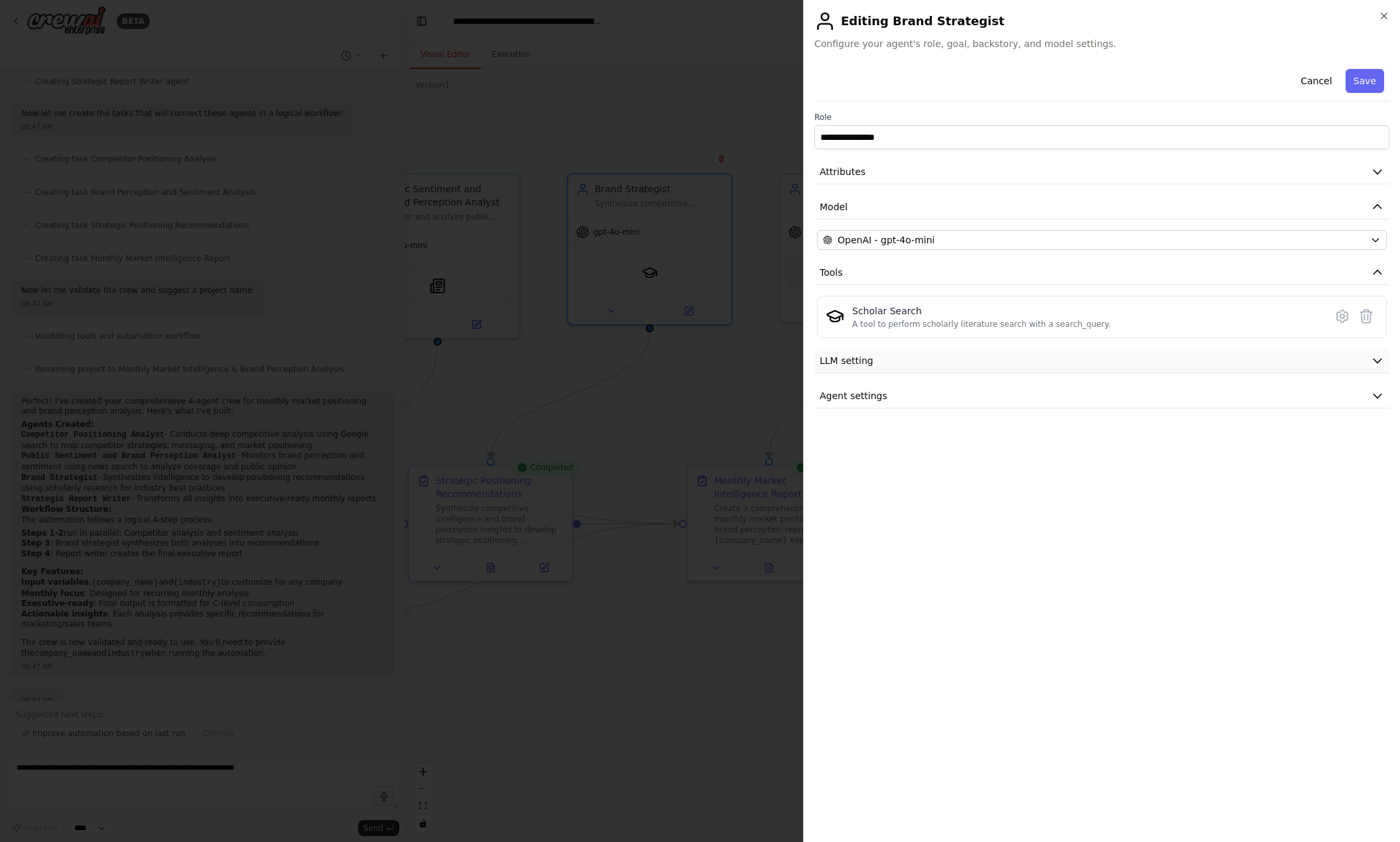
click at [1056, 358] on button "LLM setting" at bounding box center [1102, 361] width 575 height 25
click at [1139, 398] on span at bounding box center [1381, 402] width 11 height 11
click at [1139, 489] on button "Agent settings" at bounding box center [1102, 491] width 575 height 25
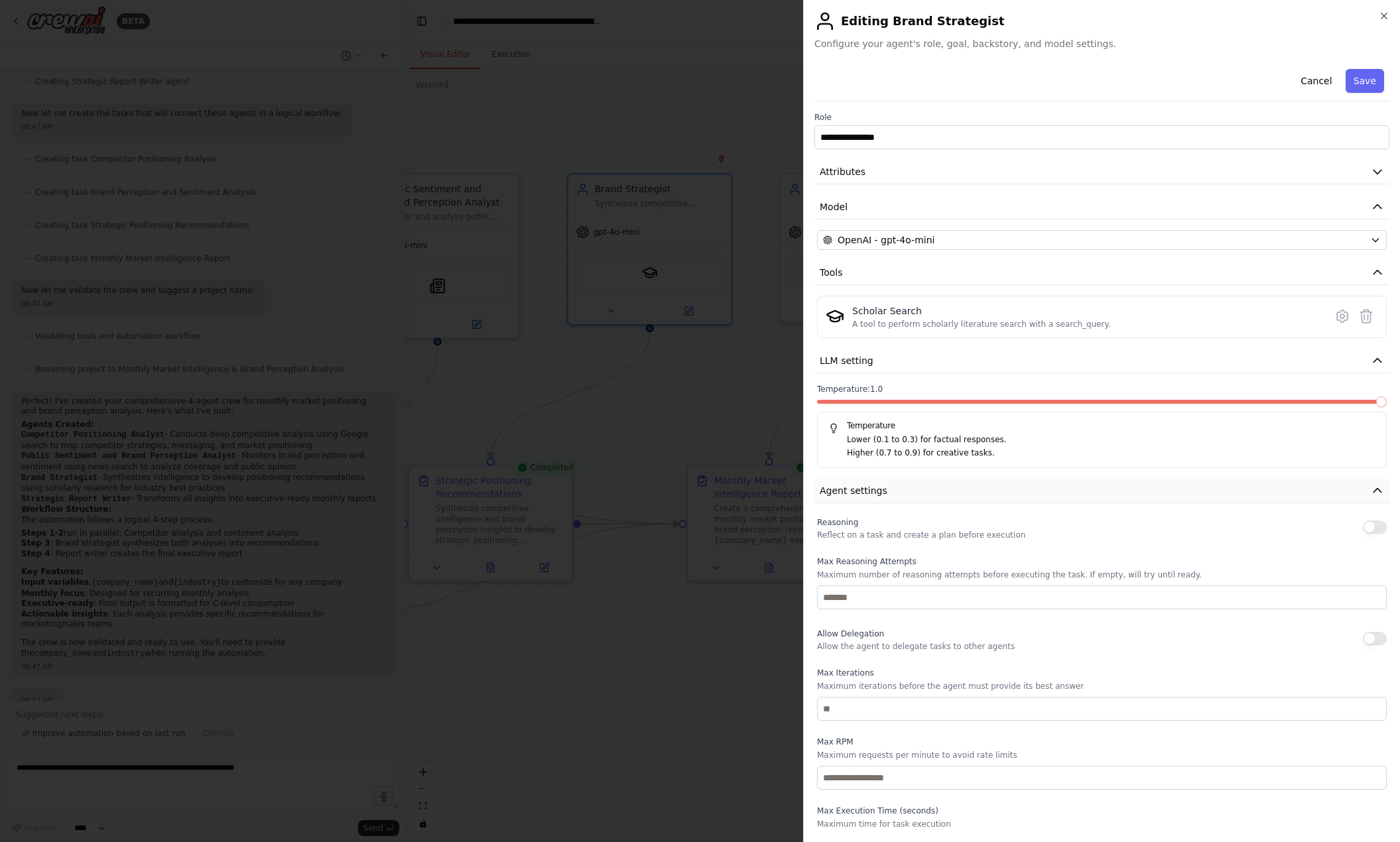
click at [1139, 489] on button "Agent settings" at bounding box center [1102, 491] width 575 height 25
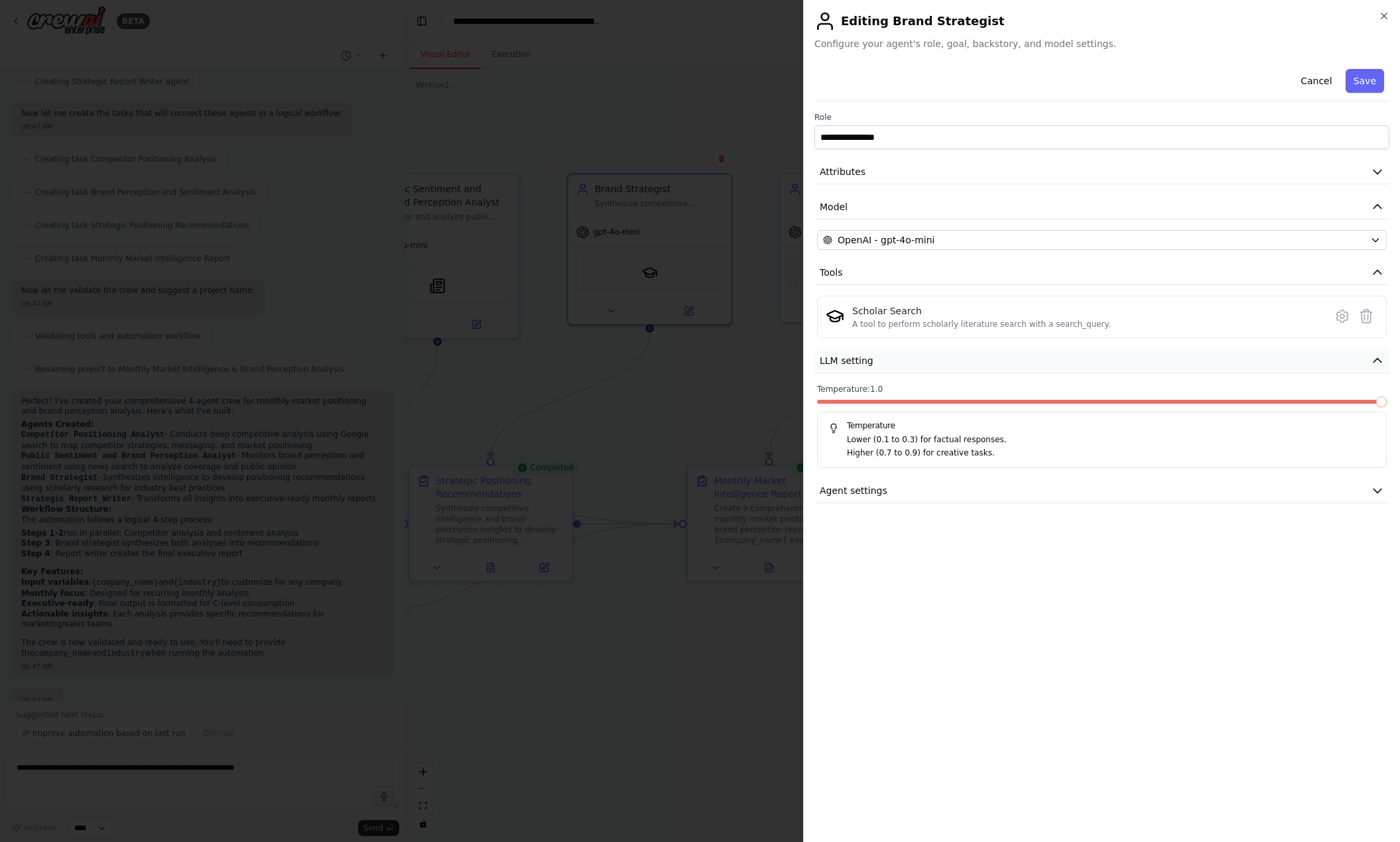
click at [1139, 363] on button "LLM setting" at bounding box center [1102, 361] width 575 height 25
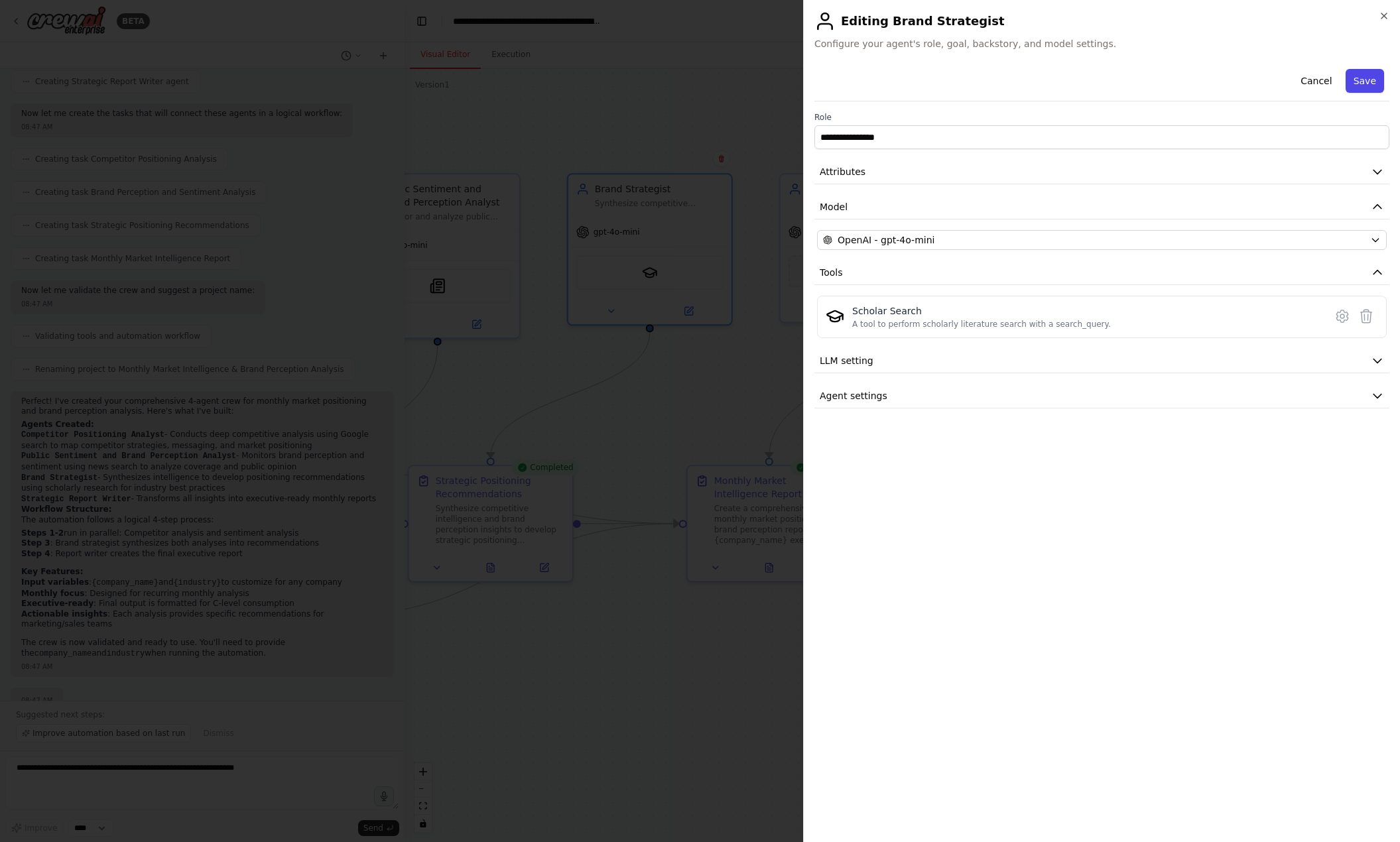
click at [1139, 77] on button "Save" at bounding box center [1364, 81] width 38 height 24
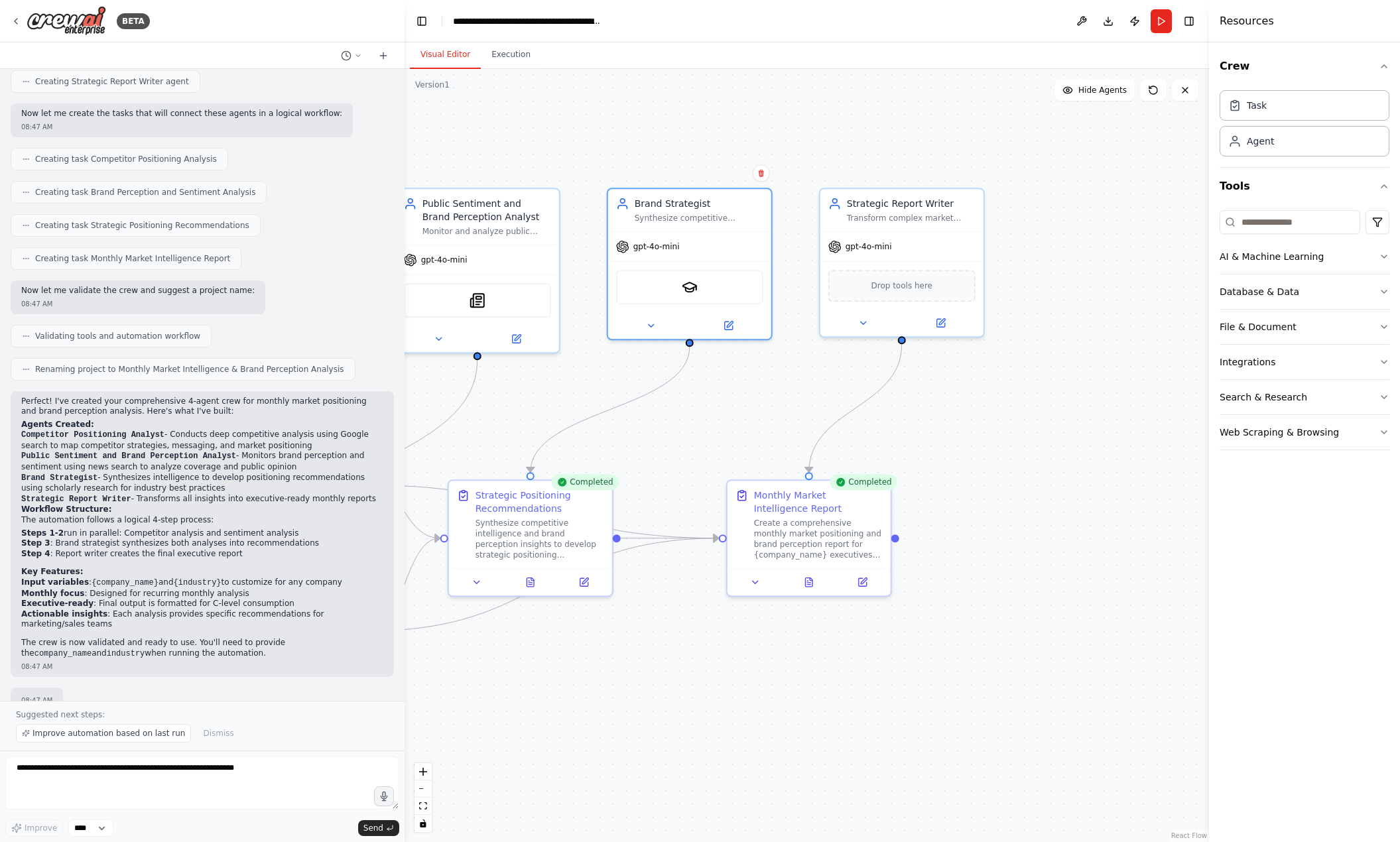
drag, startPoint x: 685, startPoint y: 421, endPoint x: 1021, endPoint y: 439, distance: 336.5
click at [1021, 439] on div ".deletable-edge-delete-btn { width: 20px; height: 20px; border: 0px solid #ffff…" at bounding box center [807, 455] width 804 height 773
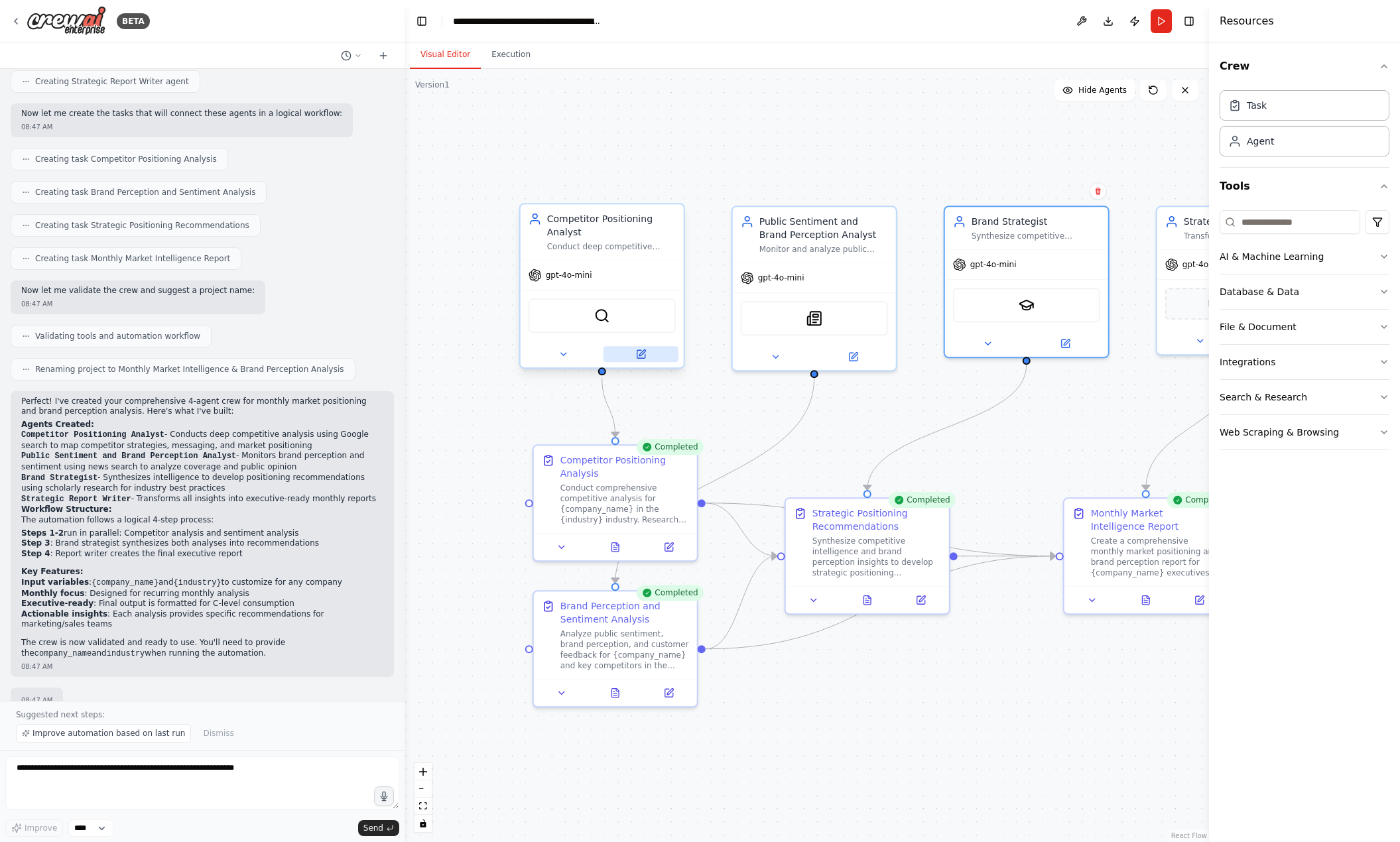
click at [654, 360] on button at bounding box center [640, 354] width 75 height 16
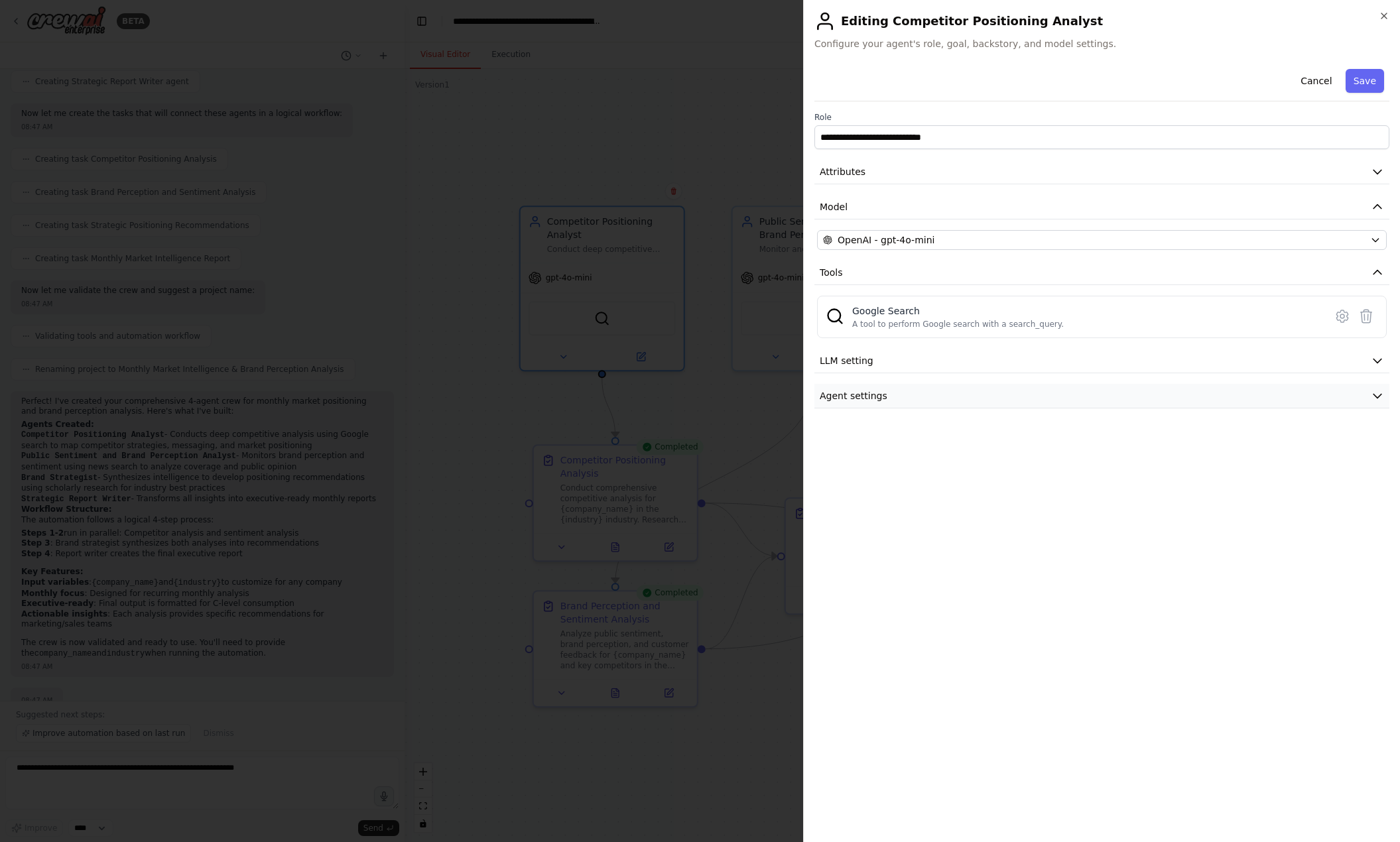
click at [917, 391] on button "Agent settings" at bounding box center [1102, 397] width 575 height 25
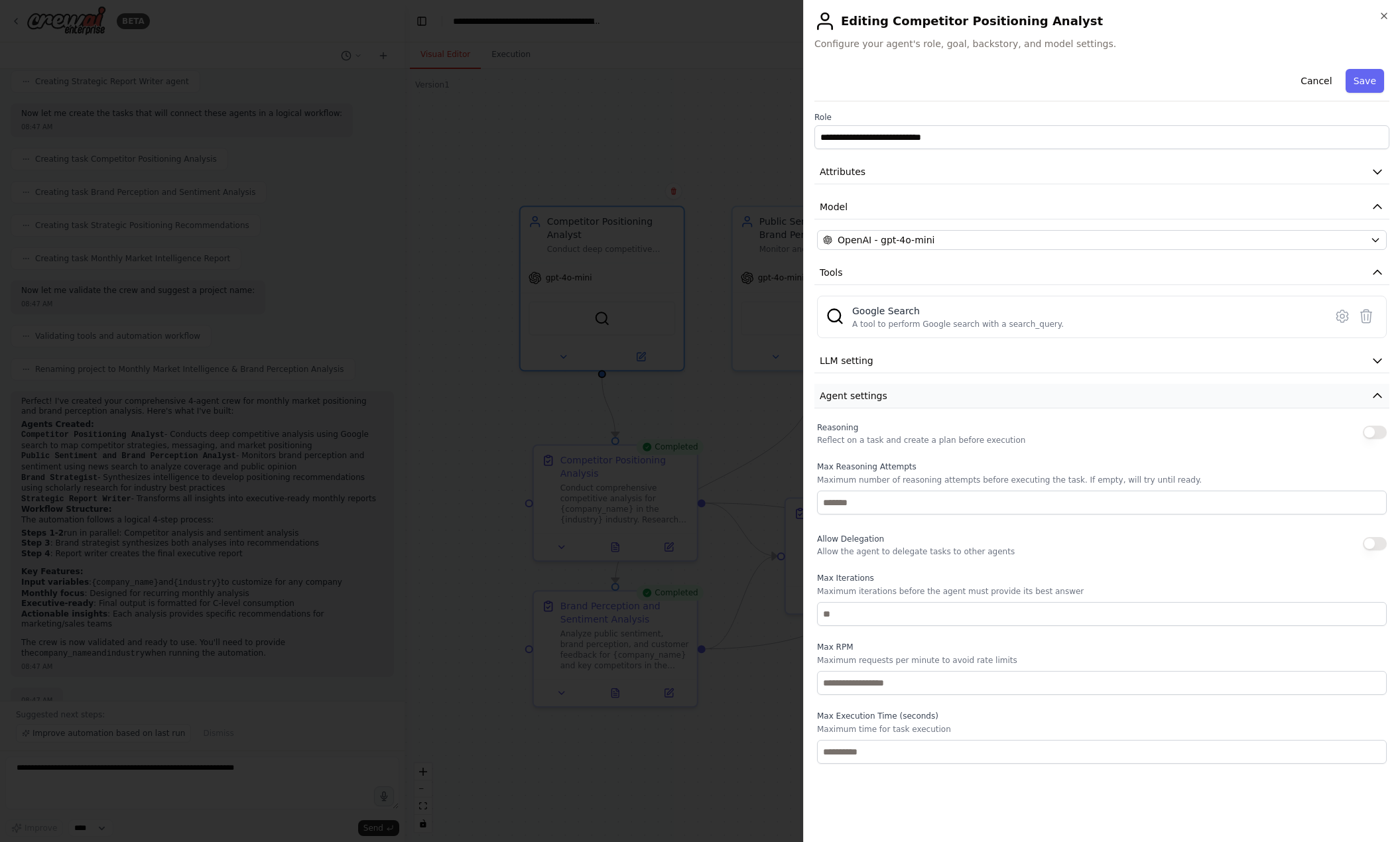
click at [917, 398] on button "Agent settings" at bounding box center [1102, 397] width 575 height 25
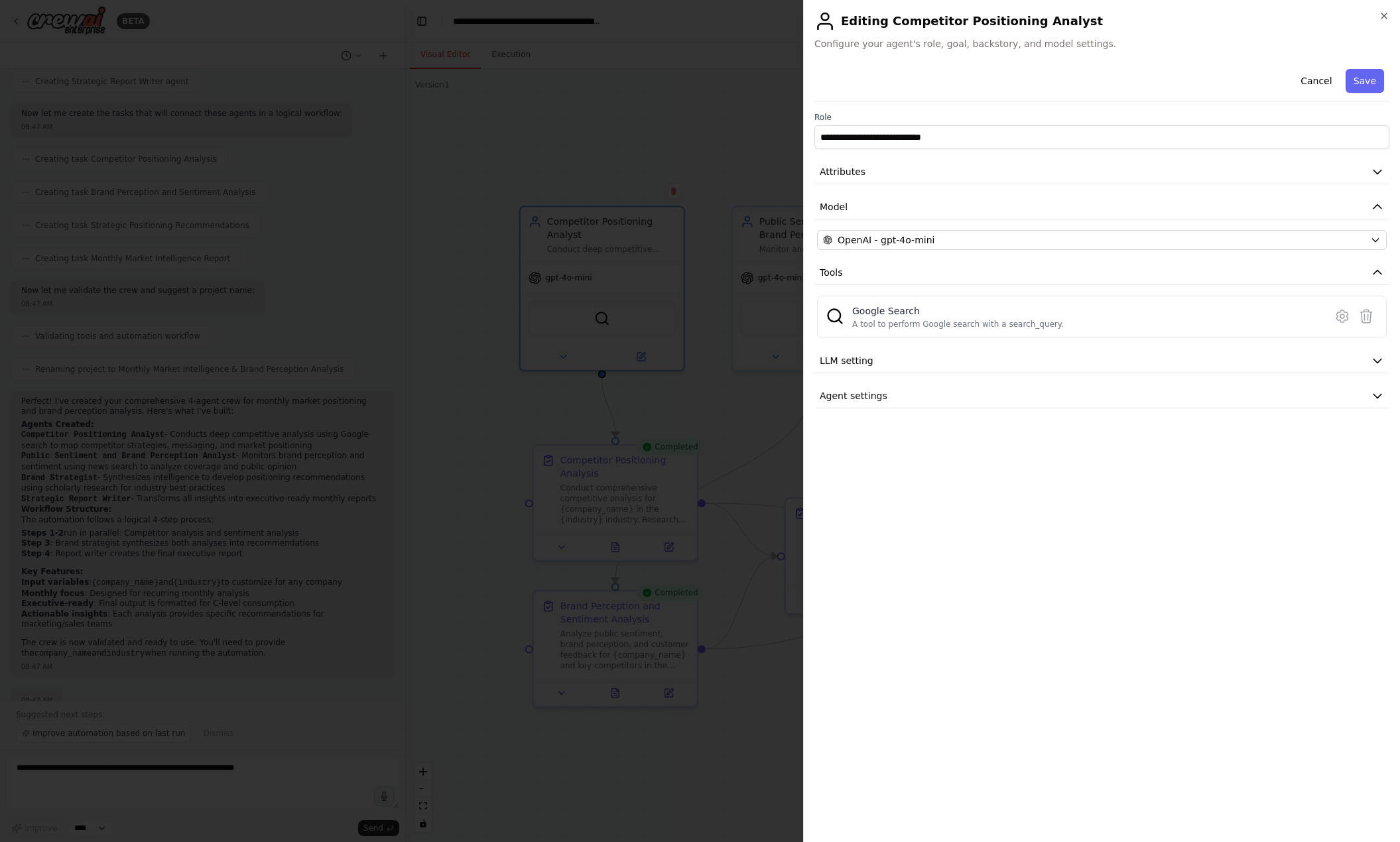
click at [703, 387] on div at bounding box center [700, 421] width 1400 height 842
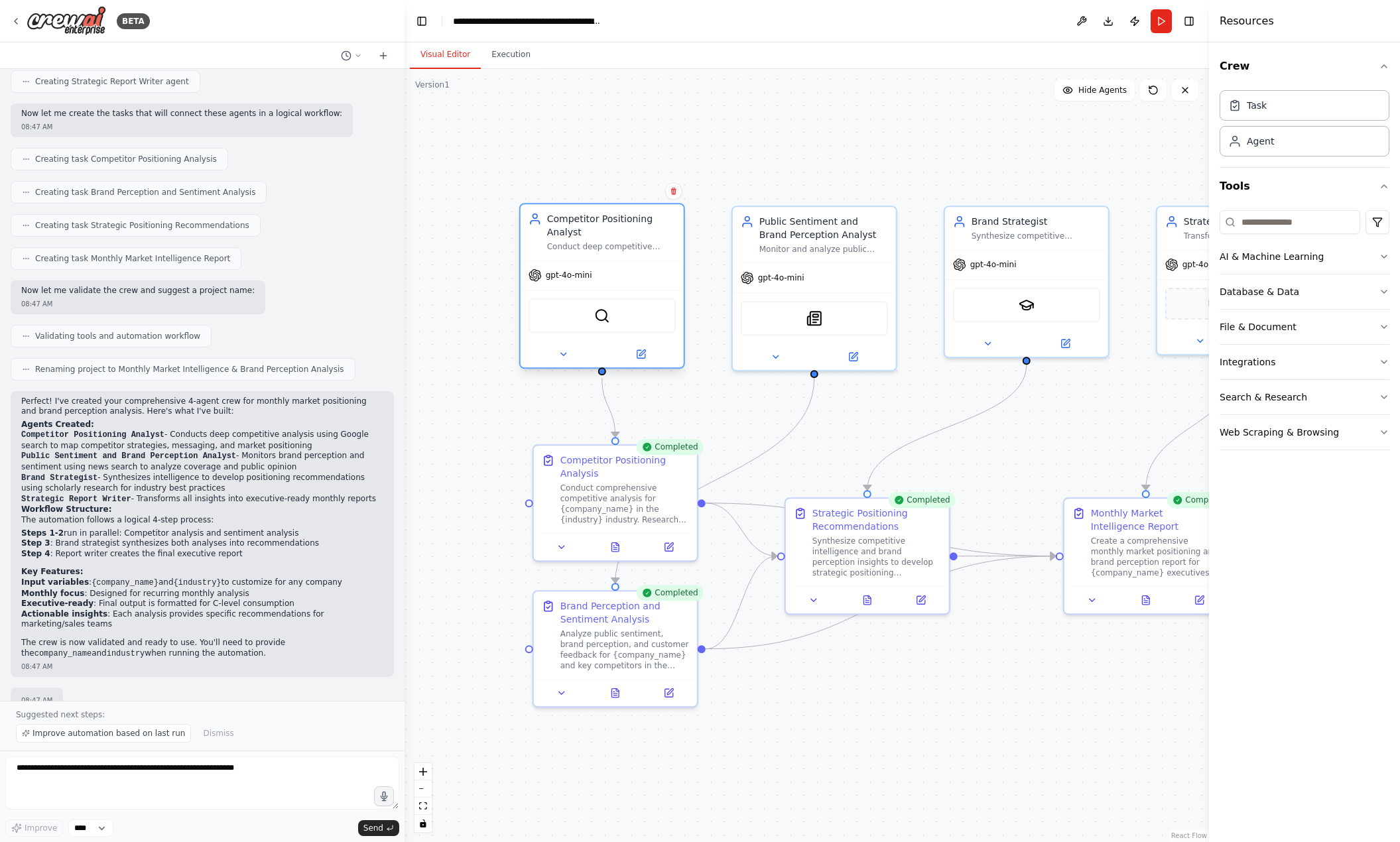
click at [592, 251] on div "Conduct deep competitive analysis to map competitor positioning, strategies, me…" at bounding box center [611, 247] width 128 height 11
click at [601, 237] on div "Competitor Positioning Analyst" at bounding box center [611, 226] width 128 height 27
click at [564, 359] on icon at bounding box center [563, 354] width 11 height 11
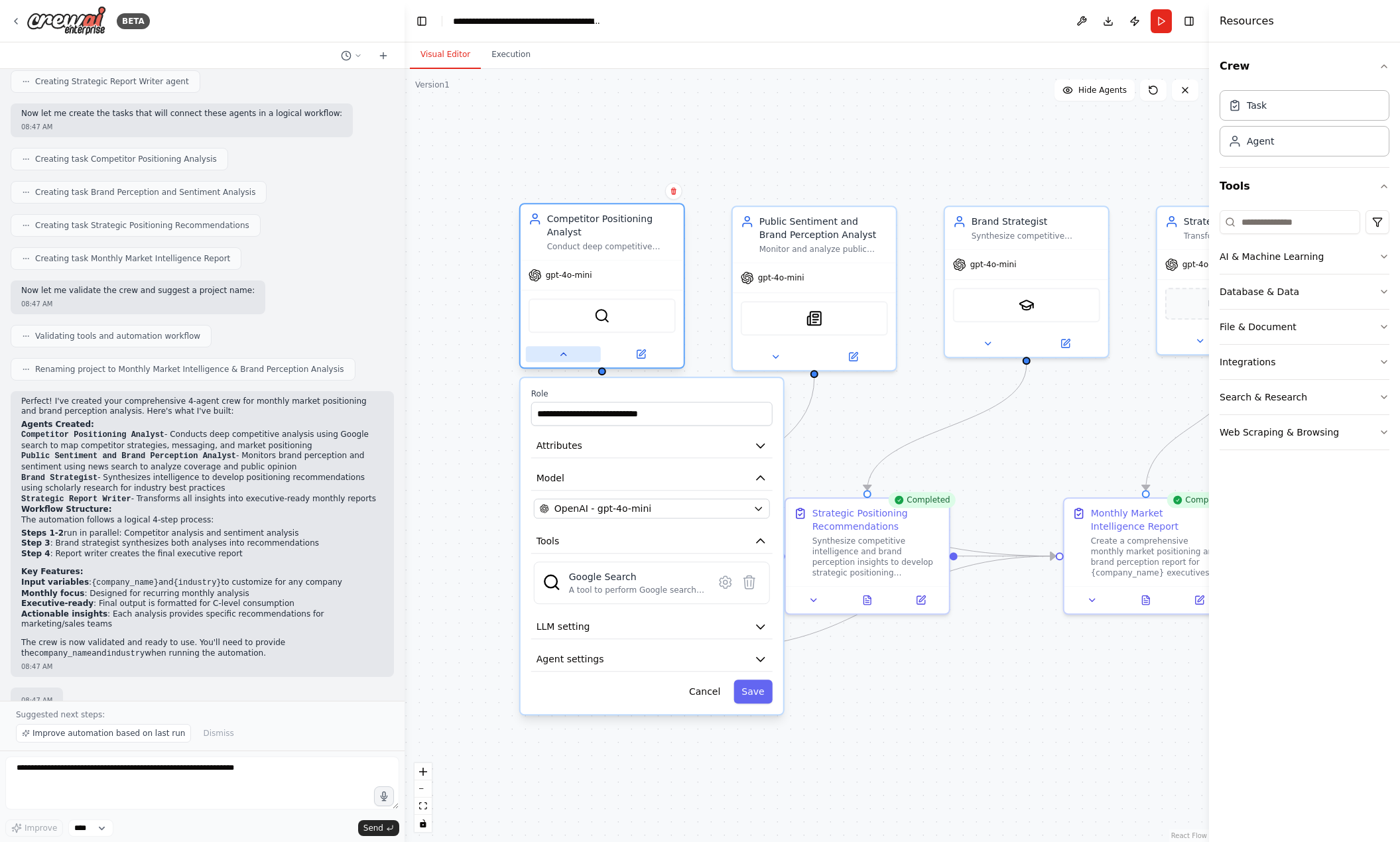
click at [557, 351] on button at bounding box center [563, 354] width 75 height 16
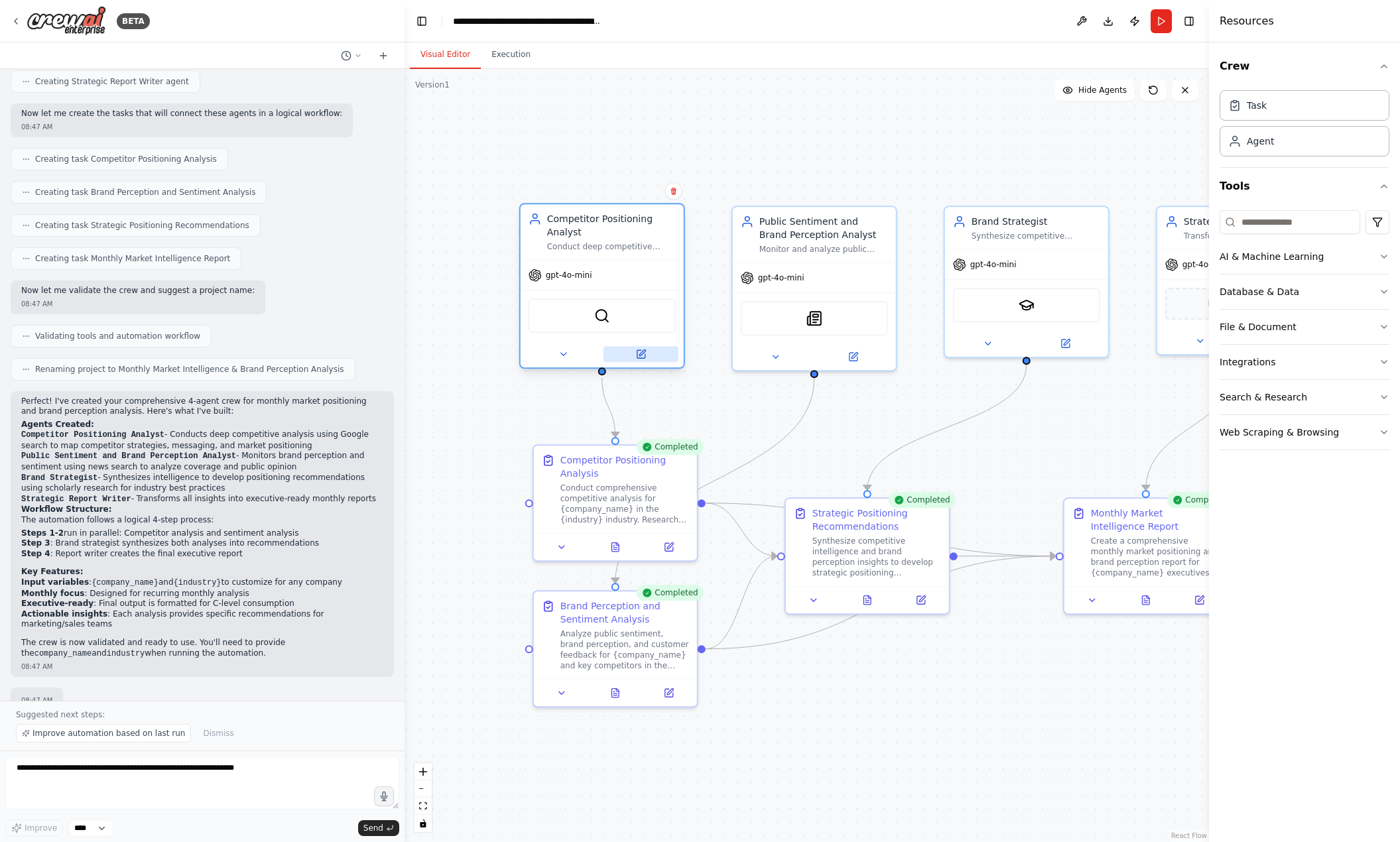
click at [668, 347] on button at bounding box center [640, 354] width 75 height 16
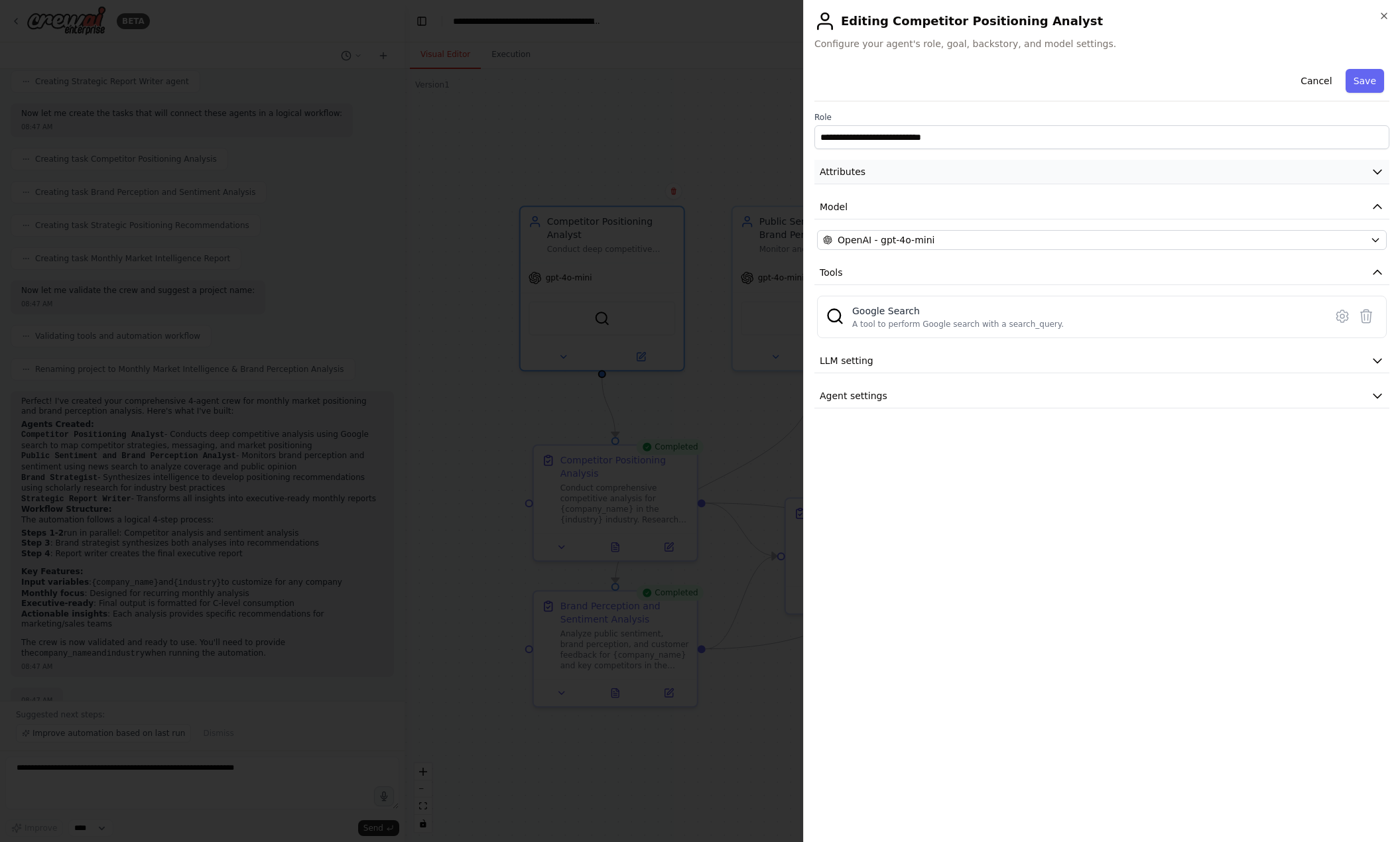
click at [920, 181] on button "Attributes" at bounding box center [1102, 172] width 575 height 25
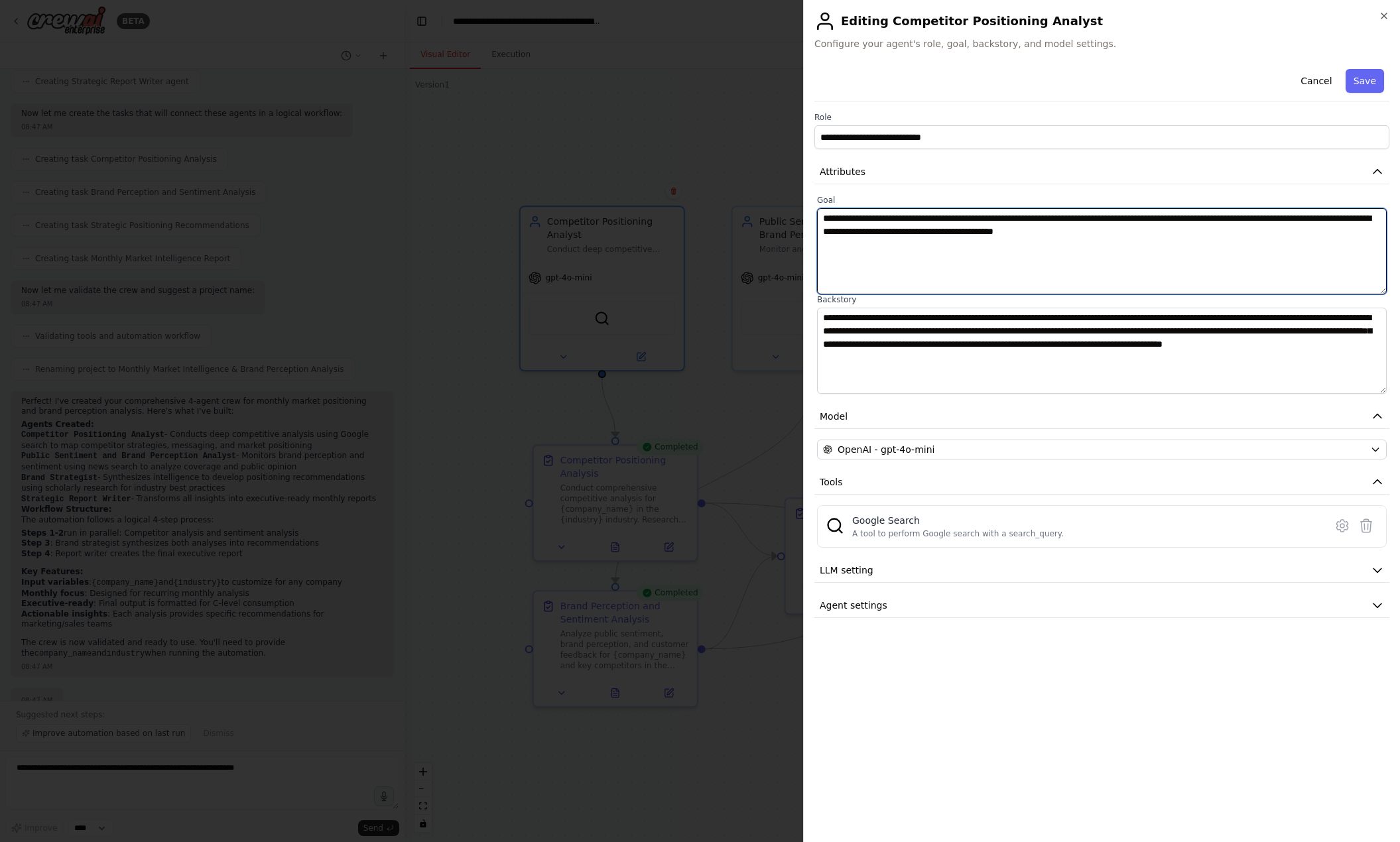
click at [989, 255] on textarea "**********" at bounding box center [1102, 251] width 569 height 86
click at [1139, 242] on textarea "**********" at bounding box center [1102, 251] width 569 height 86
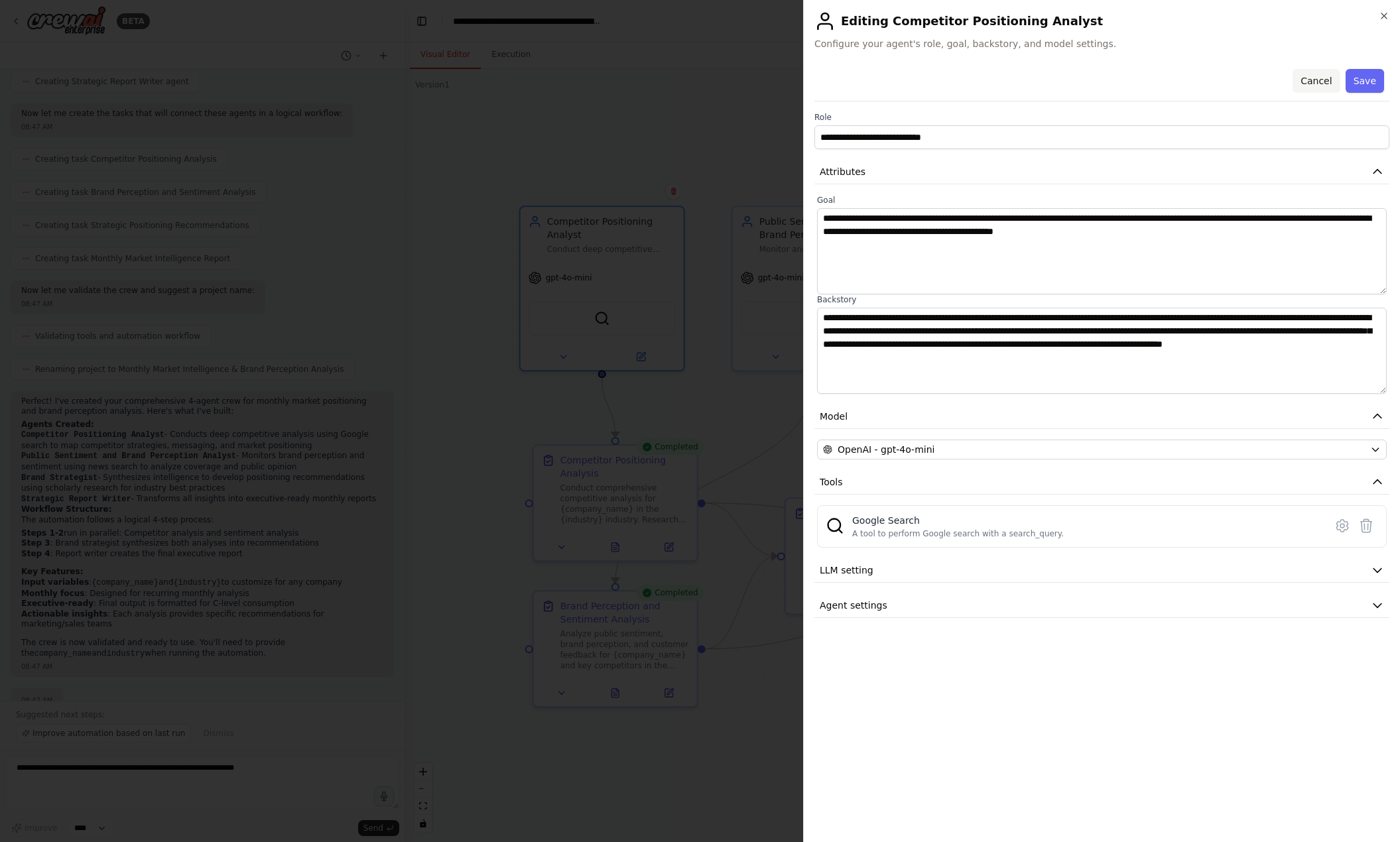
click at [1139, 78] on button "Cancel" at bounding box center [1315, 81] width 47 height 24
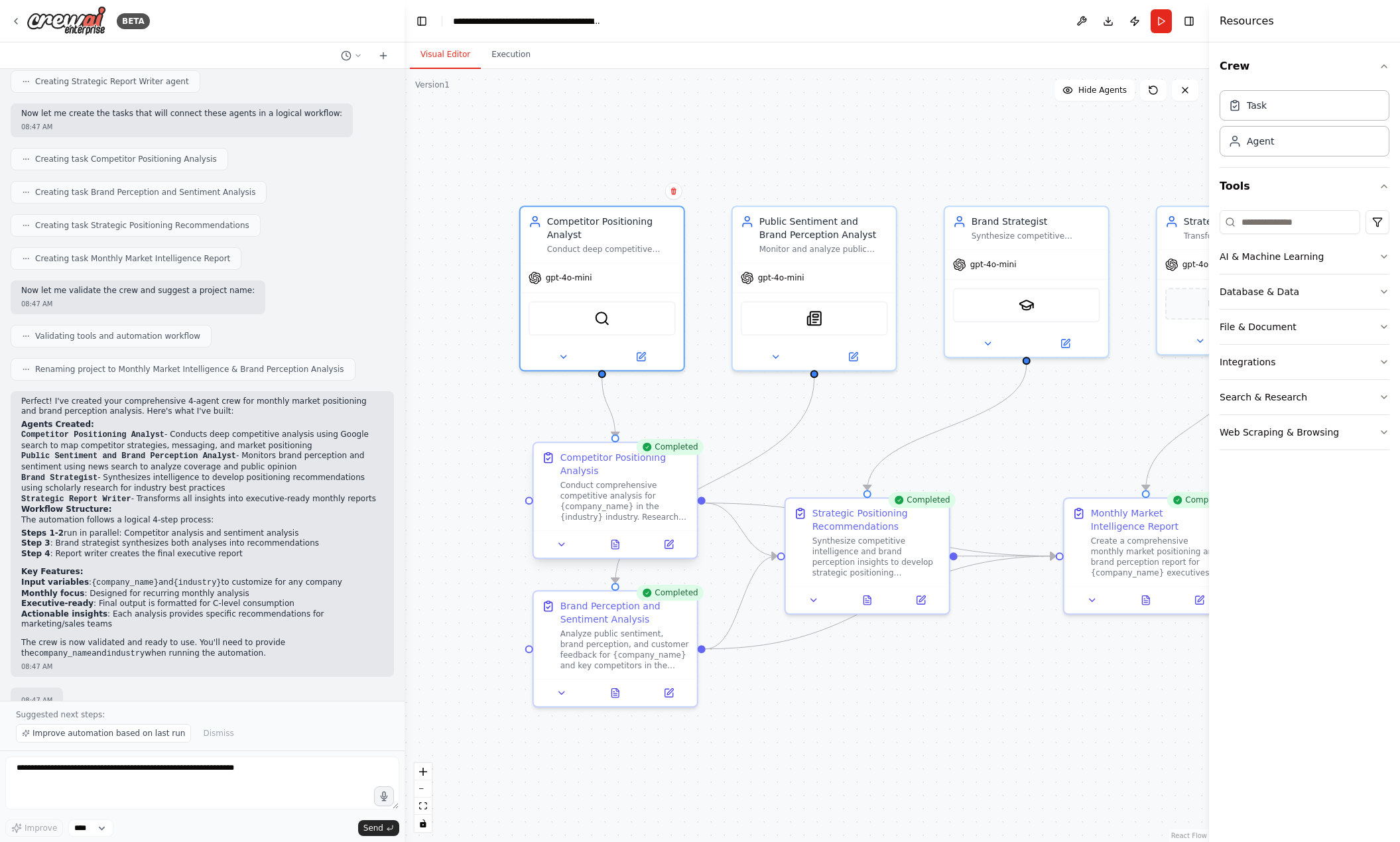
click at [609, 514] on div "Conduct comprehensive competitive analysis for {company_name} in the {industry}…" at bounding box center [624, 501] width 128 height 42
click at [615, 495] on div "Conduct comprehensive competitive analysis for {company_name} in the {industry}…" at bounding box center [624, 501] width 128 height 42
click at [627, 545] on button at bounding box center [615, 545] width 57 height 16
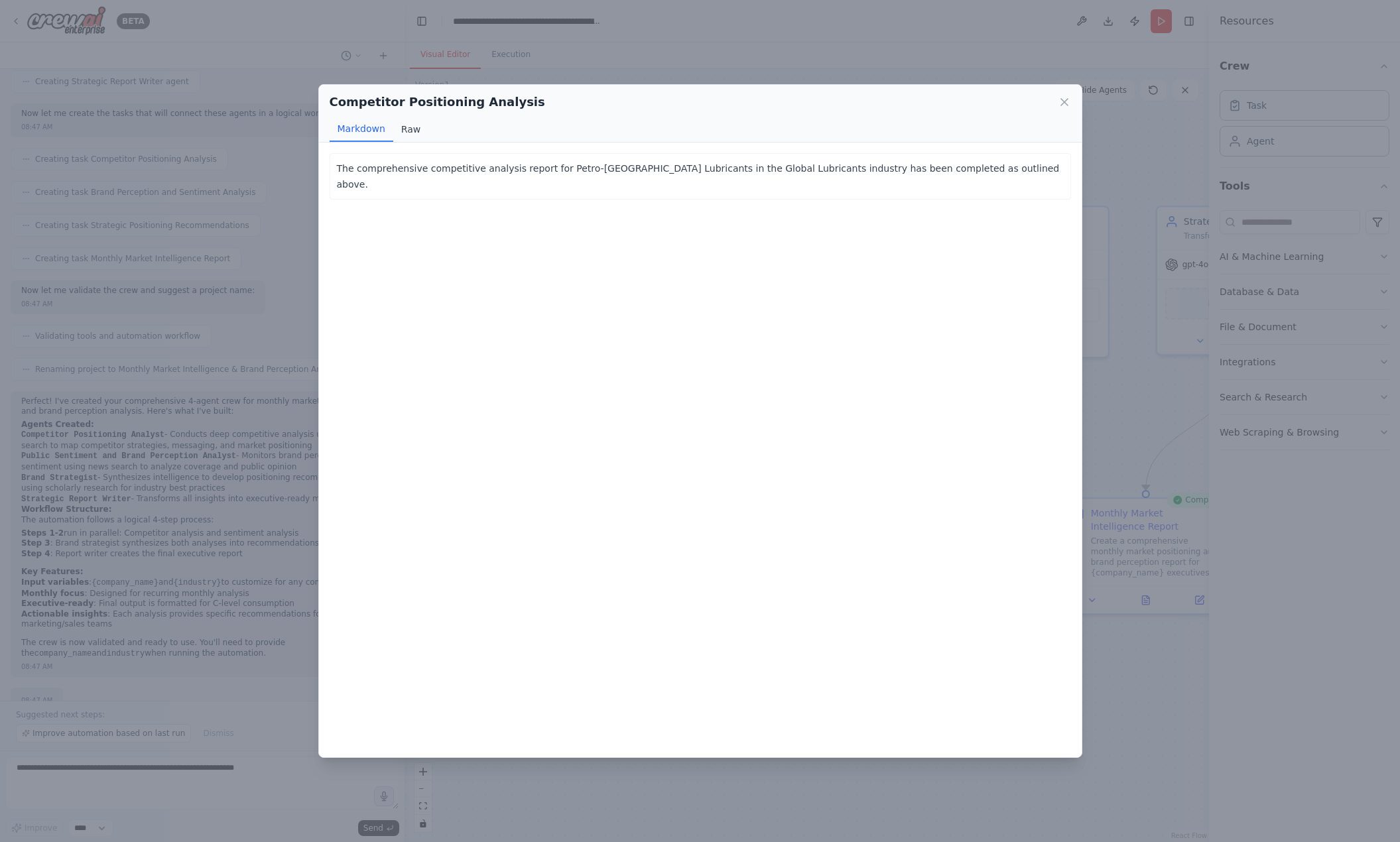
click at [409, 134] on button "Raw" at bounding box center [411, 129] width 35 height 25
click at [345, 131] on button "Markdown" at bounding box center [361, 129] width 64 height 25
click at [412, 122] on button "Raw" at bounding box center [411, 129] width 35 height 25
click at [371, 126] on button "Markdown" at bounding box center [361, 129] width 64 height 25
click at [1060, 102] on icon at bounding box center [1064, 102] width 13 height 13
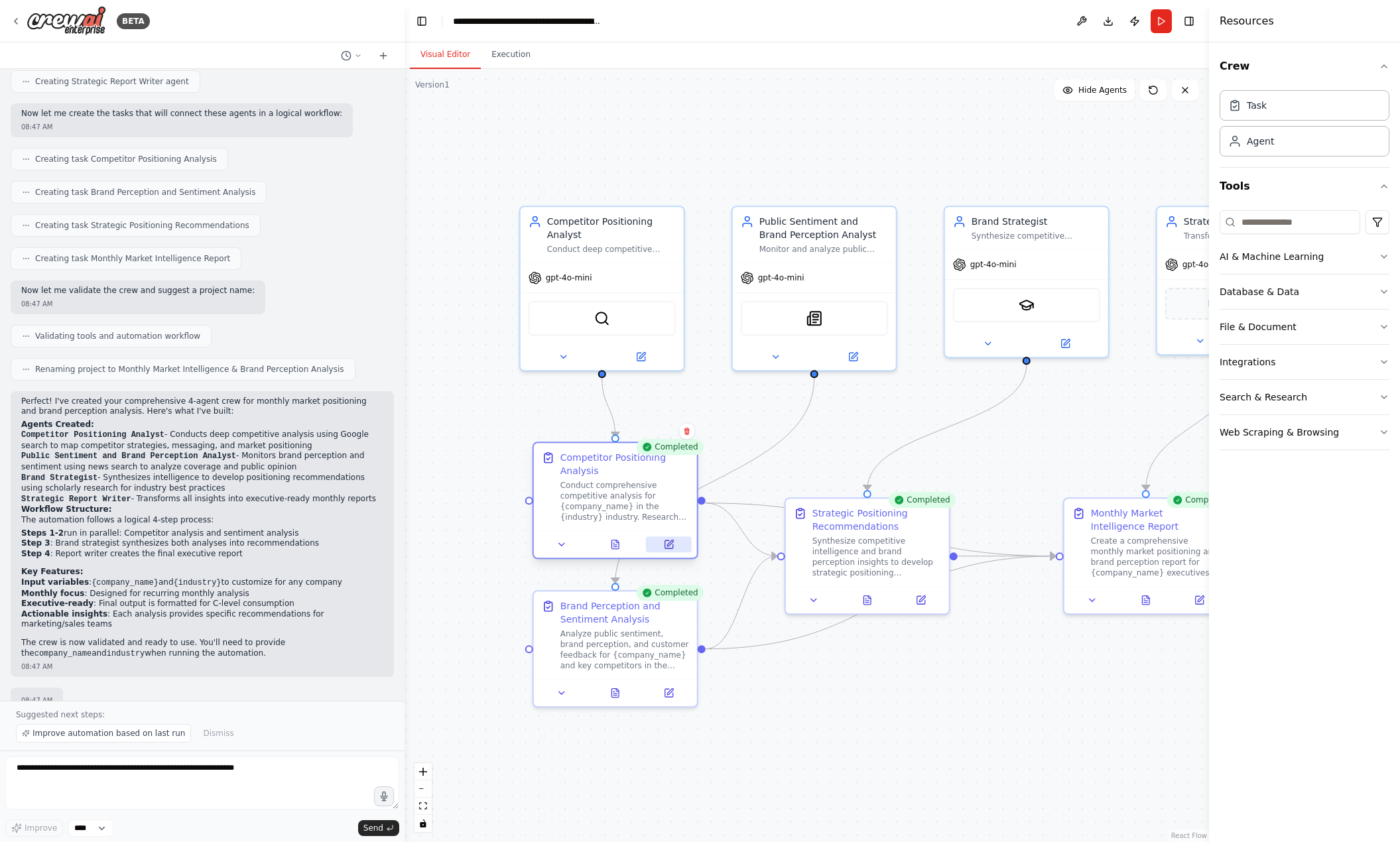
click at [658, 545] on button at bounding box center [669, 545] width 46 height 16
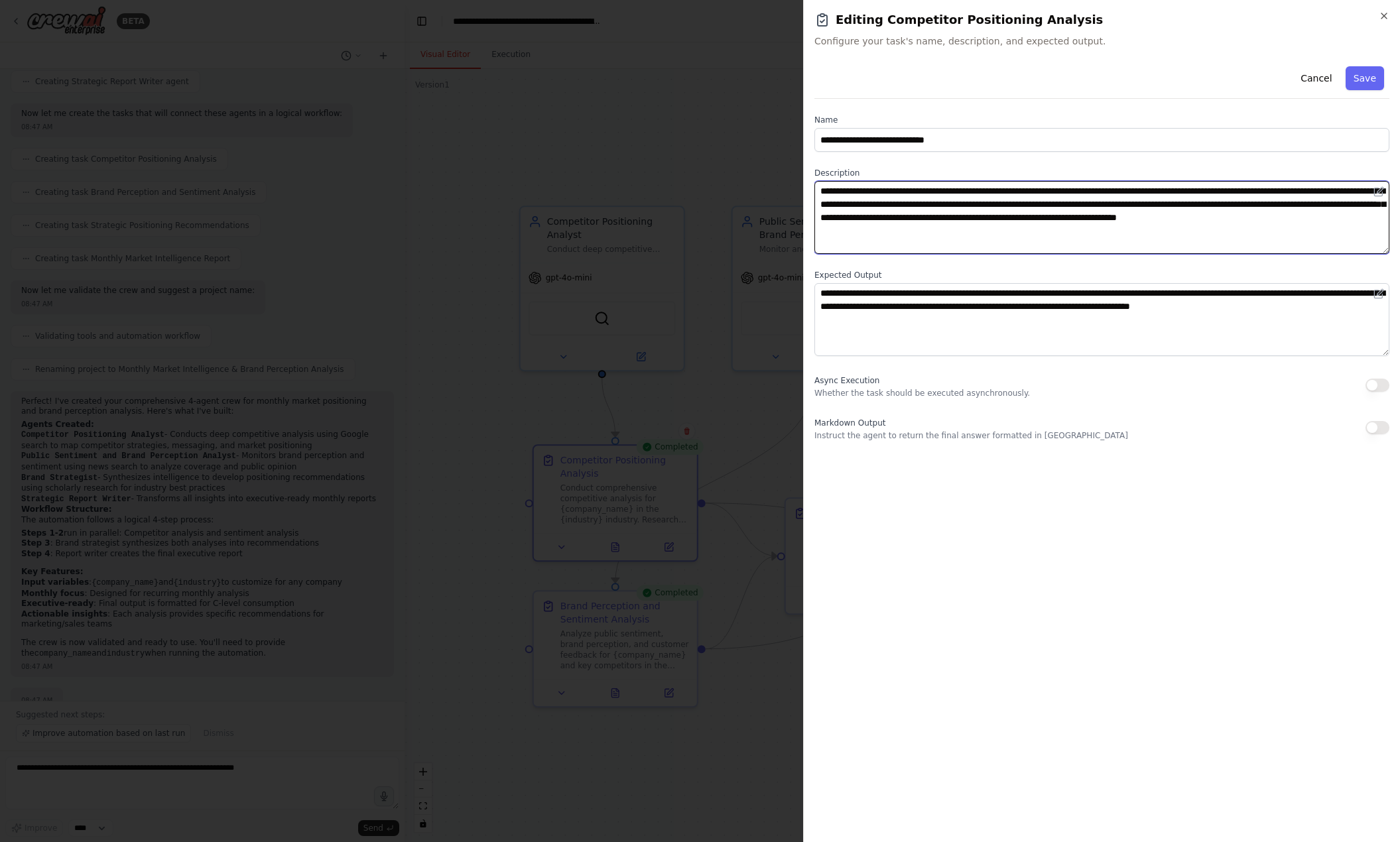
click at [933, 218] on textarea "**********" at bounding box center [1102, 217] width 575 height 73
click at [968, 231] on textarea "**********" at bounding box center [1102, 217] width 575 height 73
click at [1139, 189] on textarea "**********" at bounding box center [1102, 217] width 575 height 73
drag, startPoint x: 1044, startPoint y: 231, endPoint x: 878, endPoint y: 207, distance: 167.7
click at [878, 207] on textarea "**********" at bounding box center [1102, 217] width 575 height 73
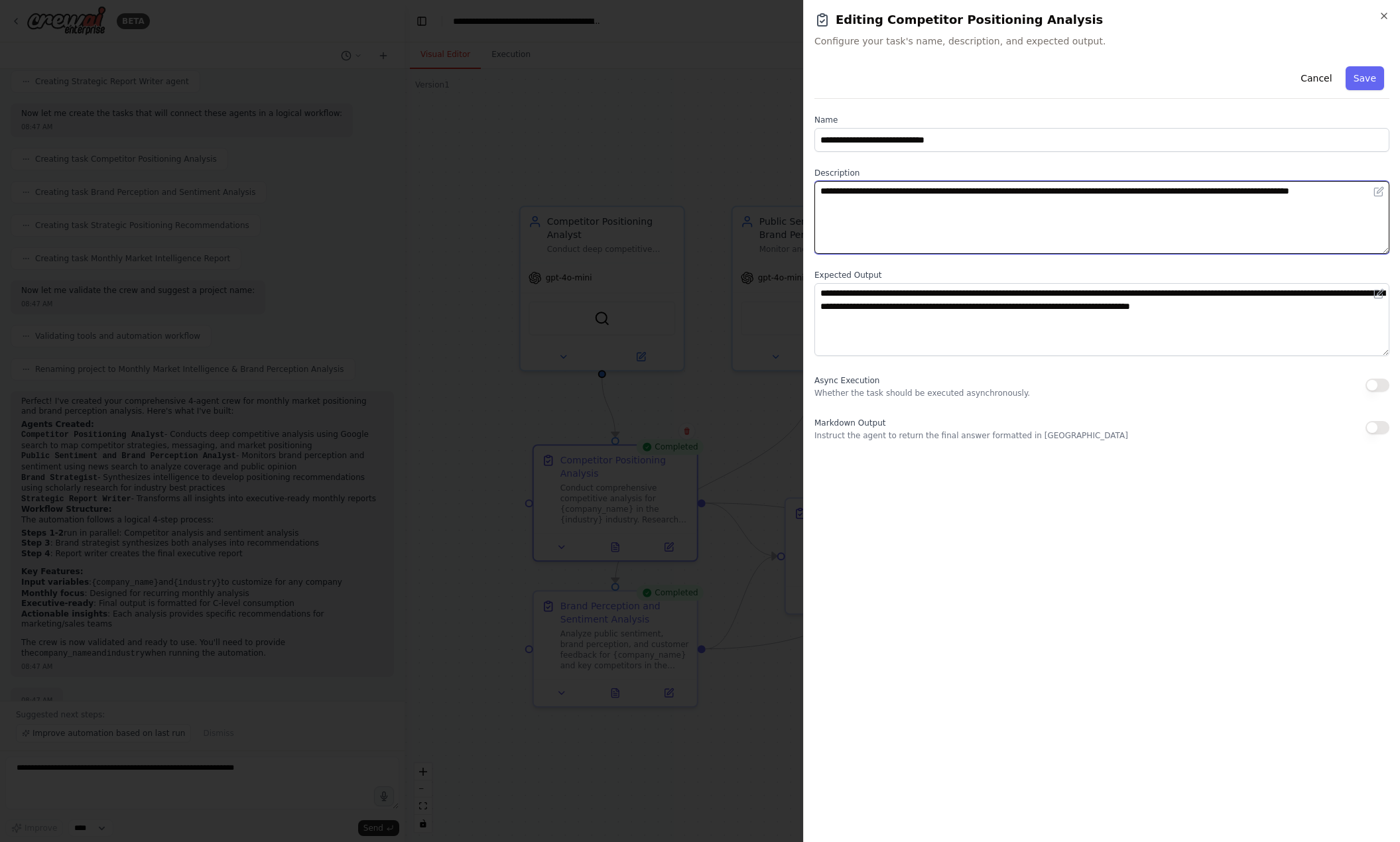
click at [970, 189] on textarea "**********" at bounding box center [1102, 217] width 575 height 73
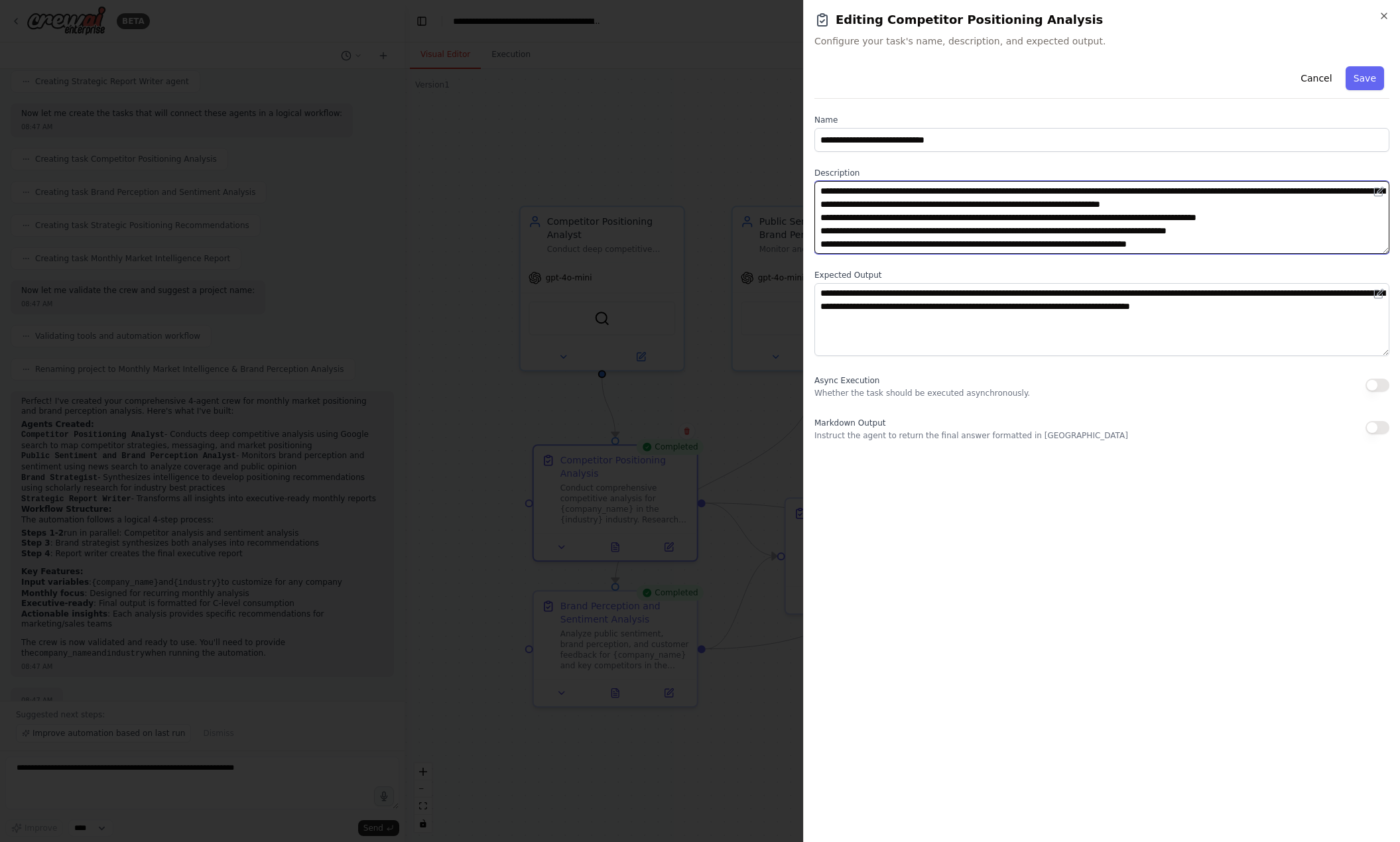
drag, startPoint x: 1366, startPoint y: 245, endPoint x: 805, endPoint y: 149, distance: 569.2
click at [805, 149] on div "**********" at bounding box center [1102, 421] width 597 height 842
type textarea "**********"
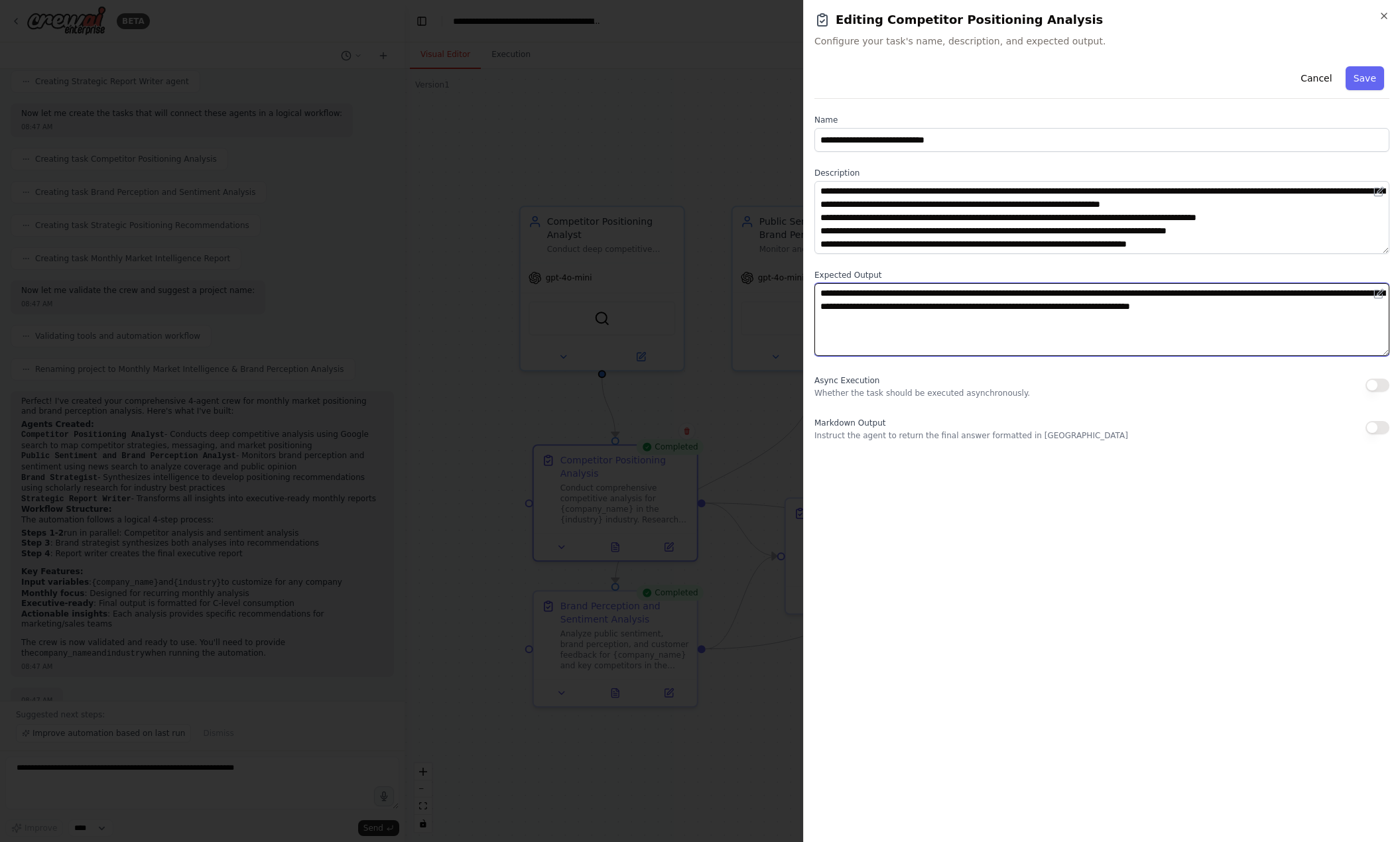
drag, startPoint x: 931, startPoint y: 325, endPoint x: 694, endPoint y: 260, distance: 245.8
click at [694, 260] on body "BETA I want to make a 4 agent crew that performs monthly market positions and b…" at bounding box center [700, 421] width 1400 height 842
paste textarea "**********"
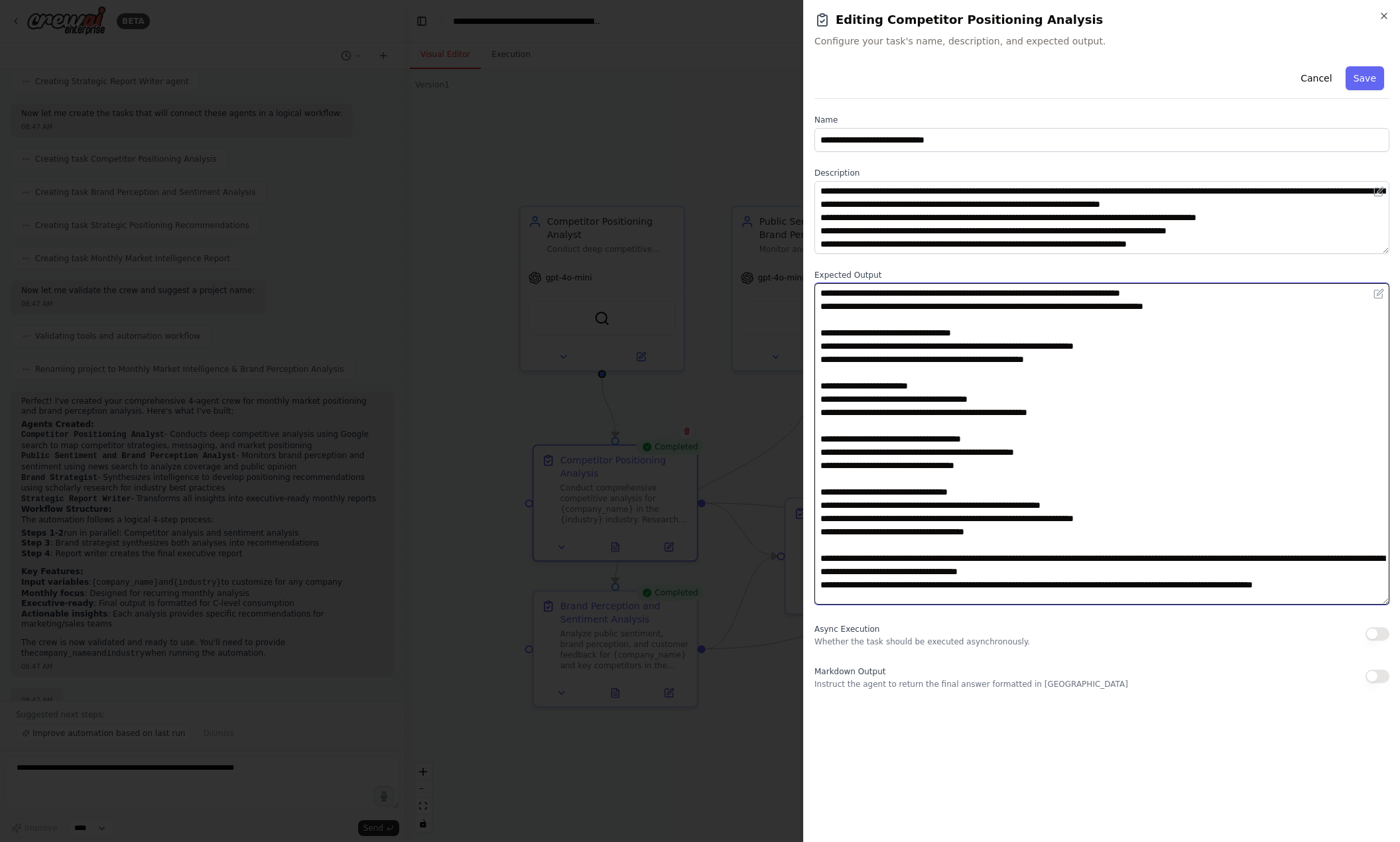
drag, startPoint x: 1387, startPoint y: 353, endPoint x: 1388, endPoint y: 613, distance: 260.0
click at [1139, 605] on textarea at bounding box center [1102, 444] width 575 height 321
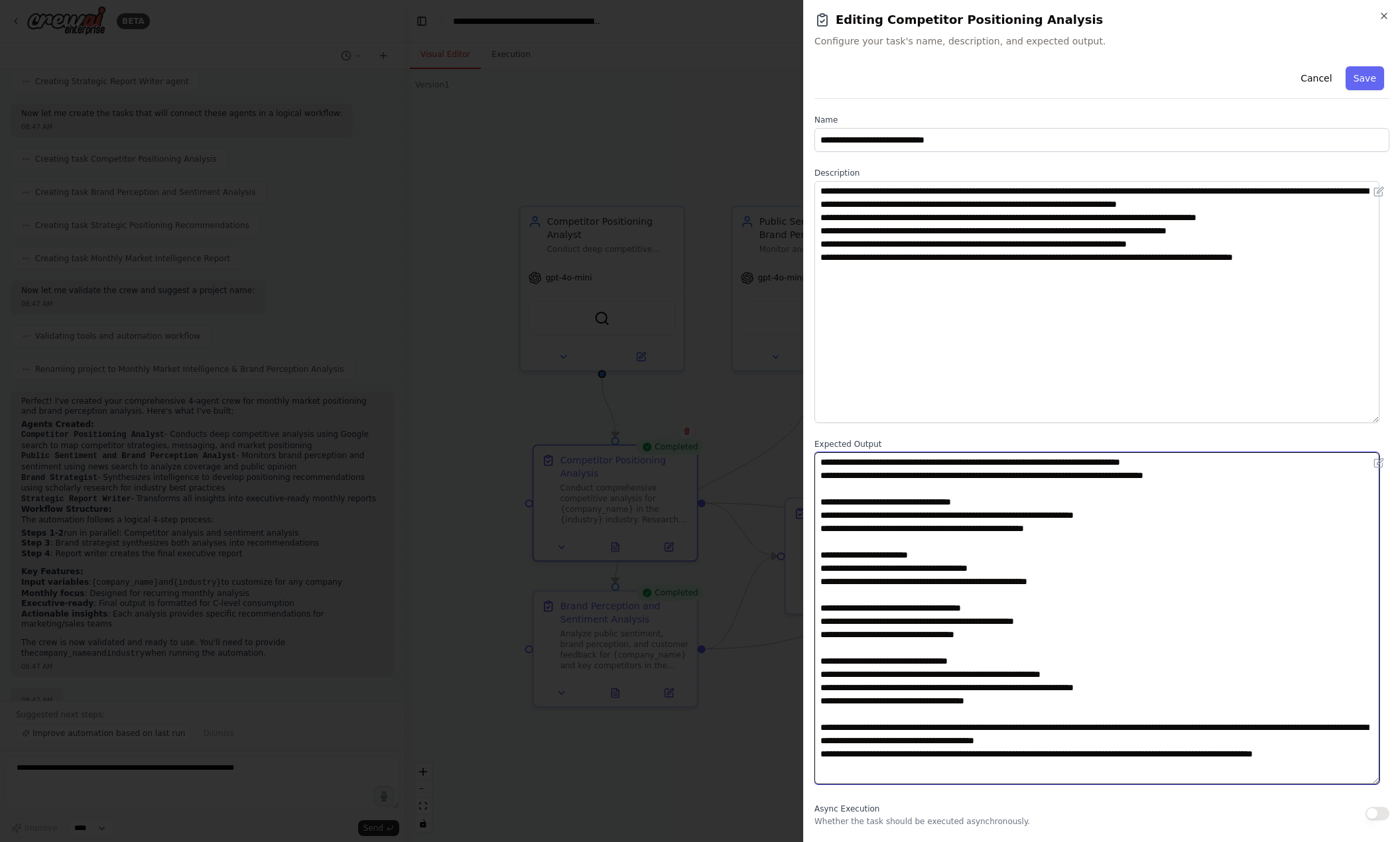
drag, startPoint x: 1385, startPoint y: 248, endPoint x: 1372, endPoint y: 417, distance: 169.5
click at [1139, 417] on textarea "**********" at bounding box center [1097, 301] width 565 height 242
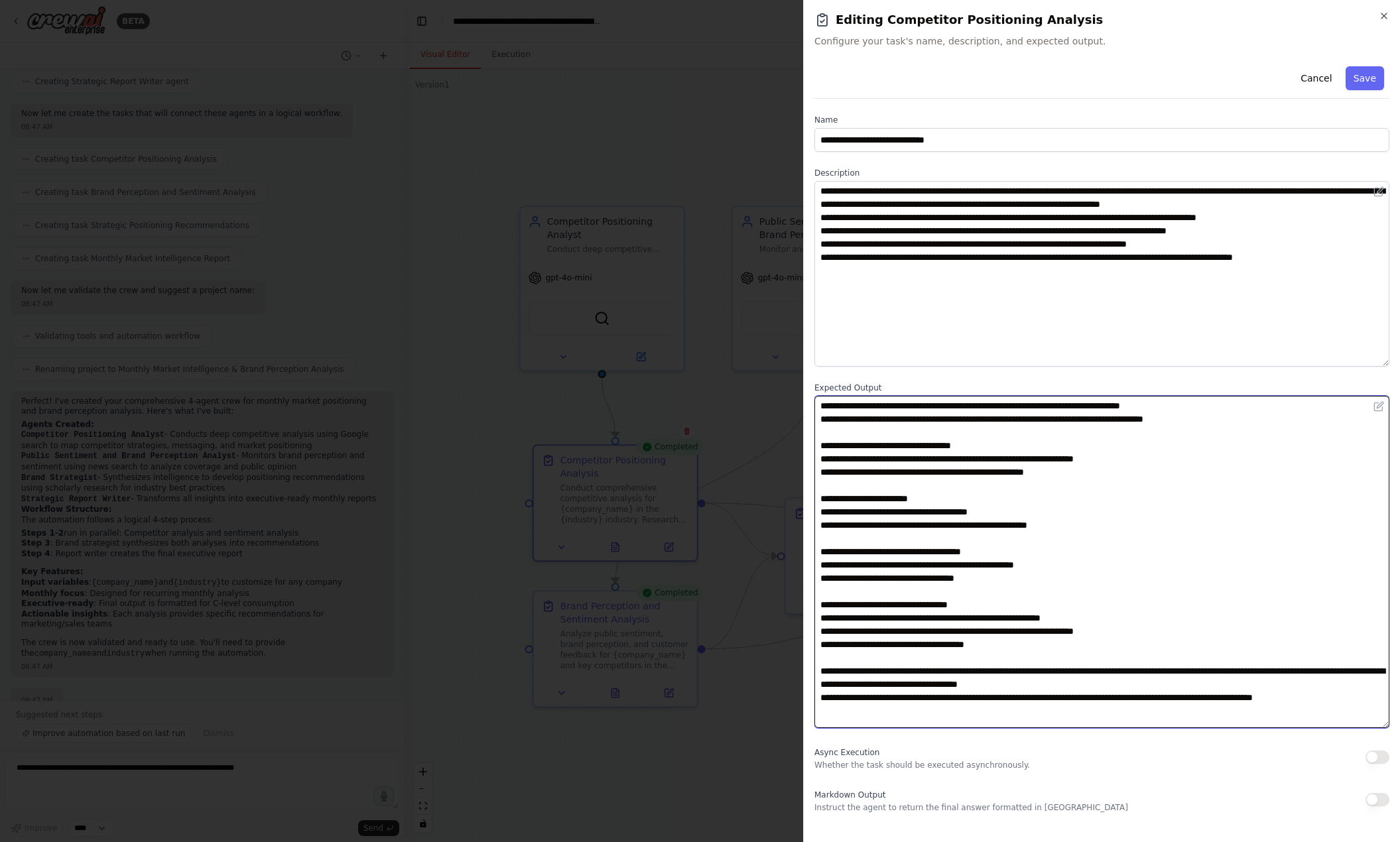
drag, startPoint x: 1375, startPoint y: 379, endPoint x: 1366, endPoint y: 323, distance: 56.7
click at [1139, 323] on textarea "**********" at bounding box center [1102, 274] width 575 height 186
type textarea "**********"
click at [1139, 79] on button "Save" at bounding box center [1364, 78] width 38 height 24
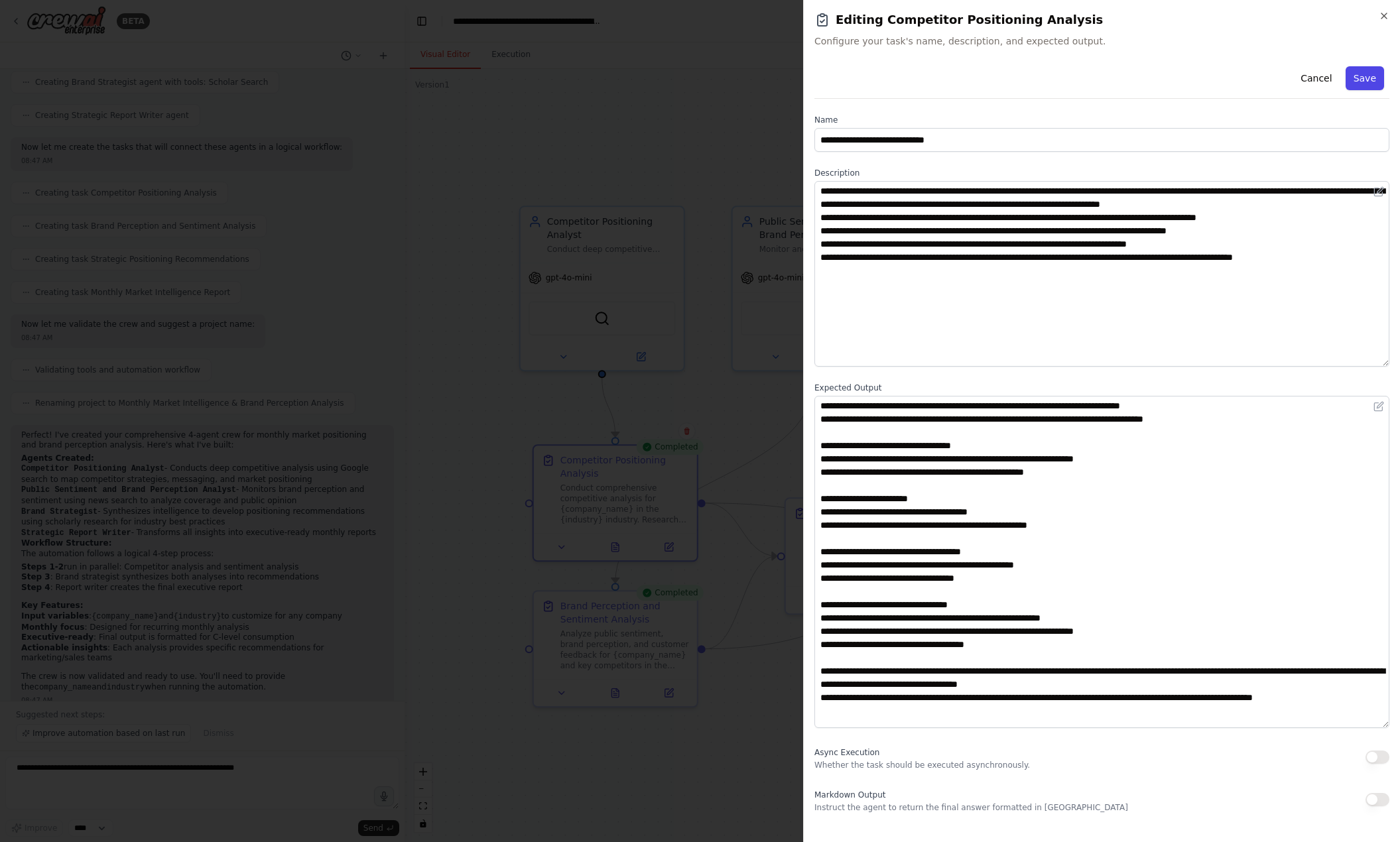
click at [1139, 85] on button "Save" at bounding box center [1364, 78] width 38 height 24
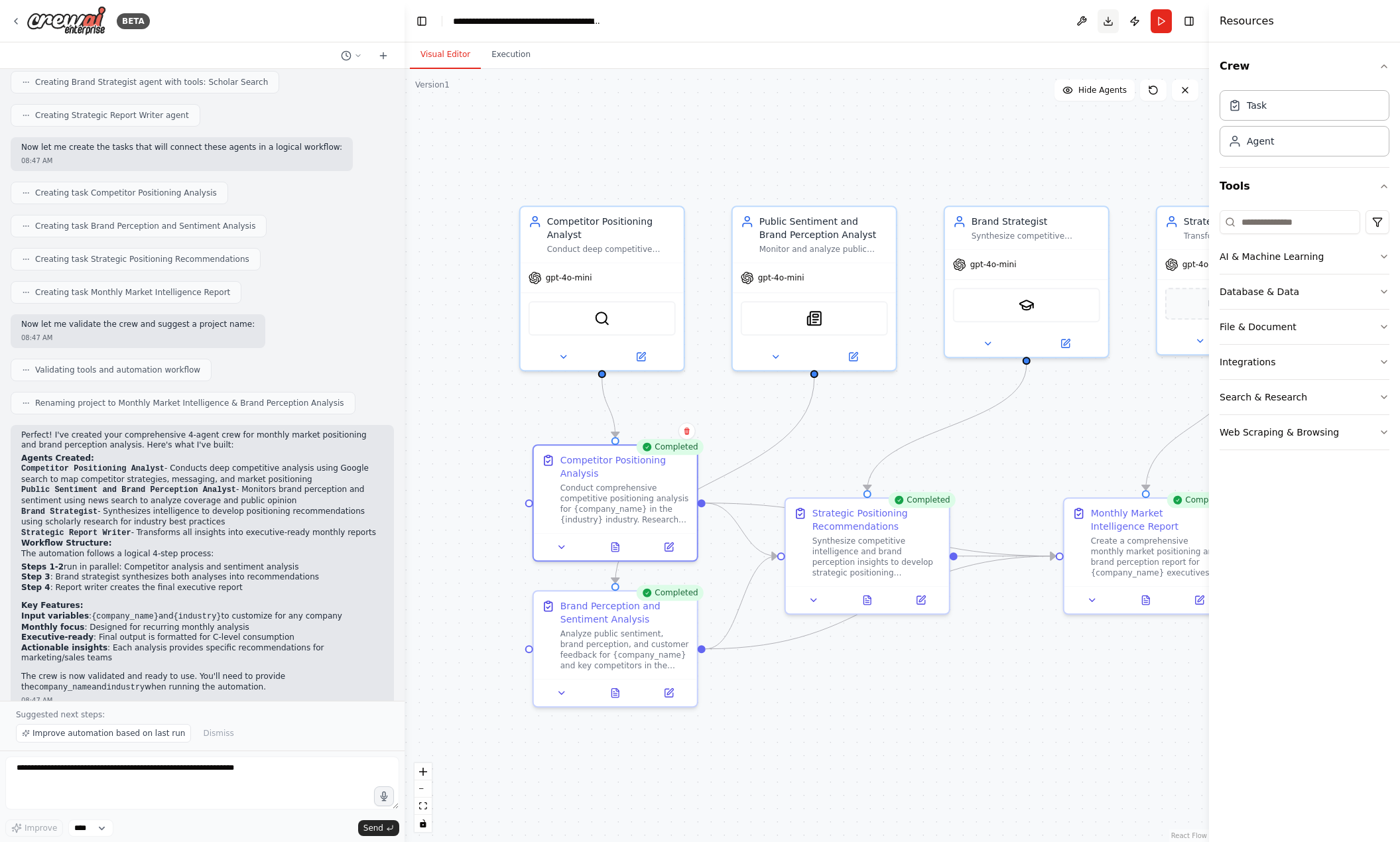
click at [1110, 27] on button "Download" at bounding box center [1108, 20] width 21 height 24
click at [1108, 17] on button "Download" at bounding box center [1108, 20] width 21 height 24
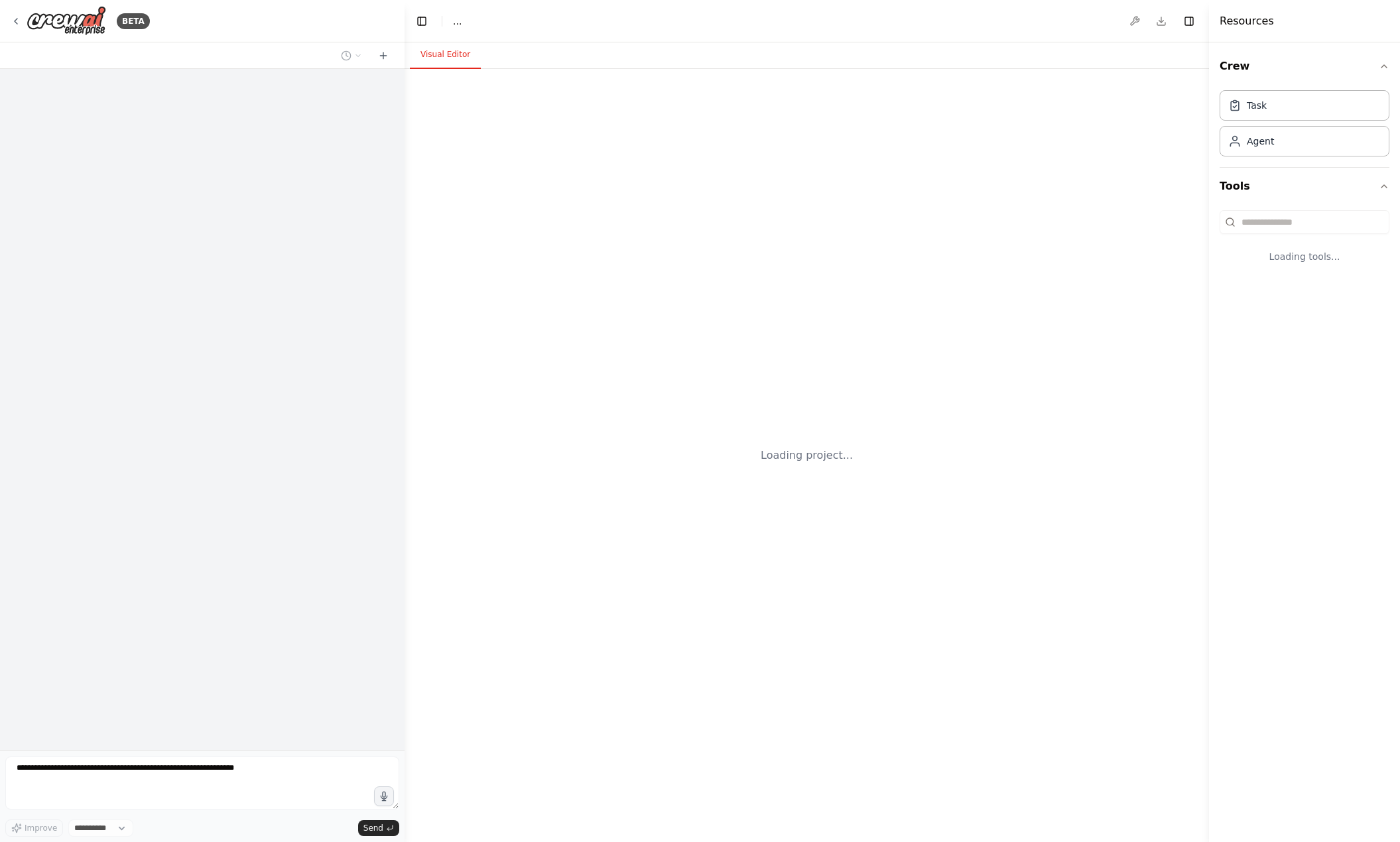
select select "****"
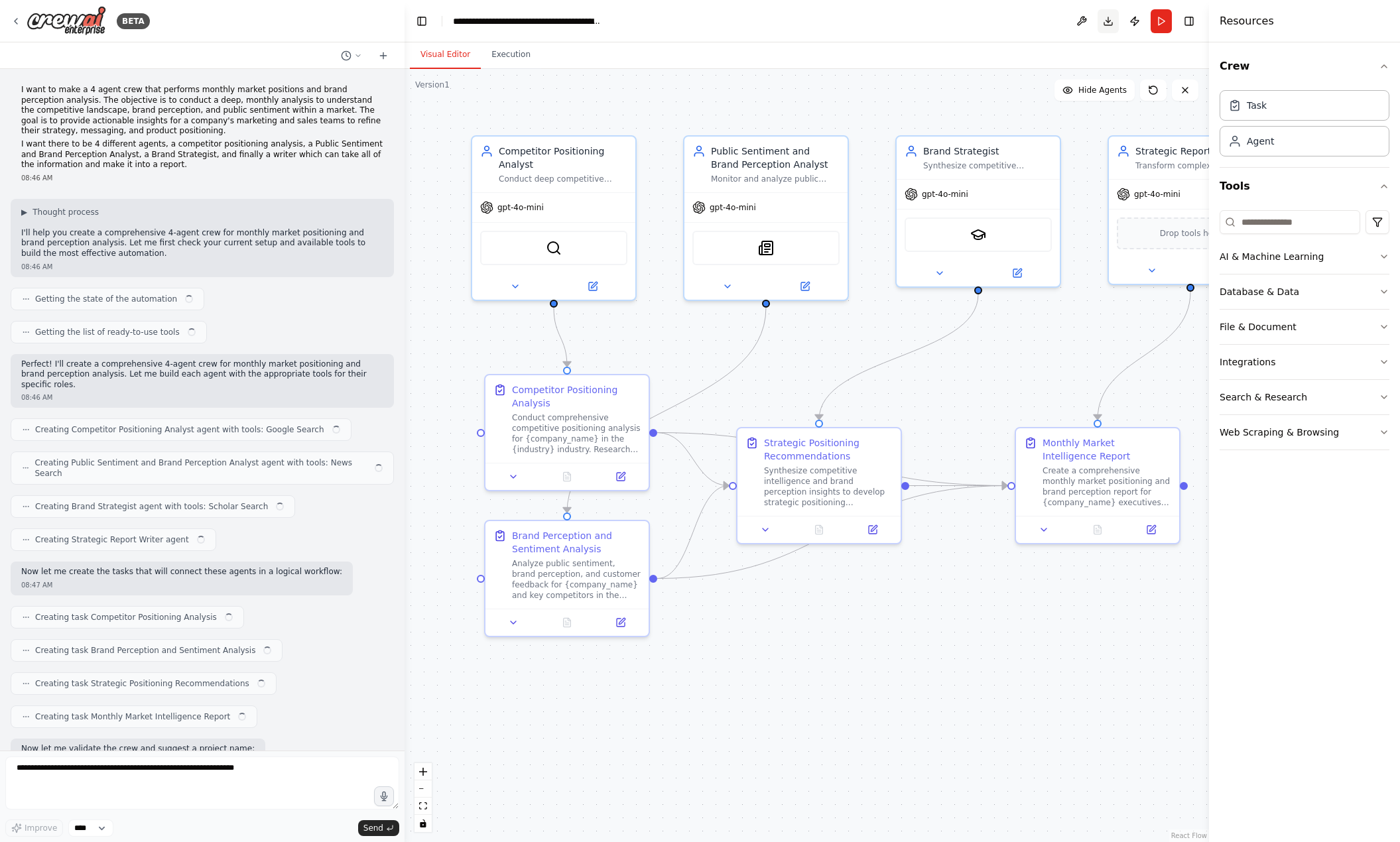
click at [1105, 14] on button "Download" at bounding box center [1108, 20] width 21 height 24
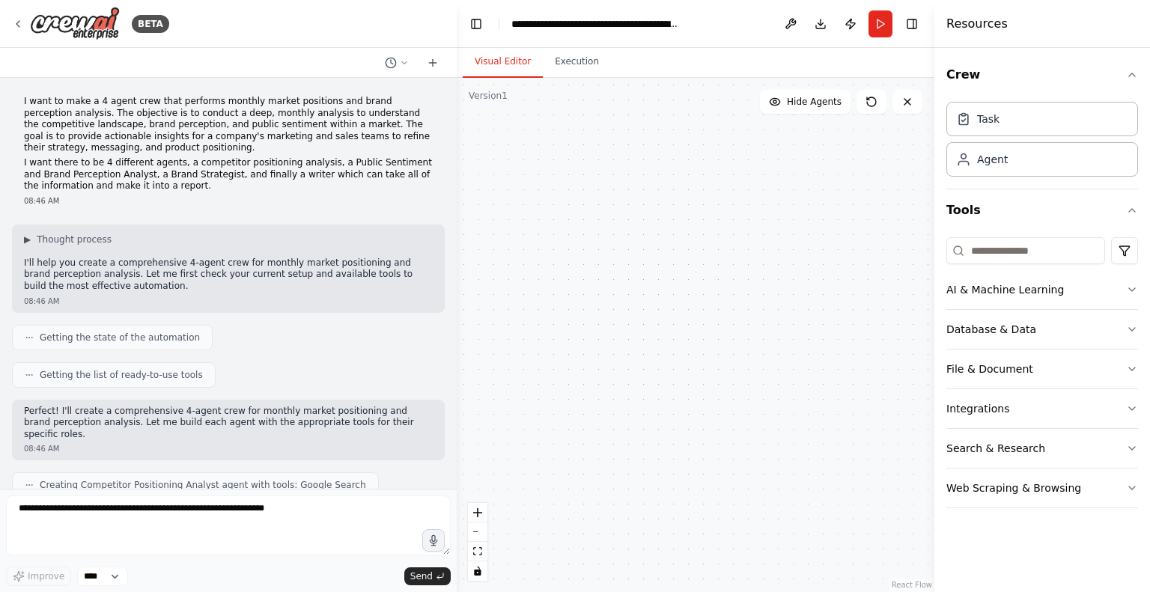
scroll to position [764, 0]
